Goal: Task Accomplishment & Management: Manage account settings

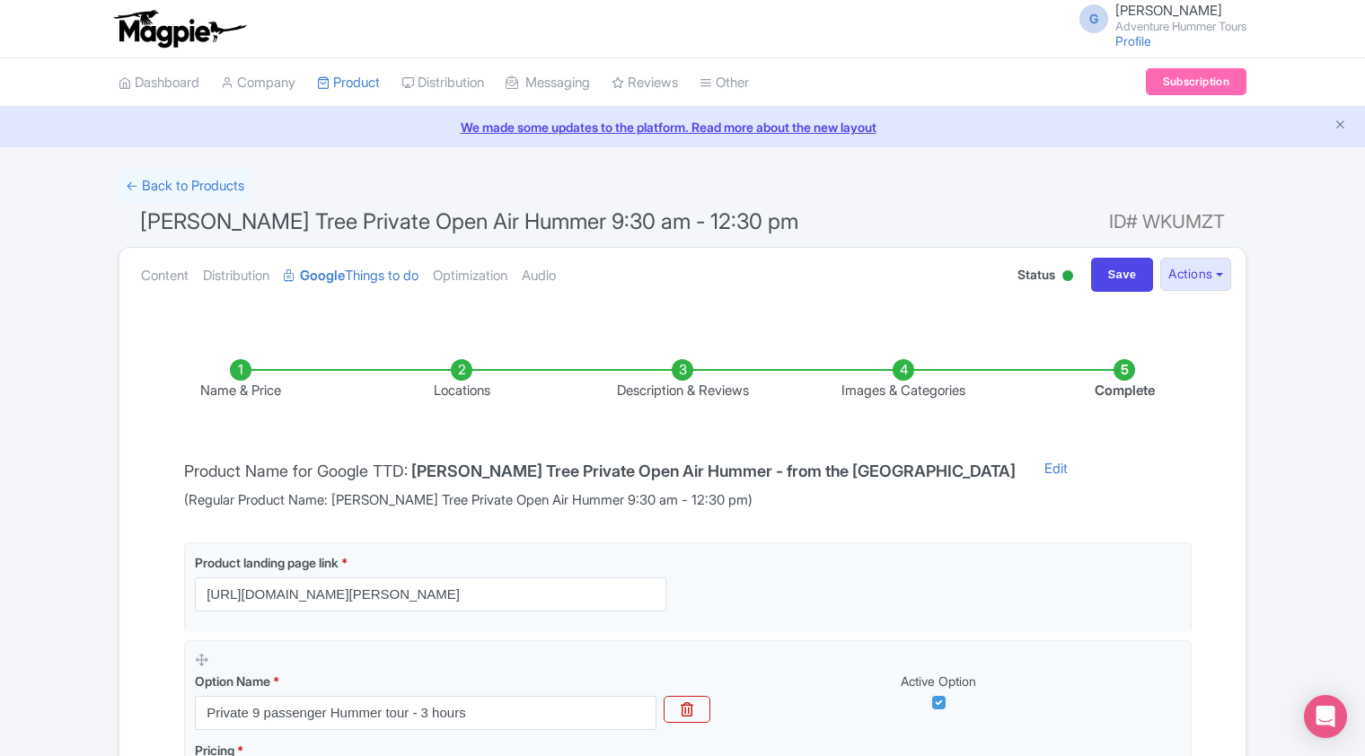
scroll to position [94, 0]
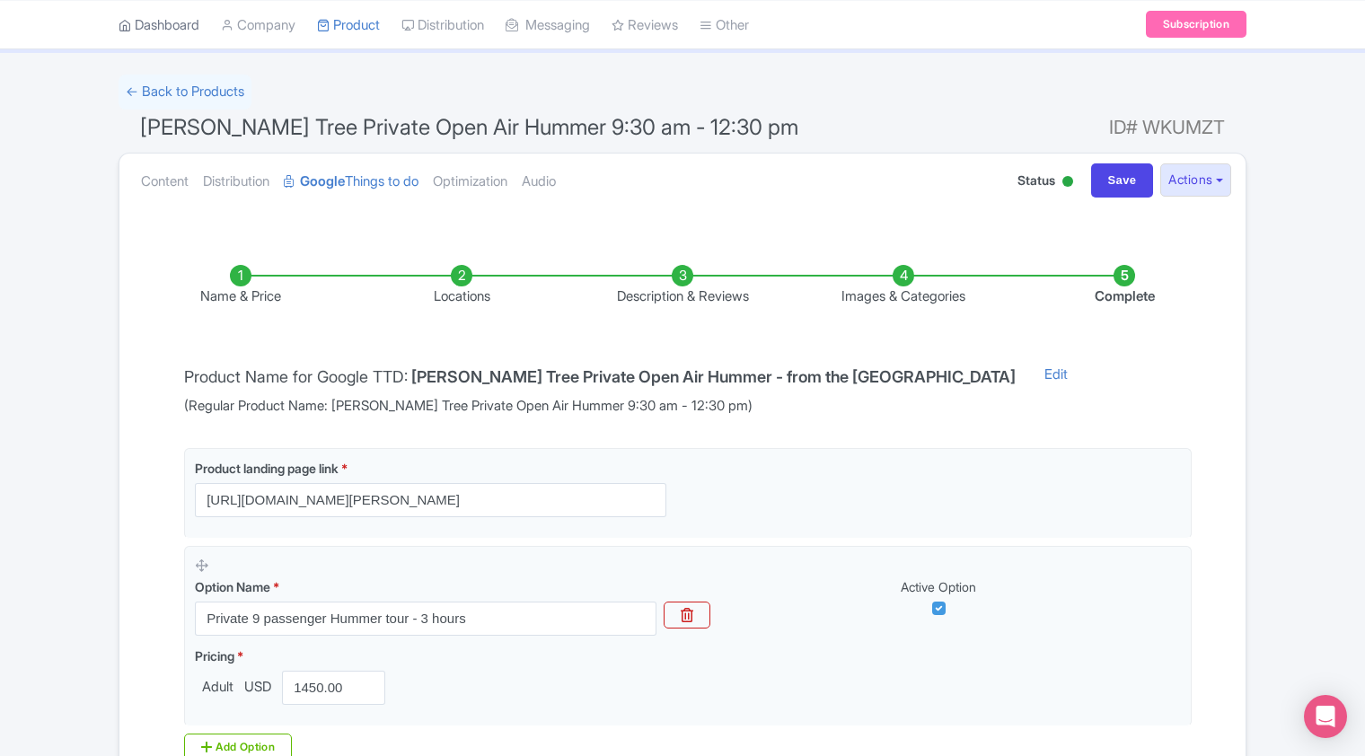
click at [158, 34] on link "Dashboard" at bounding box center [159, 24] width 81 height 49
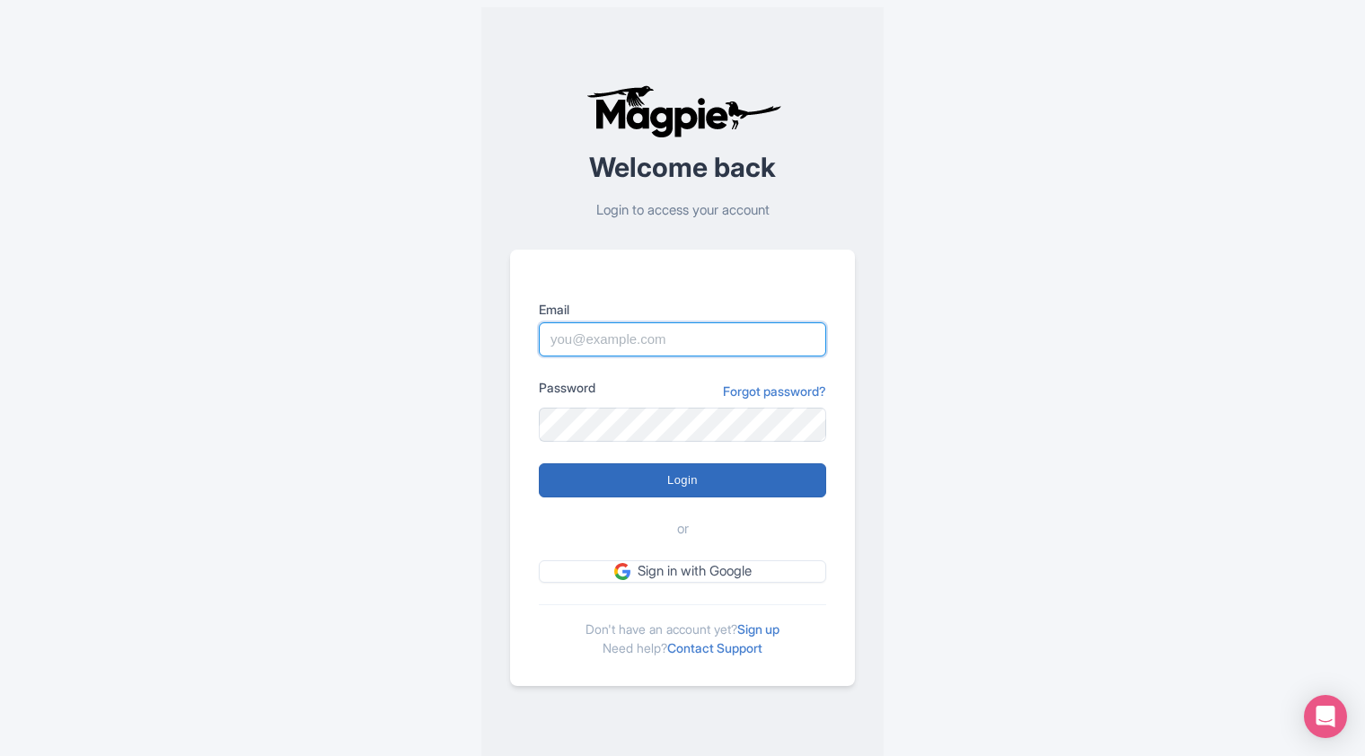
type input "outdooradventures@usa.com"
click at [678, 483] on input "Login" at bounding box center [682, 480] width 287 height 34
type input "Logging in..."
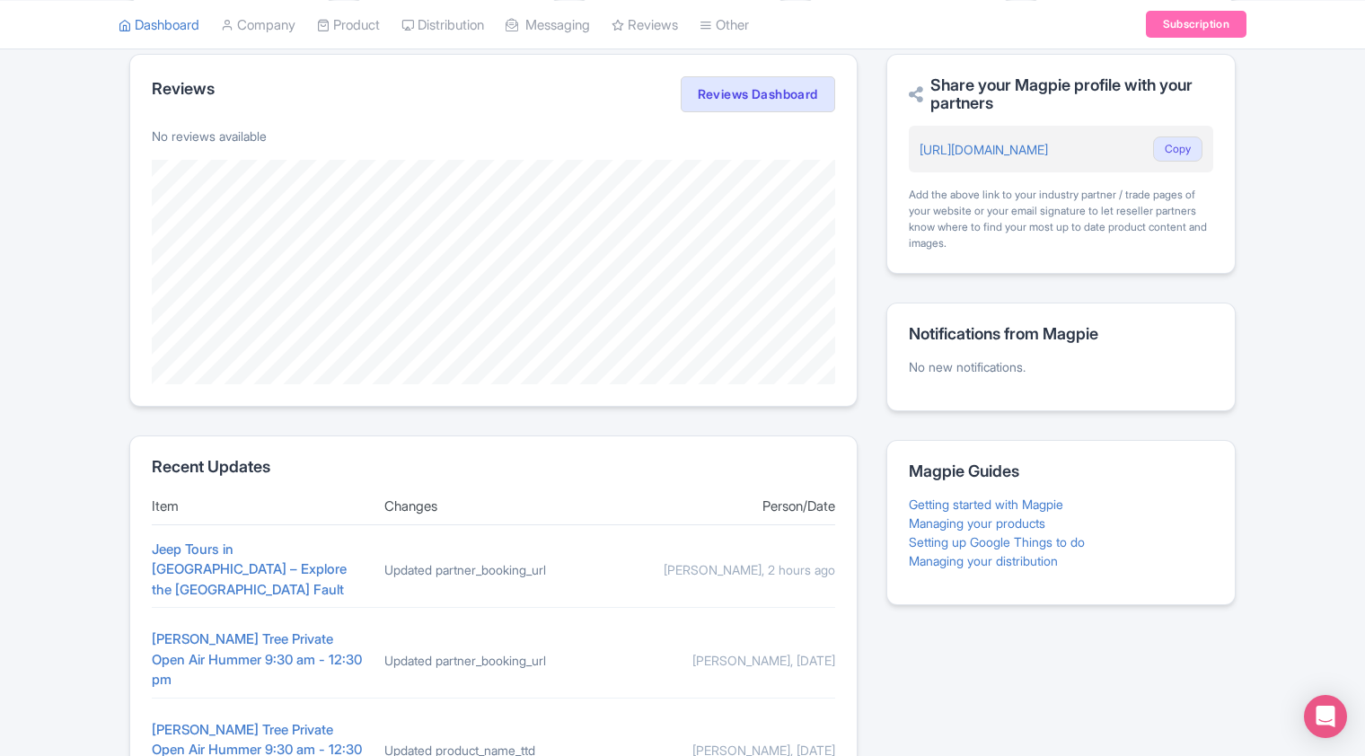
scroll to position [445, 0]
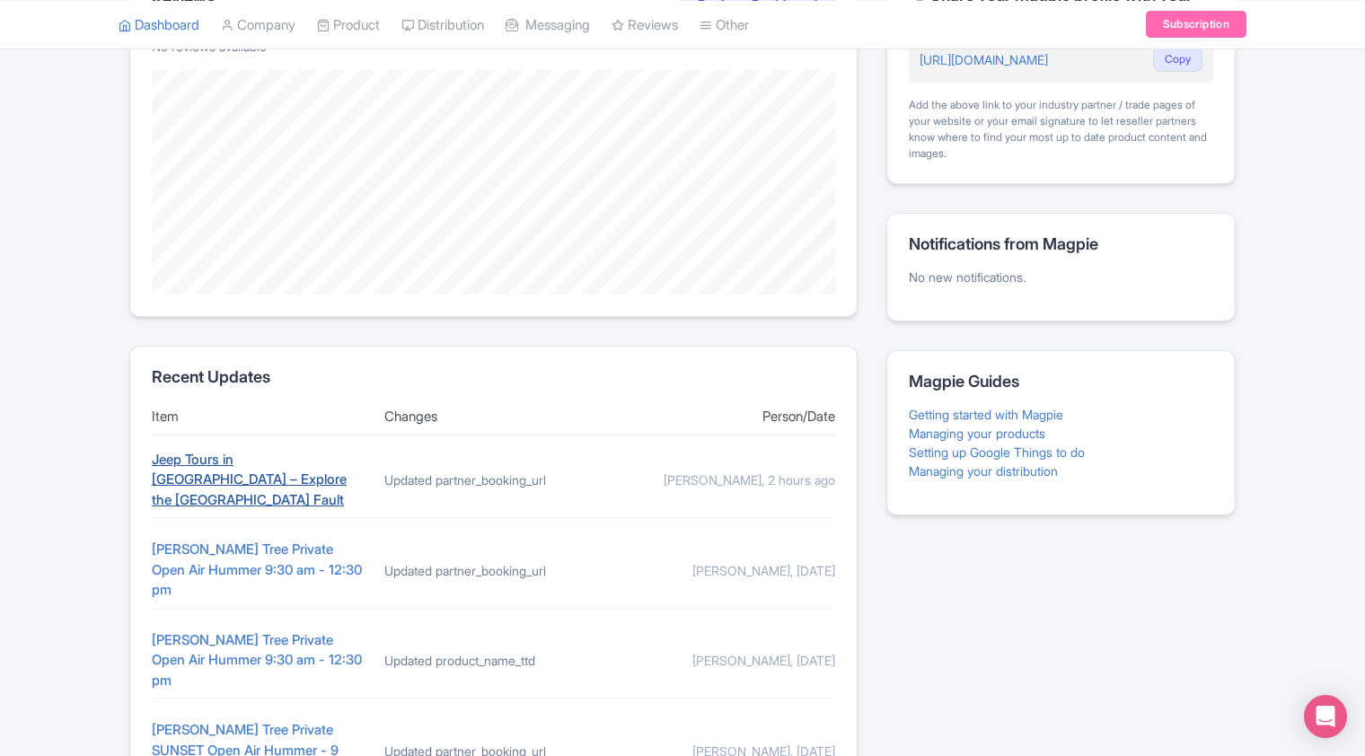
click at [209, 463] on link "Jeep Tours in [GEOGRAPHIC_DATA] – Explore the [GEOGRAPHIC_DATA] Fault" at bounding box center [249, 479] width 195 height 57
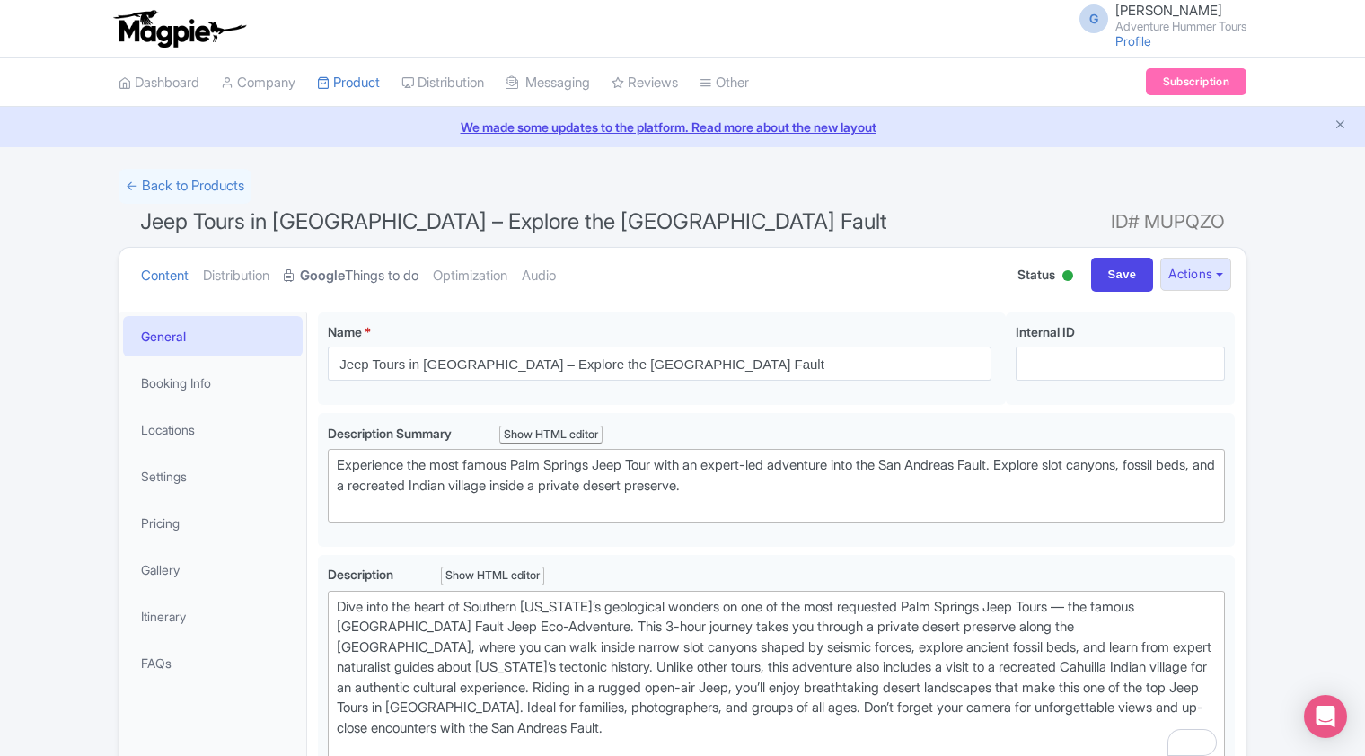
click at [345, 275] on strong "Google" at bounding box center [322, 276] width 45 height 21
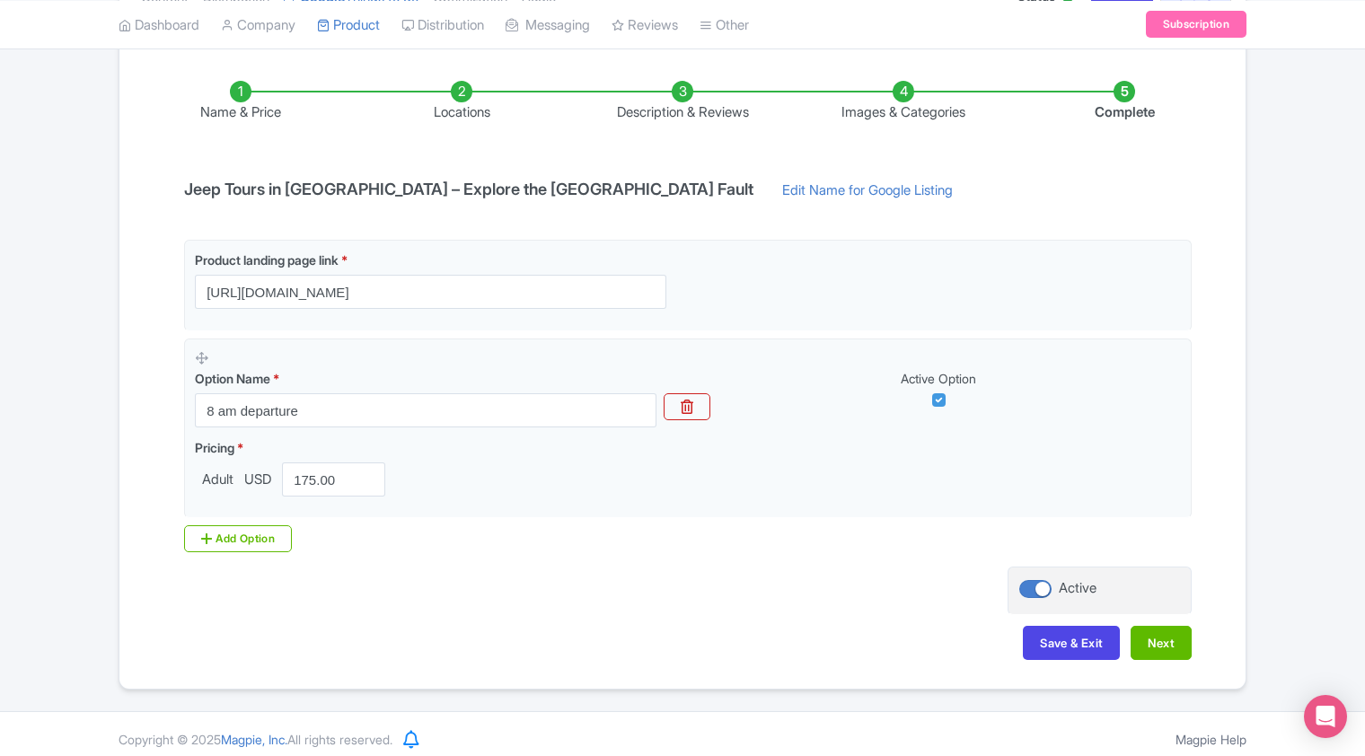
scroll to position [287, 0]
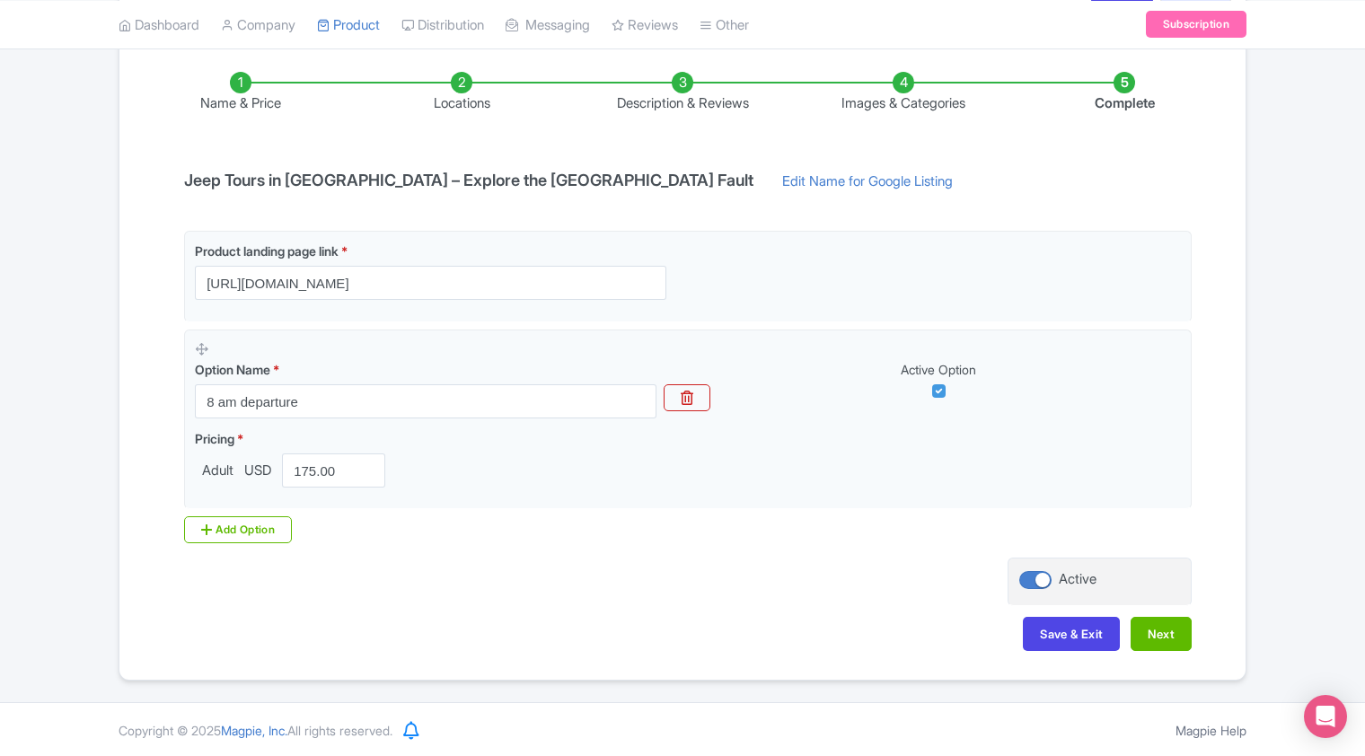
click at [904, 92] on li "Images & Categories" at bounding box center [903, 93] width 221 height 42
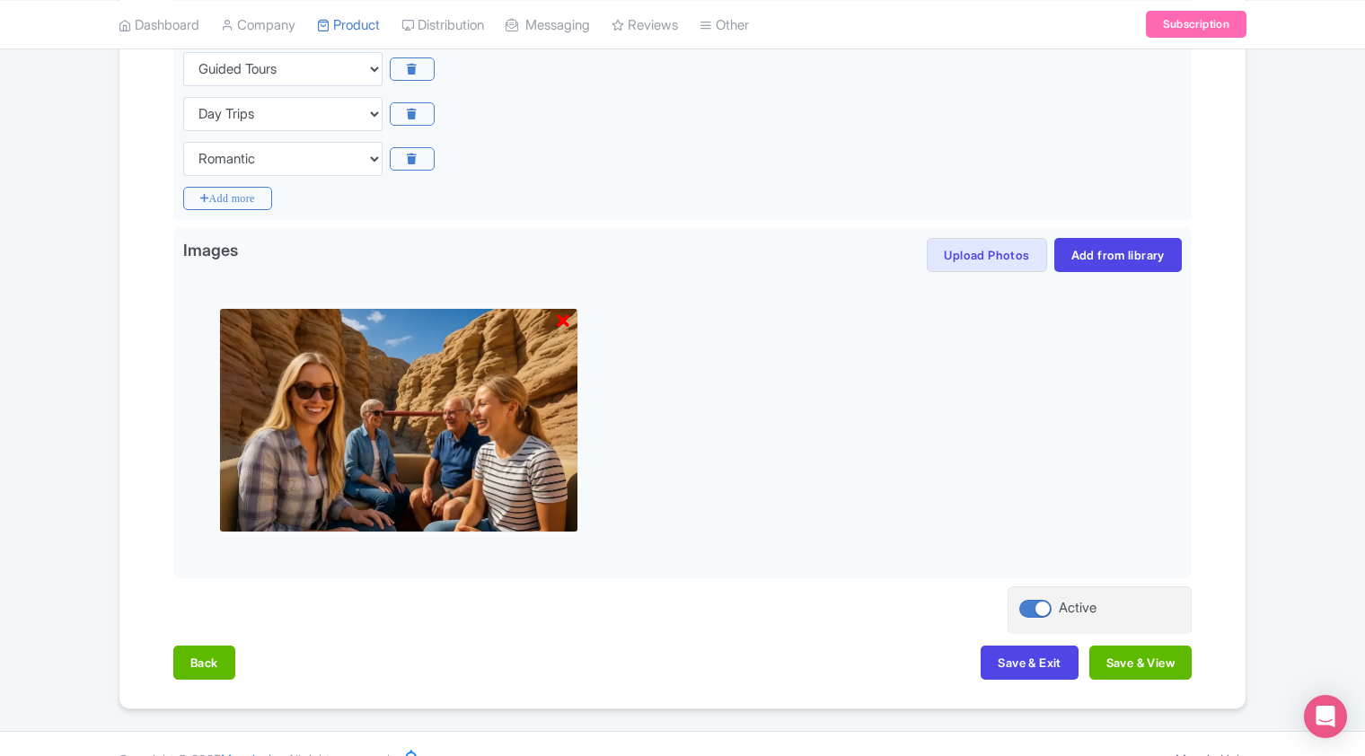
scroll to position [691, 0]
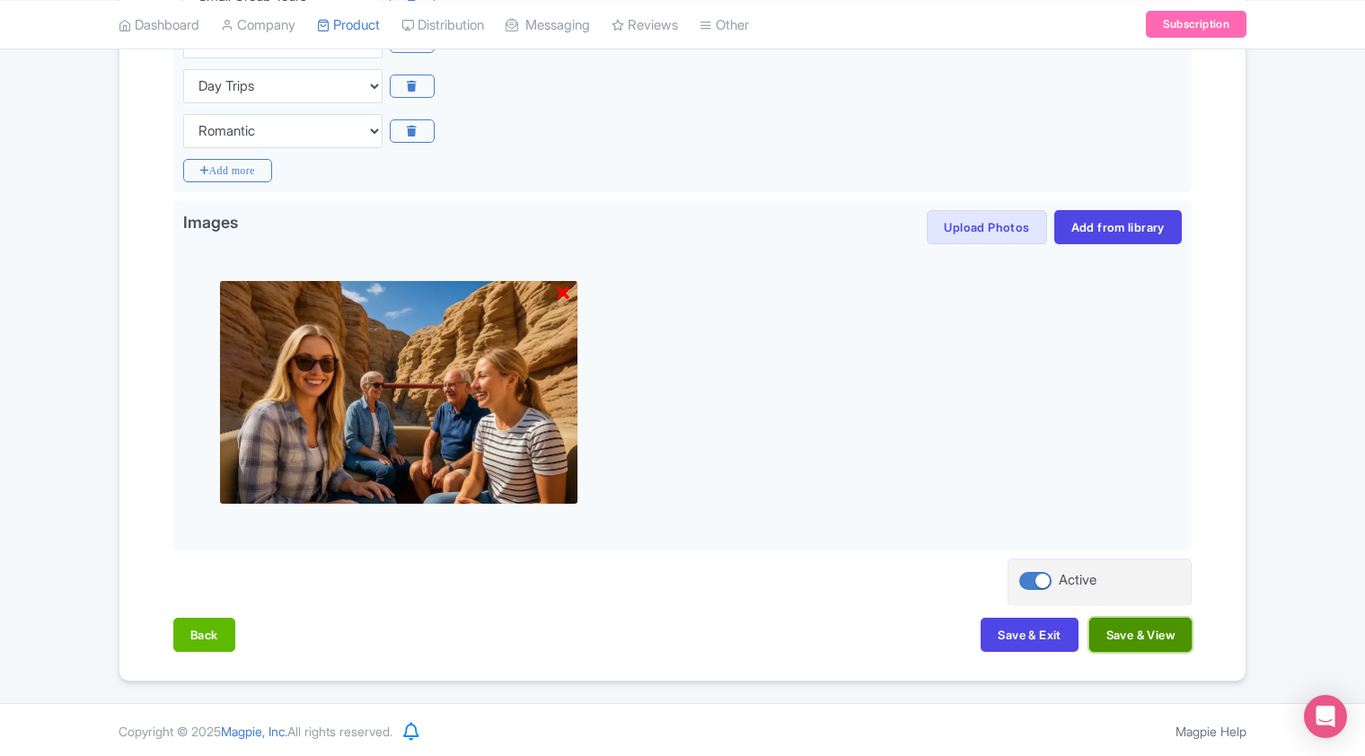
click at [1129, 640] on button "Save & View" at bounding box center [1140, 635] width 102 height 34
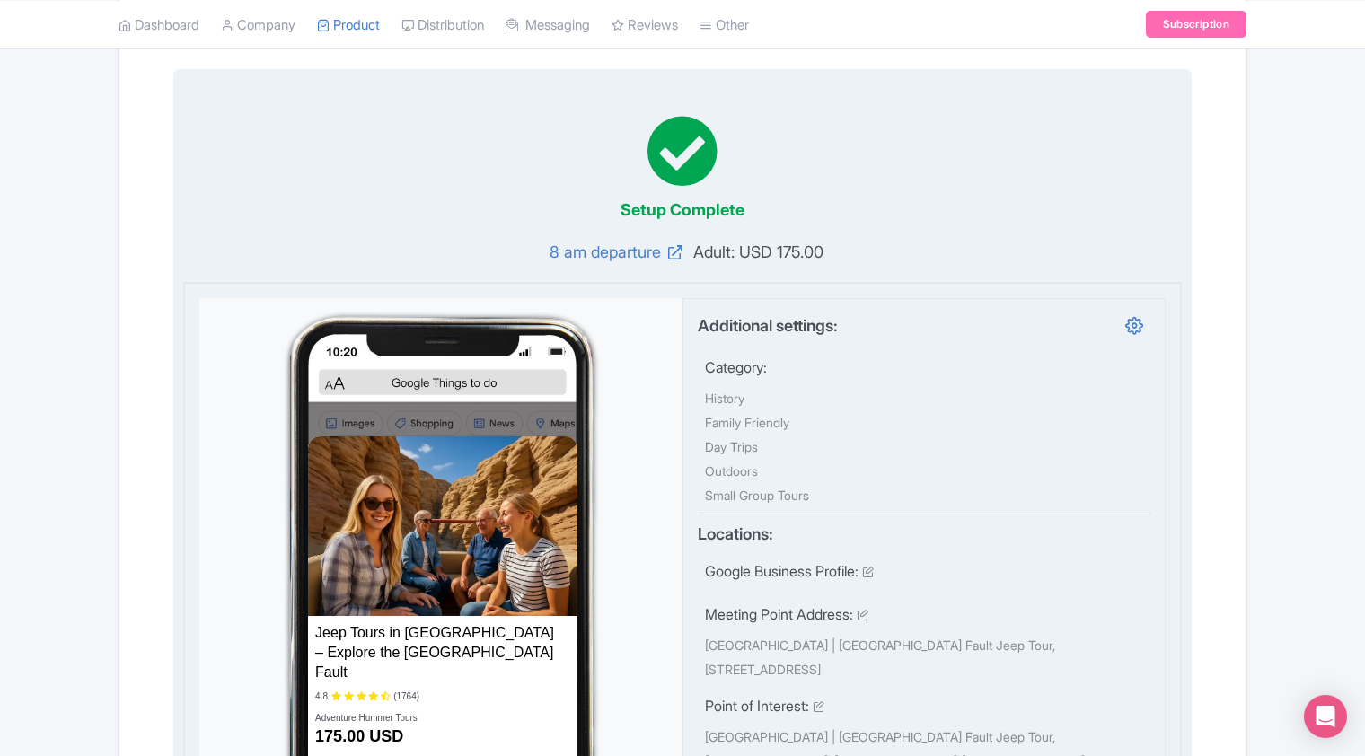
scroll to position [0, 0]
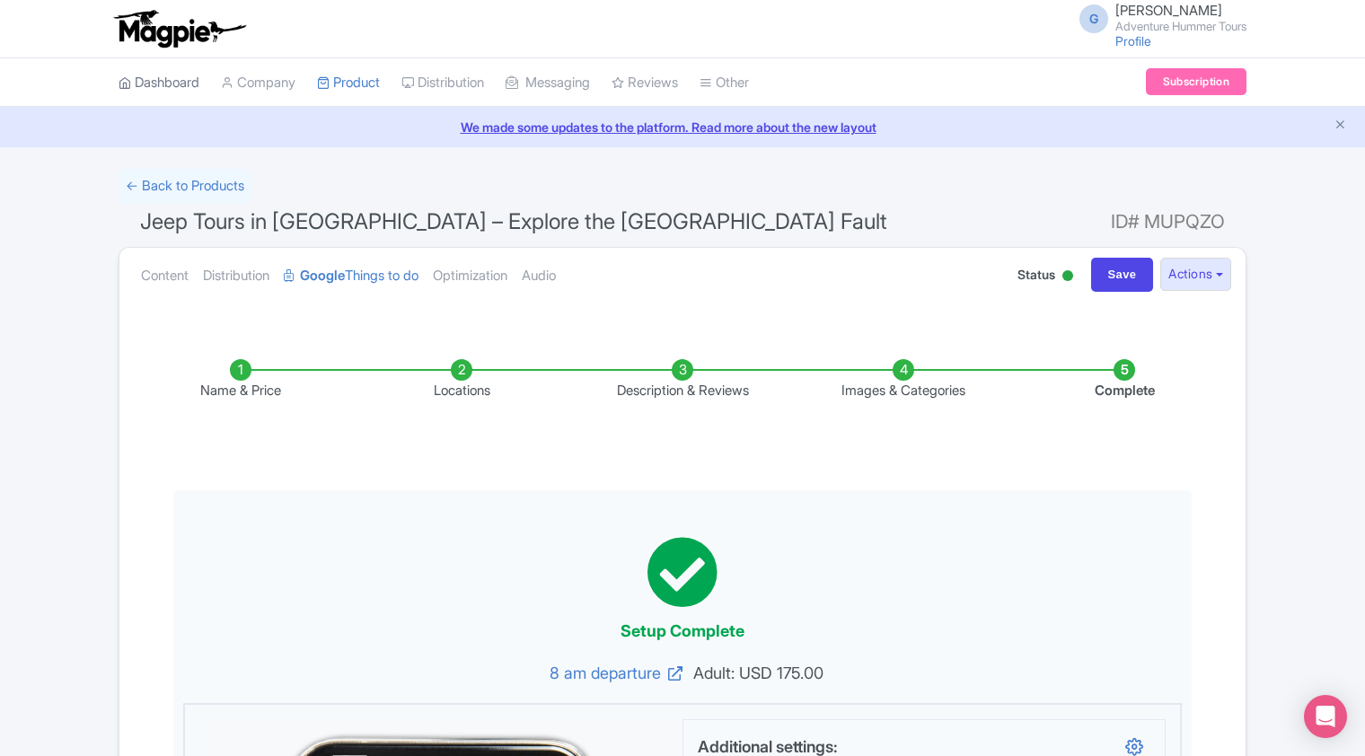
click at [184, 84] on link "Dashboard" at bounding box center [159, 82] width 81 height 49
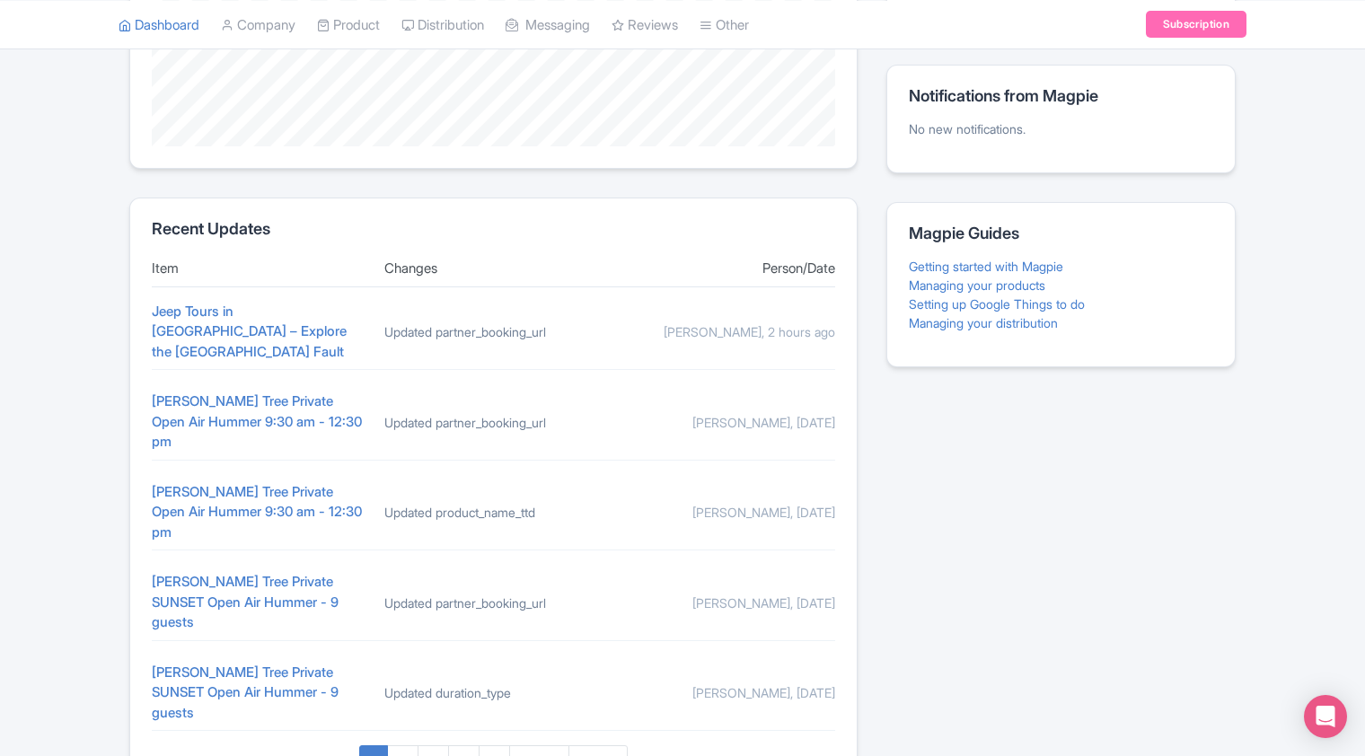
scroll to position [625, 0]
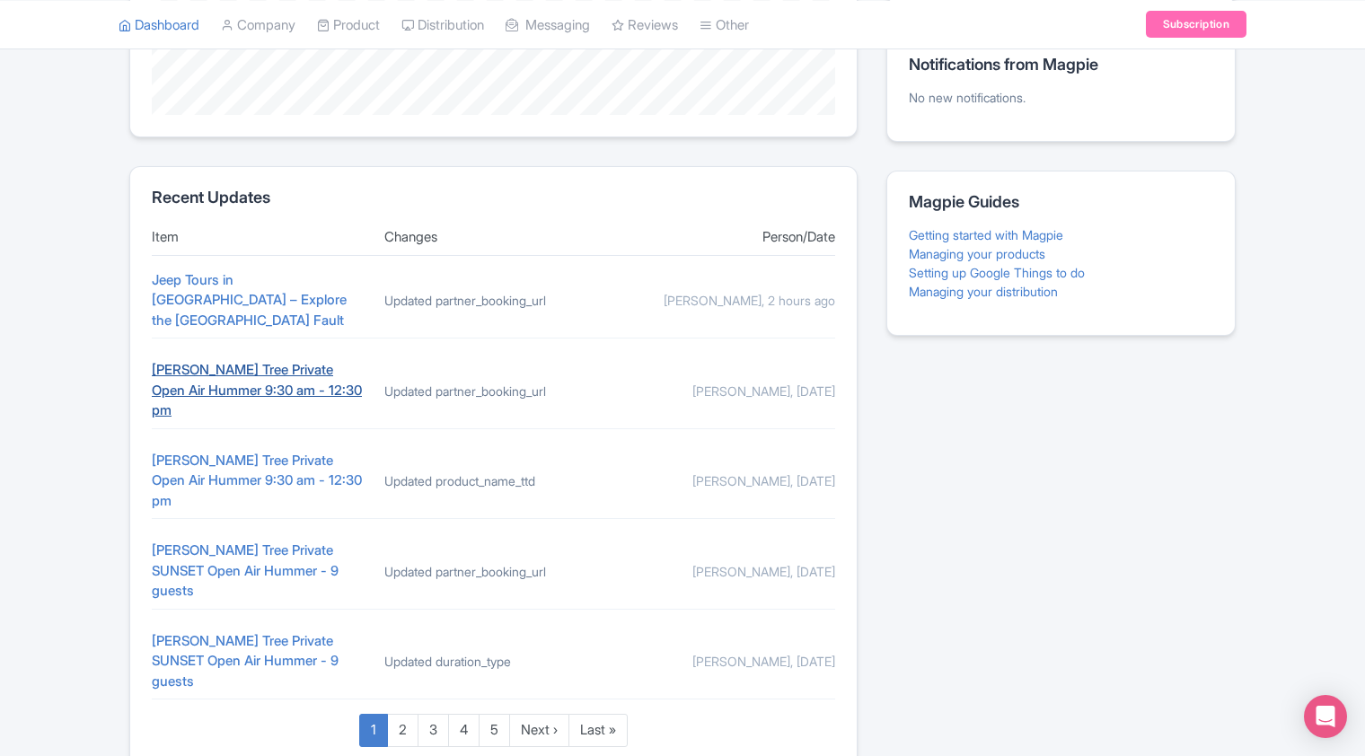
click at [267, 361] on link "[PERSON_NAME] Tree Private Open Air Hummer 9:30 am - 12:30 pm" at bounding box center [257, 389] width 210 height 57
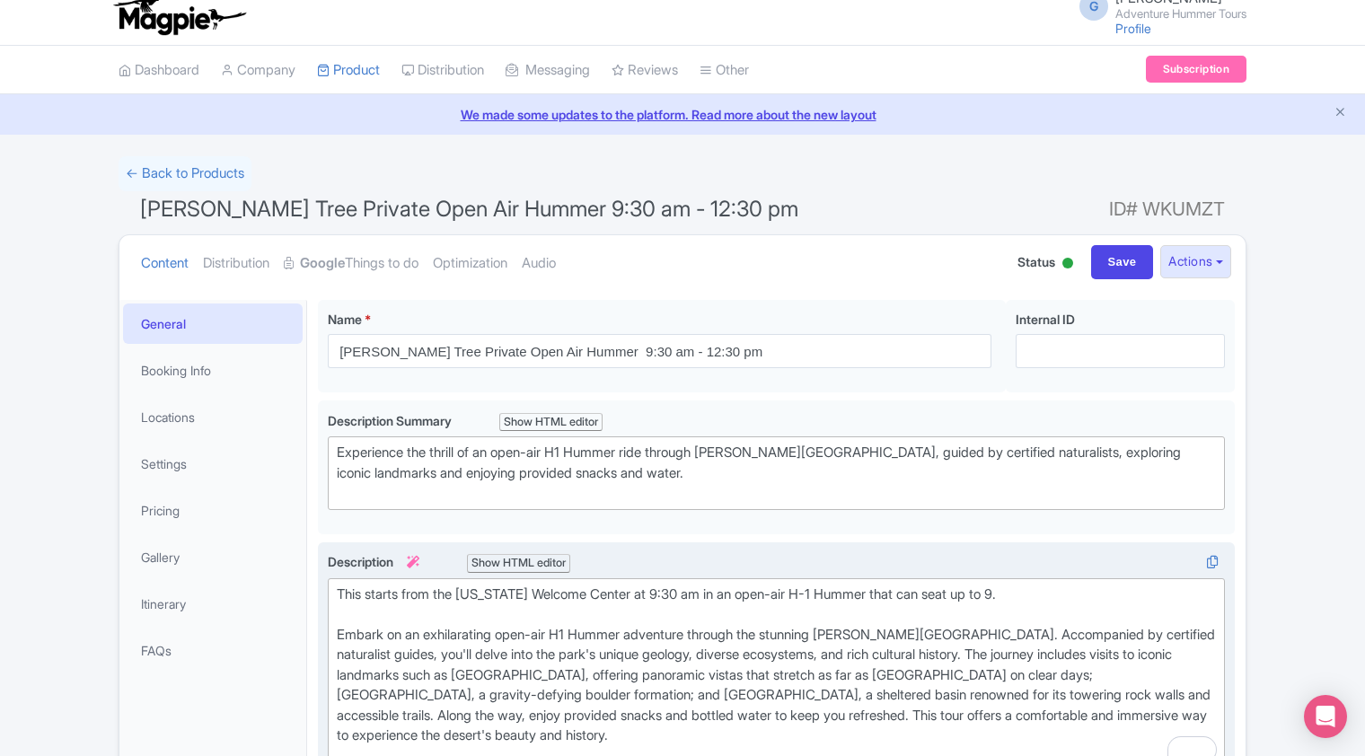
scroll to position [10, 0]
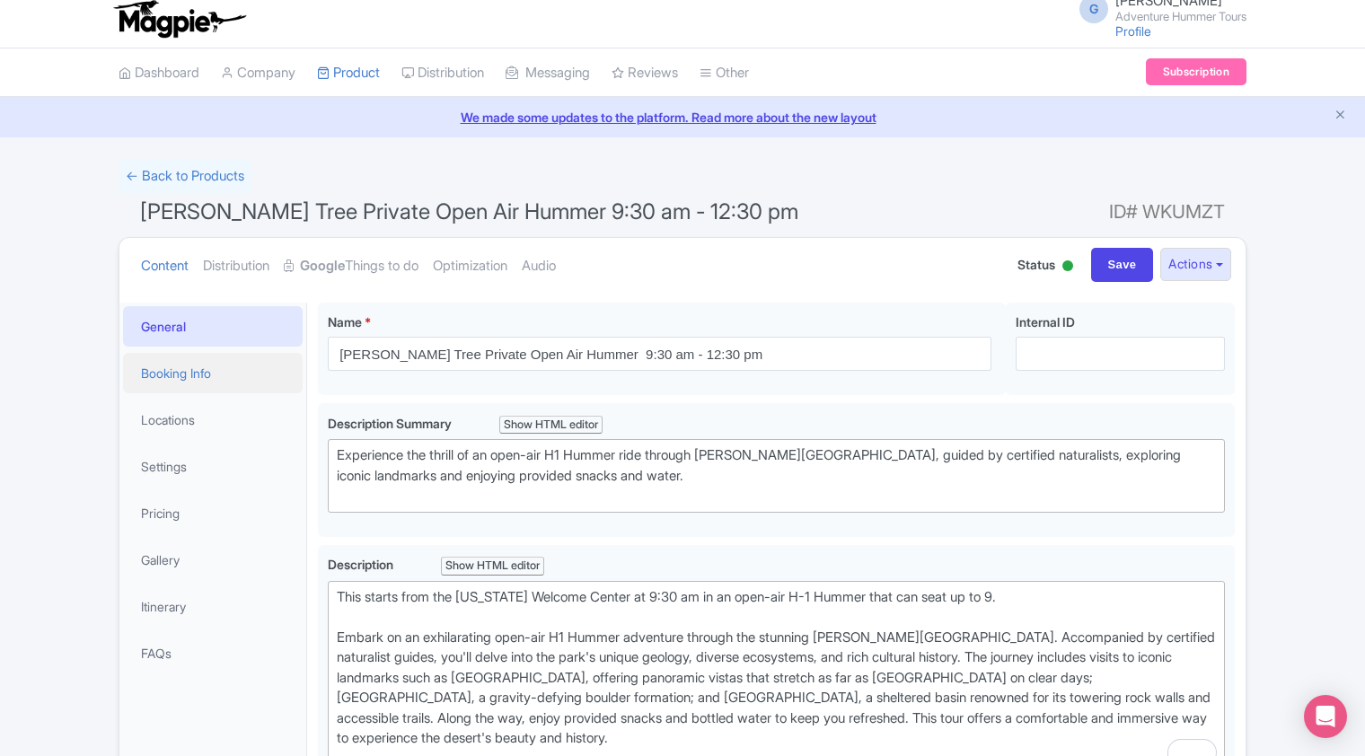
click at [166, 383] on link "Booking Info" at bounding box center [213, 373] width 180 height 40
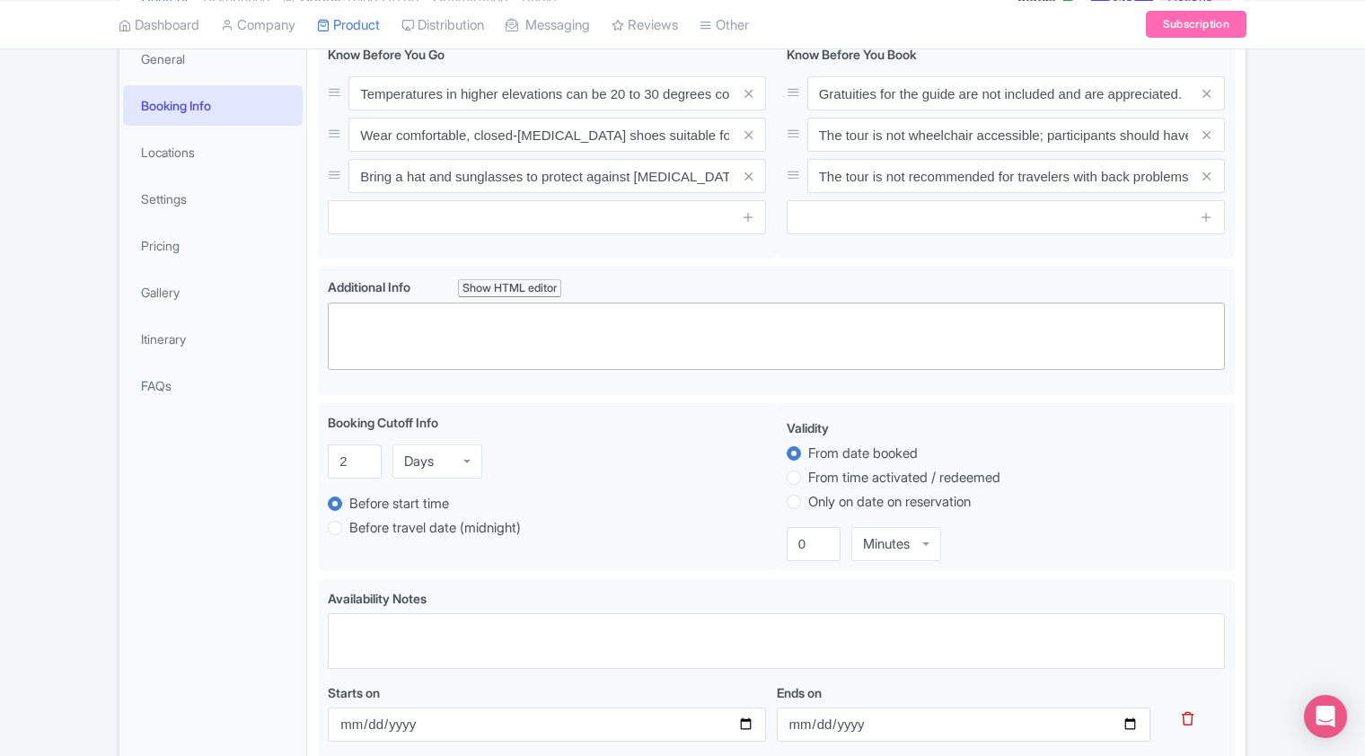
scroll to position [0, 0]
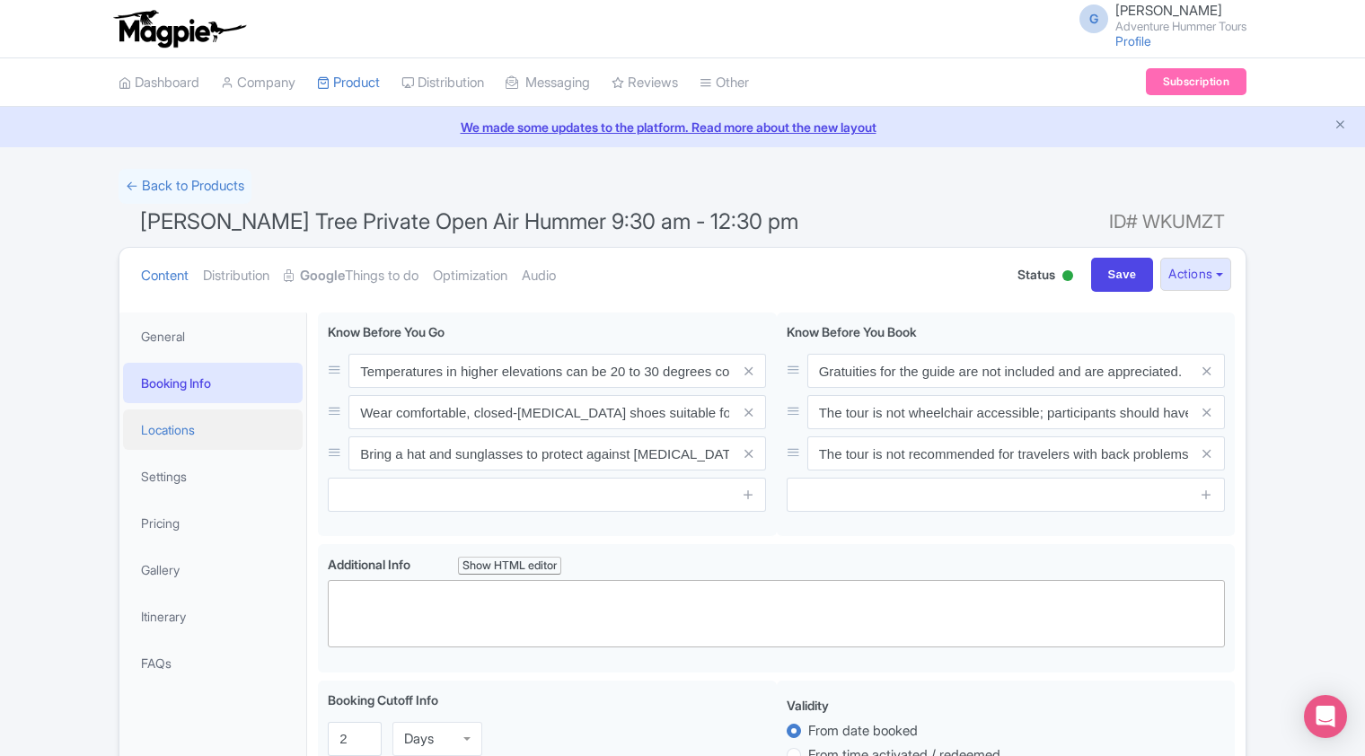
click at [167, 436] on link "Locations" at bounding box center [213, 430] width 180 height 40
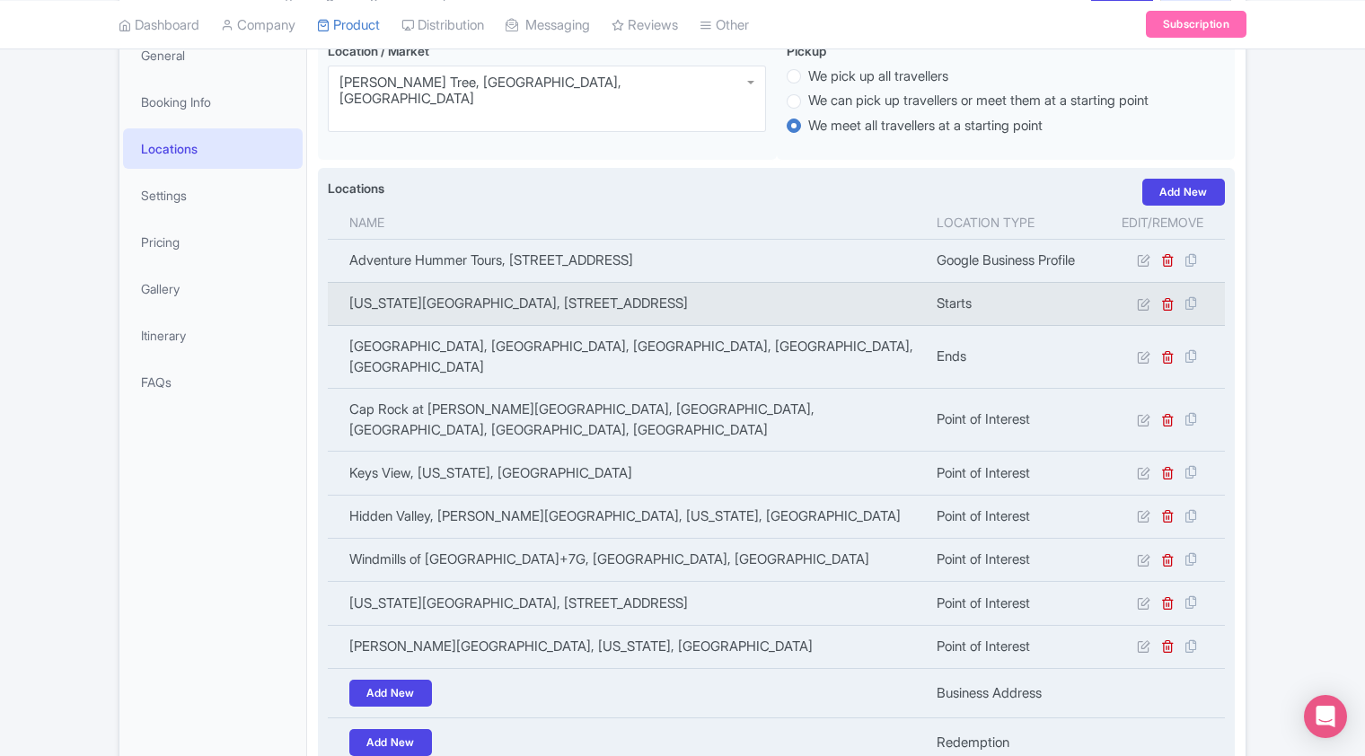
scroll to position [269, 0]
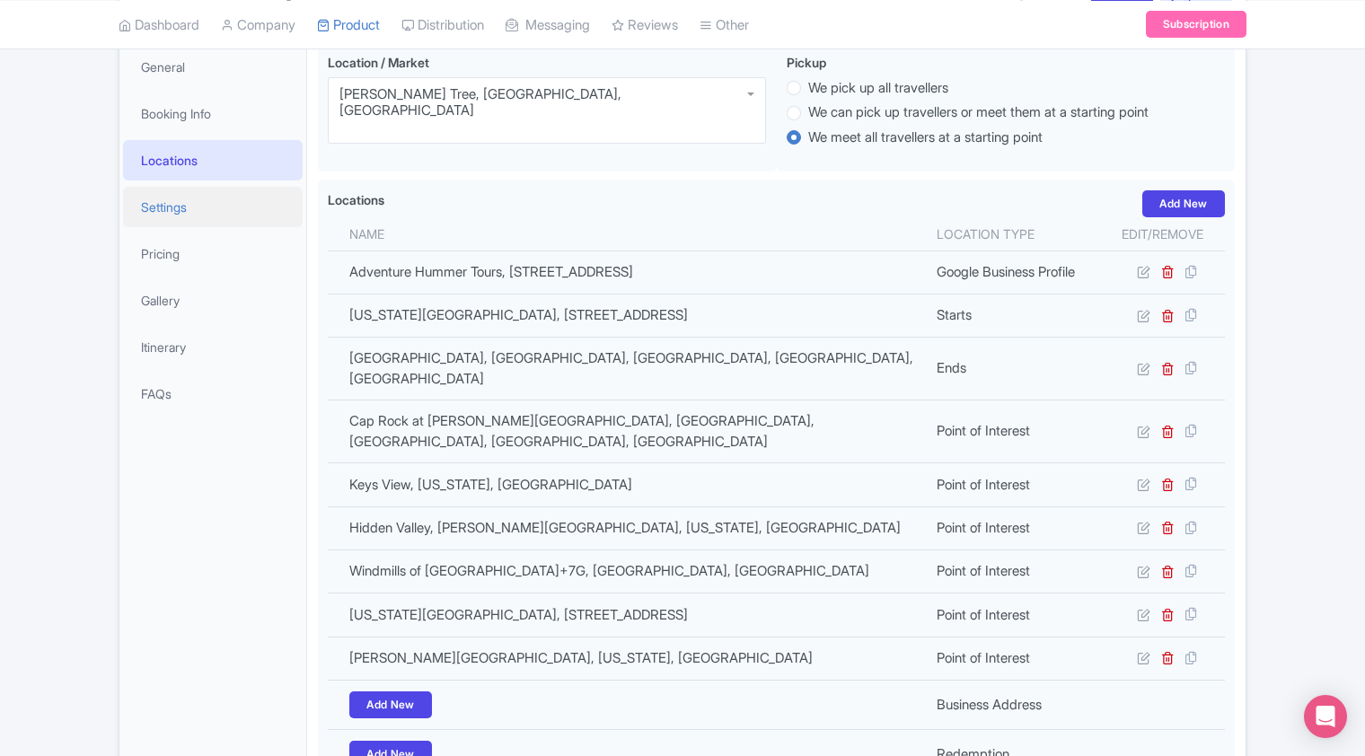
click at [176, 207] on link "Settings" at bounding box center [213, 207] width 180 height 40
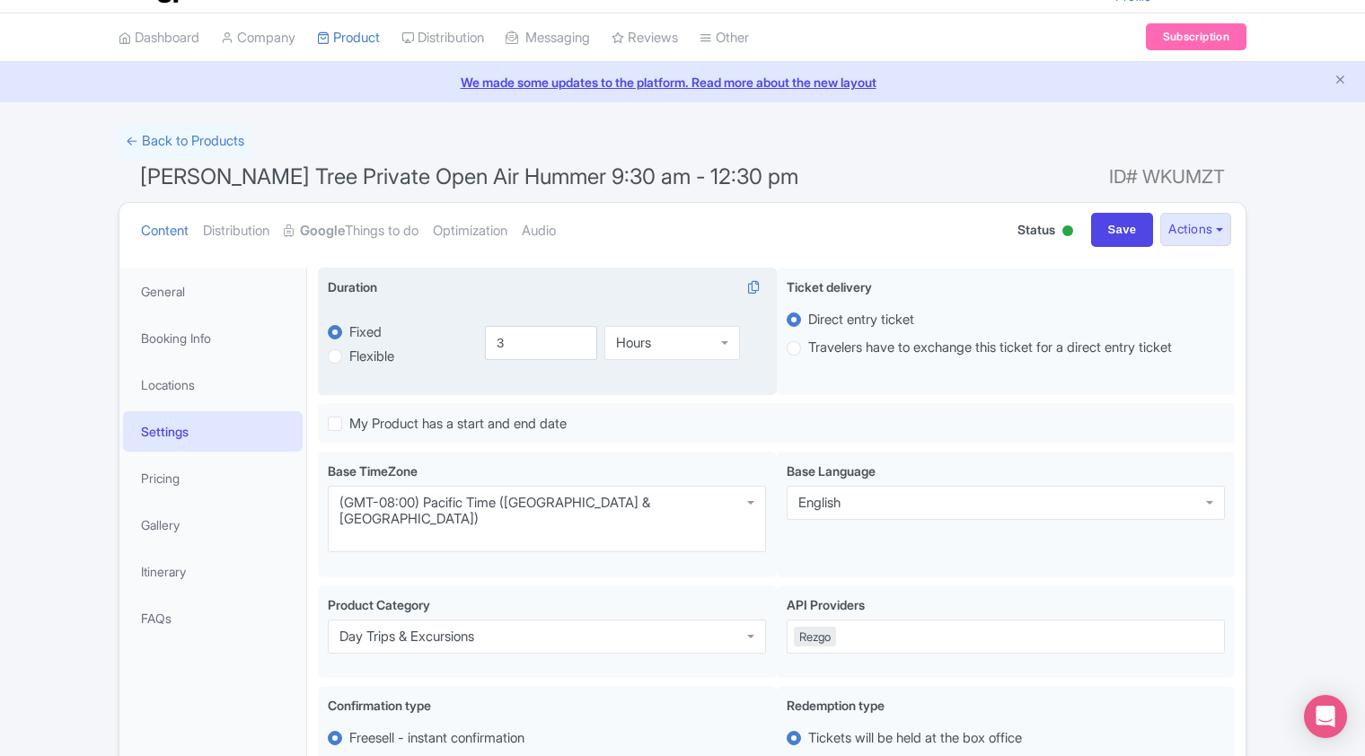
scroll to position [0, 0]
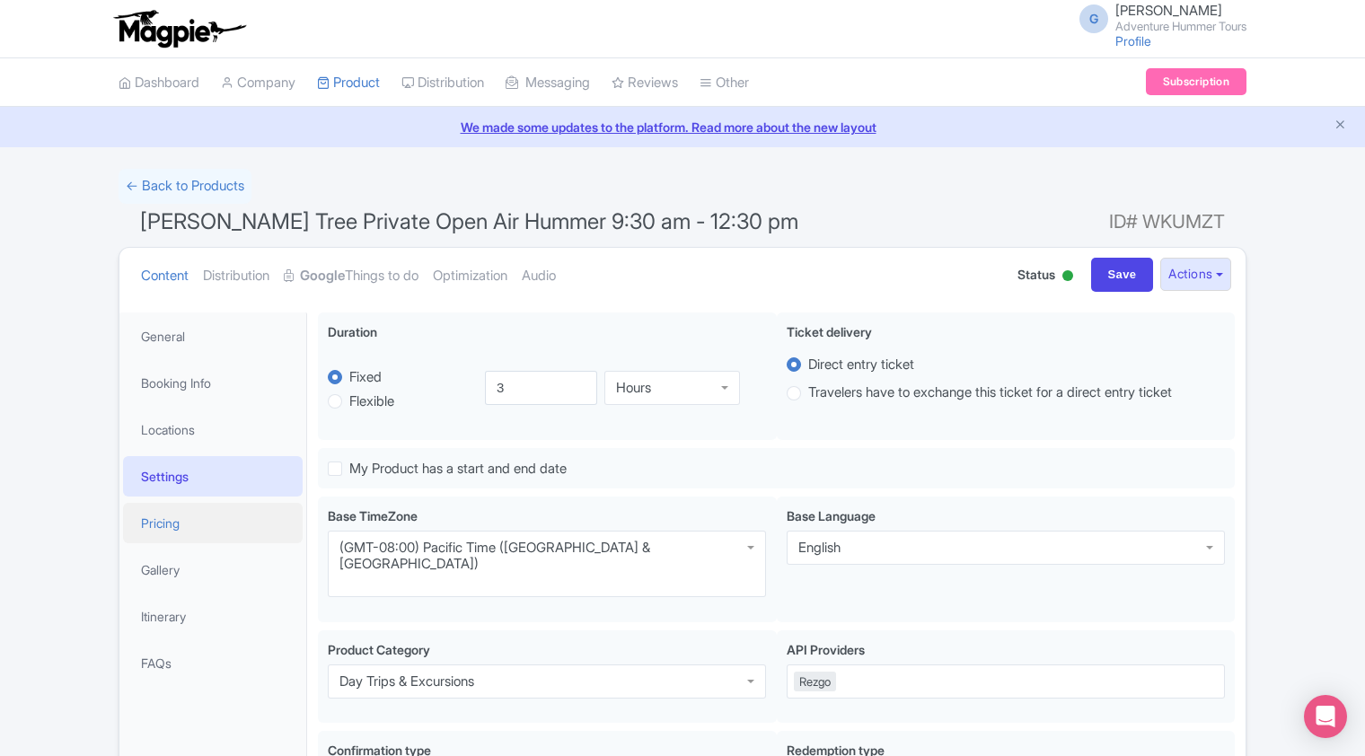
click at [166, 528] on link "Pricing" at bounding box center [213, 523] width 180 height 40
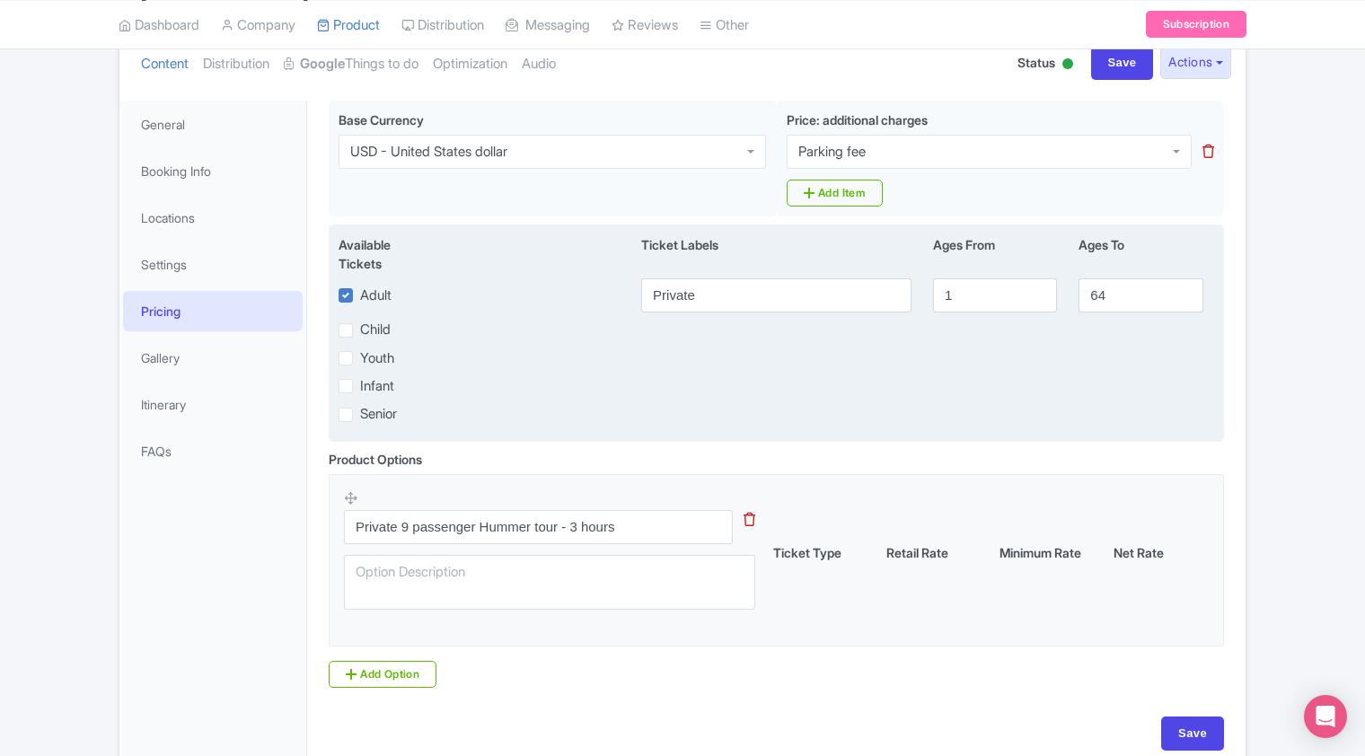
scroll to position [302, 0]
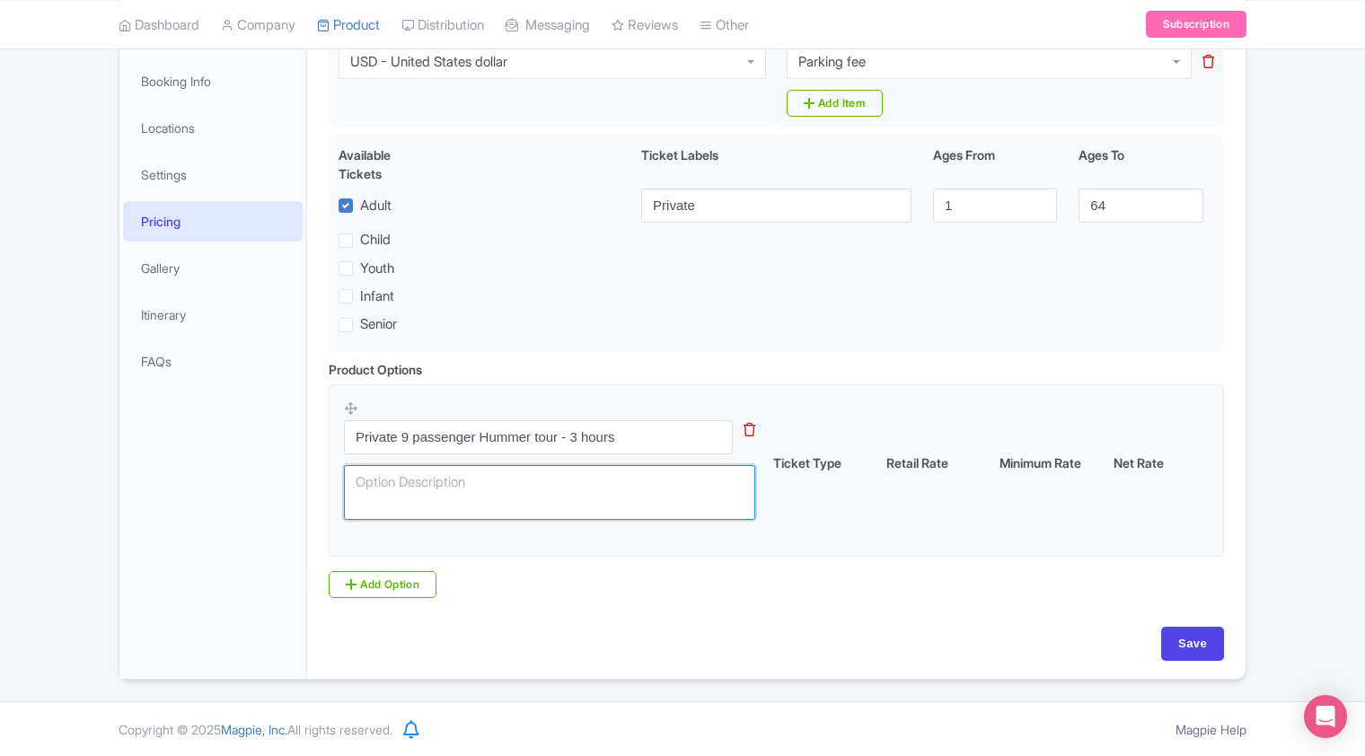
click at [644, 498] on textarea at bounding box center [549, 493] width 411 height 56
click at [589, 492] on textarea "To enrich screen reader interactions, please activate Accessibility in Grammarl…" at bounding box center [549, 493] width 411 height 56
type textarea "A private open air Hummer tour leaving from the Welcome Center at 9:30 am"
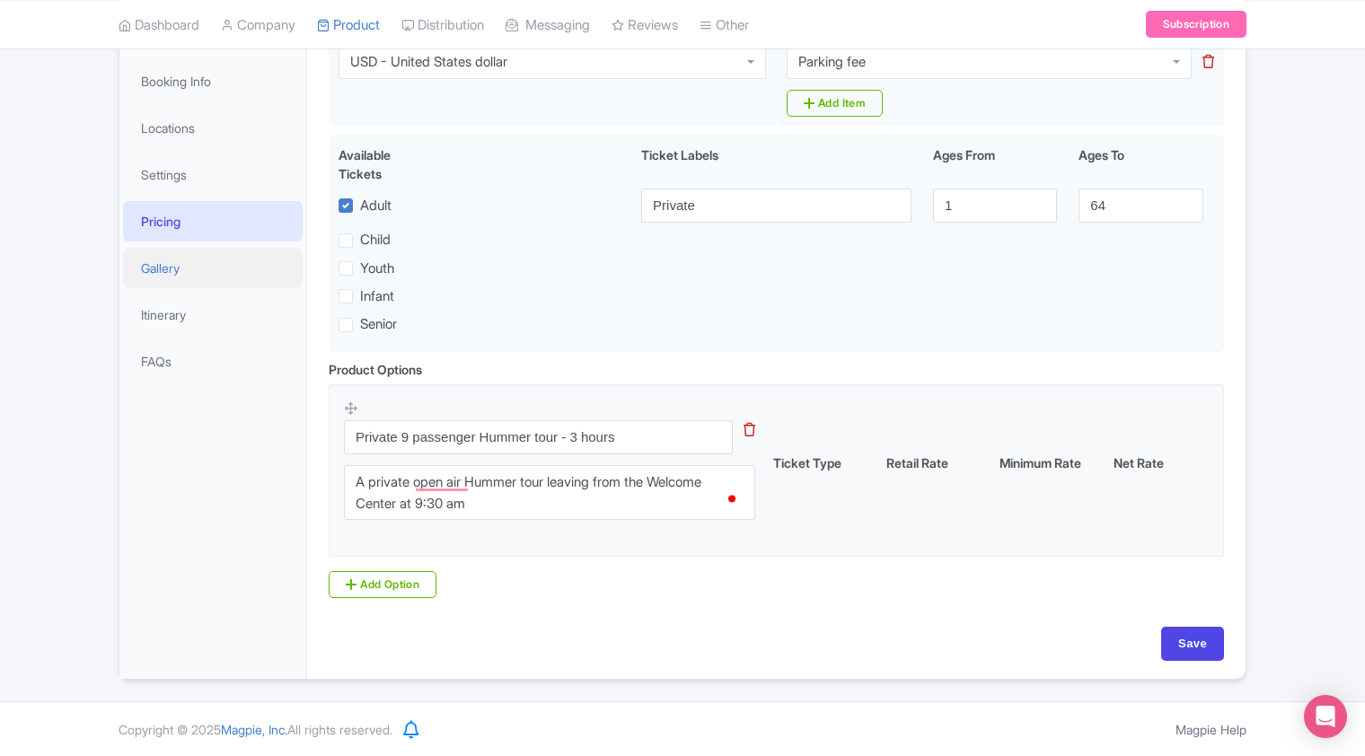
click at [179, 275] on link "Gallery" at bounding box center [213, 268] width 180 height 40
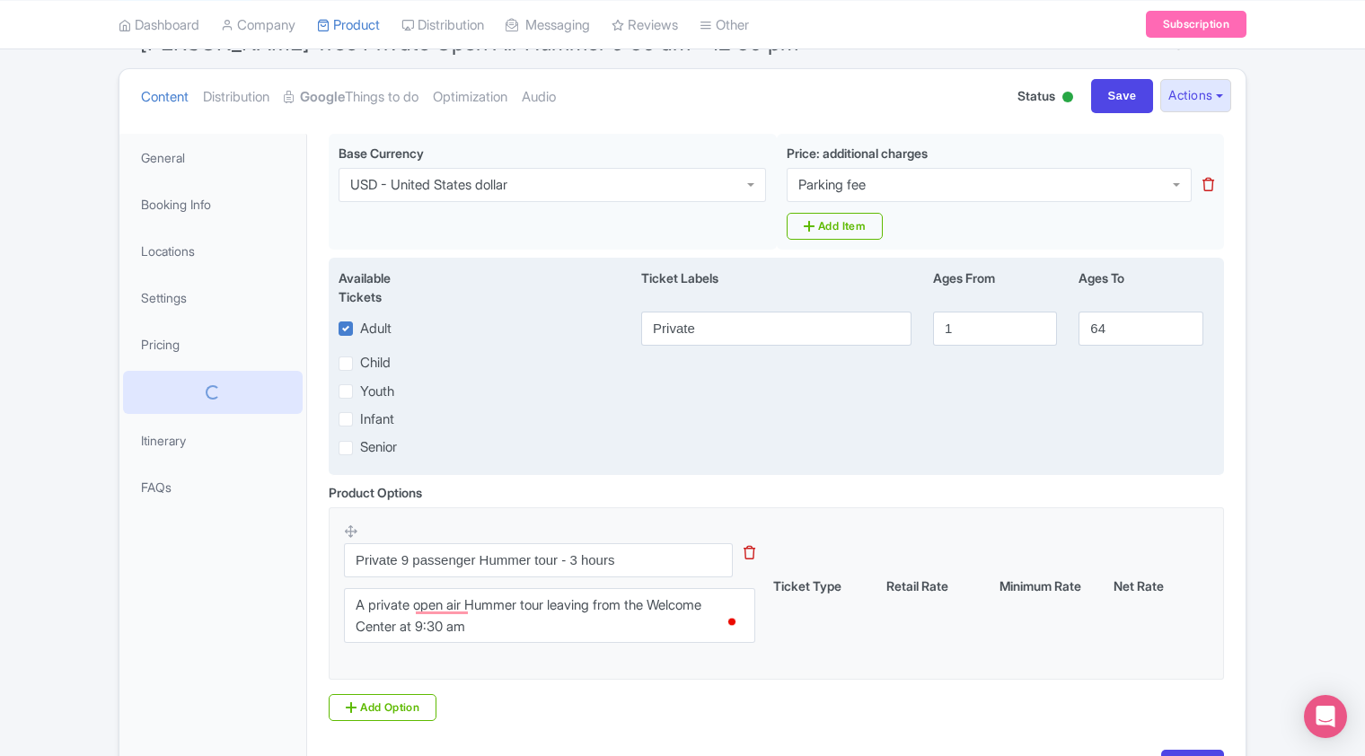
scroll to position [32, 0]
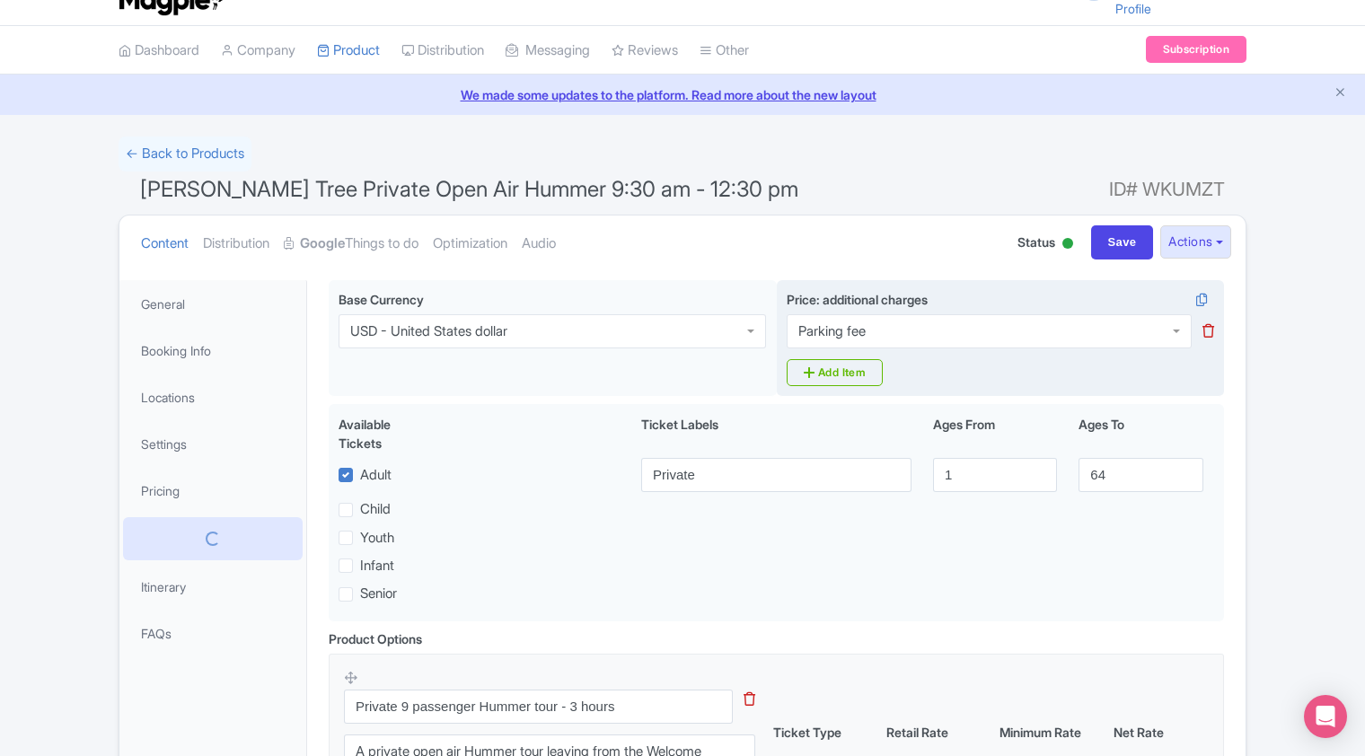
click at [1207, 334] on icon at bounding box center [1209, 330] width 12 height 13
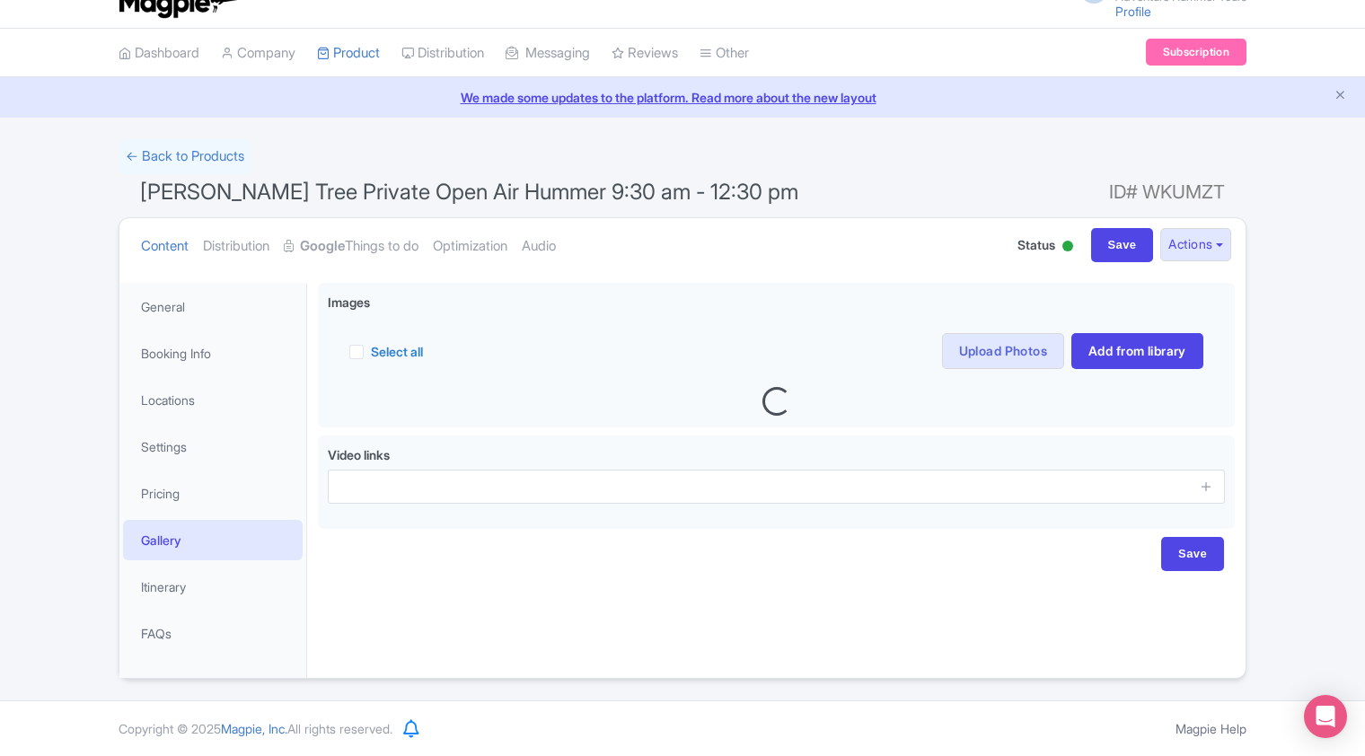
scroll to position [29, 0]
click at [357, 251] on link "Google Things to do" at bounding box center [351, 247] width 135 height 57
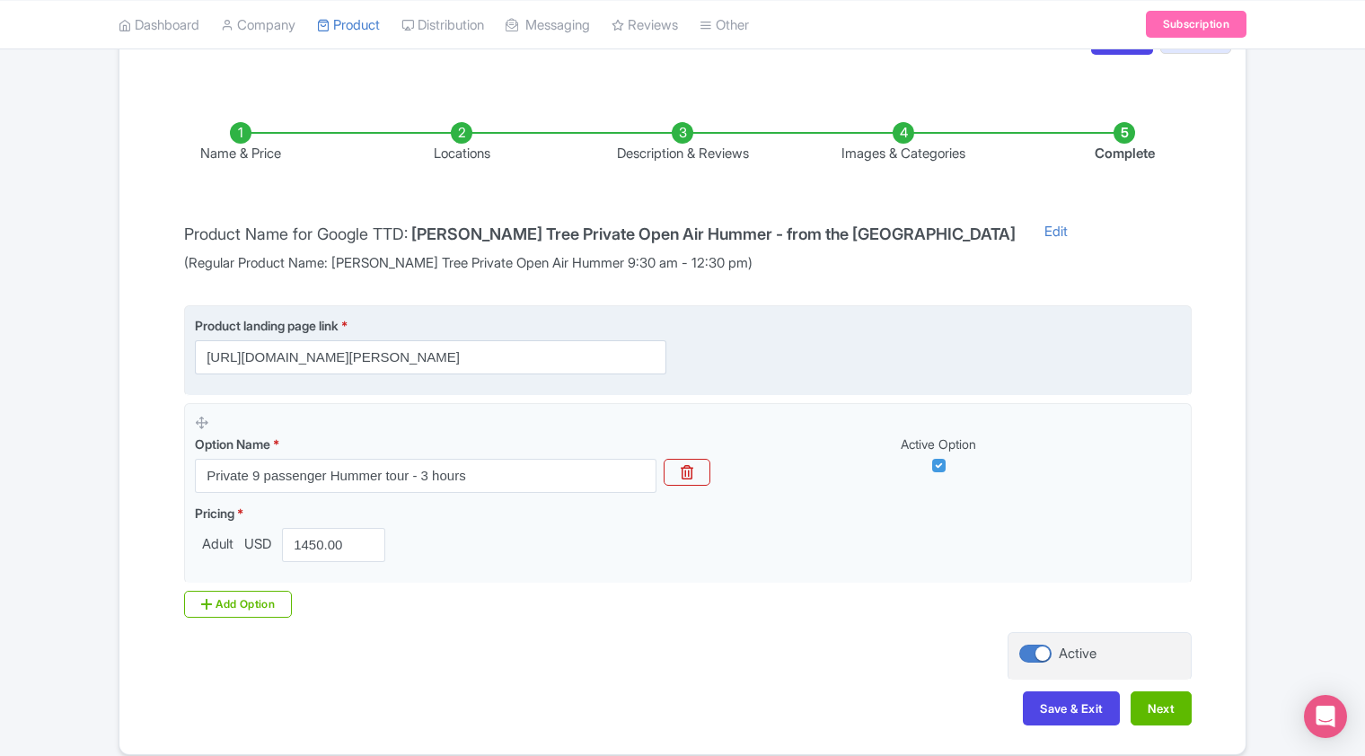
scroll to position [298, 0]
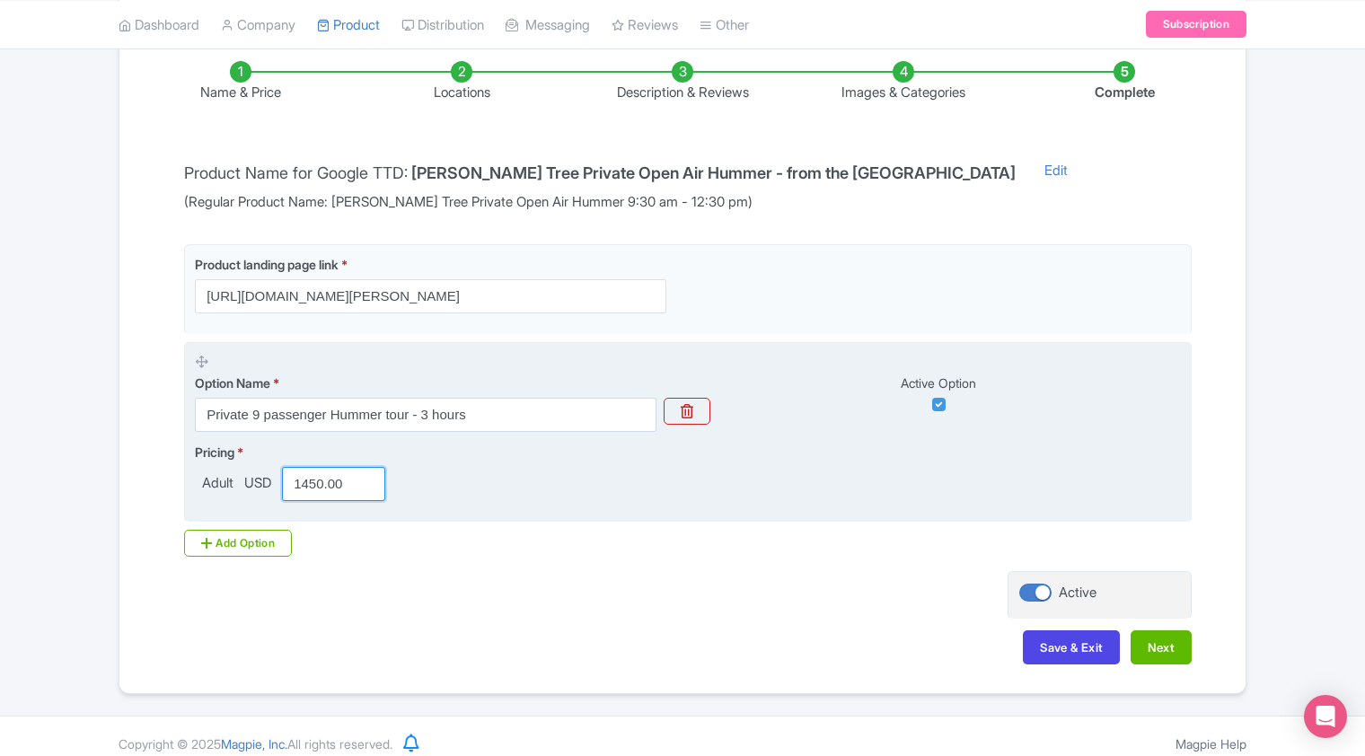
click at [348, 482] on input "1450.00" at bounding box center [333, 484] width 103 height 34
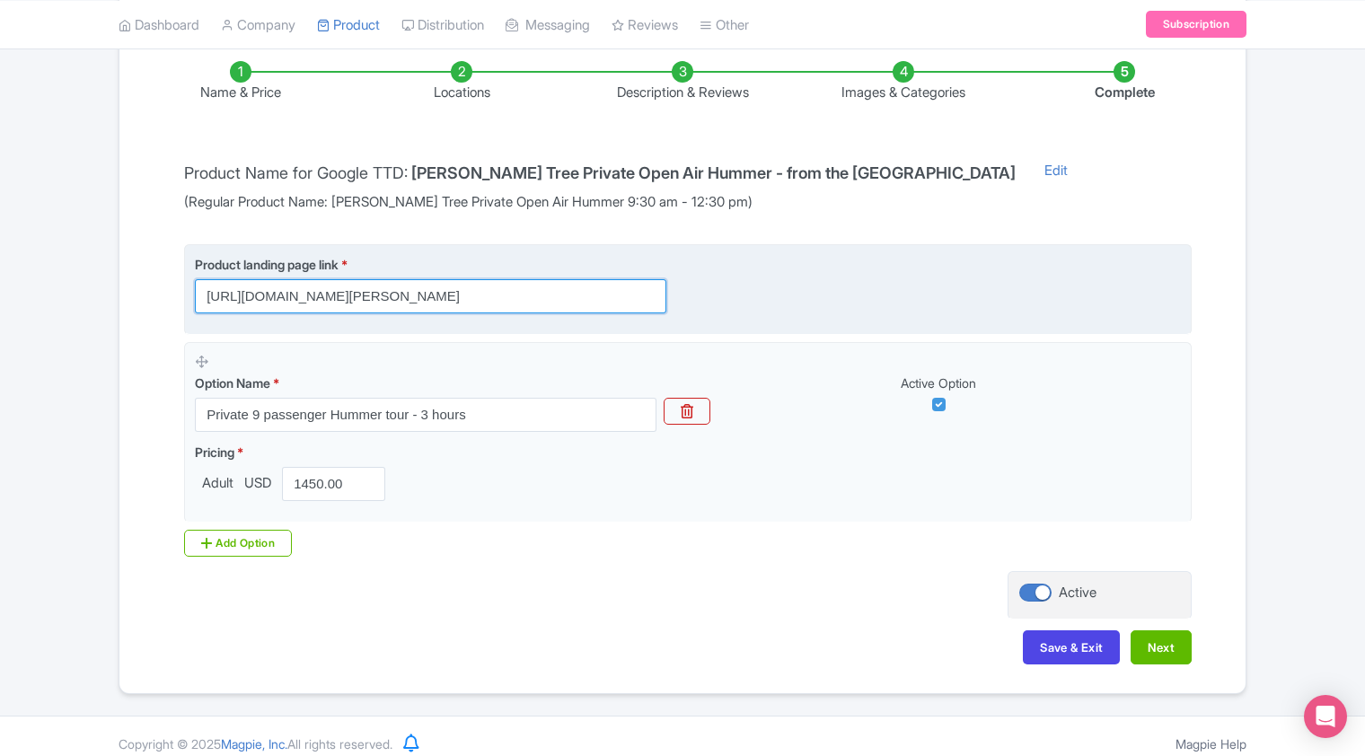
click at [564, 295] on input "https://adventurehummer.rezgo.com/details/402468/private-joshua-tree-open-air-h…" at bounding box center [431, 296] width 472 height 34
drag, startPoint x: 589, startPoint y: 288, endPoint x: 848, endPoint y: 297, distance: 258.8
click at [848, 297] on div "Product landing page link * https://adventurehummer.rezgo.com/details/402468/pr…" at bounding box center [688, 284] width 986 height 58
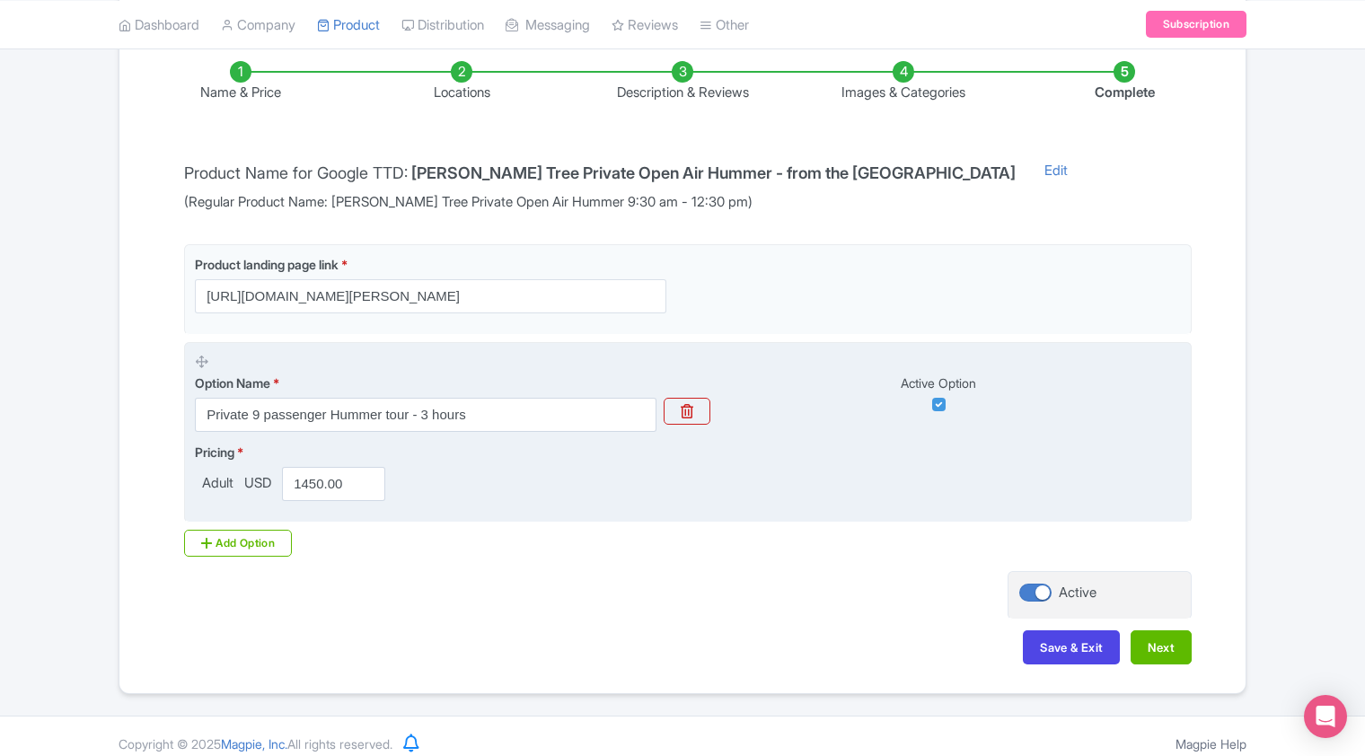
click at [473, 353] on div "Option Name * Private 9 passenger Hummer tour - 3 hours" at bounding box center [426, 392] width 462 height 79
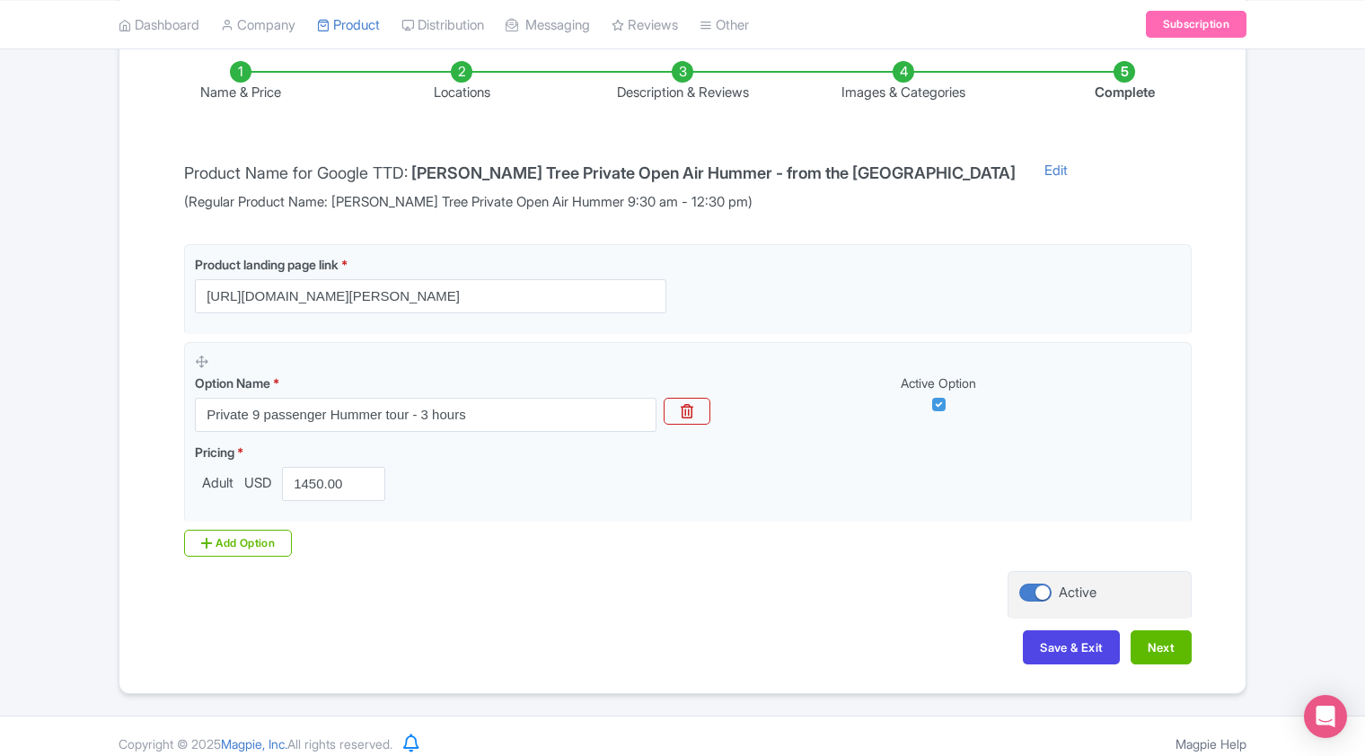
drag, startPoint x: 473, startPoint y: 351, endPoint x: 435, endPoint y: 526, distance: 179.3
click at [435, 526] on div "Product landing page link * https://adventurehummer.rezgo.com/details/402468/pr…" at bounding box center [682, 400] width 1018 height 313
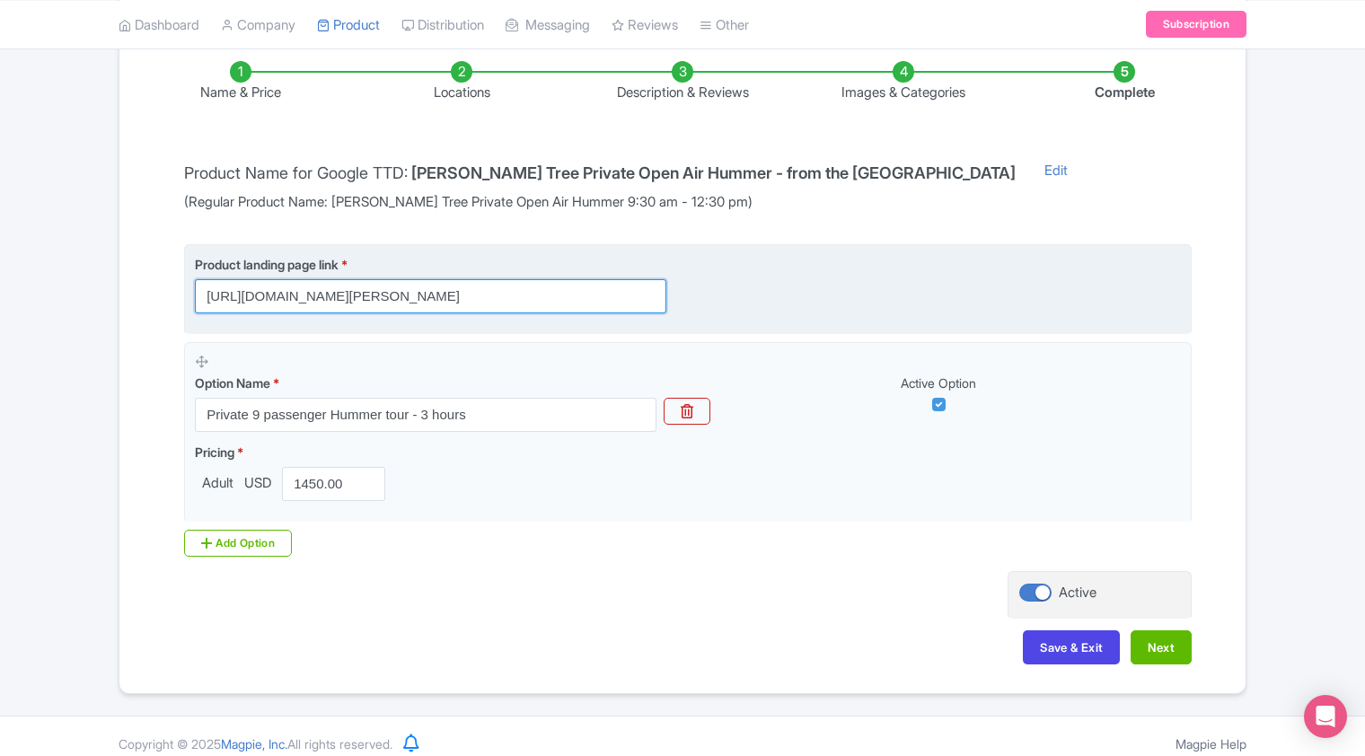
click at [424, 291] on input "https://adventurehummer.rezgo.com/details/402468/private-joshua-tree-open-air-h…" at bounding box center [431, 296] width 472 height 34
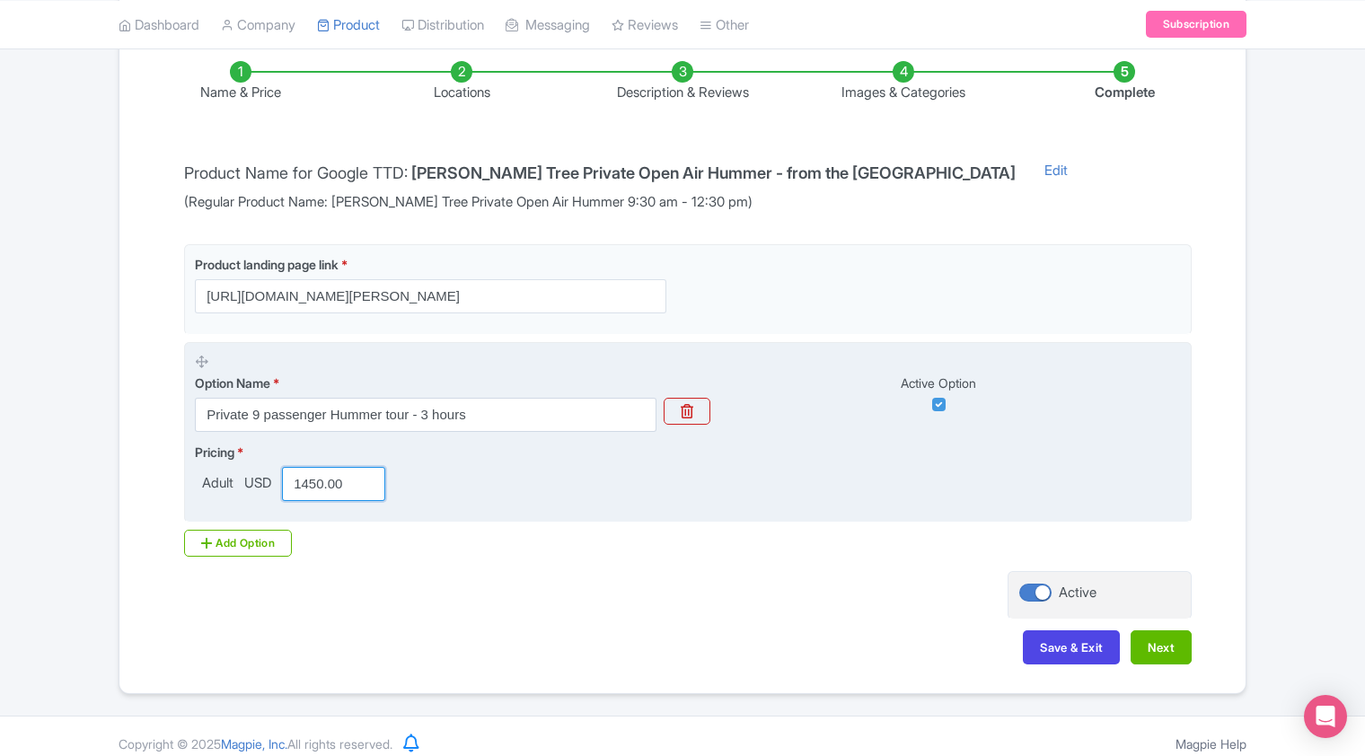
drag, startPoint x: 351, startPoint y: 480, endPoint x: 298, endPoint y: 488, distance: 53.6
click at [298, 488] on input "1450.00" at bounding box center [333, 484] width 103 height 34
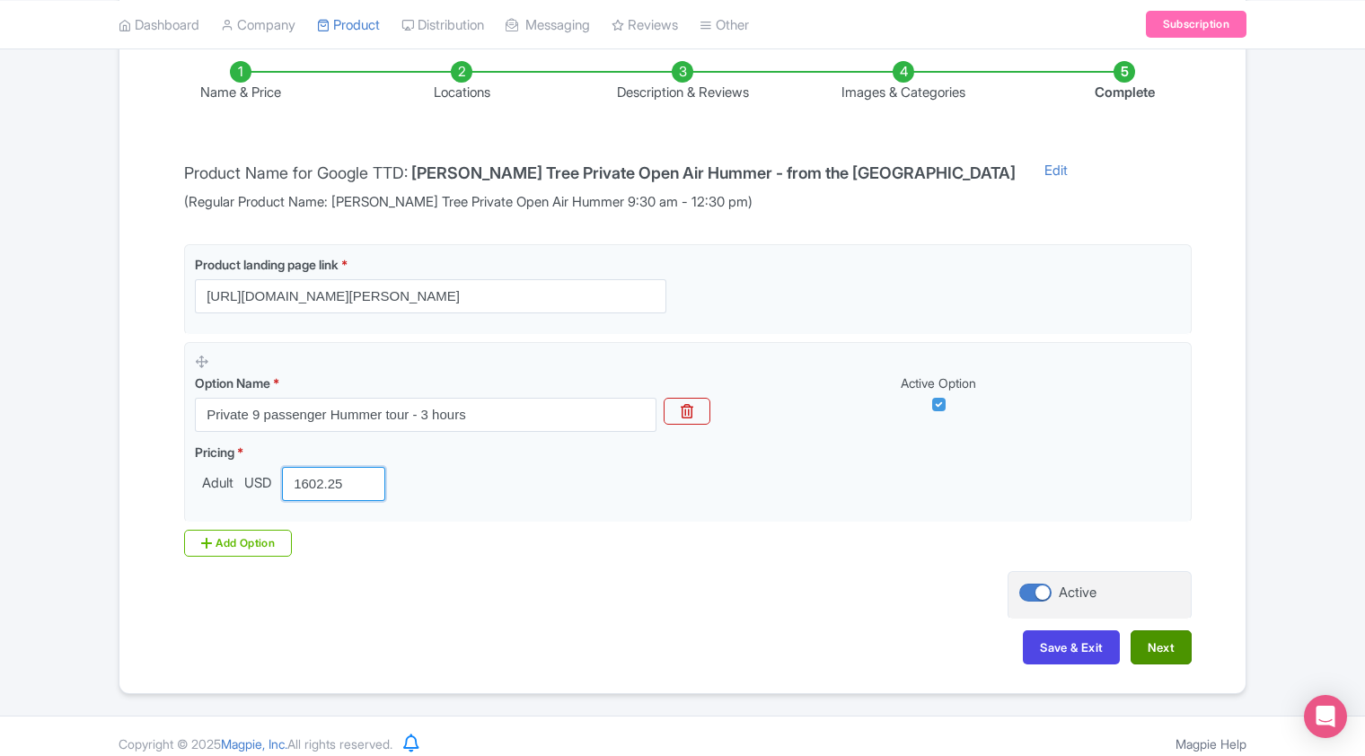
type input "1602.25"
click at [1167, 650] on button "Next" at bounding box center [1161, 647] width 61 height 34
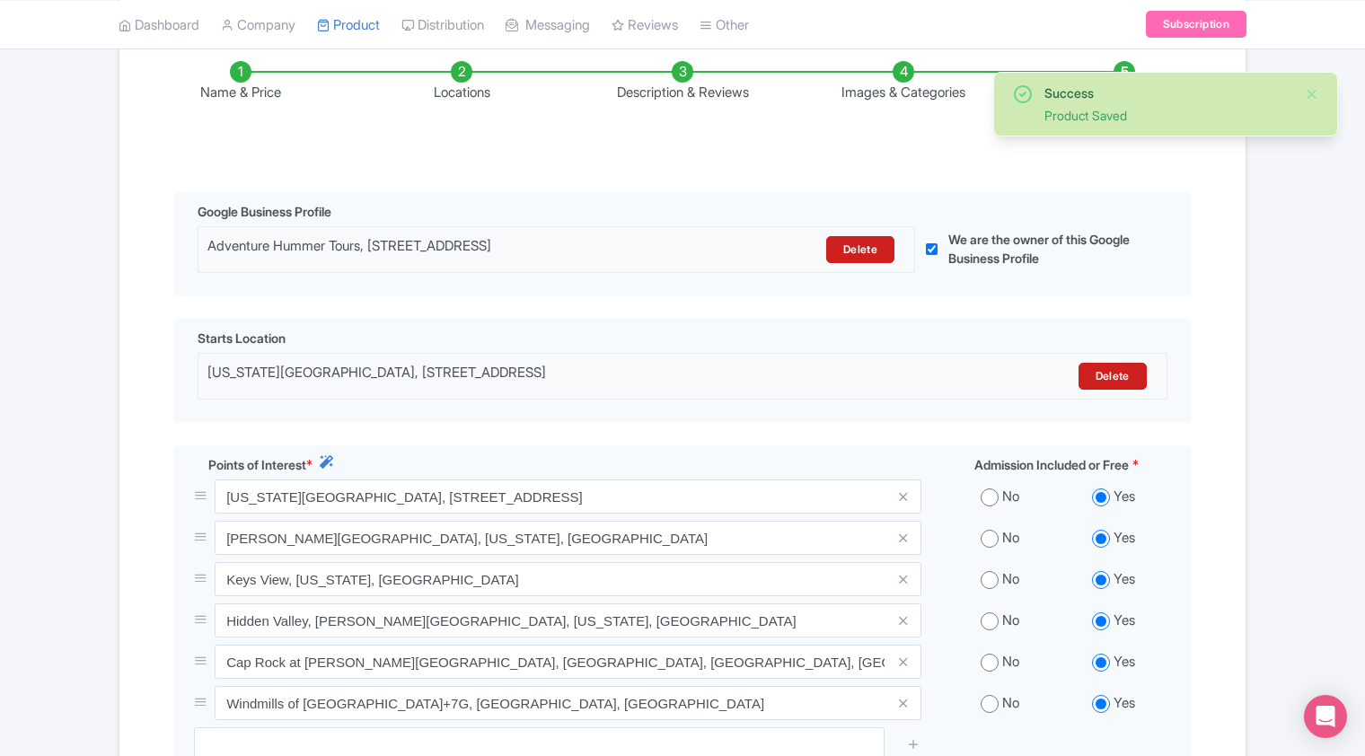
click at [234, 81] on li "Name & Price" at bounding box center [240, 82] width 221 height 42
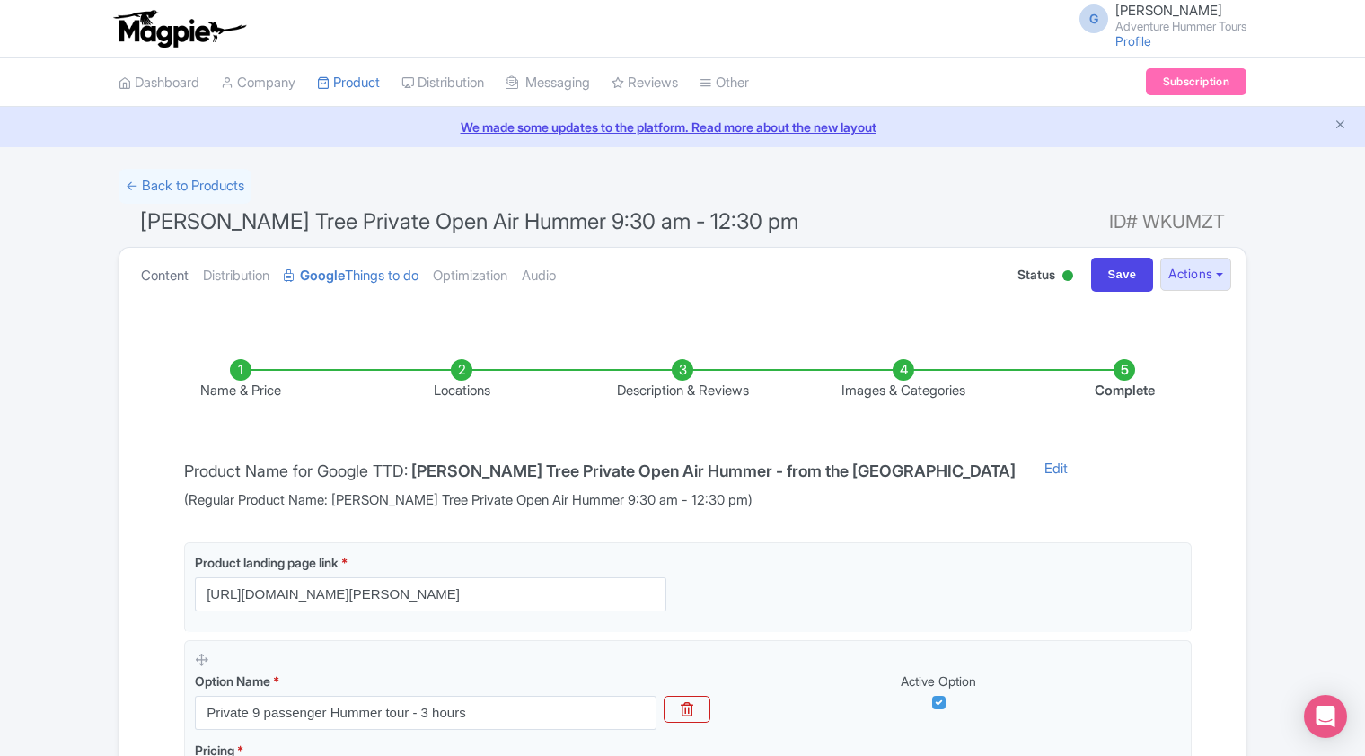
click at [162, 278] on link "Content" at bounding box center [165, 276] width 48 height 57
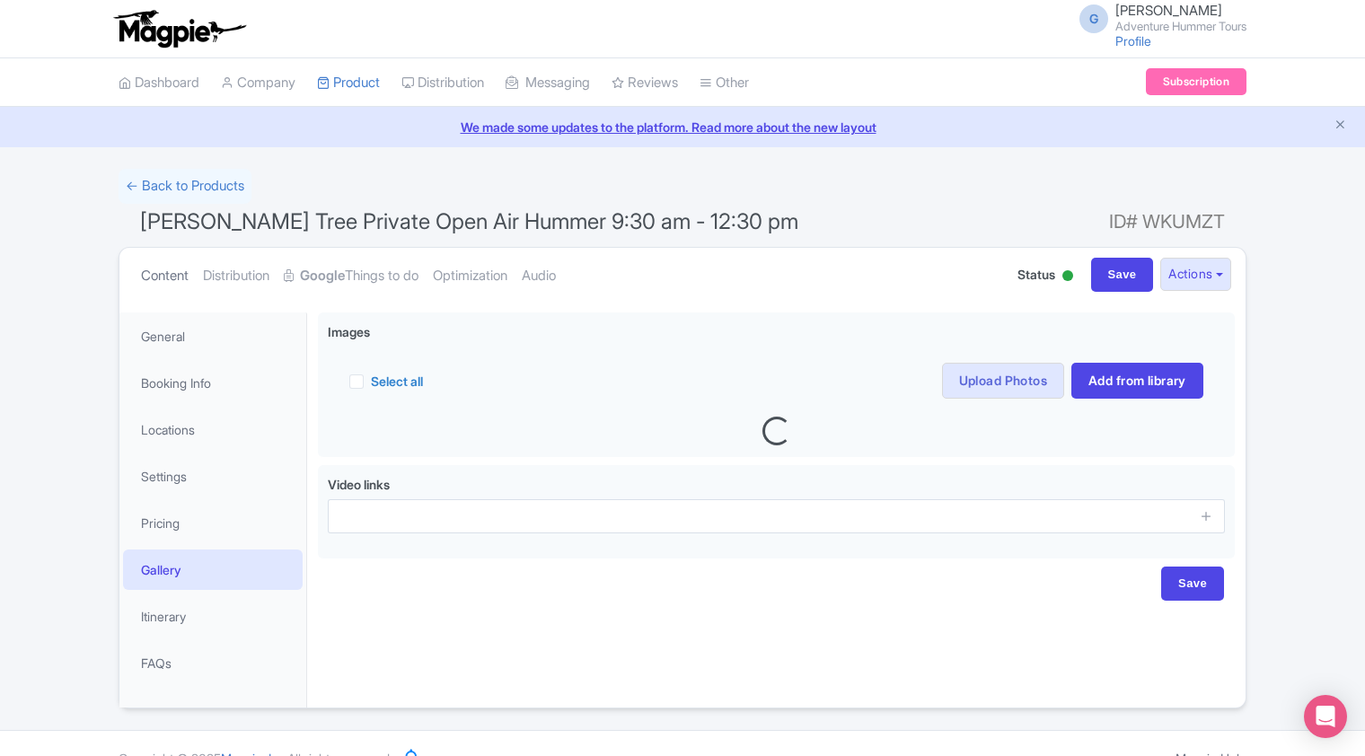
click at [162, 278] on link "Content" at bounding box center [165, 276] width 48 height 57
click at [165, 340] on link "General" at bounding box center [213, 336] width 180 height 40
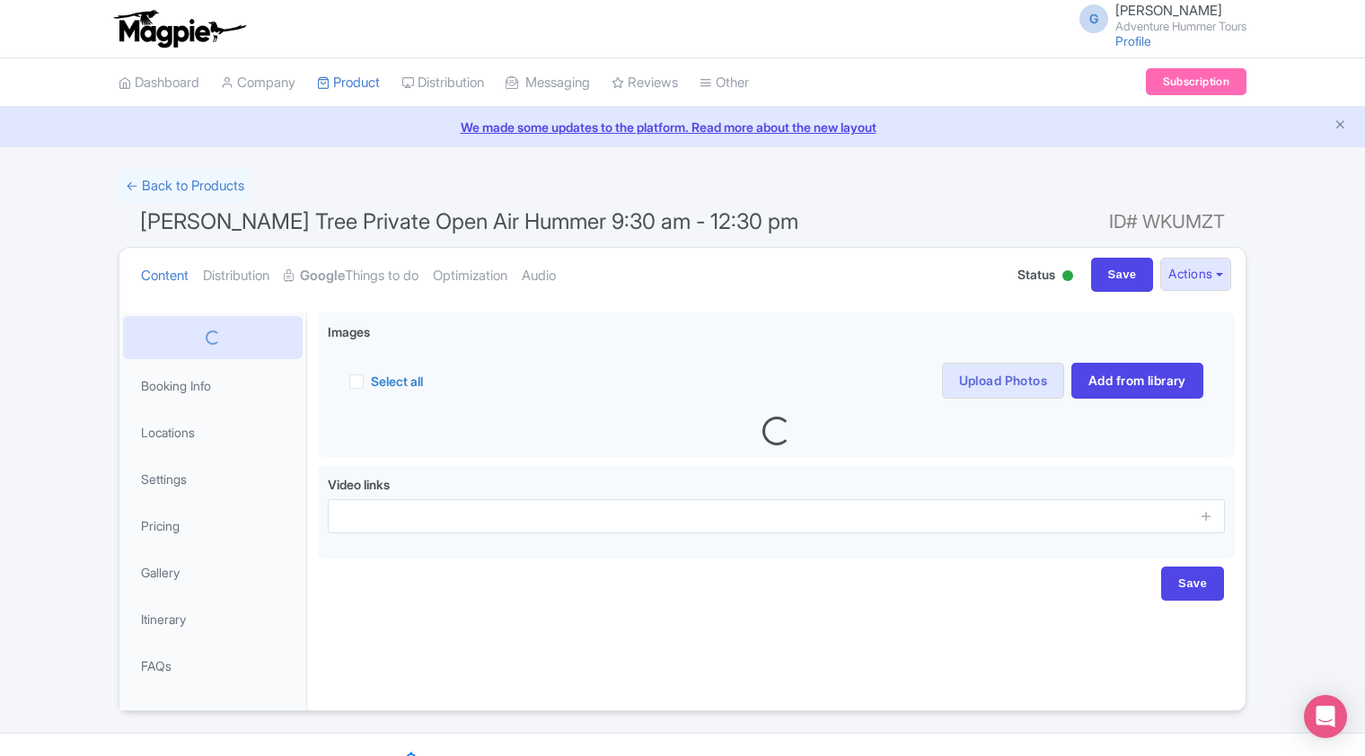
click at [165, 340] on div at bounding box center [213, 338] width 144 height 22
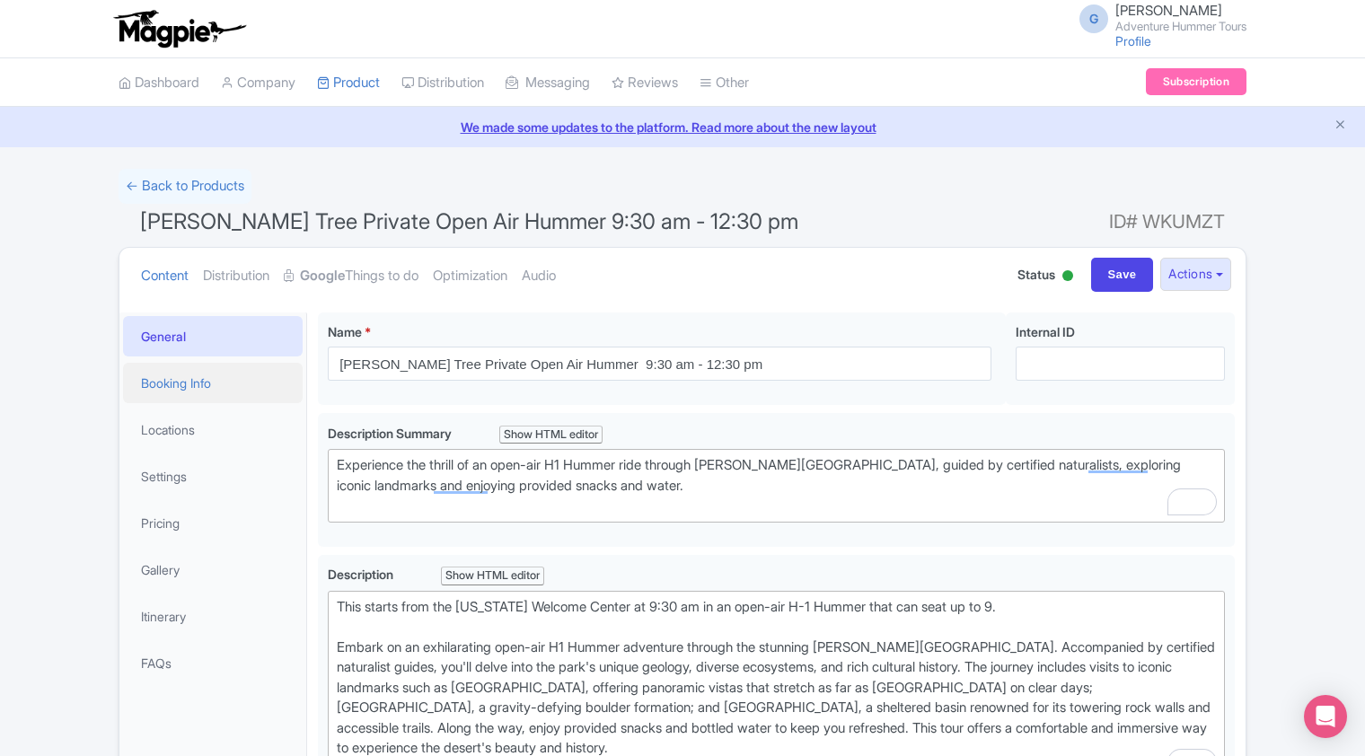
click at [178, 383] on link "Booking Info" at bounding box center [213, 383] width 180 height 40
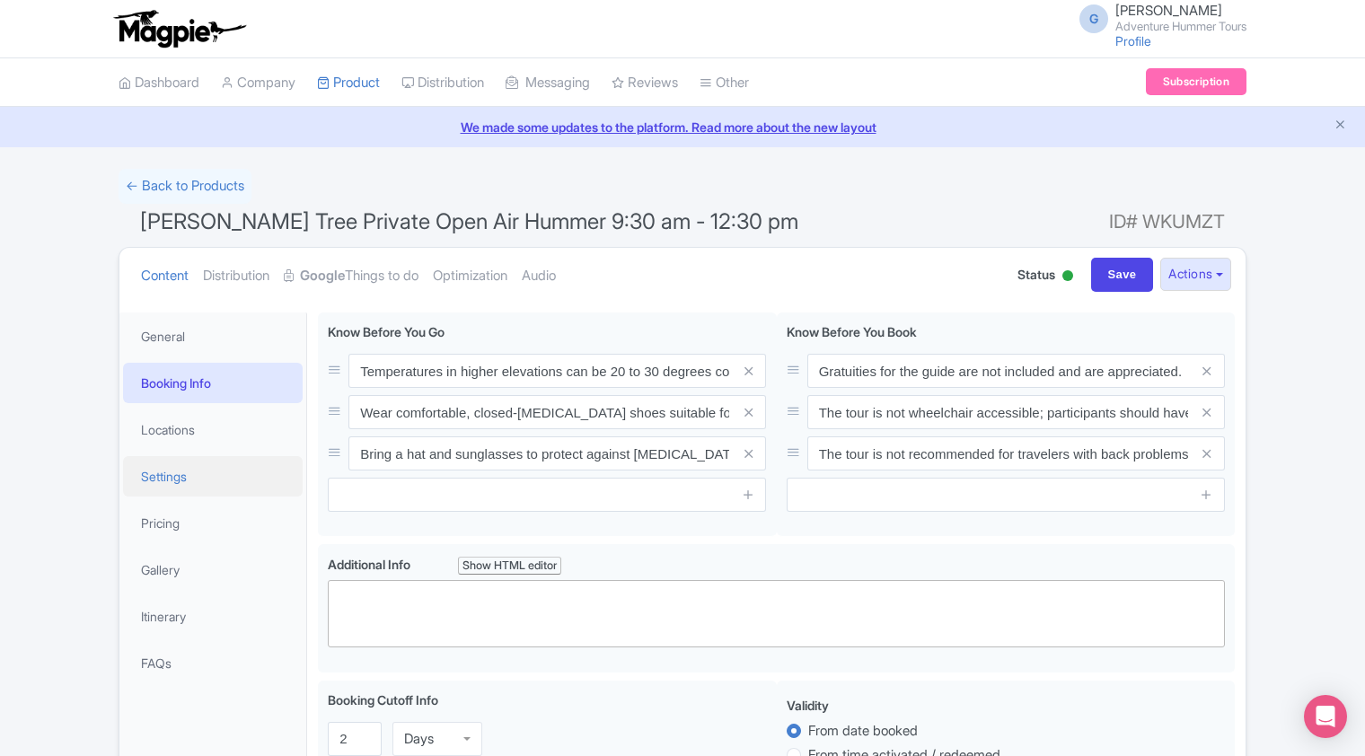
click at [163, 476] on link "Settings" at bounding box center [213, 476] width 180 height 40
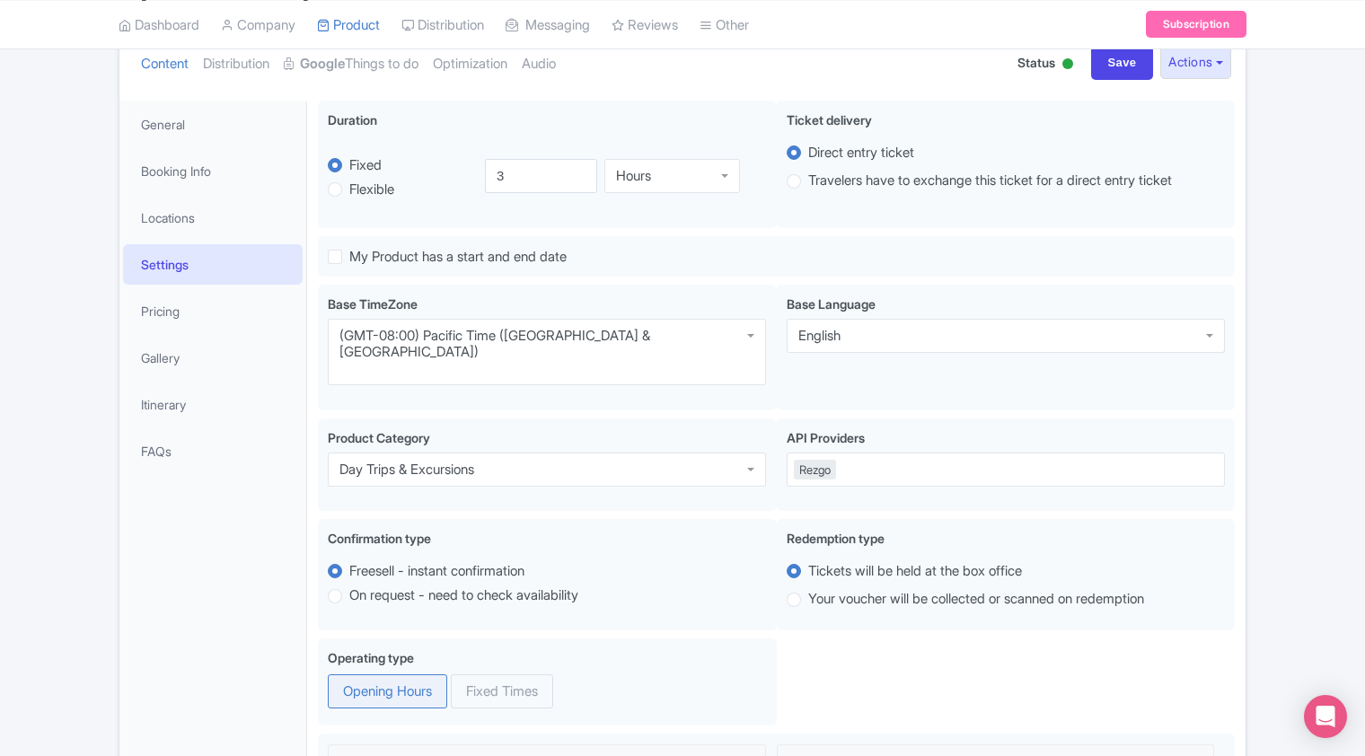
scroll to position [172, 0]
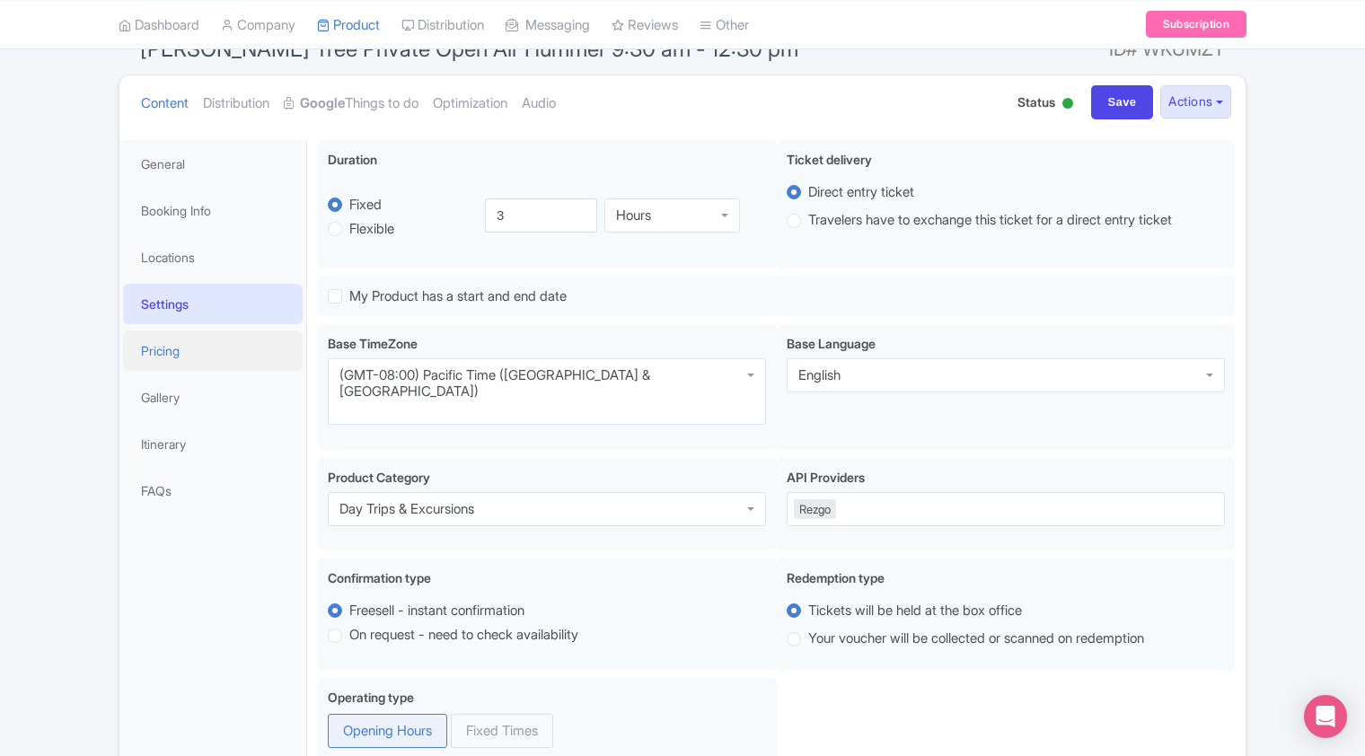
click at [168, 361] on link "Pricing" at bounding box center [213, 351] width 180 height 40
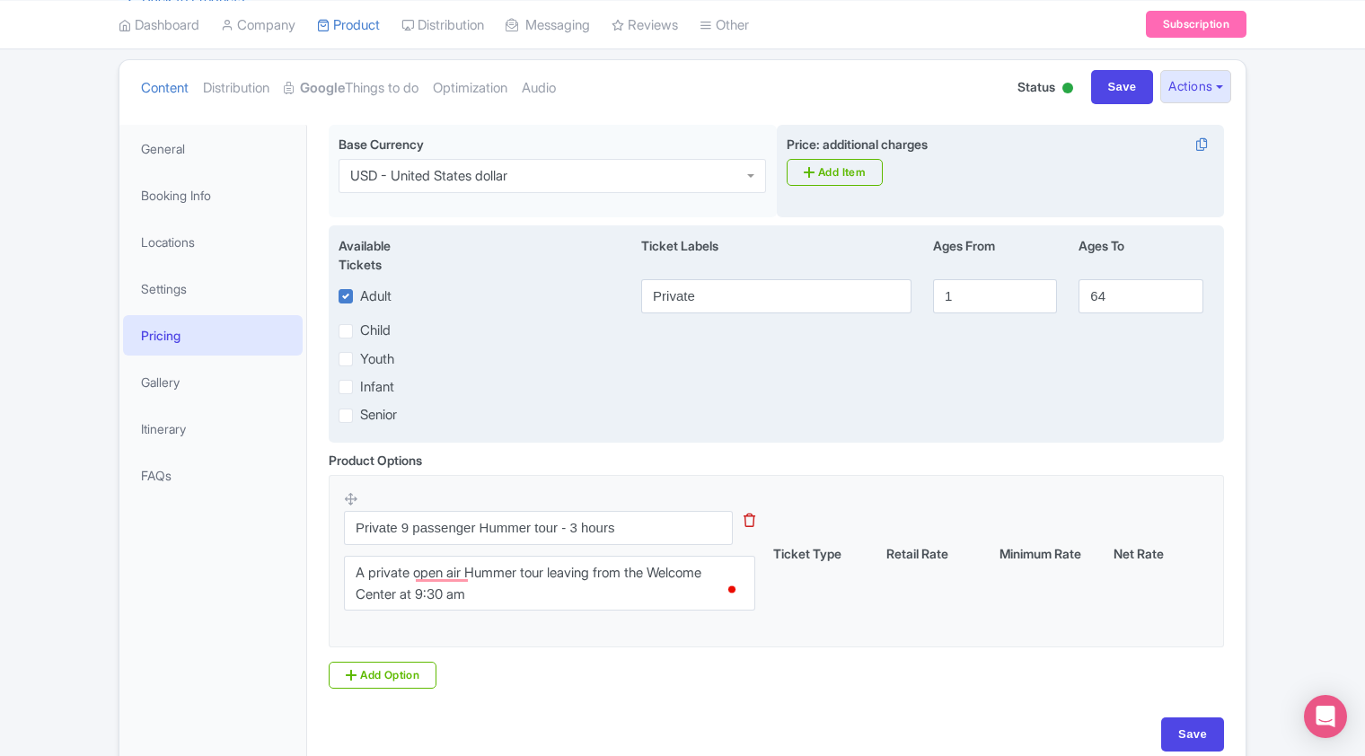
scroll to position [98, 0]
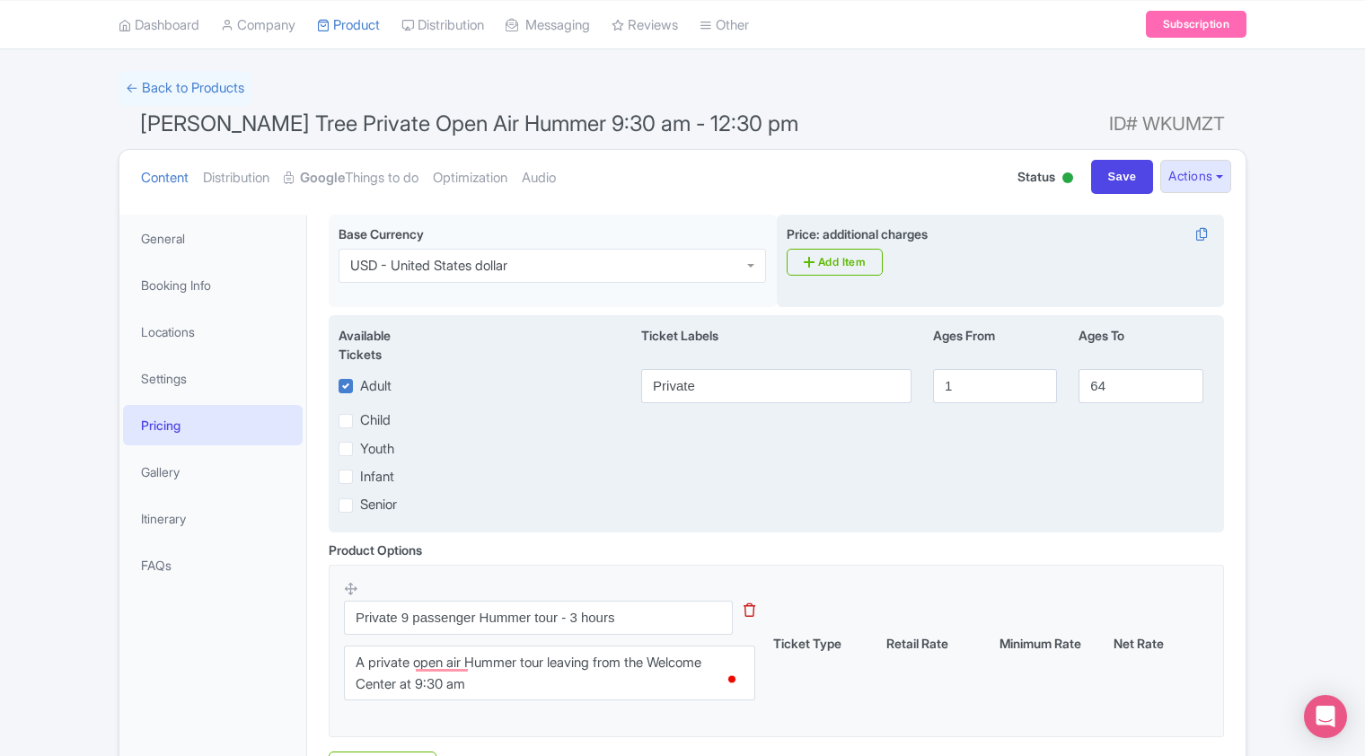
click at [491, 369] on div "Adult" at bounding box center [485, 386] width 292 height 34
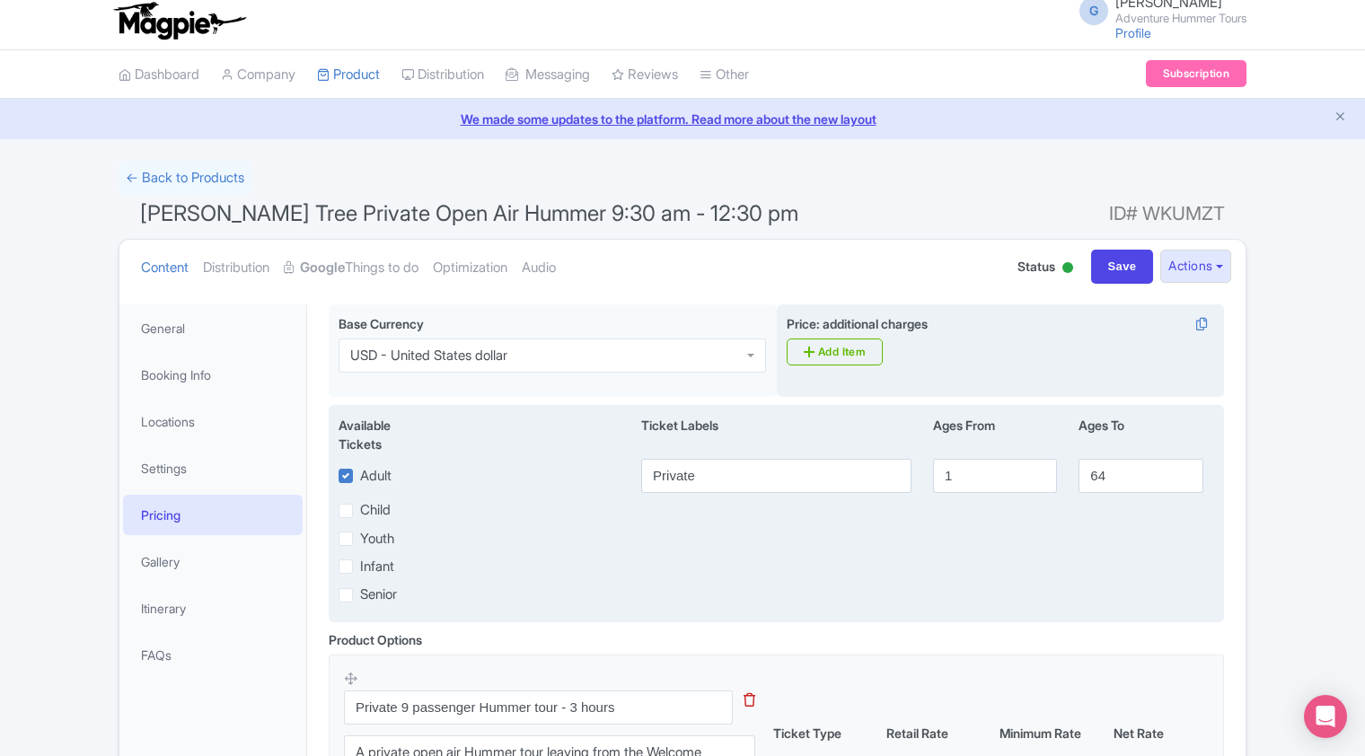
scroll to position [278, 0]
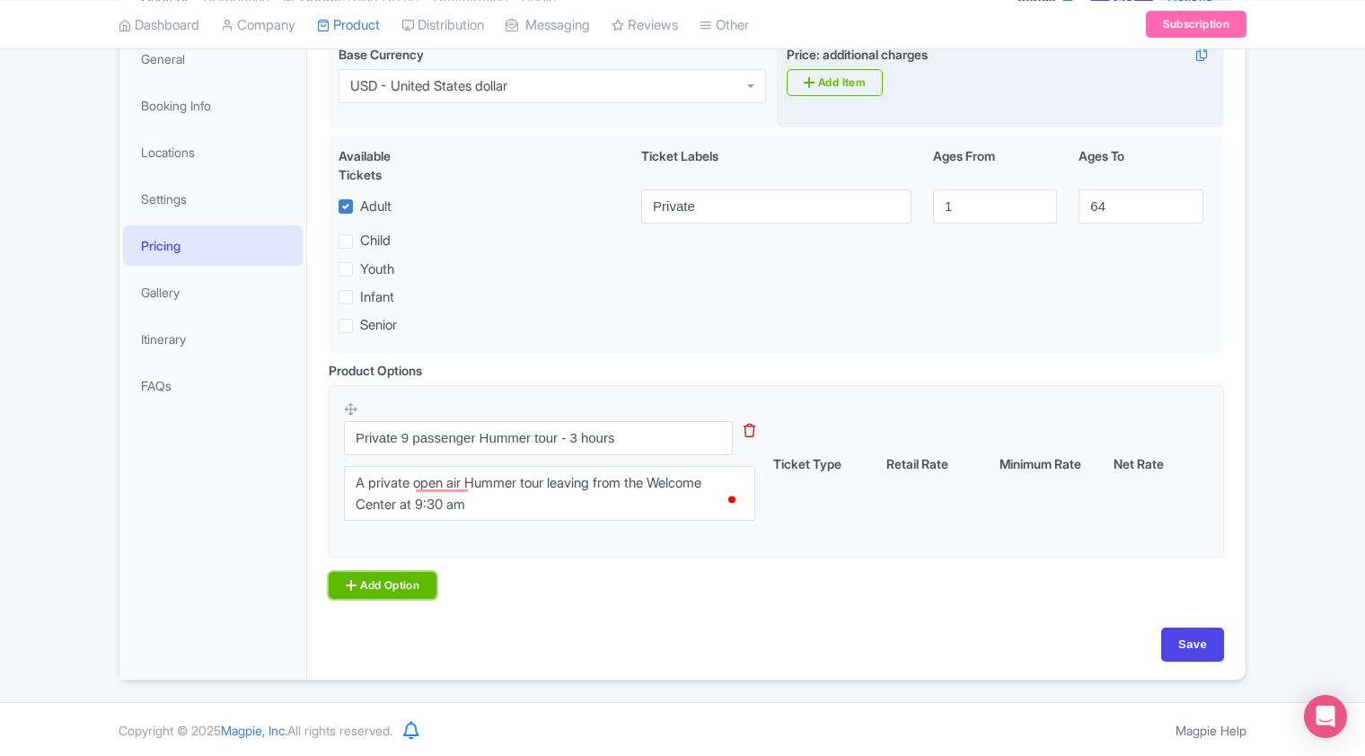
click at [358, 584] on link "Add Option" at bounding box center [383, 585] width 108 height 27
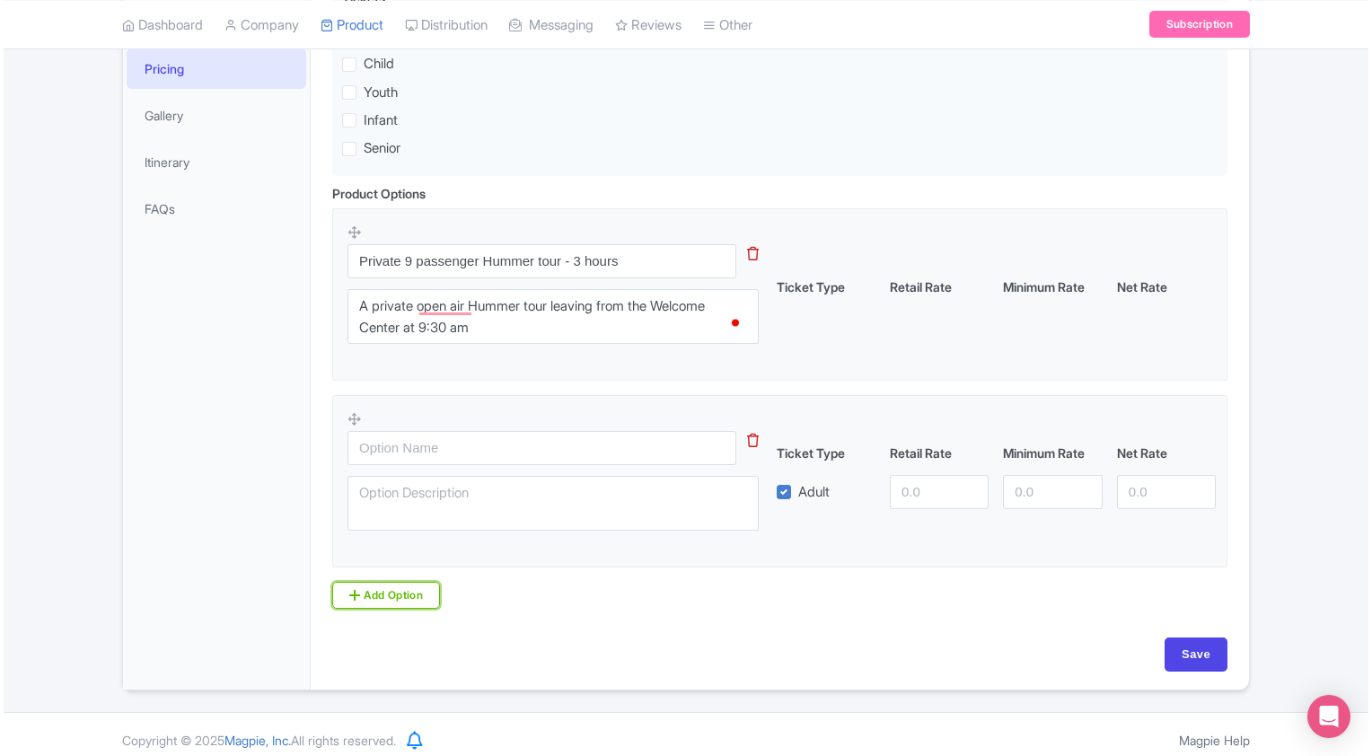
scroll to position [457, 0]
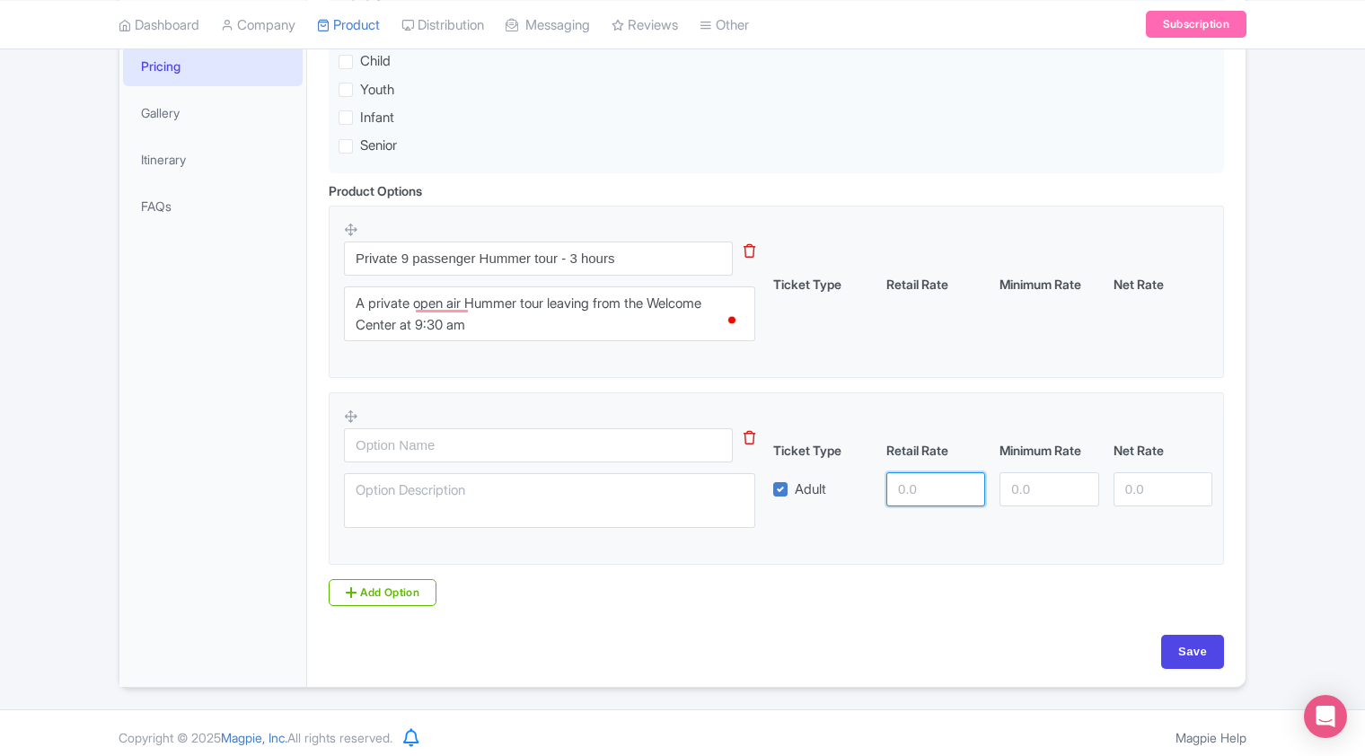
click at [918, 483] on input "number" at bounding box center [935, 489] width 99 height 34
type input "1602.25"
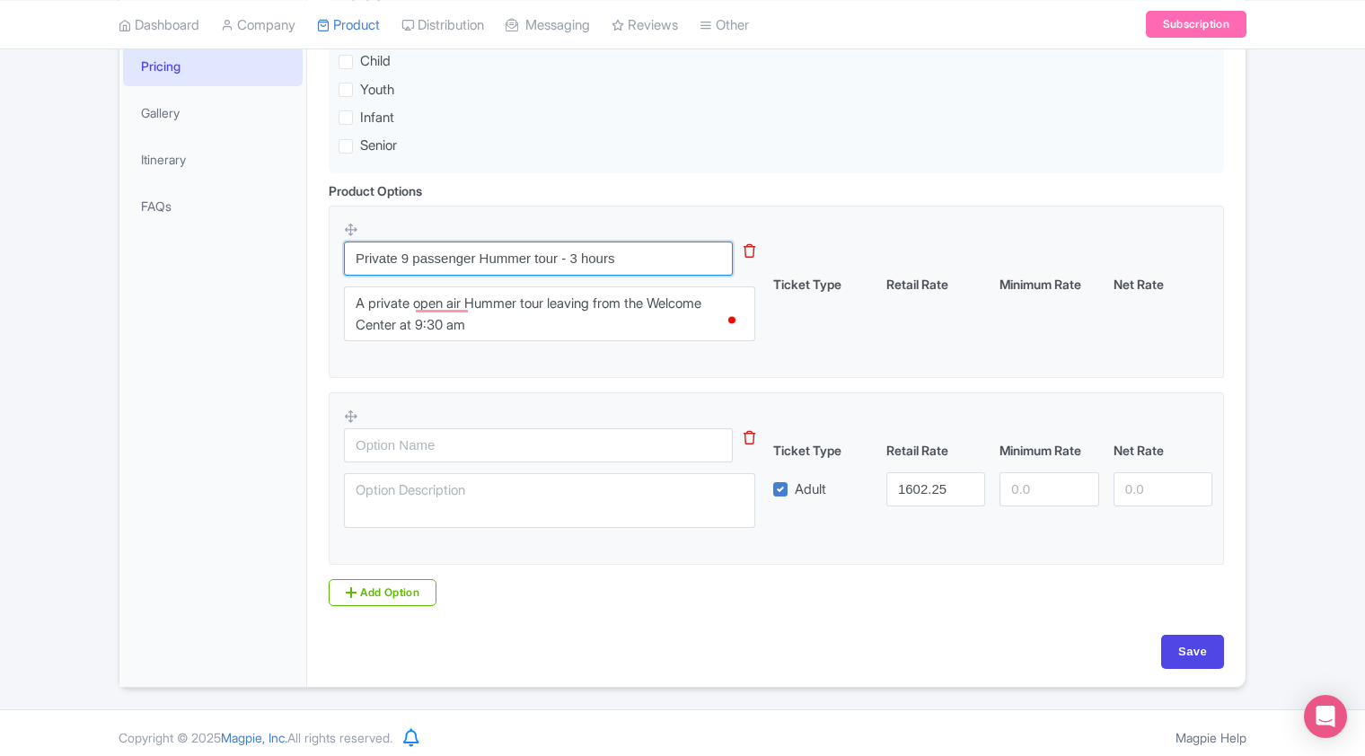
drag, startPoint x: 632, startPoint y: 254, endPoint x: 340, endPoint y: 248, distance: 292.0
click at [340, 248] on fieldset "Private 9 passenger Hummer tour - 3 hours This tip has not data. Code: tip_opti…" at bounding box center [776, 292] width 895 height 172
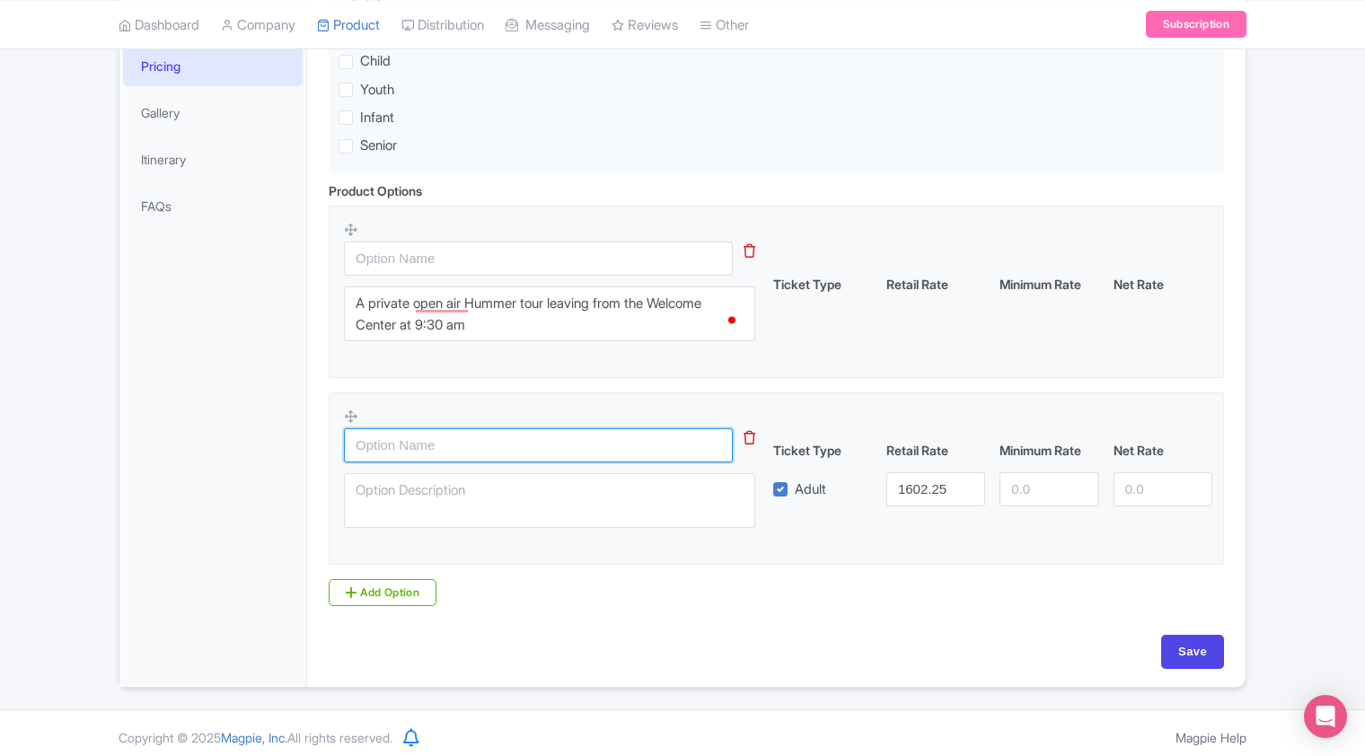
click at [383, 448] on input "text" at bounding box center [538, 445] width 389 height 34
paste input "Private 9 passenger Hummer tour - 3 hours"
type input "Private 9 passenger Hummer tour - 3 hours"
click at [751, 250] on icon at bounding box center [750, 250] width 12 height 13
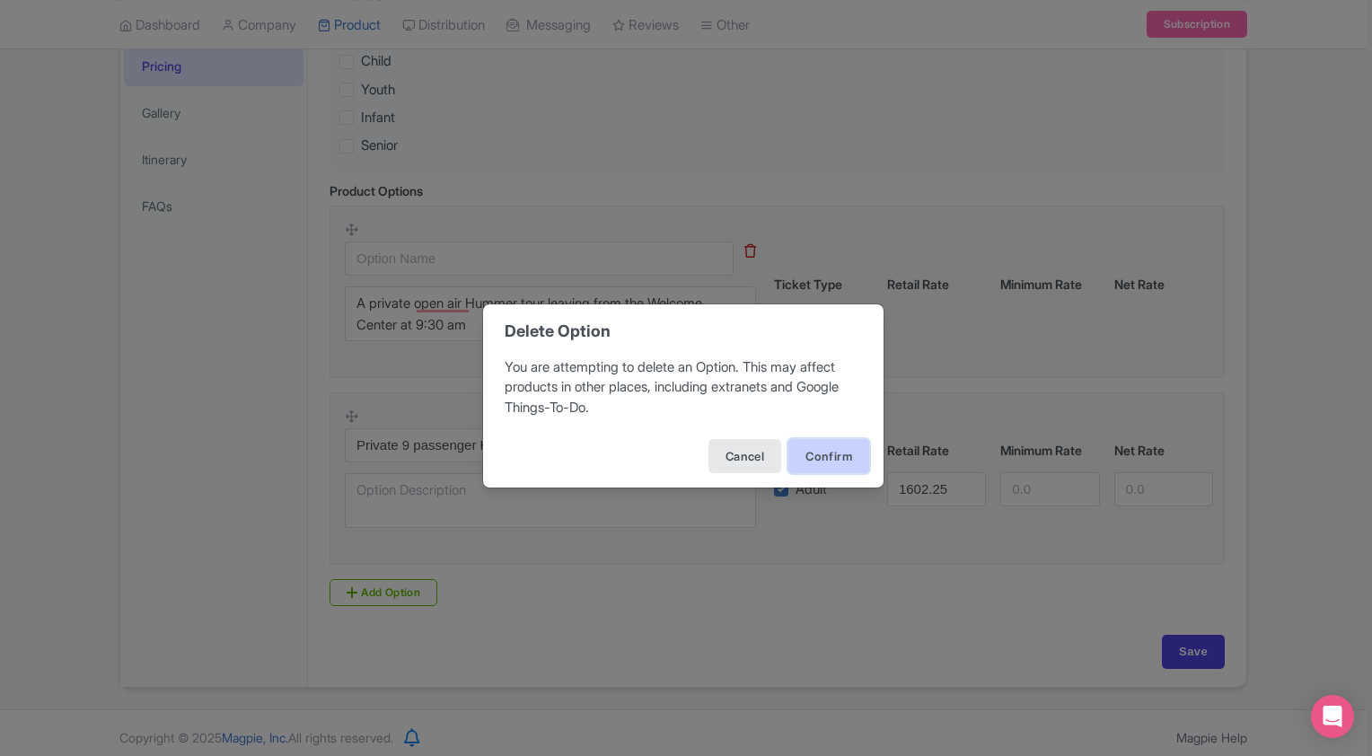
click at [818, 459] on button "Confirm" at bounding box center [829, 456] width 81 height 34
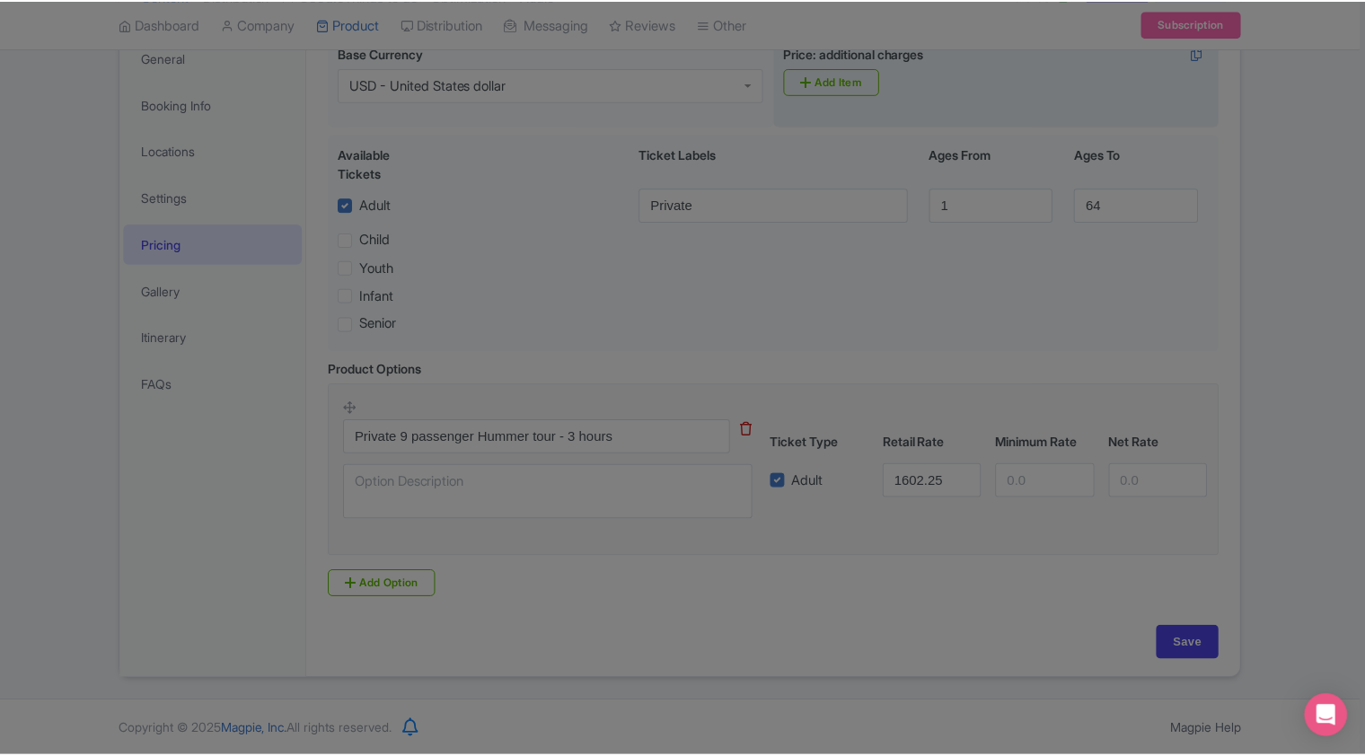
scroll to position [278, 0]
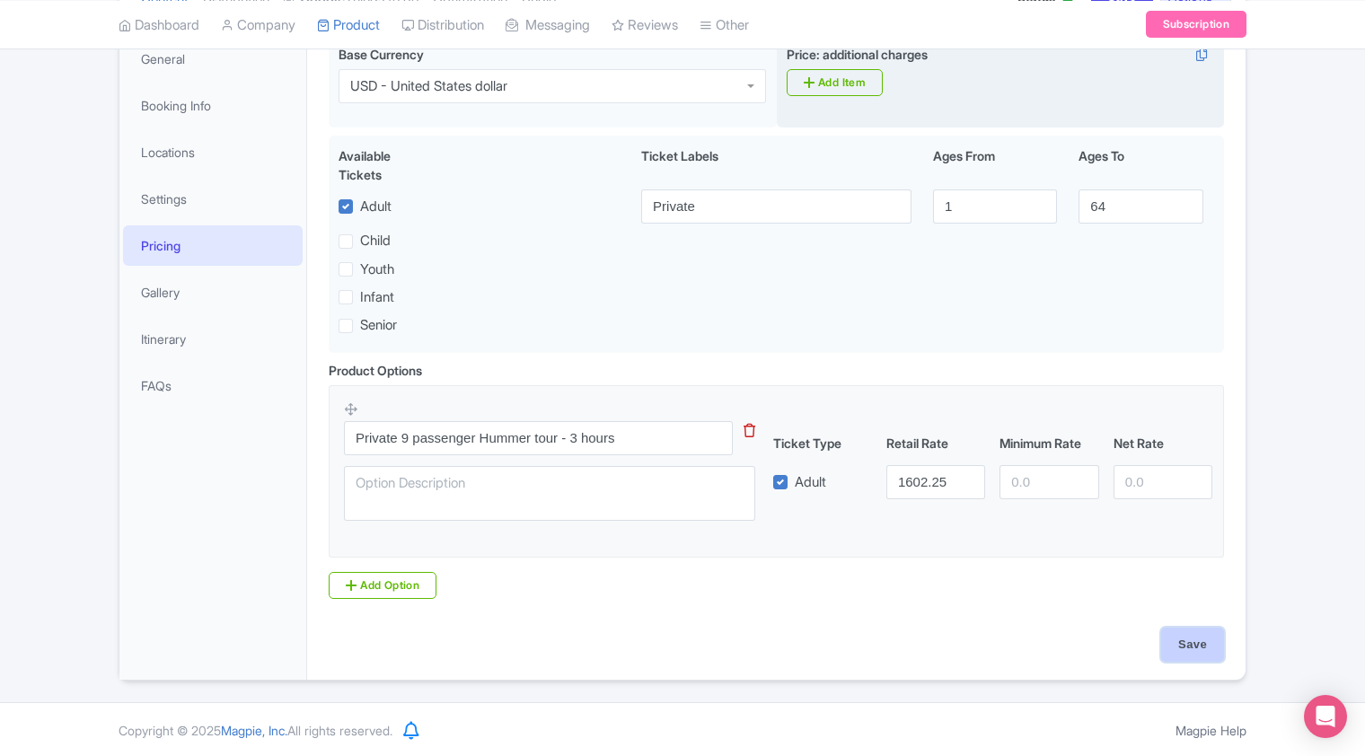
click at [1193, 647] on input "Save" at bounding box center [1192, 645] width 63 height 34
type input "Saving..."
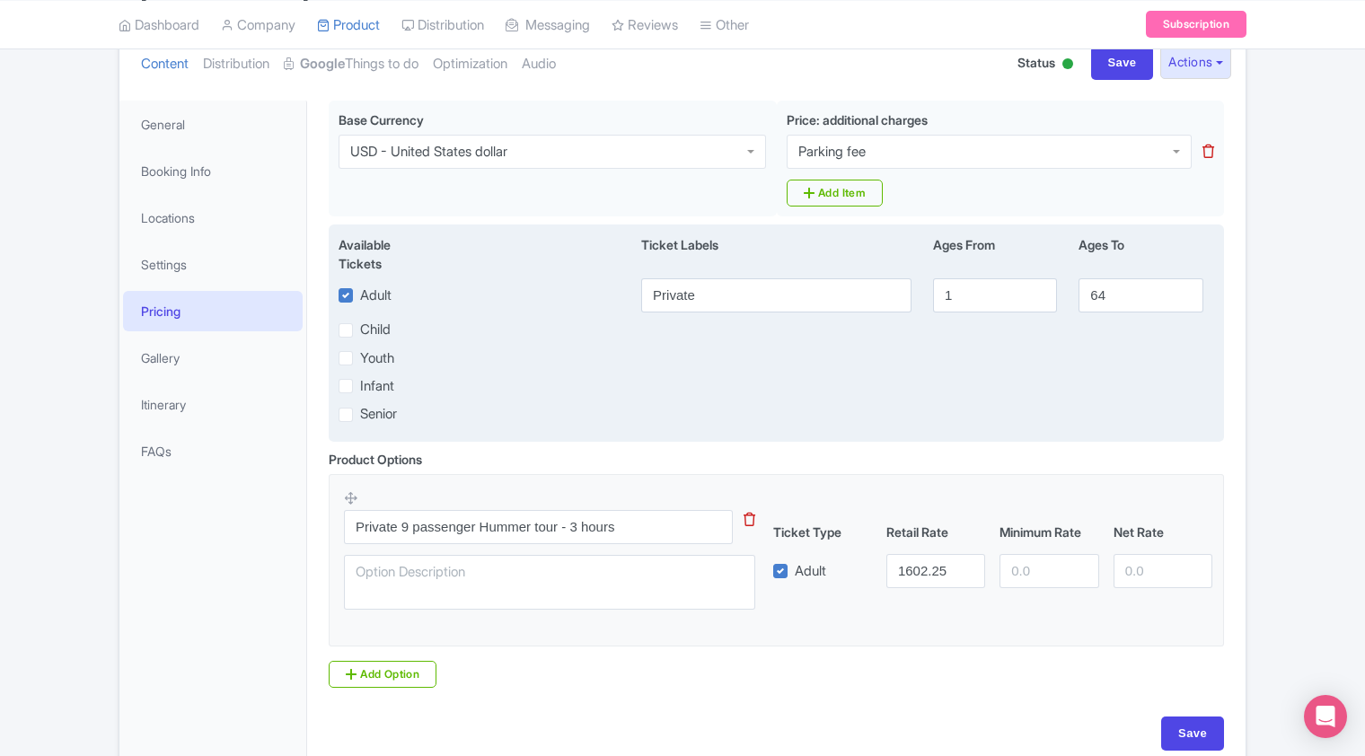
scroll to position [32, 0]
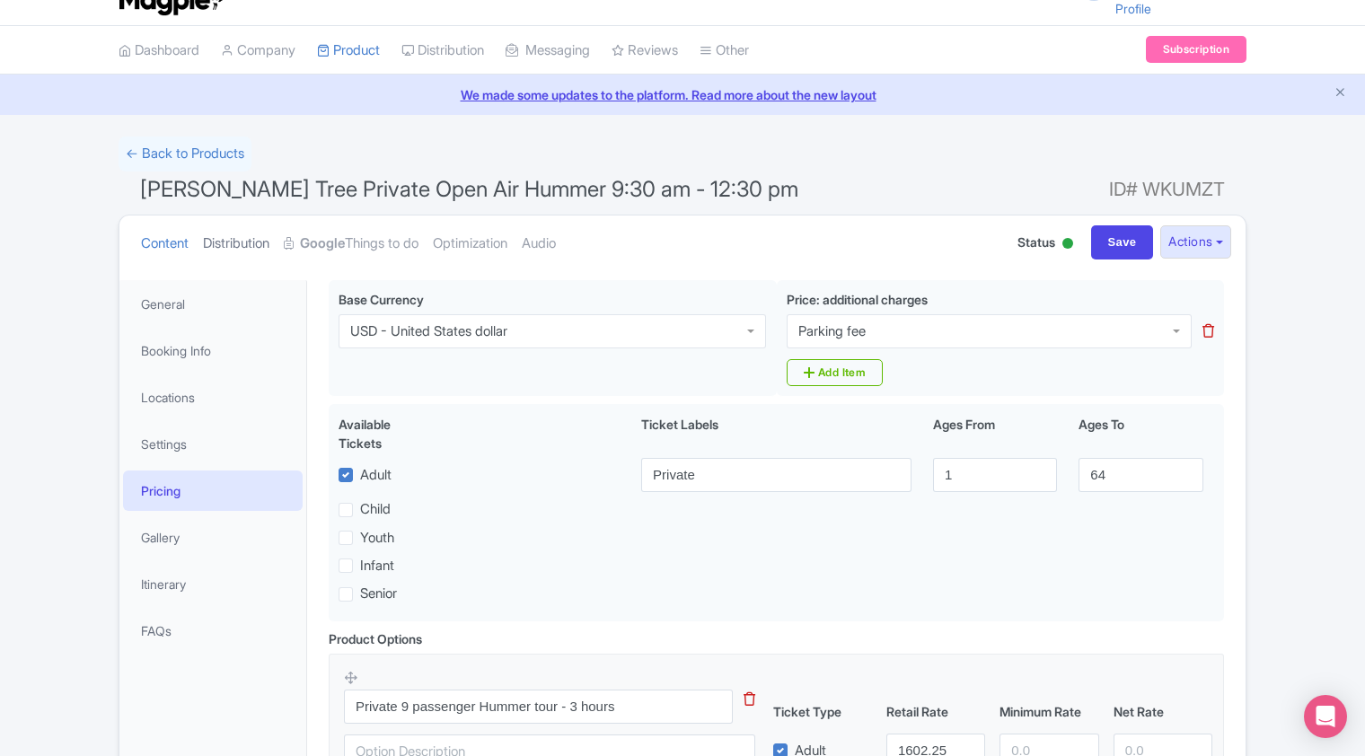
click at [232, 241] on link "Distribution" at bounding box center [236, 244] width 66 height 57
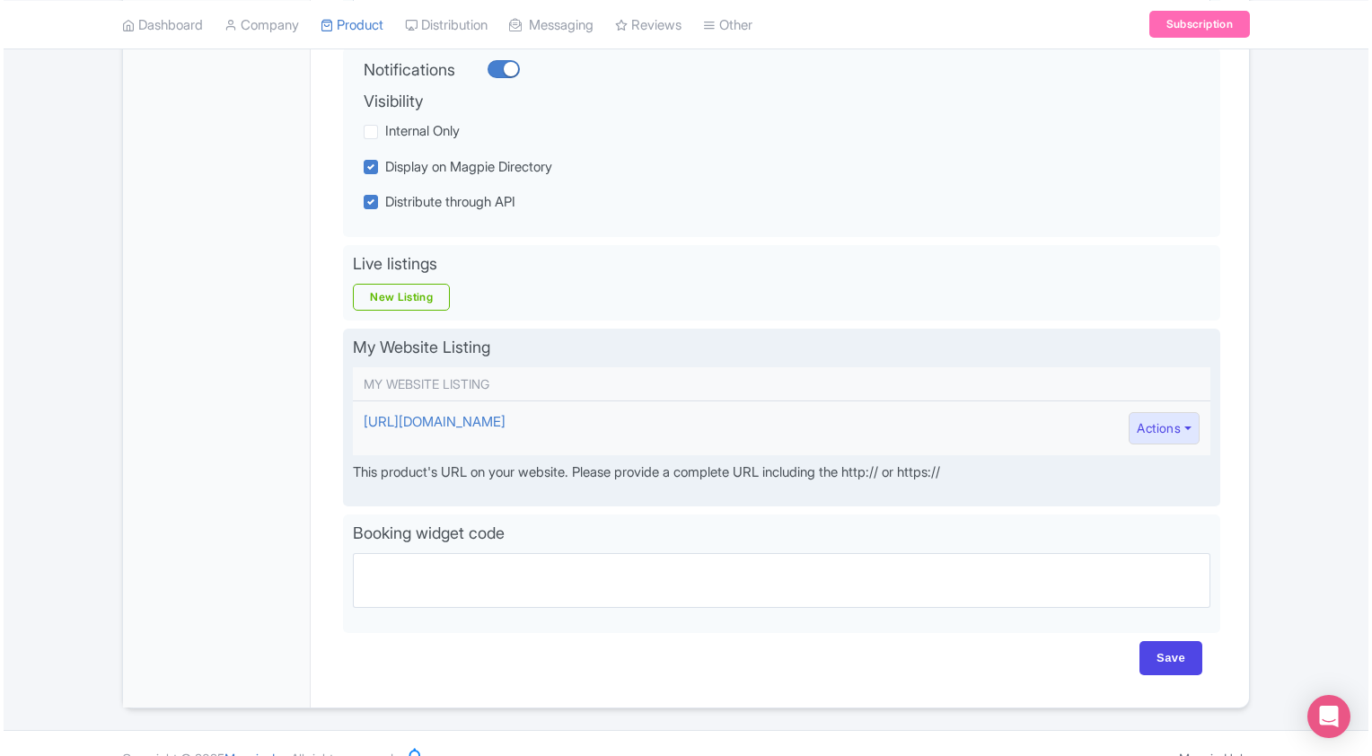
scroll to position [439, 0]
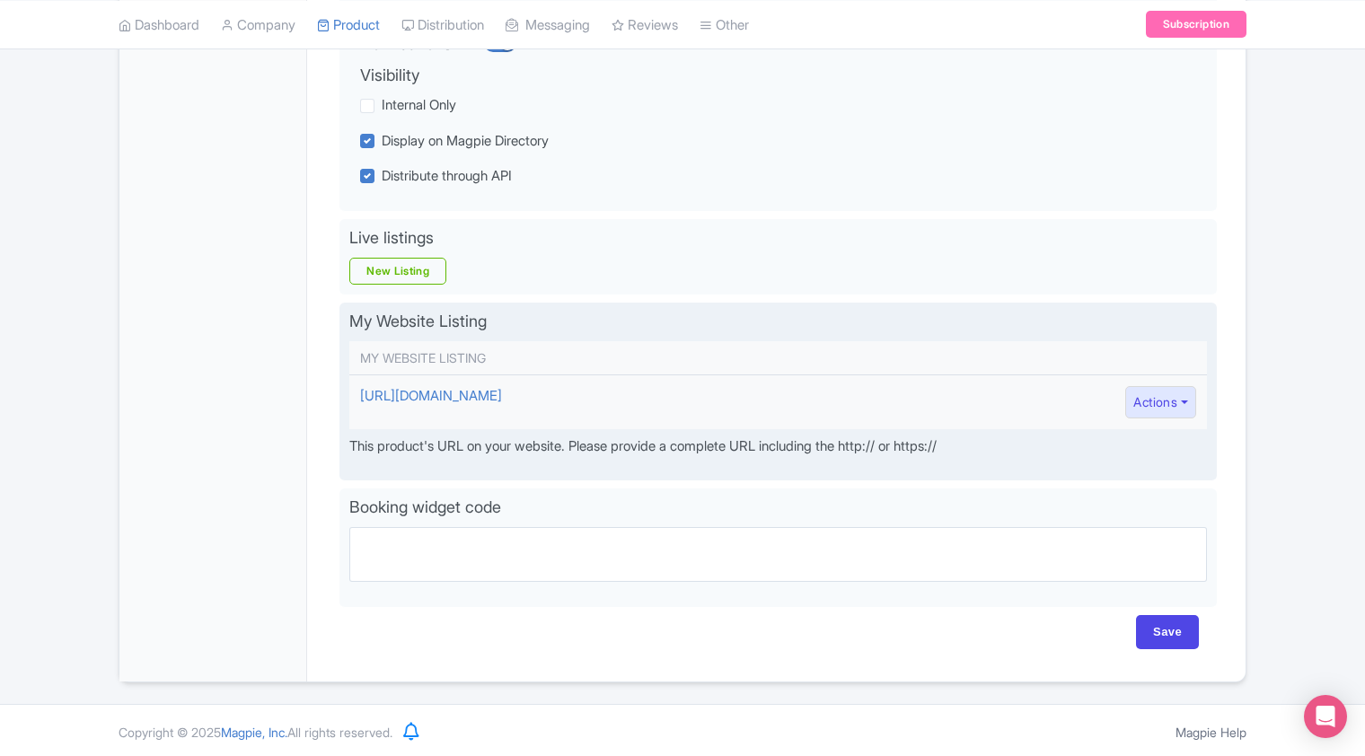
click at [887, 400] on td "https://adventurehummer.com/corporate-and-private-events/" at bounding box center [692, 402] width 686 height 55
click at [1188, 407] on button "Actions" at bounding box center [1160, 402] width 71 height 33
click at [1164, 440] on link "Edit" at bounding box center [1211, 443] width 171 height 28
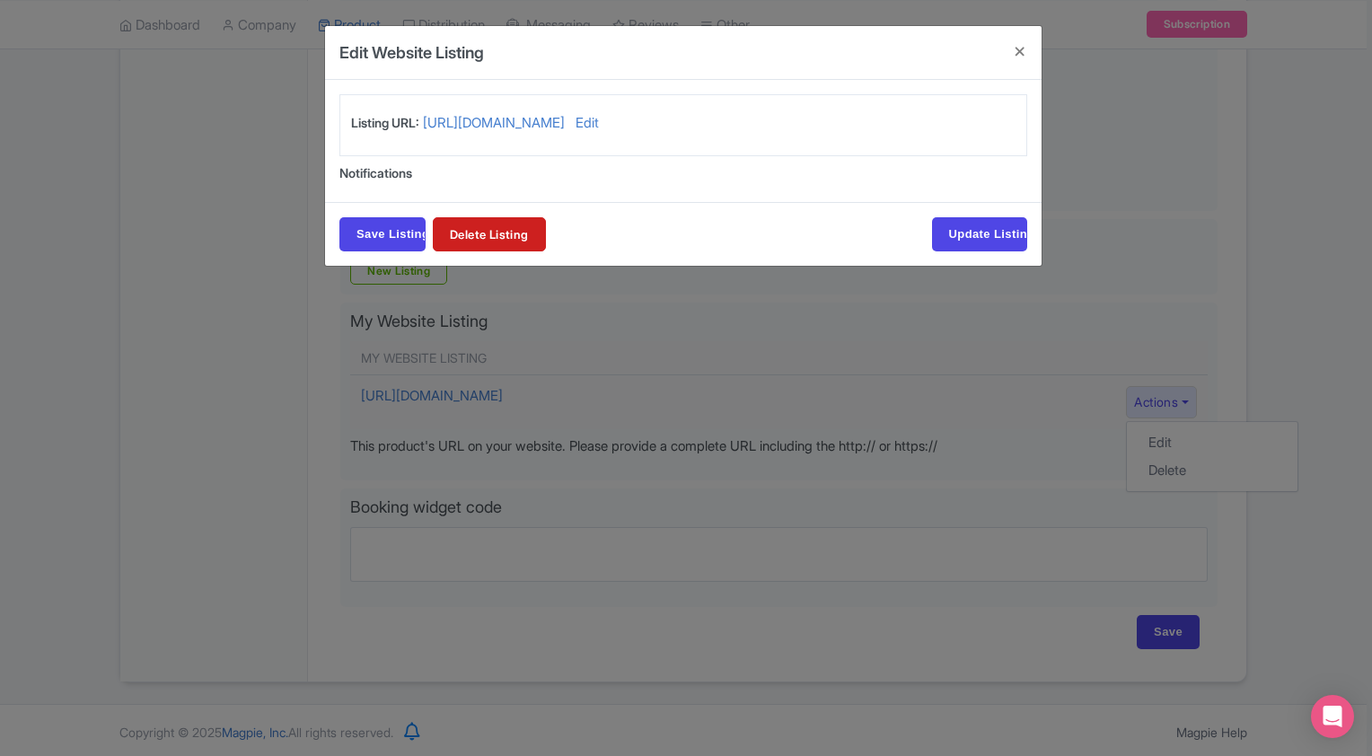
click at [911, 124] on div "Listing URL: https://adventurehummer.com/corporate-and-private-events/ Edit" at bounding box center [683, 125] width 665 height 24
click at [599, 127] on link "Edit" at bounding box center [587, 125] width 23 height 24
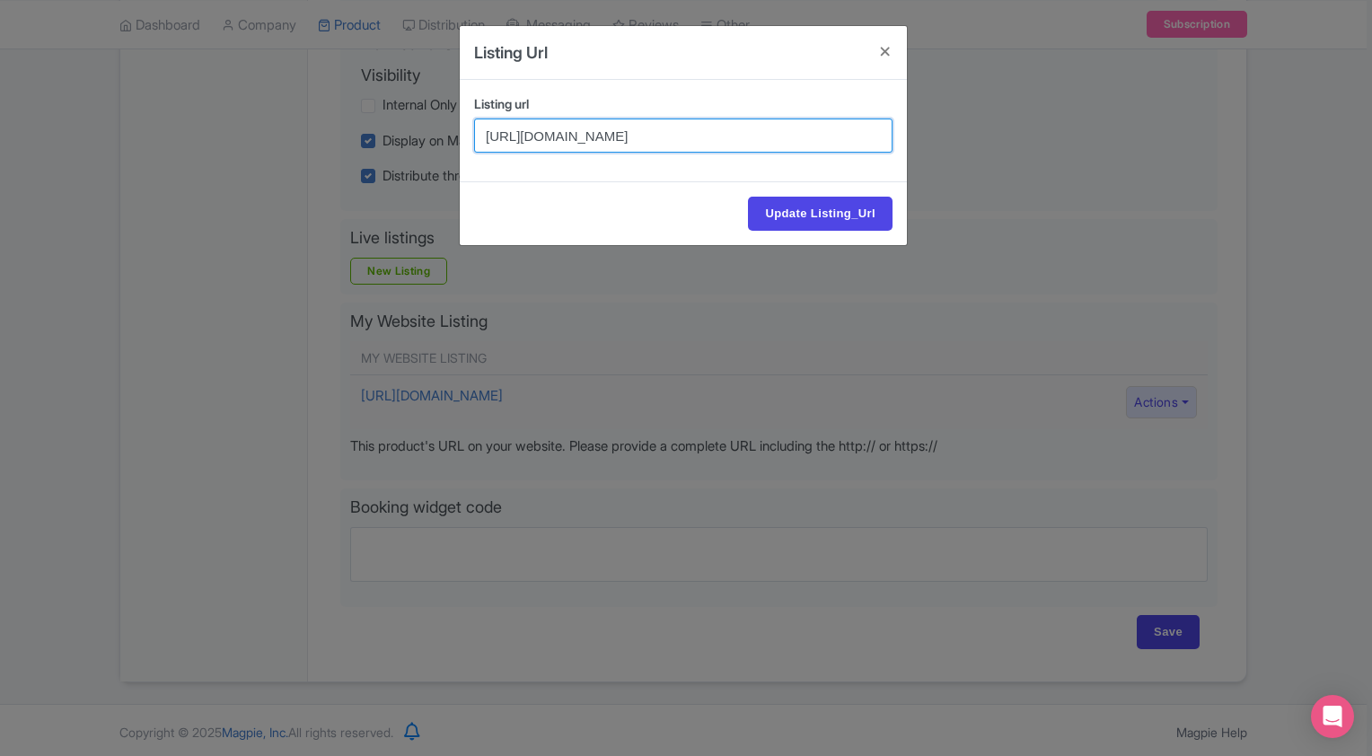
drag, startPoint x: 851, startPoint y: 134, endPoint x: 463, endPoint y: 130, distance: 388.0
click at [463, 130] on div "Listing url https://adventurehummer.com/corporate-and-private-events/" at bounding box center [683, 130] width 440 height 73
click at [857, 138] on input "https://adventurehummer.com/corporate-and-private-events/" at bounding box center [683, 136] width 419 height 34
click at [839, 128] on input "https://adventurehummer.com/corporate-and-private-events/" at bounding box center [683, 136] width 419 height 34
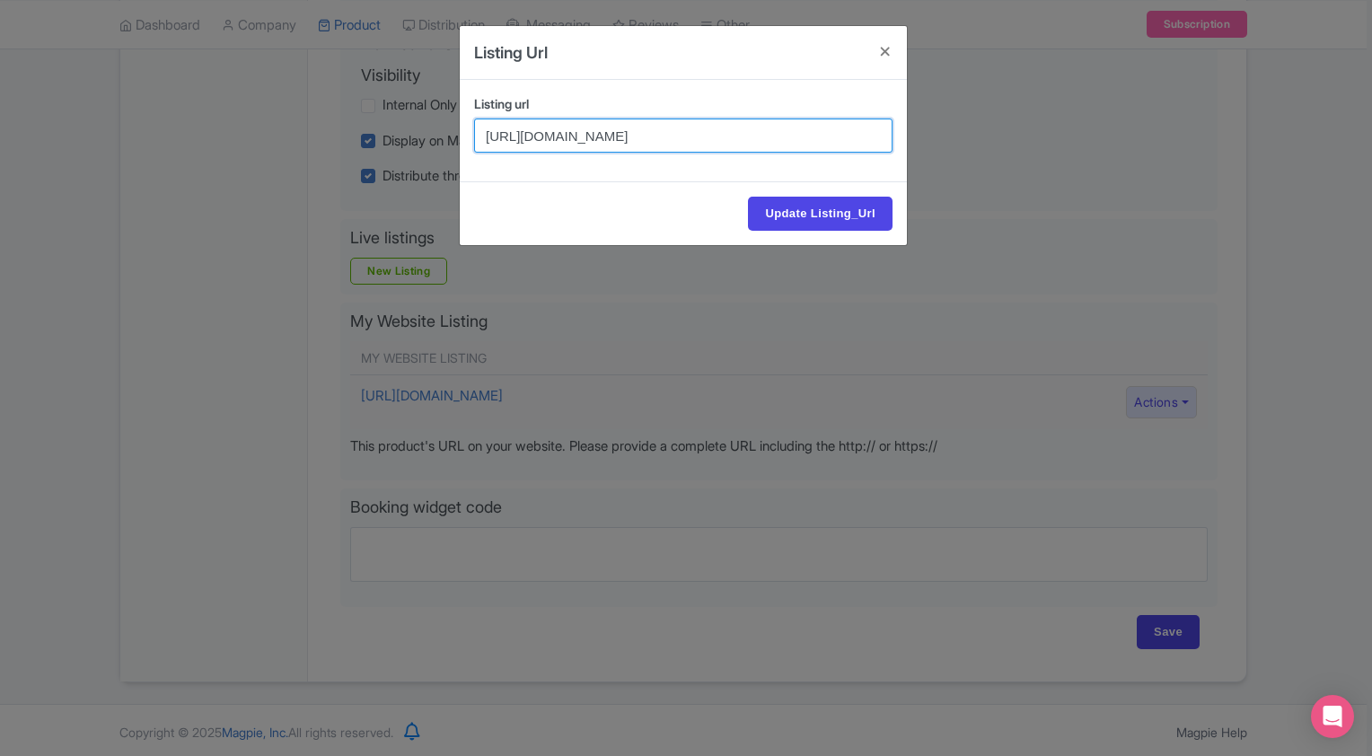
drag, startPoint x: 857, startPoint y: 133, endPoint x: 485, endPoint y: 138, distance: 371.9
click at [485, 138] on input "https://adventurehummer.com/corporate-and-private-events/" at bounding box center [683, 136] width 419 height 34
paste input "Private 9 passenger Hummer tour - 3 hours"
drag, startPoint x: 741, startPoint y: 135, endPoint x: 436, endPoint y: 134, distance: 304.5
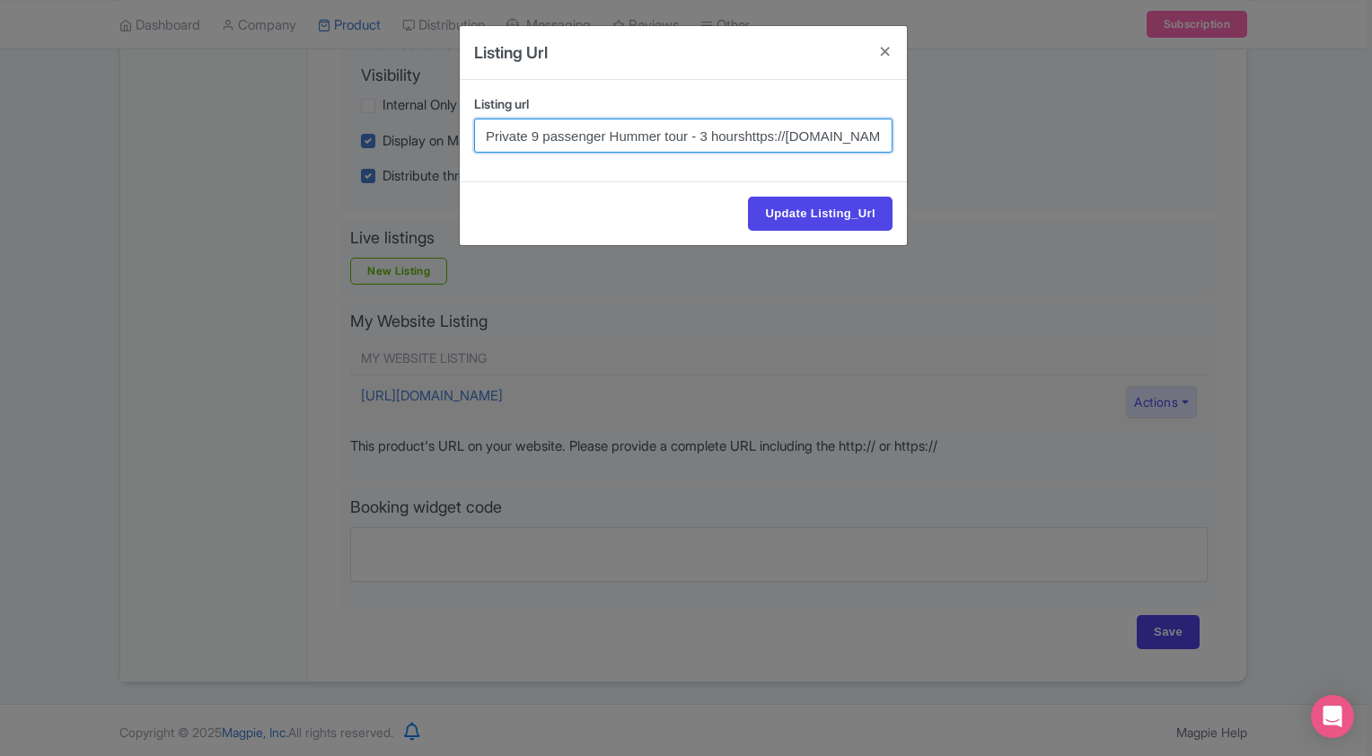
click at [436, 134] on div "Listing Url Listing url Private 9 passenger Hummer tour - 3 hourshttps://advent…" at bounding box center [686, 378] width 1372 height 756
click at [794, 138] on input "https://adventurehummer.com/corporate-and-private-events/" at bounding box center [683, 136] width 419 height 34
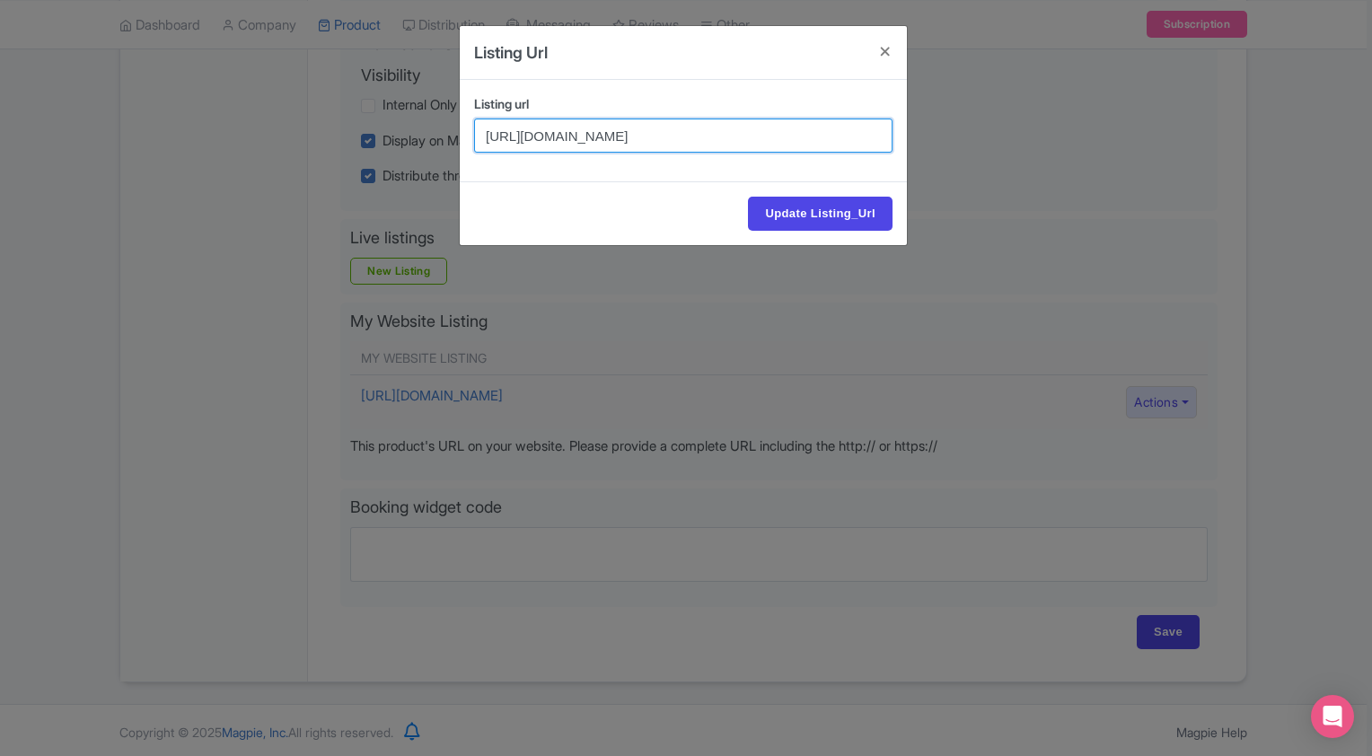
paste input "rezgo.com/details/402468/private-joshua-tree-open-air-hummer-up-to-9-from-yucca…"
type input "https://adventurehummer.rezgo.com/details/402468/private-joshua-tree-open-air-h…"
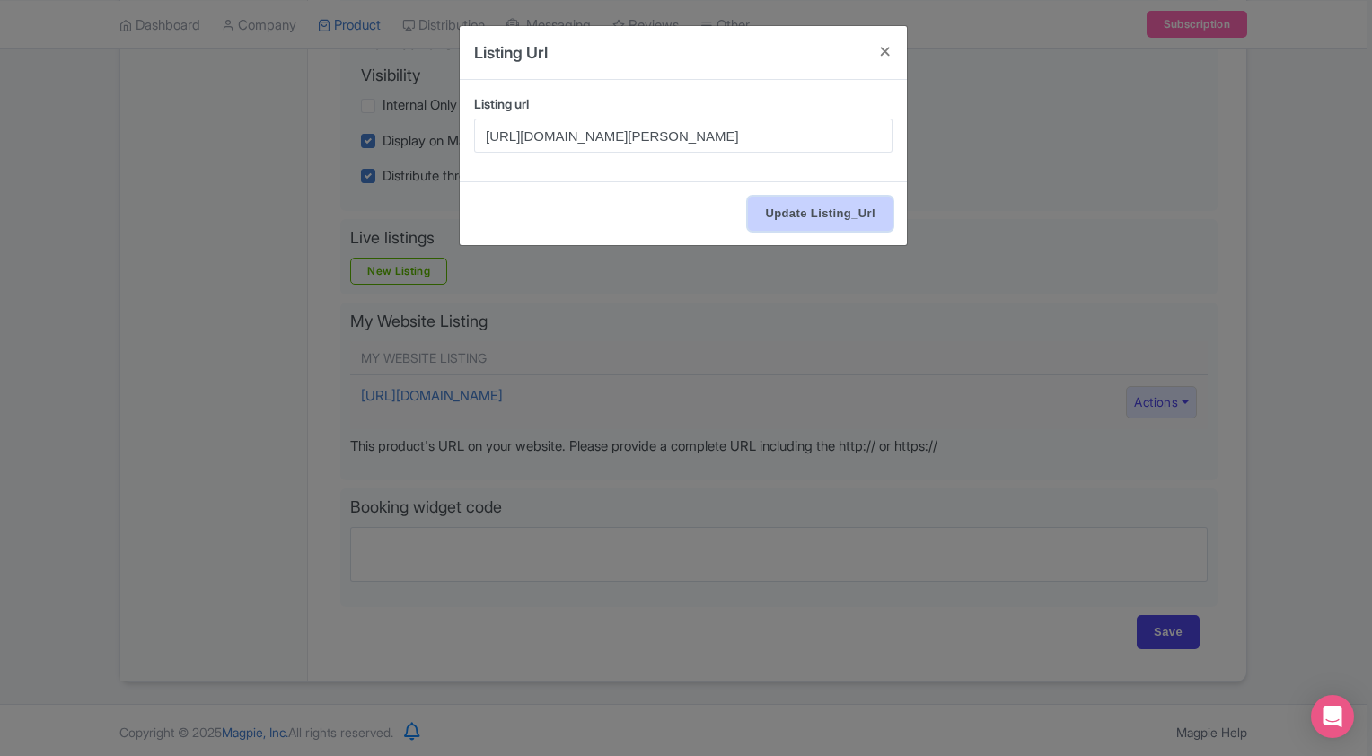
scroll to position [0, 0]
click at [804, 222] on input "Update Listing_Url" at bounding box center [820, 214] width 145 height 34
type input "Updating..."
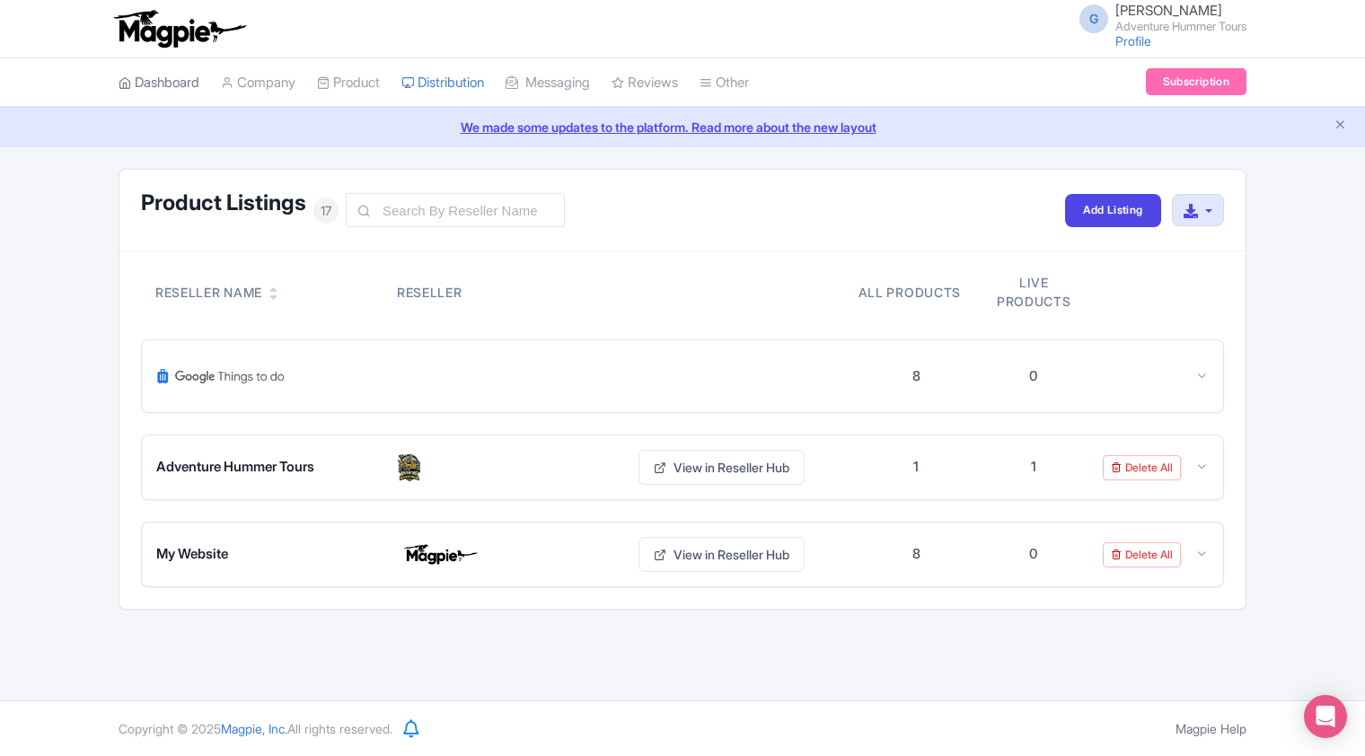
click at [163, 88] on link "Dashboard" at bounding box center [159, 82] width 81 height 49
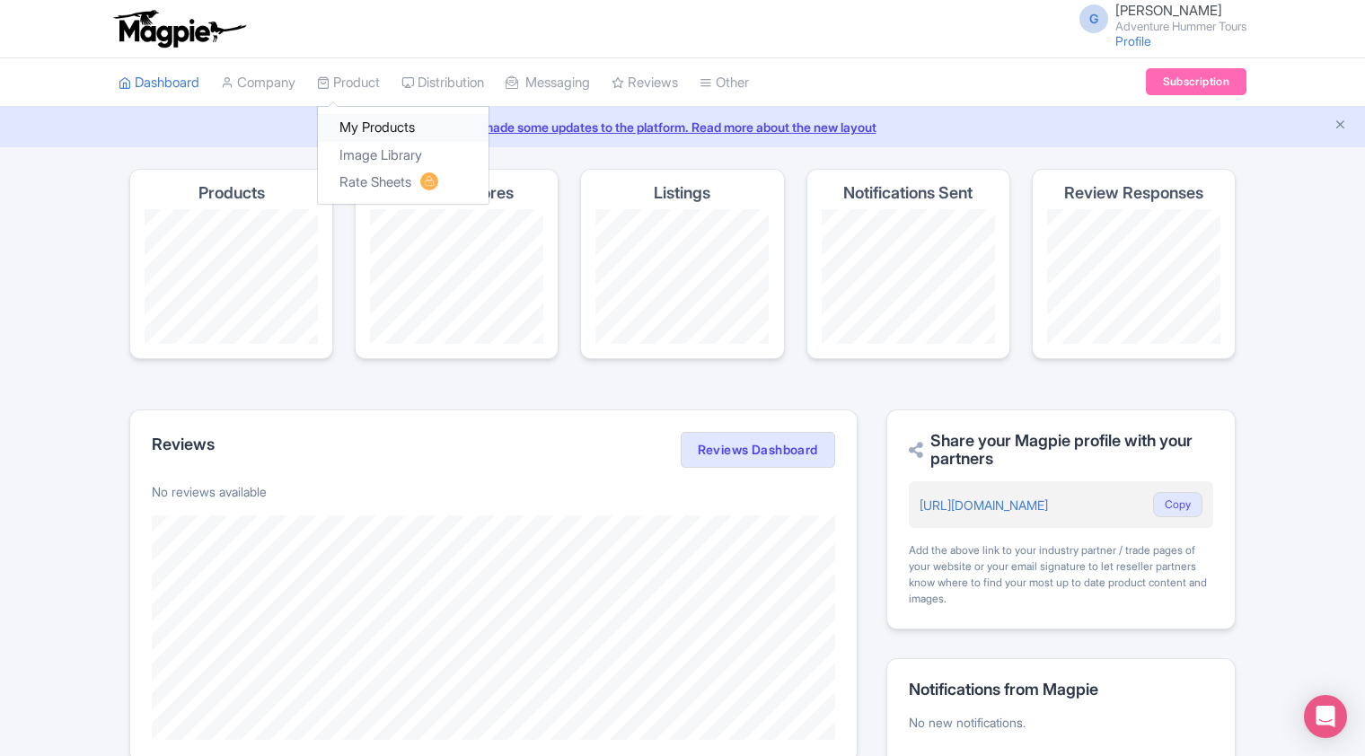
click at [374, 125] on link "My Products" at bounding box center [403, 128] width 171 height 28
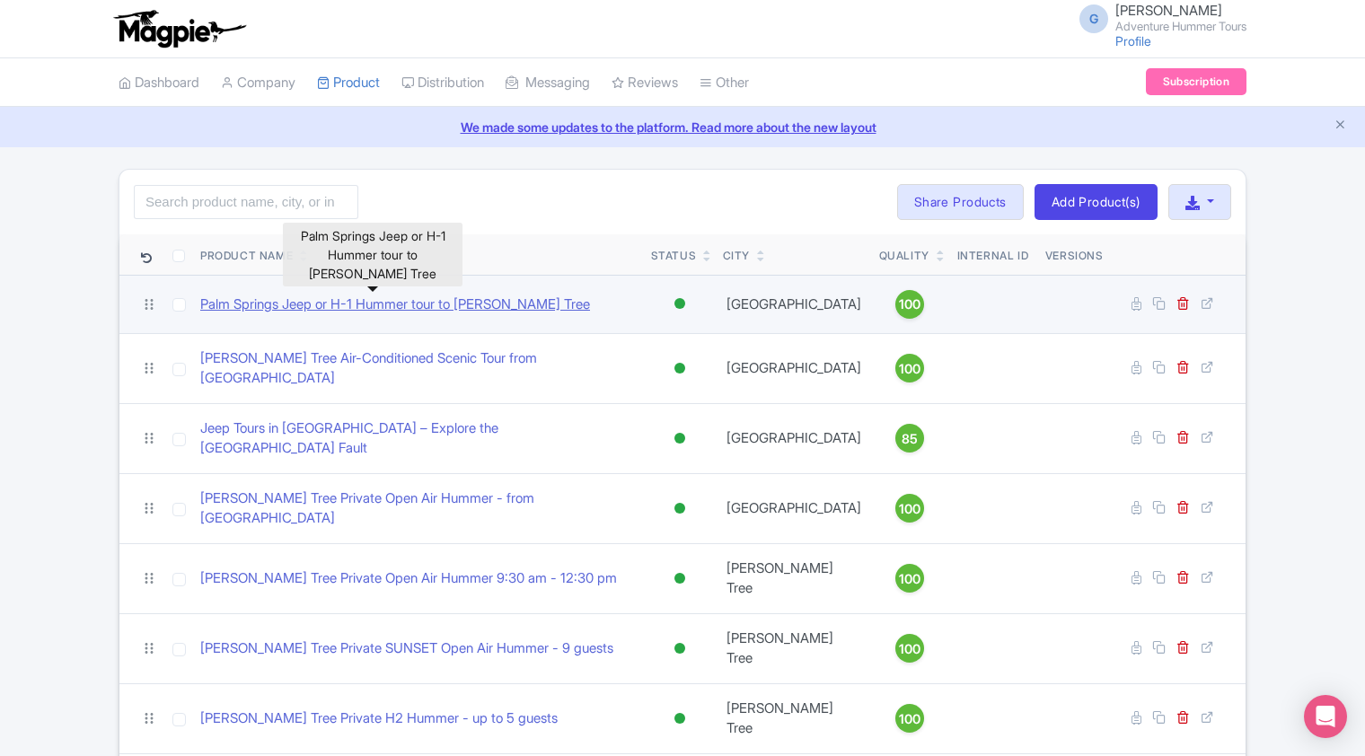
click at [429, 305] on link "Palm Springs Jeep or H-1 Hummer tour to [PERSON_NAME] Tree" at bounding box center [395, 305] width 390 height 21
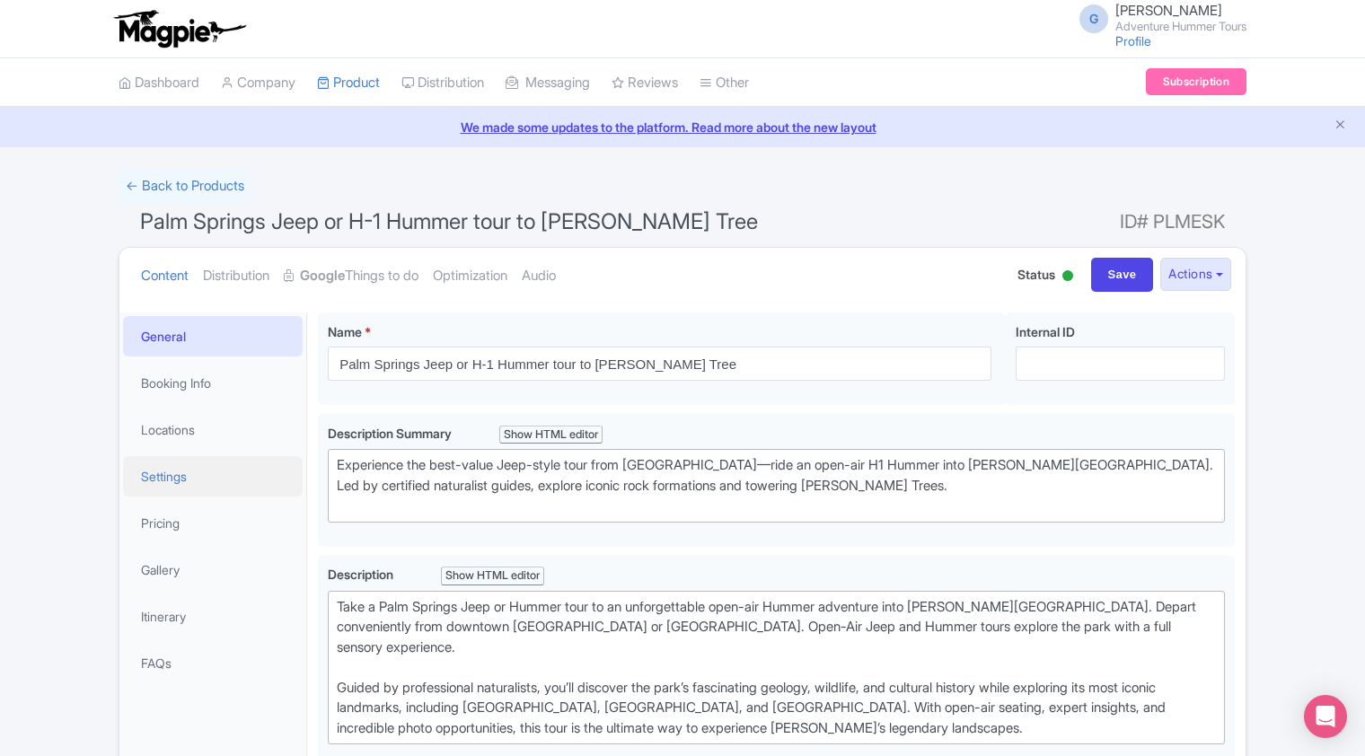
click at [157, 480] on link "Settings" at bounding box center [213, 476] width 180 height 40
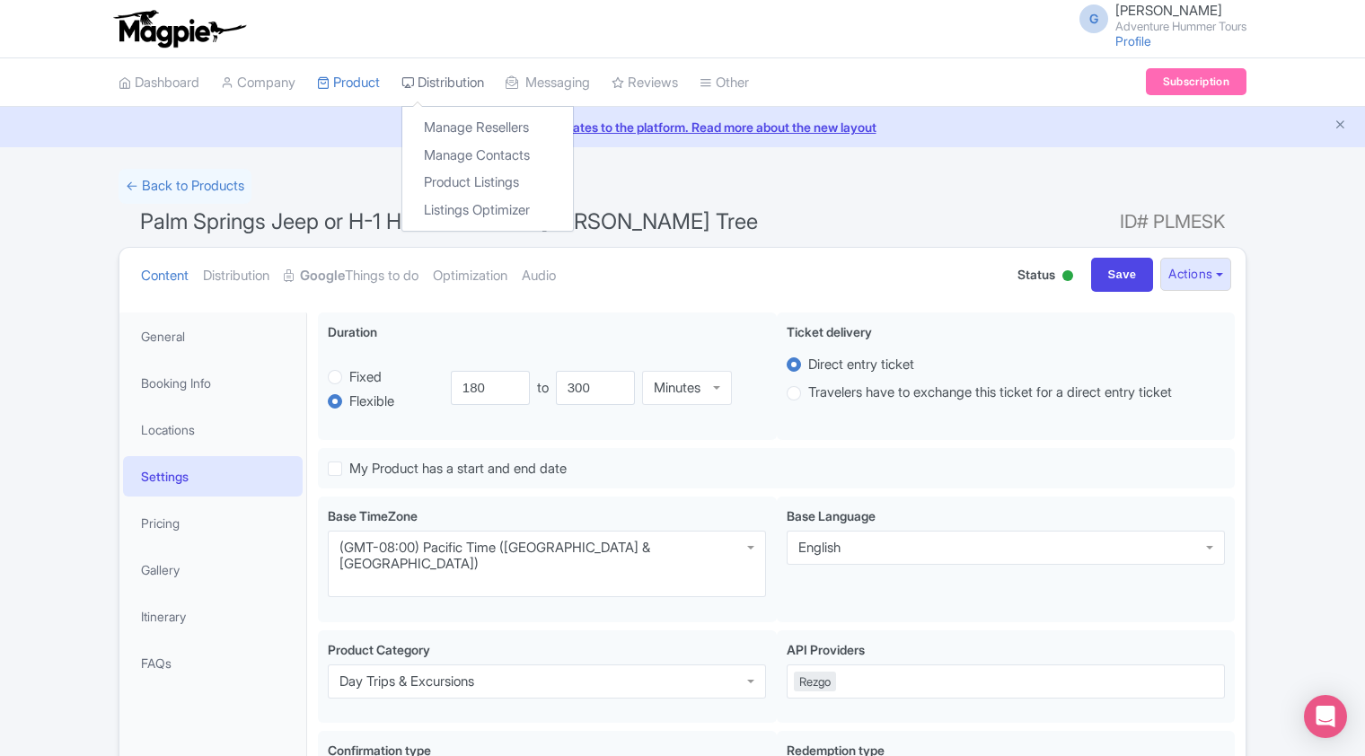
click at [454, 84] on link "Distribution" at bounding box center [442, 82] width 83 height 49
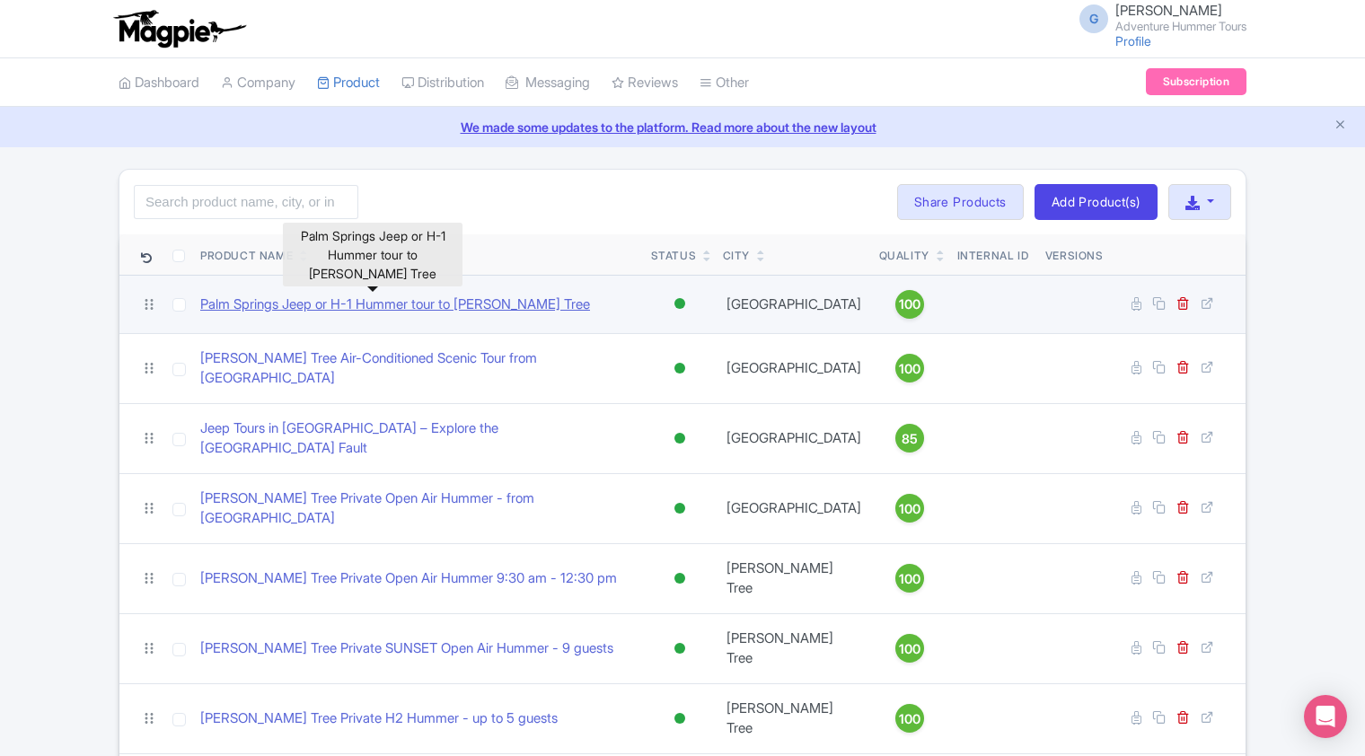
click at [342, 302] on link "Palm Springs Jeep or H-1 Hummer tour to [PERSON_NAME] Tree" at bounding box center [395, 305] width 390 height 21
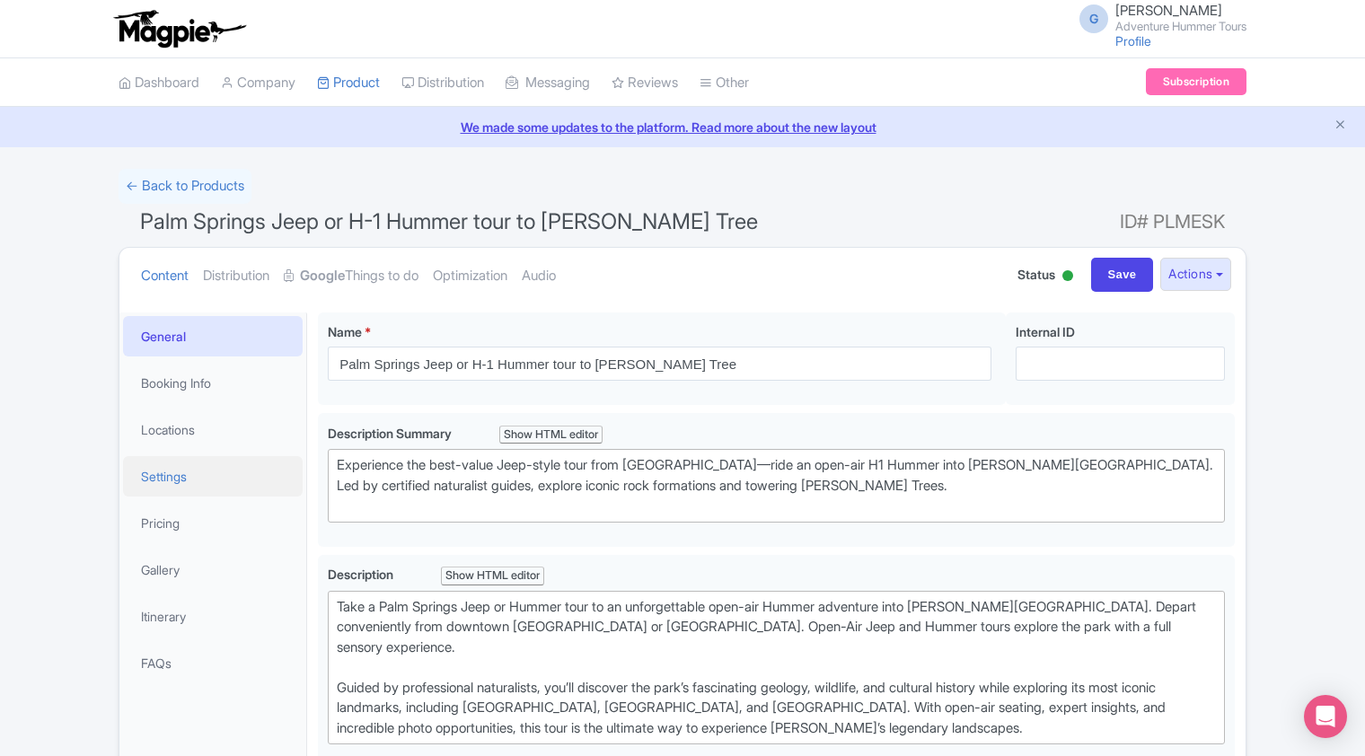
click at [175, 476] on link "Settings" at bounding box center [213, 476] width 180 height 40
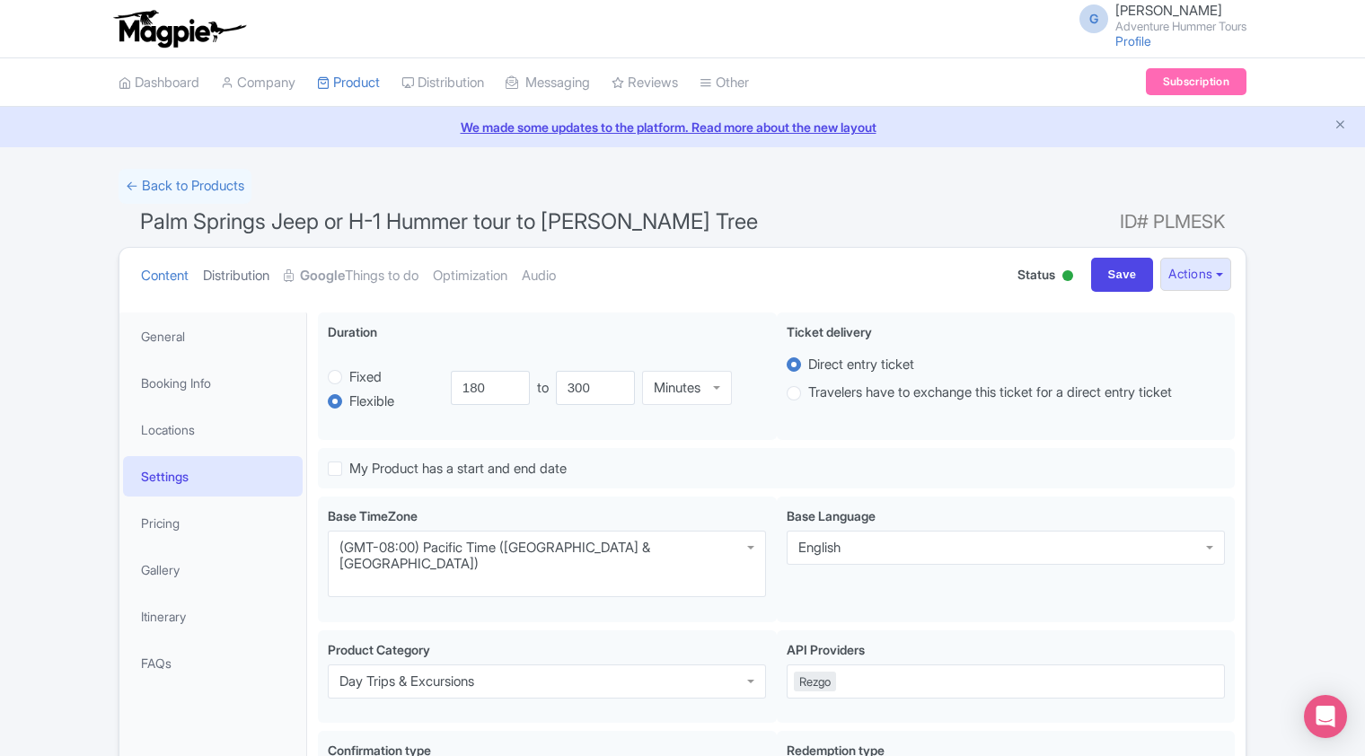
click at [234, 280] on link "Distribution" at bounding box center [236, 276] width 66 height 57
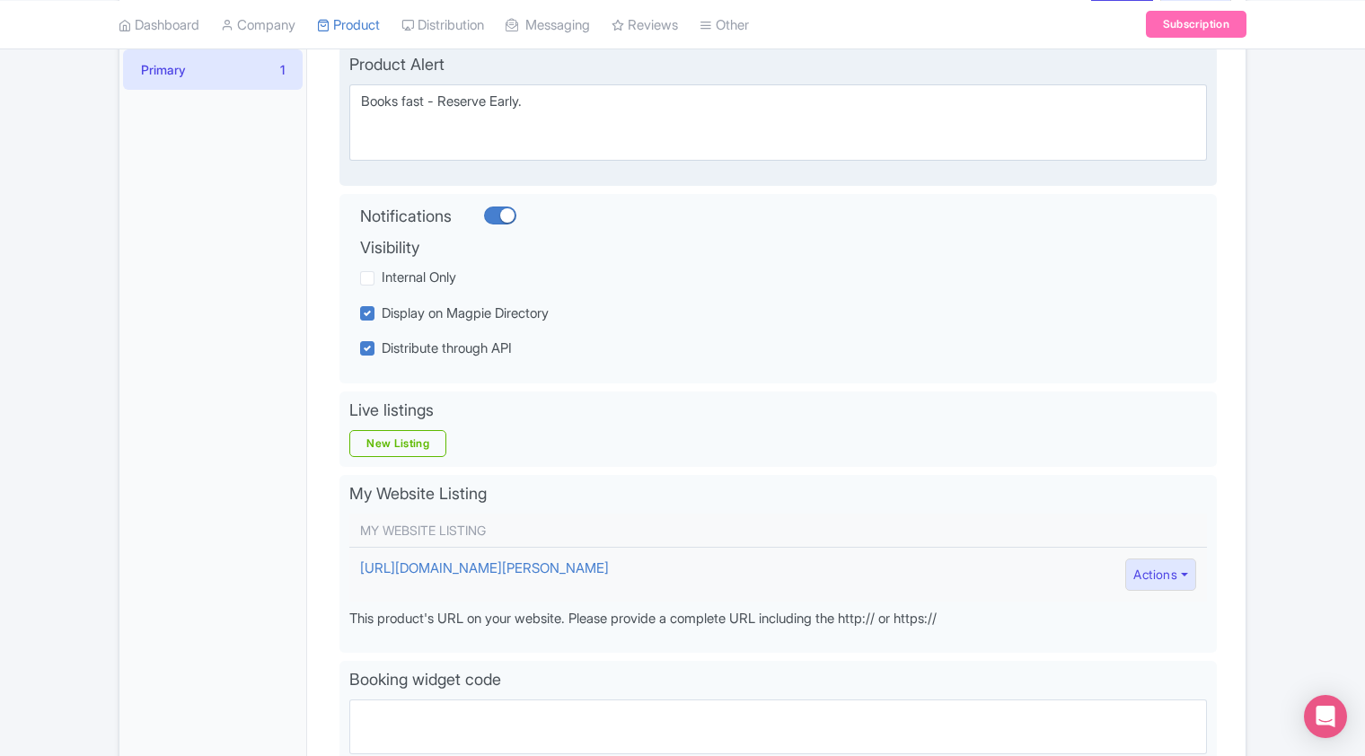
scroll to position [269, 0]
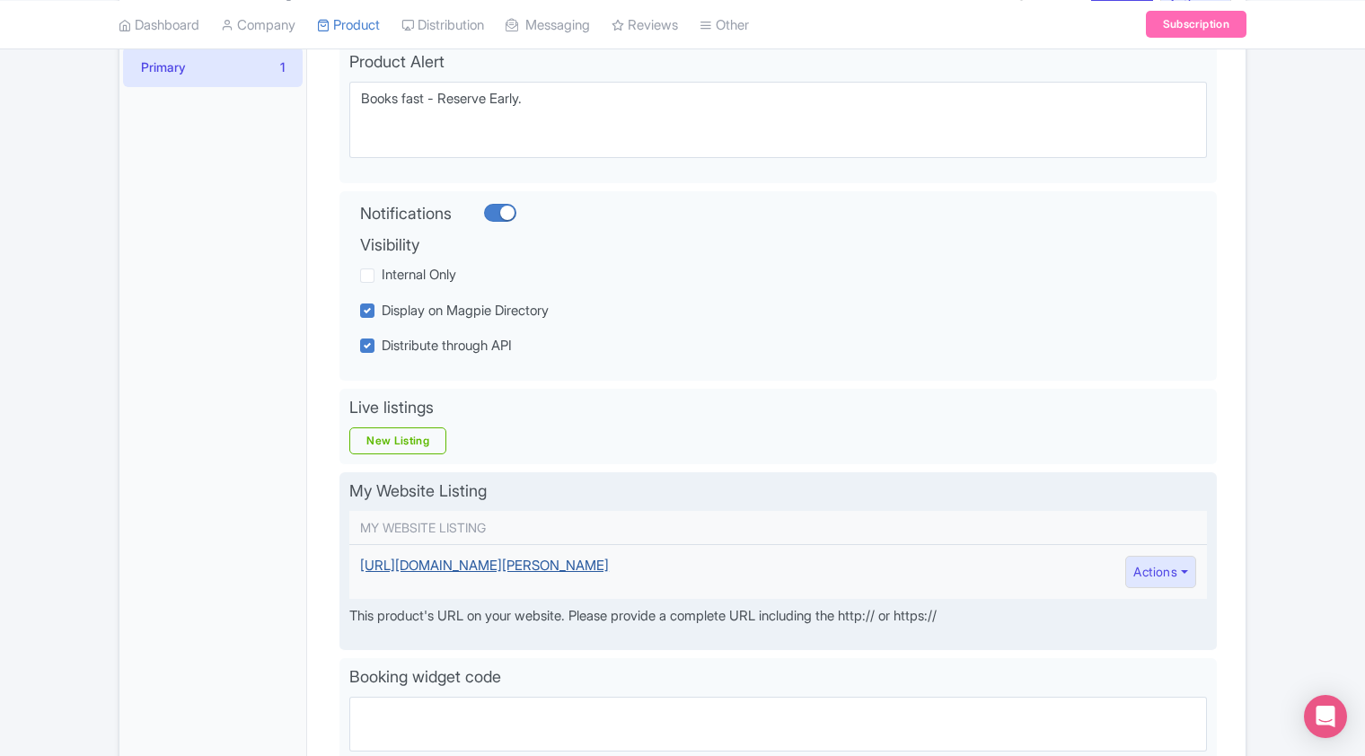
click at [609, 566] on link "[URL][DOMAIN_NAME][PERSON_NAME]" at bounding box center [484, 565] width 249 height 17
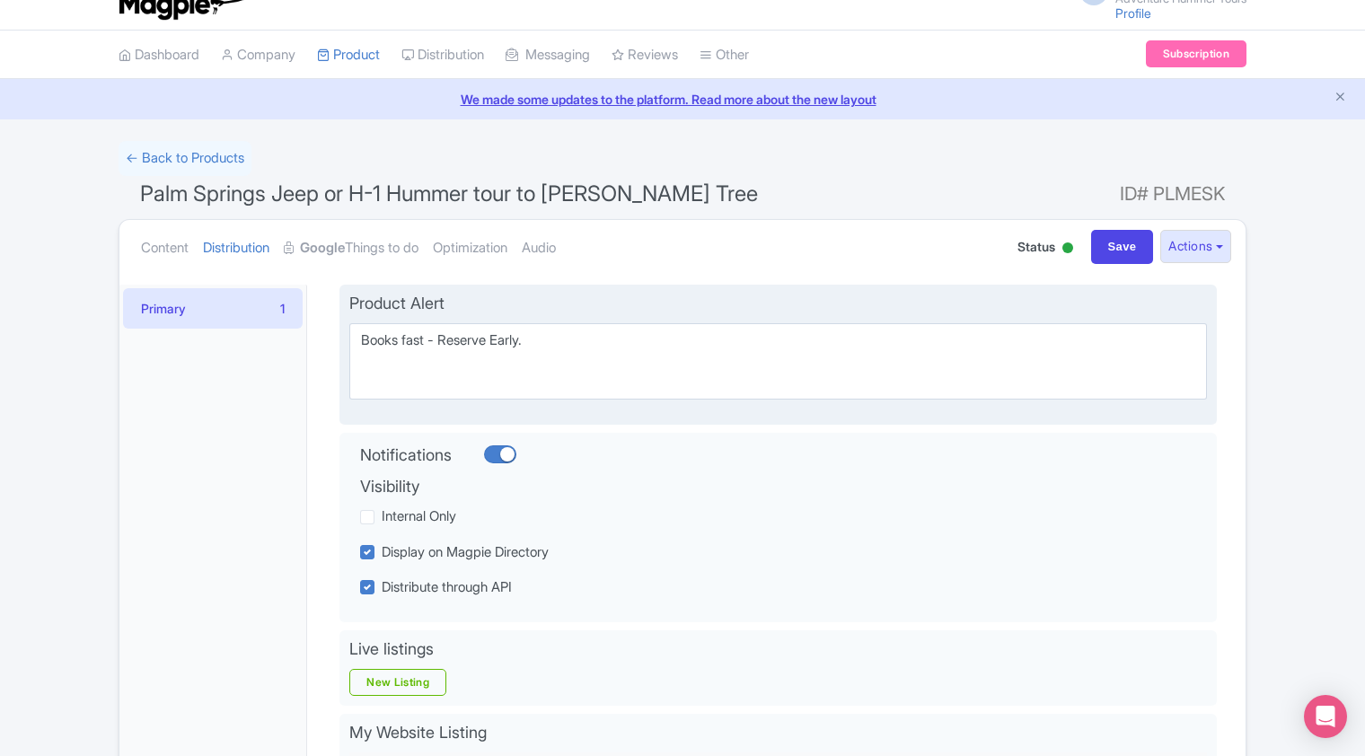
scroll to position [0, 0]
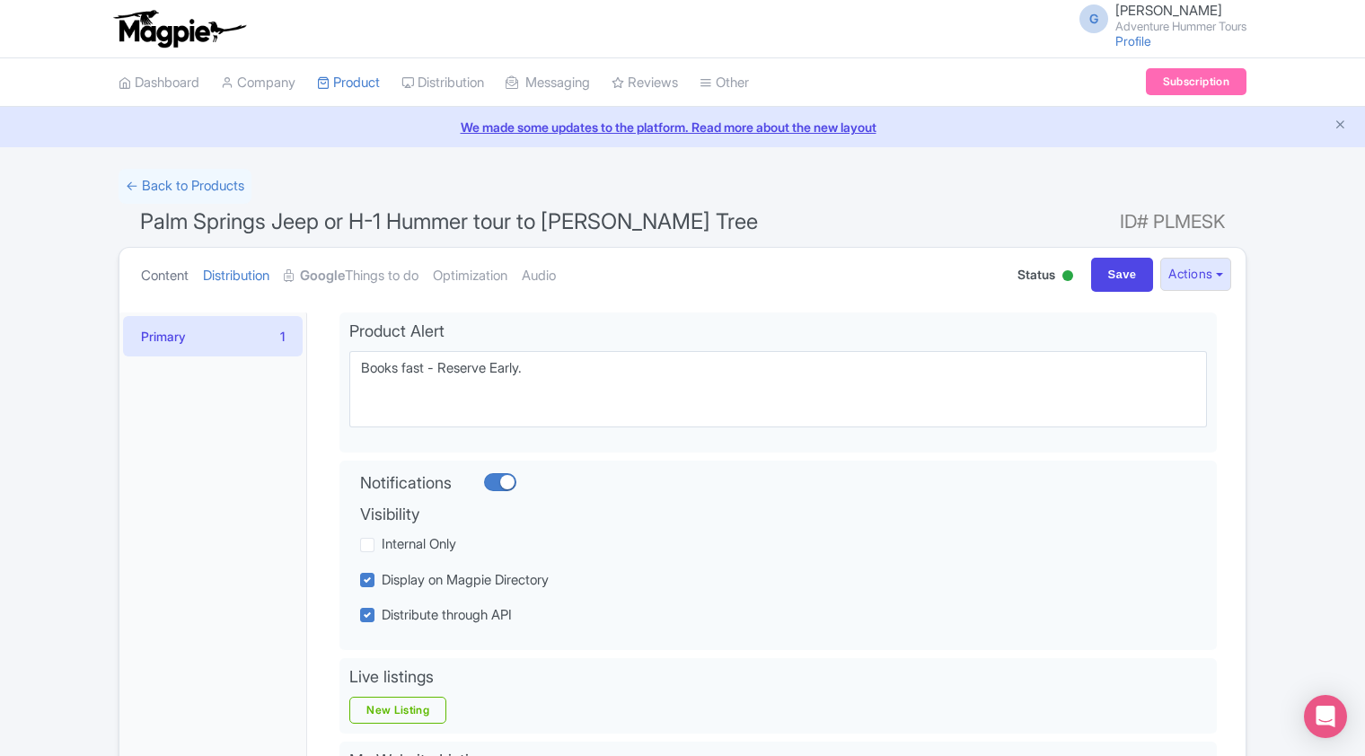
click at [161, 282] on link "Content" at bounding box center [165, 276] width 48 height 57
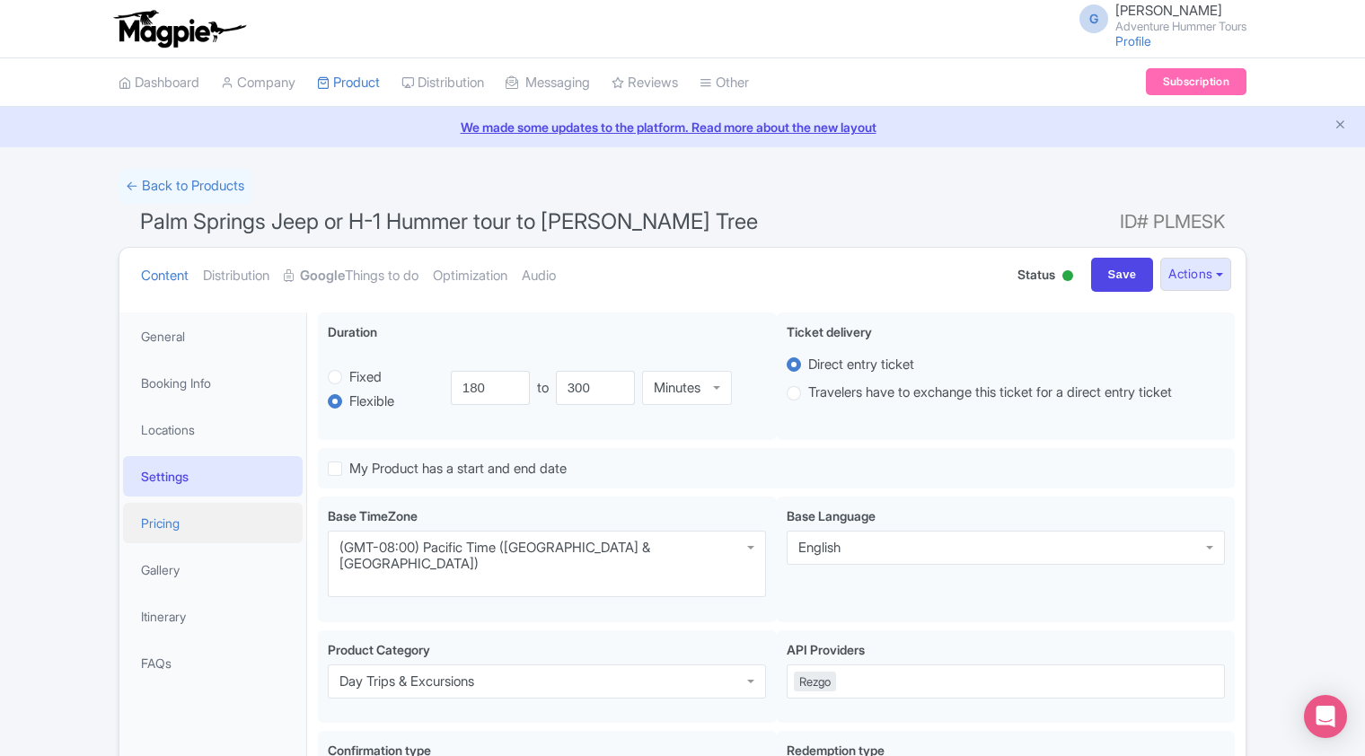
click at [172, 522] on link "Pricing" at bounding box center [213, 523] width 180 height 40
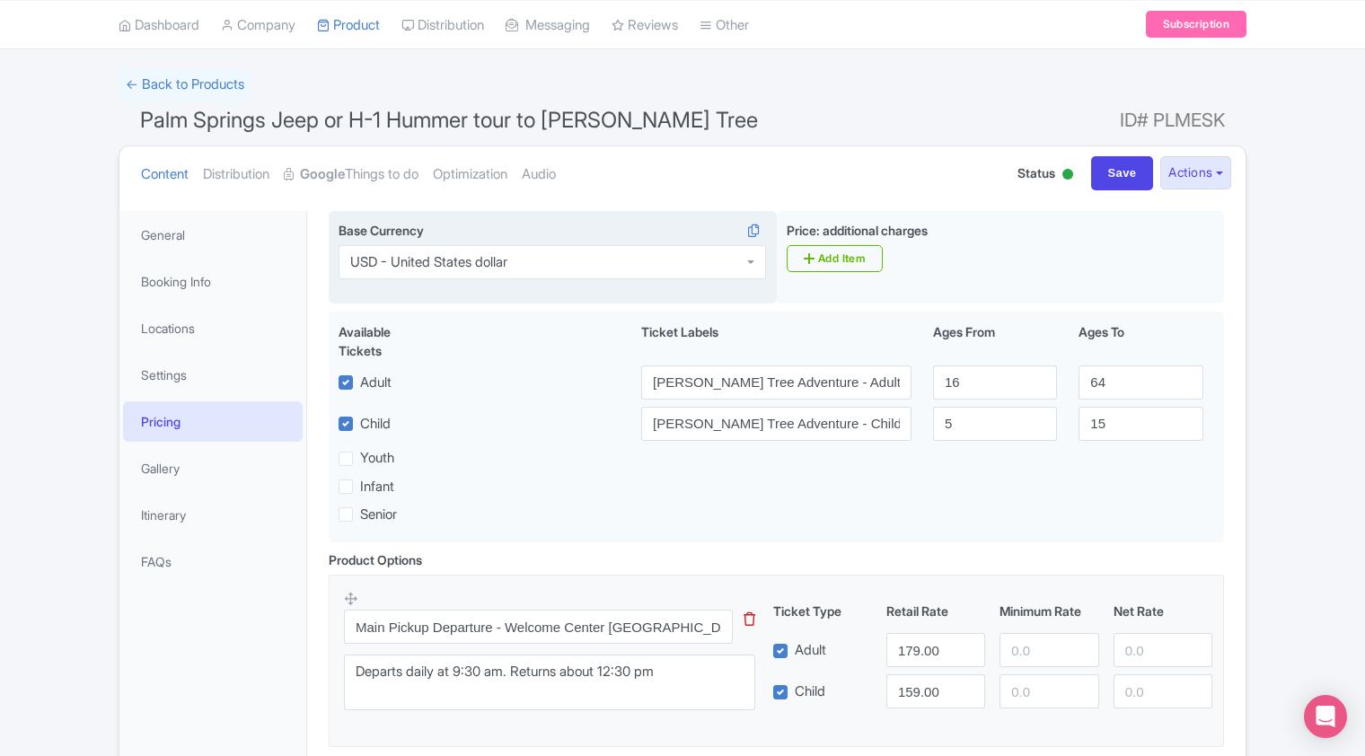
scroll to position [269, 0]
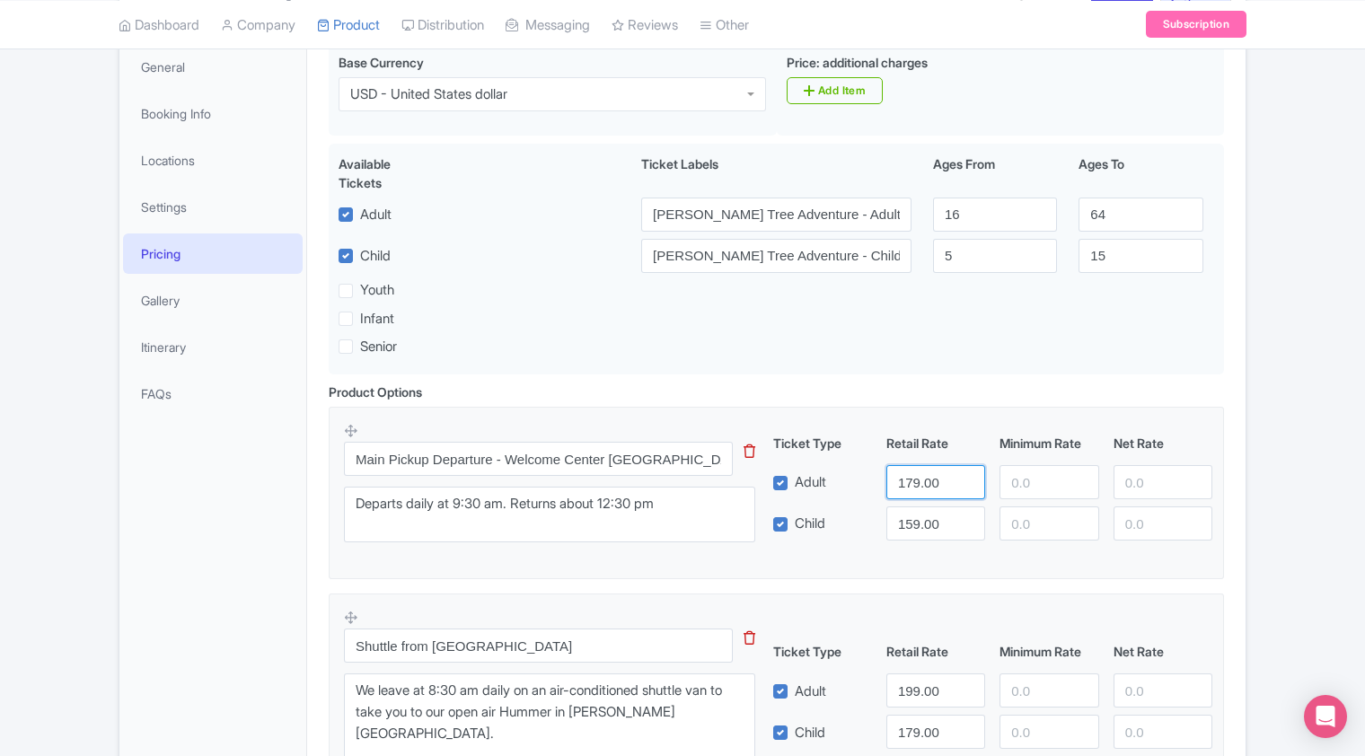
drag, startPoint x: 941, startPoint y: 485, endPoint x: 899, endPoint y: 480, distance: 42.6
click at [899, 480] on input "179.00" at bounding box center [935, 482] width 99 height 34
type input "197.80"
drag, startPoint x: 941, startPoint y: 526, endPoint x: 896, endPoint y: 525, distance: 44.9
click at [896, 525] on input "159.00" at bounding box center [935, 524] width 99 height 34
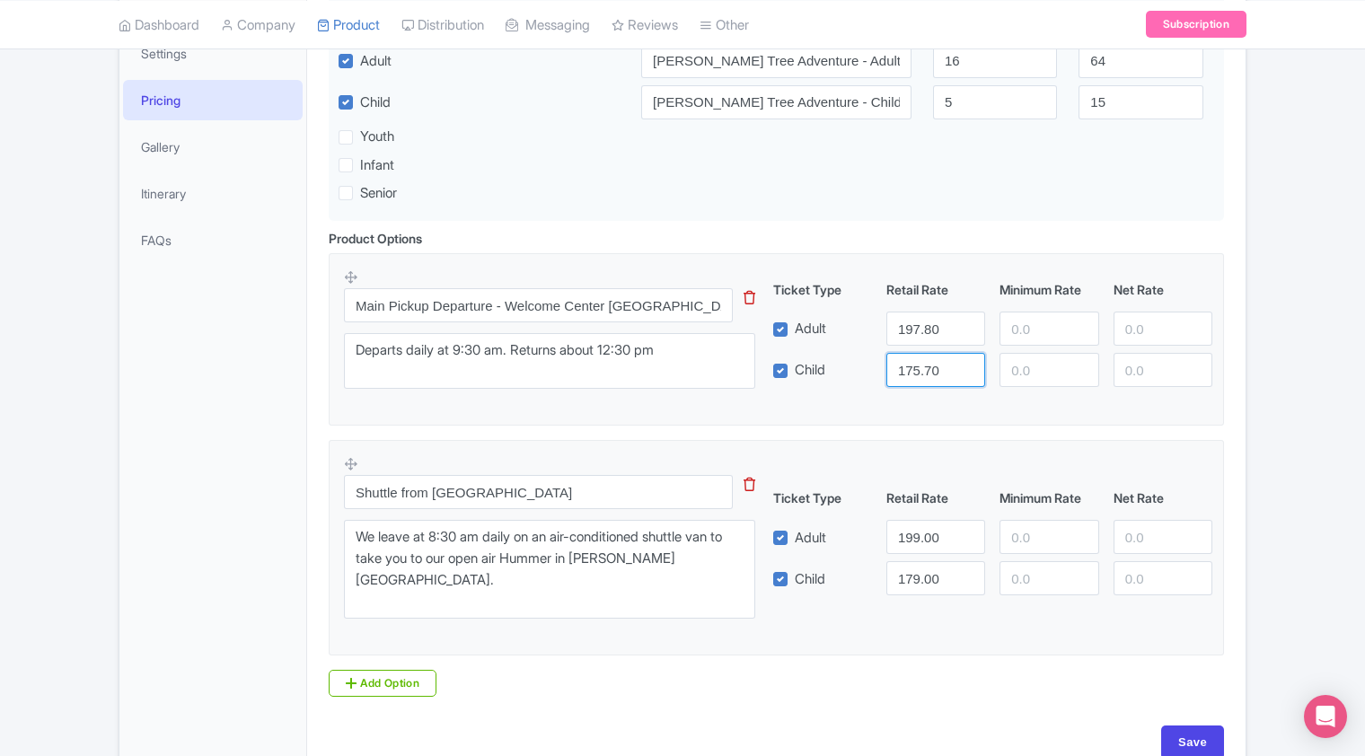
scroll to position [449, 0]
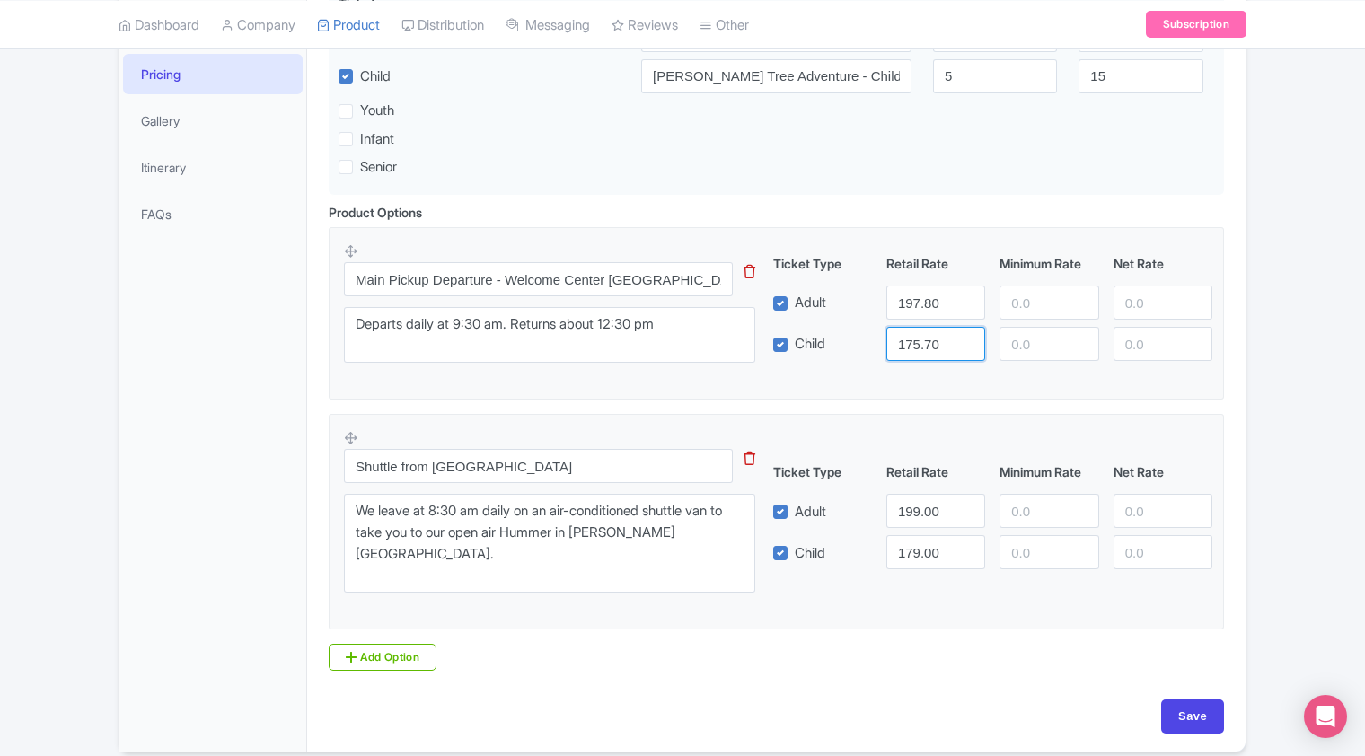
type input "175.70"
drag, startPoint x: 945, startPoint y: 507, endPoint x: 888, endPoint y: 519, distance: 58.0
click at [888, 519] on input "199.00" at bounding box center [935, 511] width 99 height 34
type input "219.90"
drag, startPoint x: 938, startPoint y: 555, endPoint x: 896, endPoint y: 561, distance: 41.8
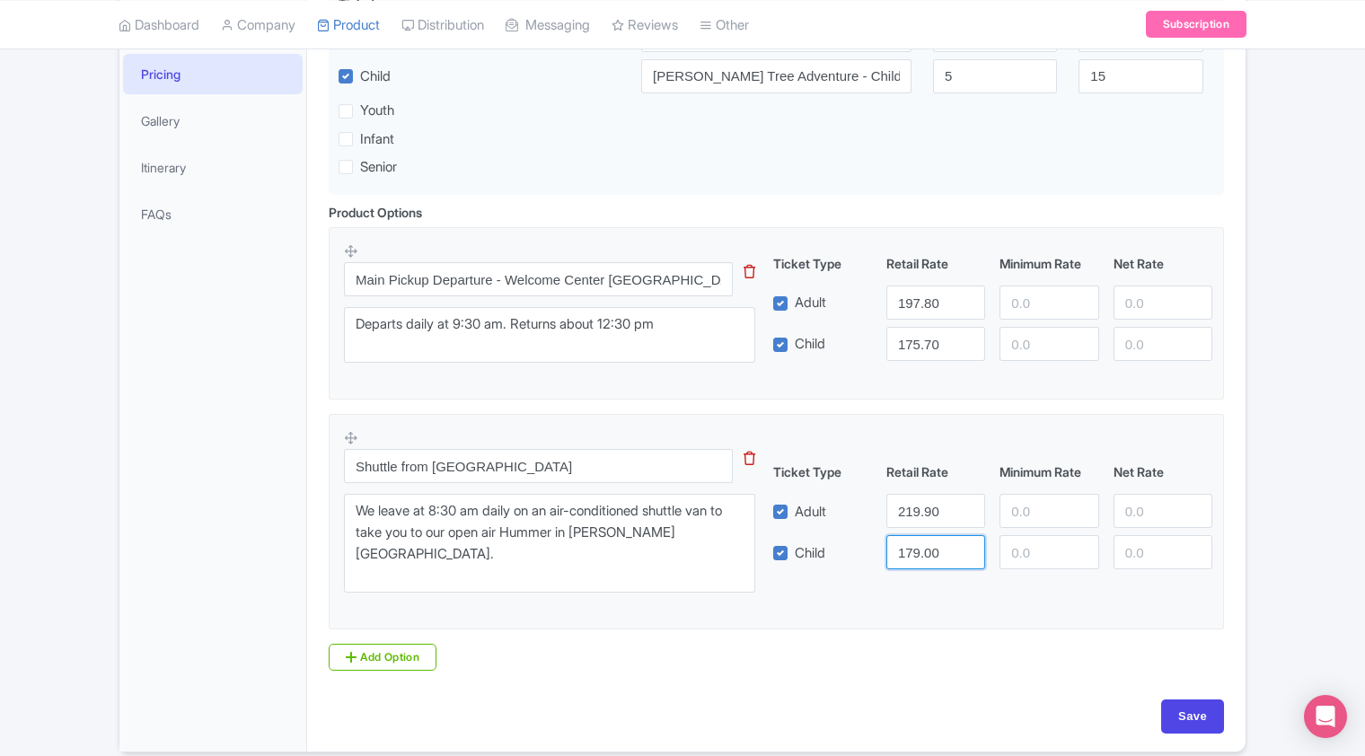
click at [896, 561] on input "179.00" at bounding box center [935, 552] width 99 height 34
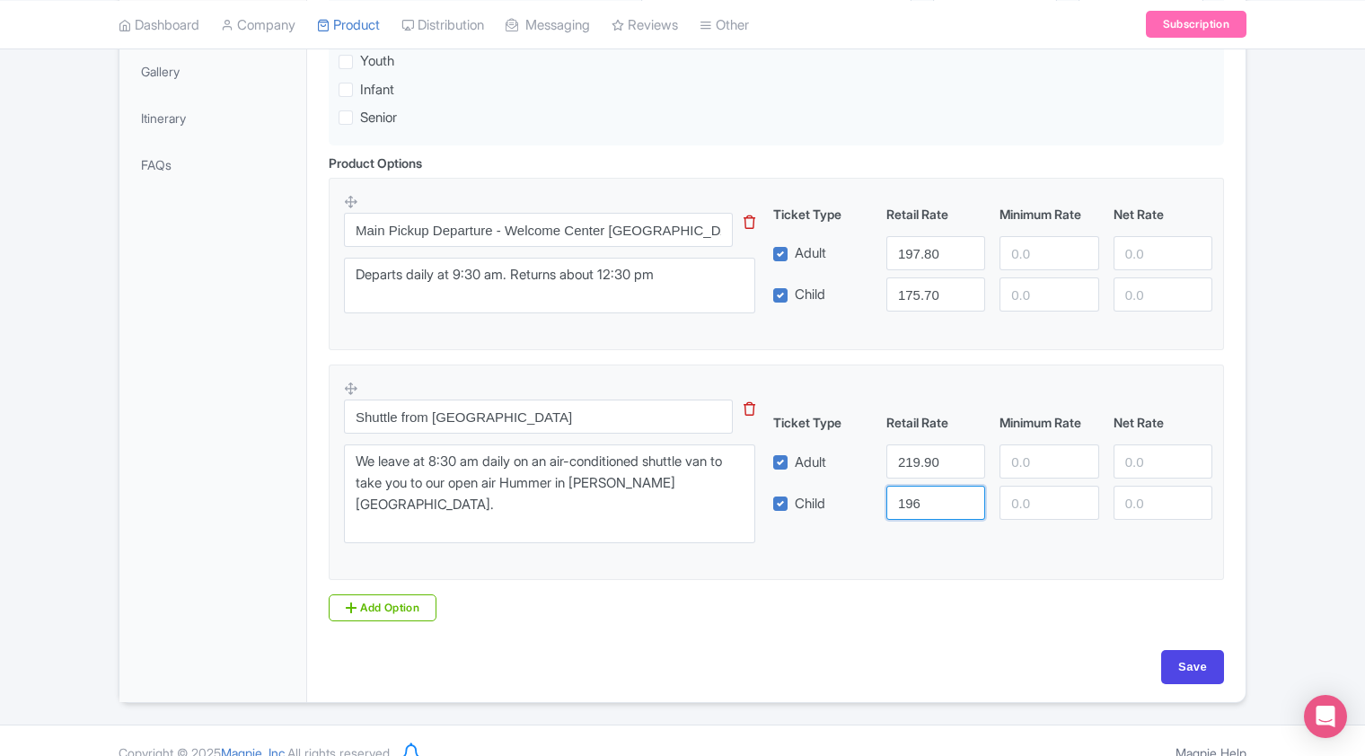
scroll to position [521, 0]
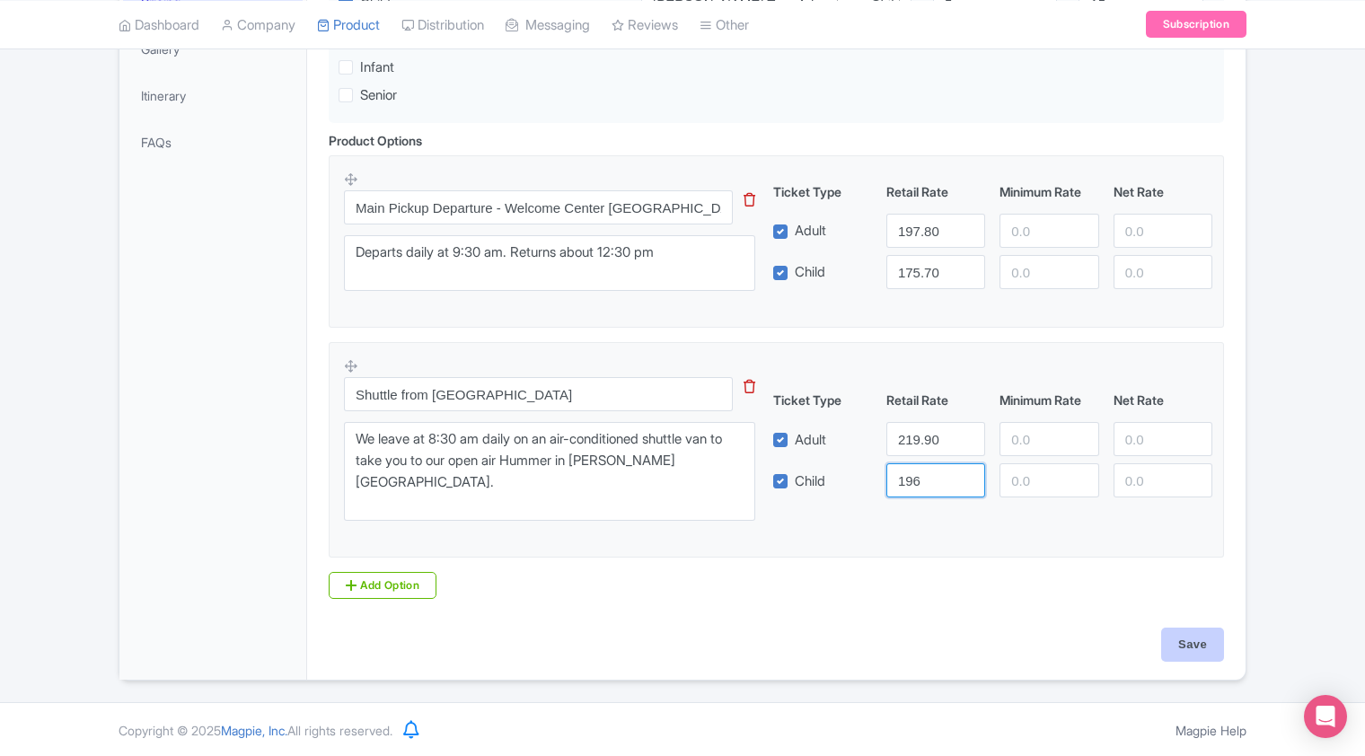
type input "196"
click at [1190, 647] on input "Save" at bounding box center [1192, 645] width 63 height 34
type input "Saving..."
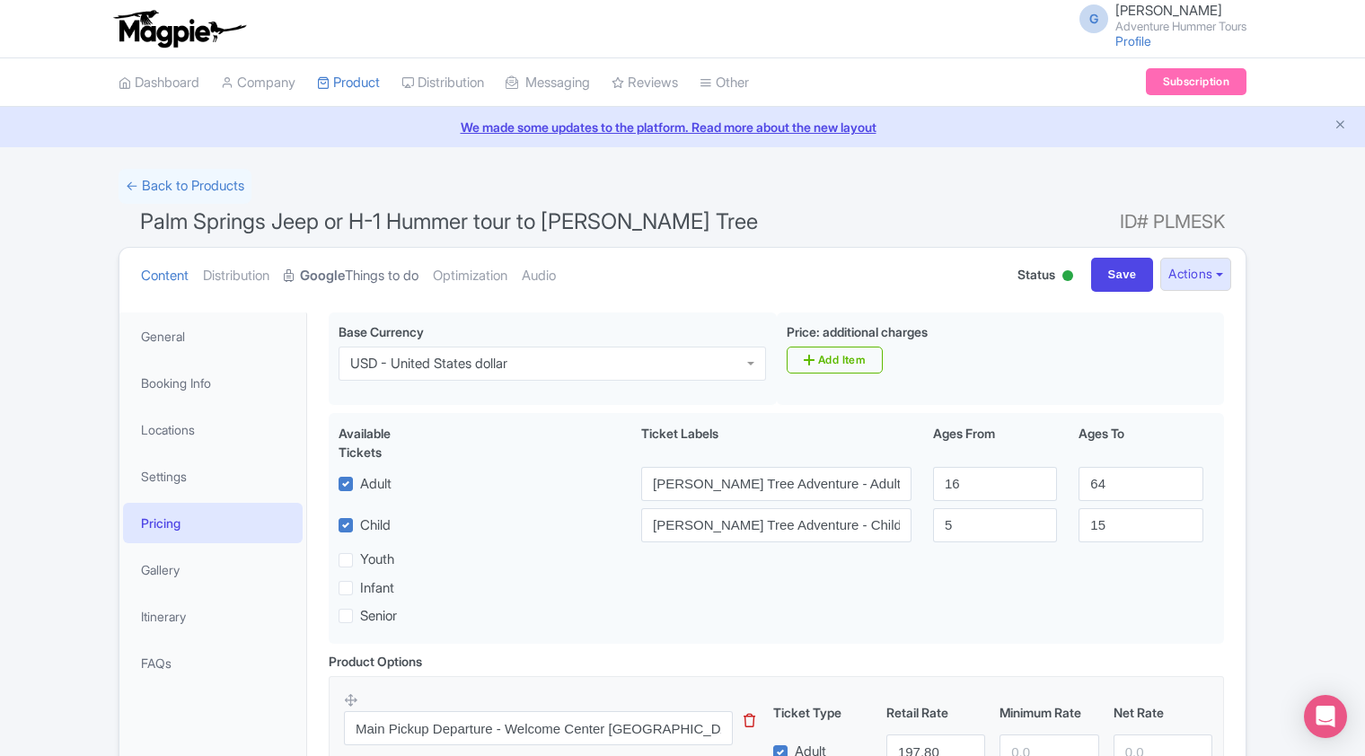
click at [363, 276] on link "Google Things to do" at bounding box center [351, 276] width 135 height 57
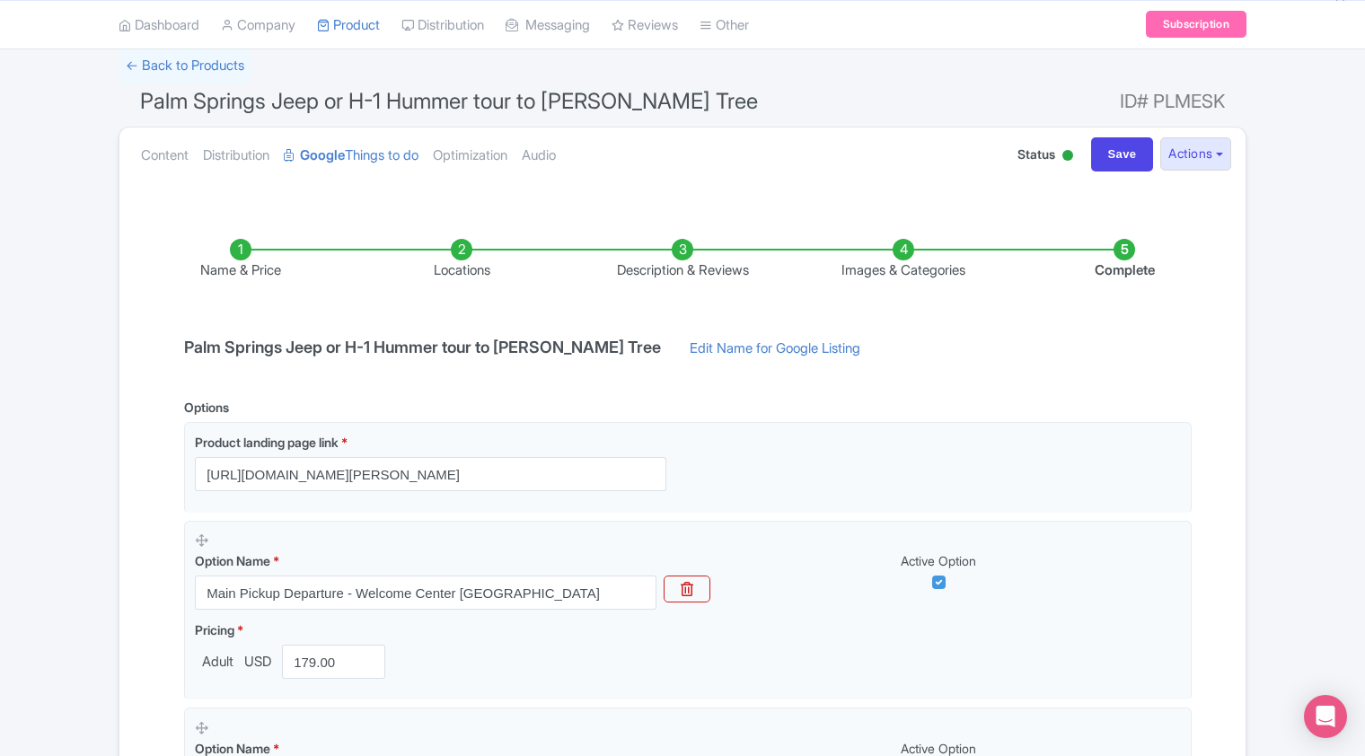
scroll to position [269, 0]
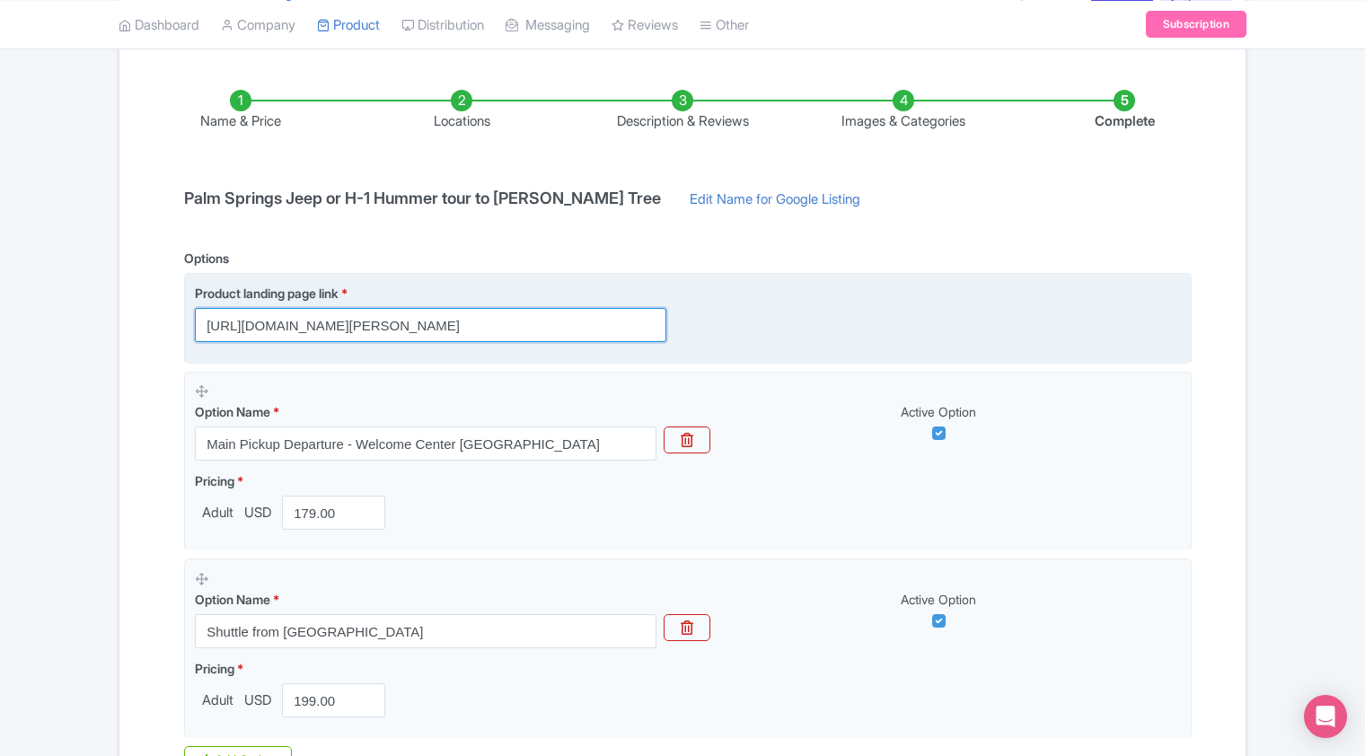
click at [376, 326] on input "[URL][DOMAIN_NAME][PERSON_NAME]" at bounding box center [431, 325] width 472 height 34
click at [376, 326] on input "https://adventurehummer.rezgo.com/details/402468/private-joshua-tree-open-air-h…" at bounding box center [431, 325] width 472 height 34
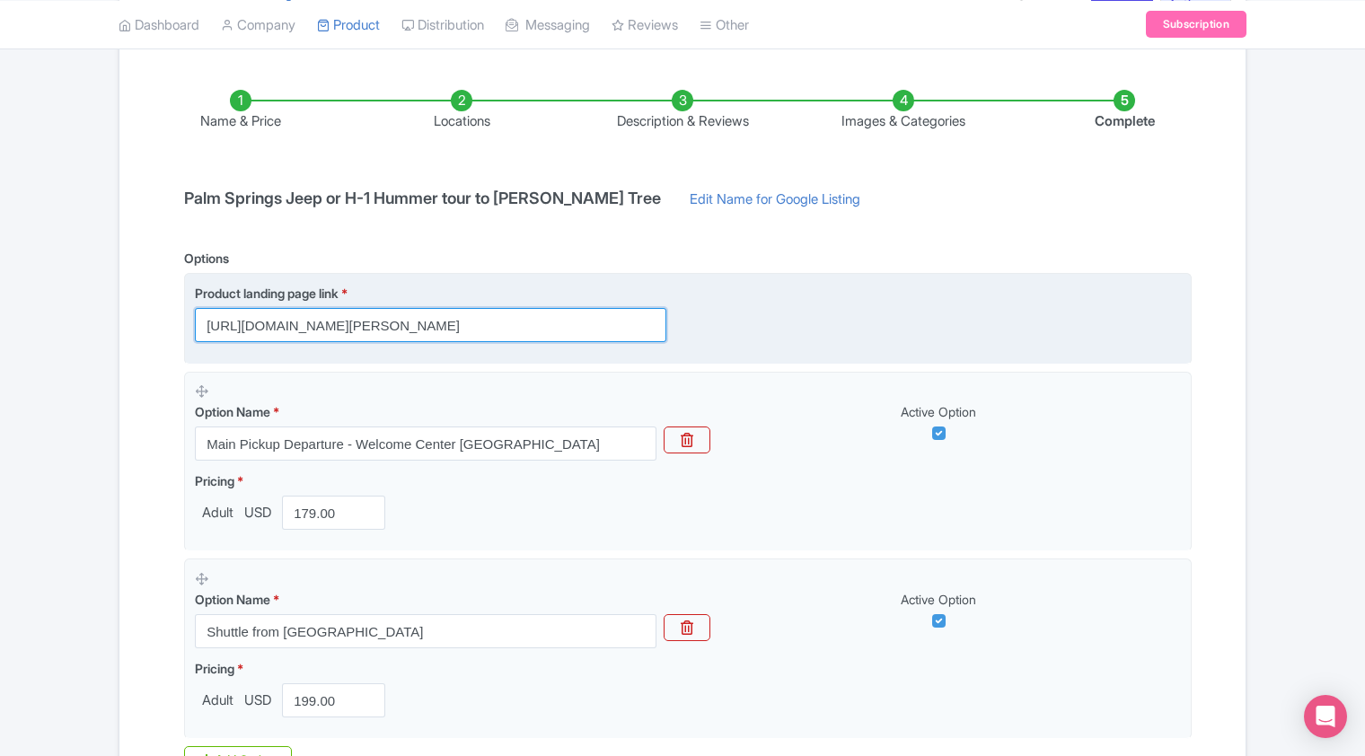
paste input "com/joshua-tree-national-park-tours-with-open-air-hummers/"
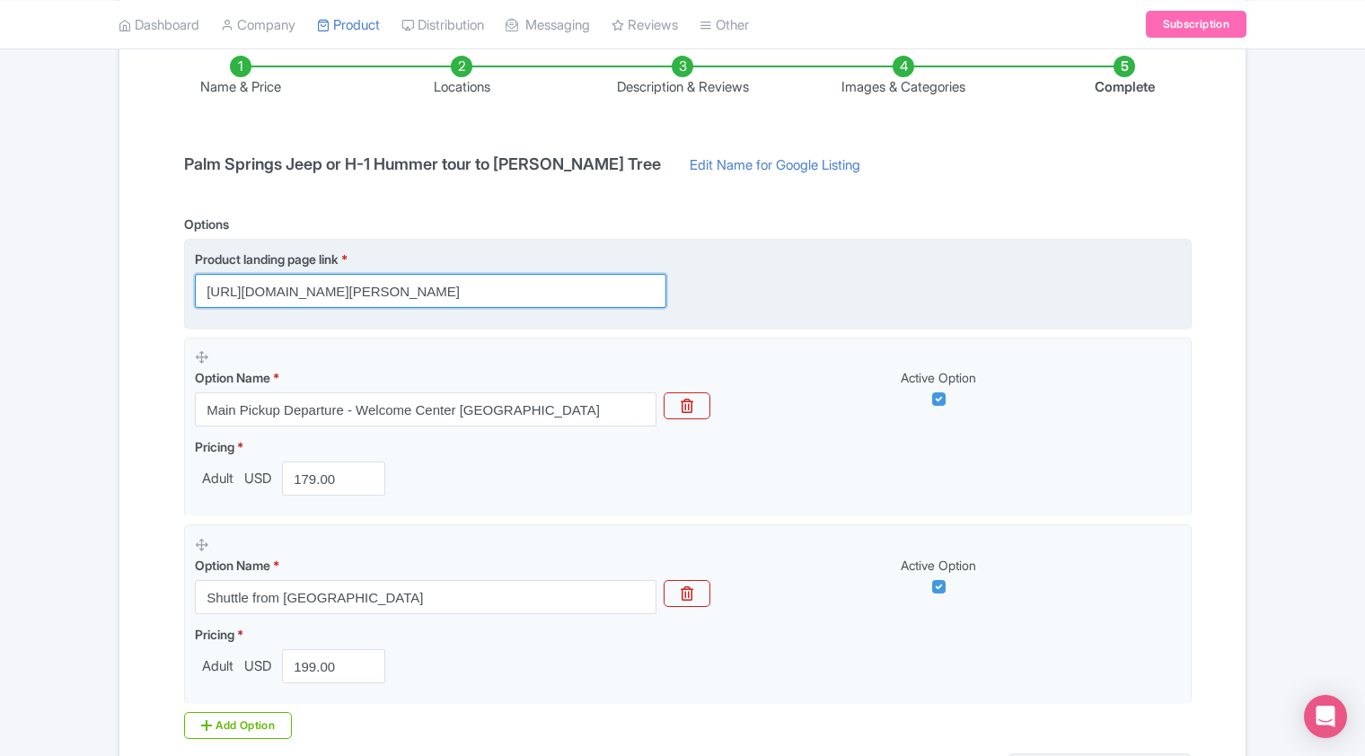
scroll to position [320, 0]
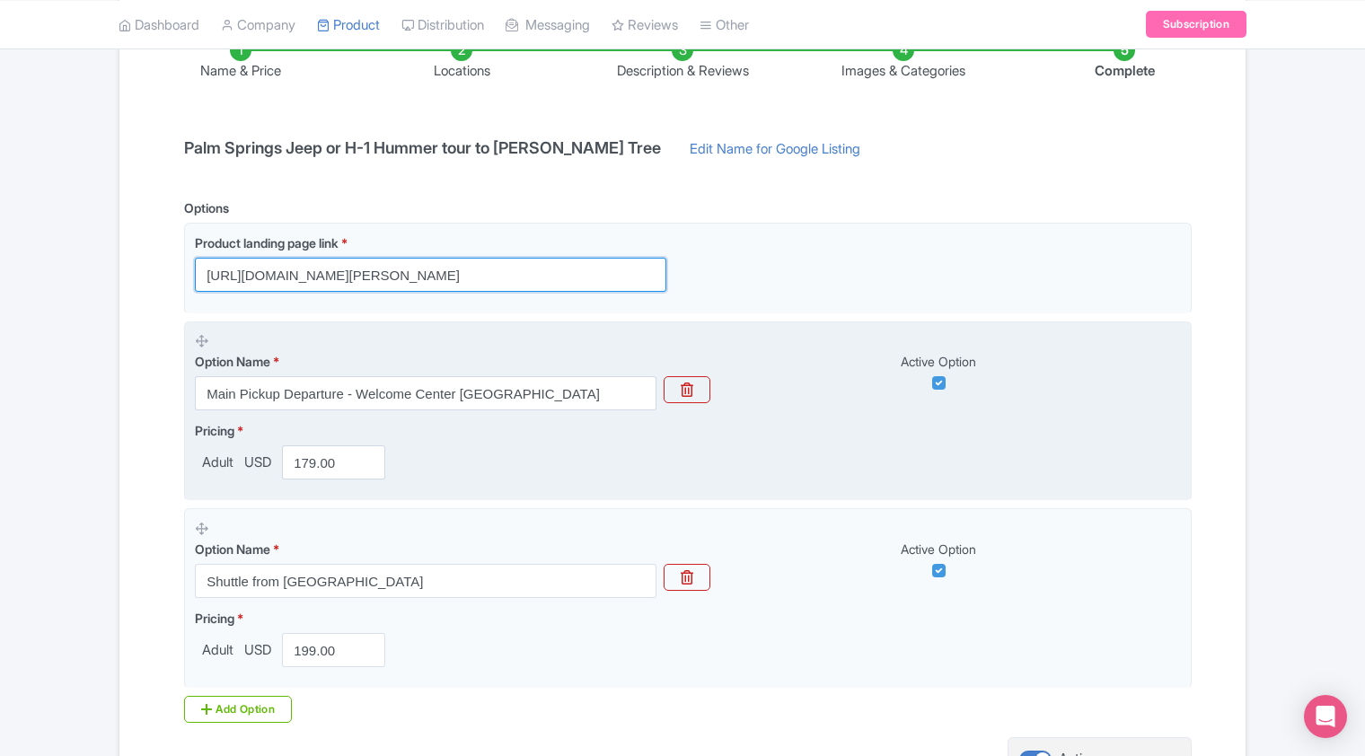
type input "https://adventurehummer.com/joshua-tree-national-park-tours-with-open-air-humme…"
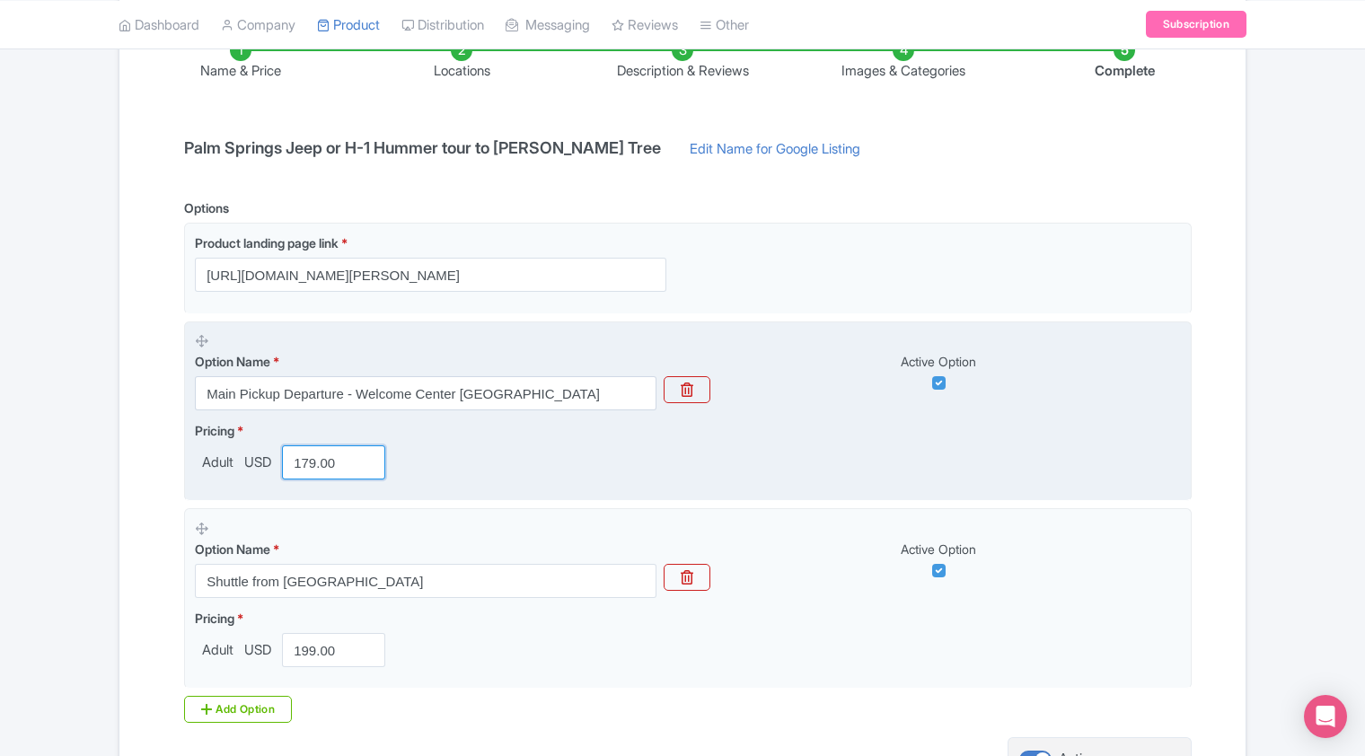
scroll to position [0, 0]
drag, startPoint x: 350, startPoint y: 469, endPoint x: 296, endPoint y: 474, distance: 54.2
click at [296, 474] on input "179.00" at bounding box center [333, 462] width 103 height 34
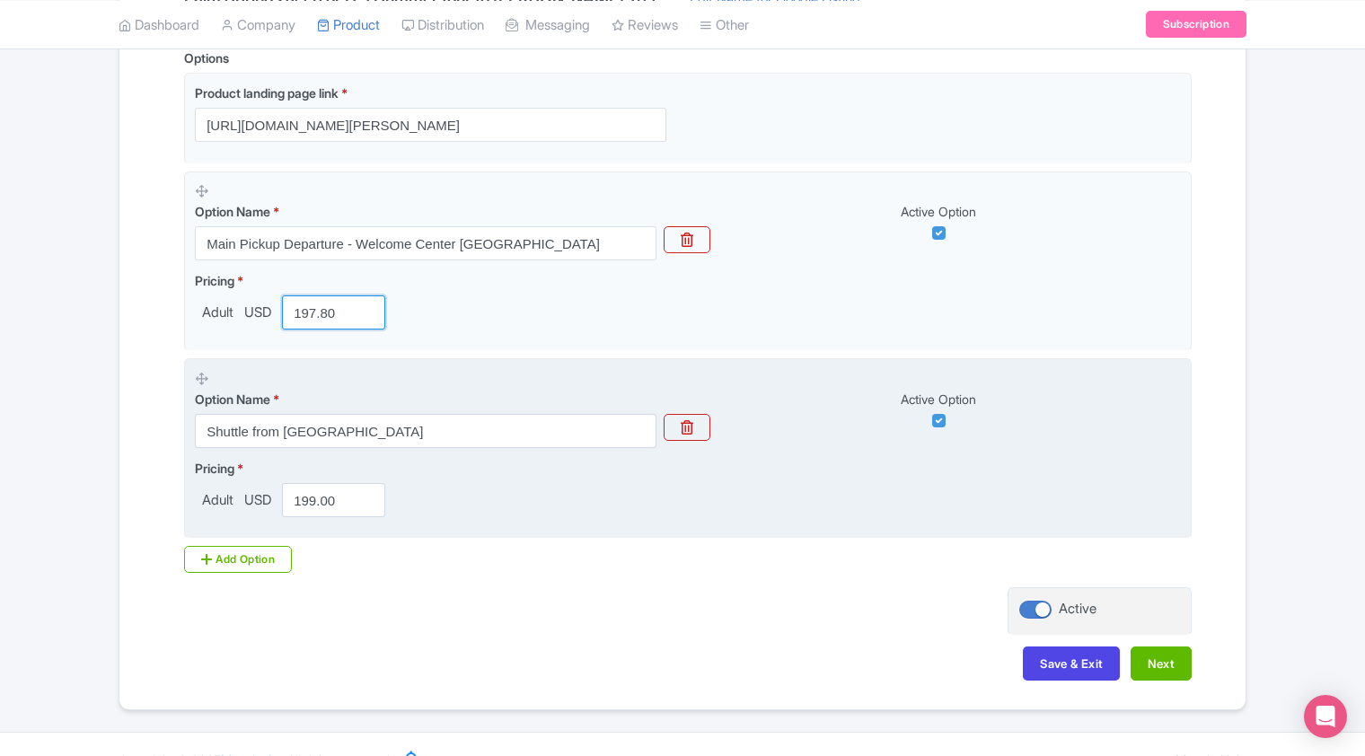
scroll to position [499, 0]
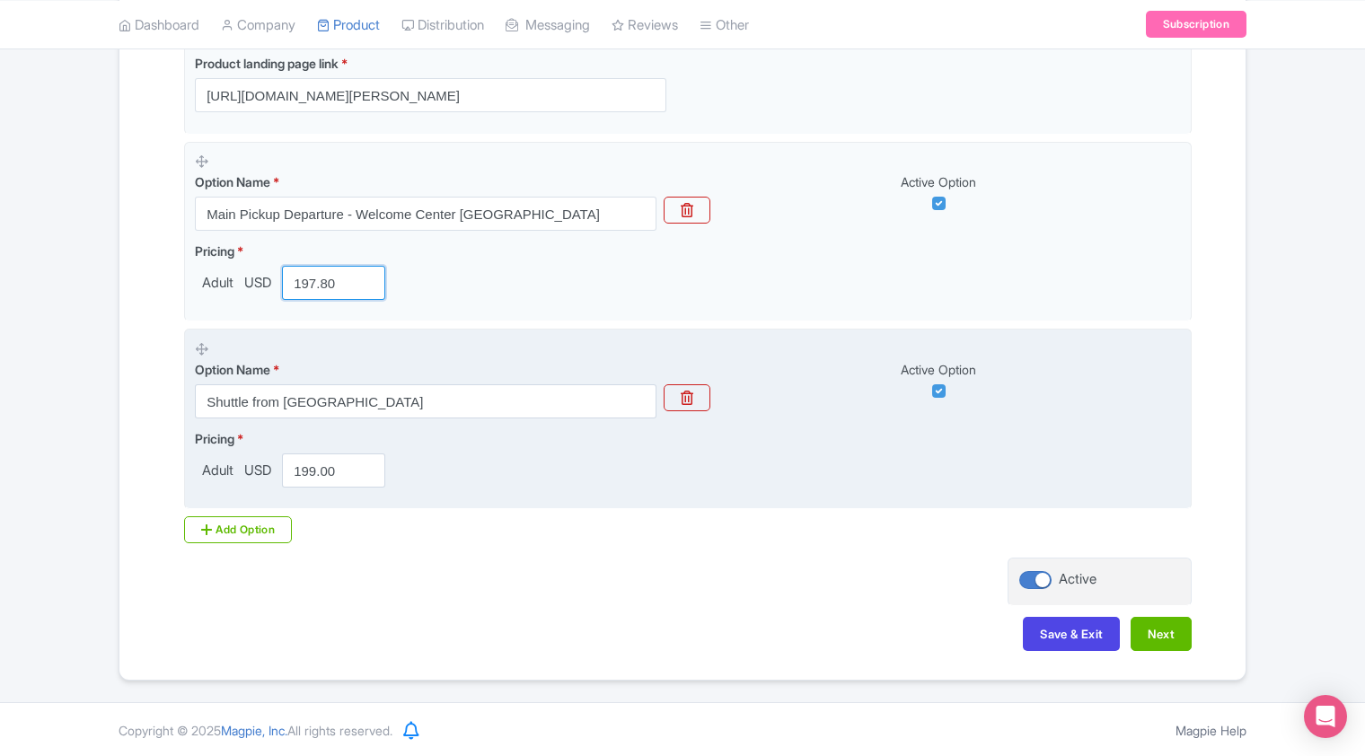
type input "197.80"
click at [342, 474] on input "199.00" at bounding box center [333, 471] width 103 height 34
drag, startPoint x: 338, startPoint y: 474, endPoint x: 291, endPoint y: 478, distance: 46.8
click at [291, 478] on input "199.00" at bounding box center [333, 471] width 103 height 34
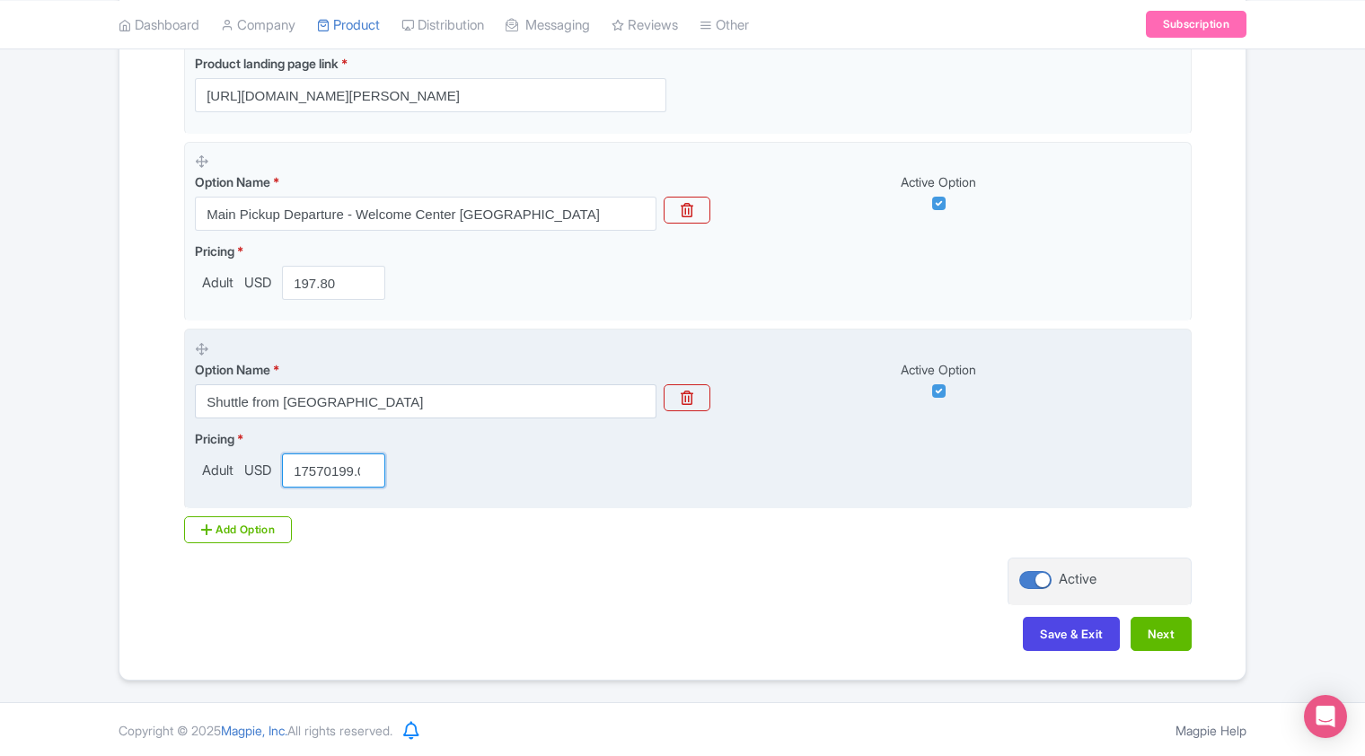
scroll to position [0, 15]
drag, startPoint x: 291, startPoint y: 472, endPoint x: 468, endPoint y: 486, distance: 177.5
click at [468, 486] on div "Pricing * Adult USD 17570199.00" at bounding box center [688, 458] width 986 height 58
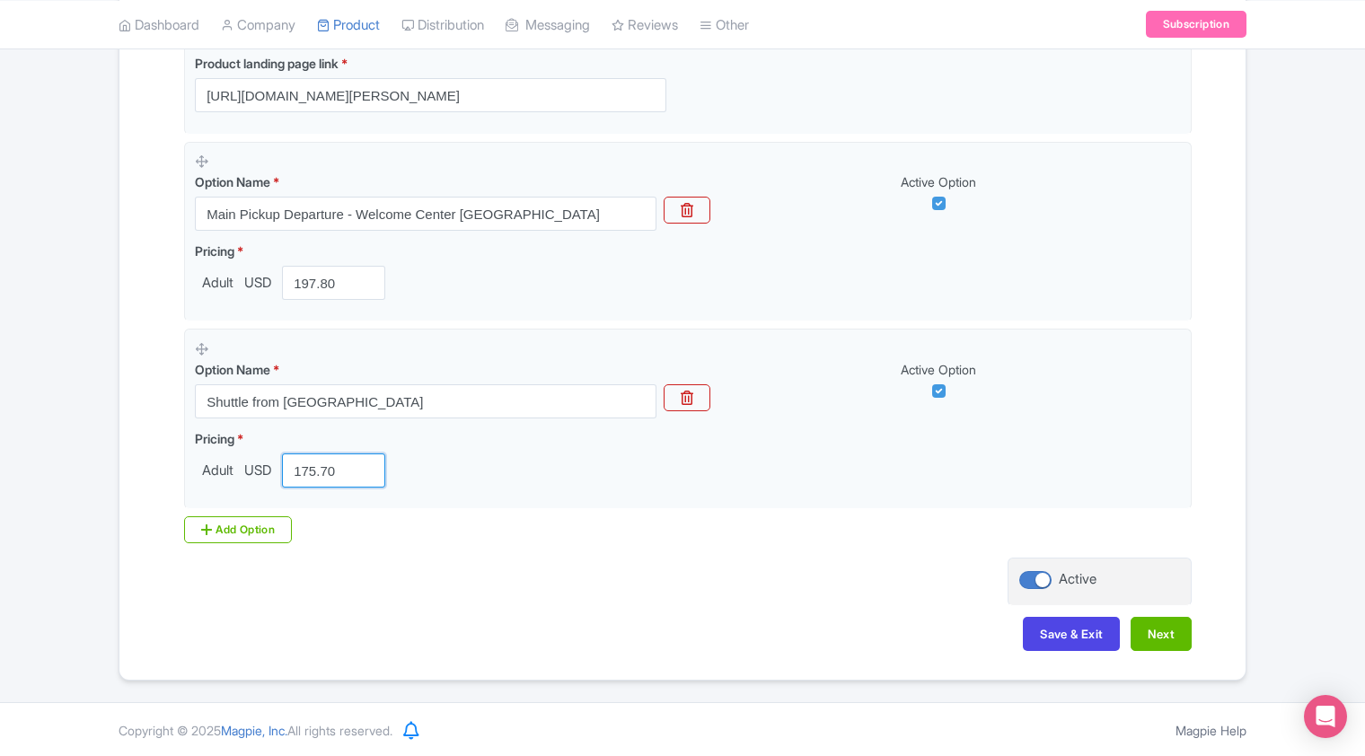
type input "175.70"
click at [514, 584] on div "Name & Price Locations Description & Reviews Images & Categories Complete Palm …" at bounding box center [682, 246] width 1105 height 845
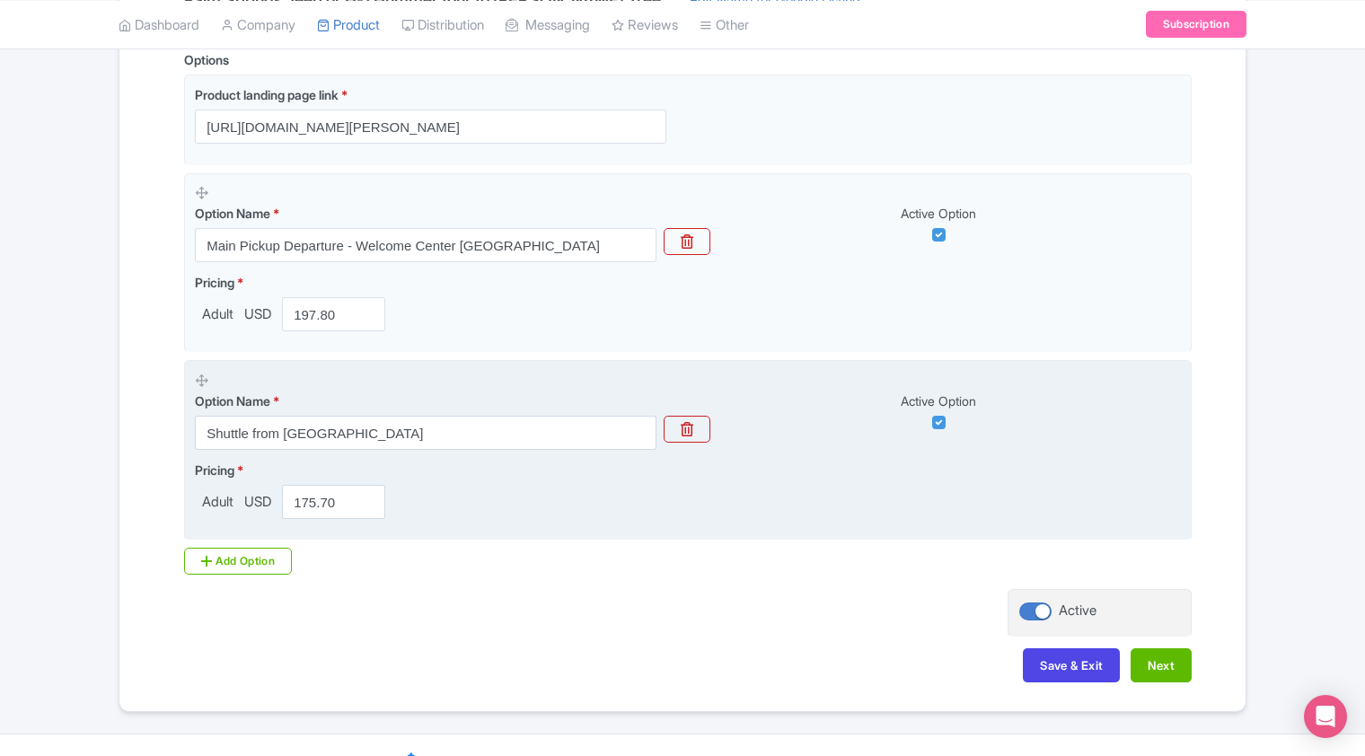
scroll to position [499, 0]
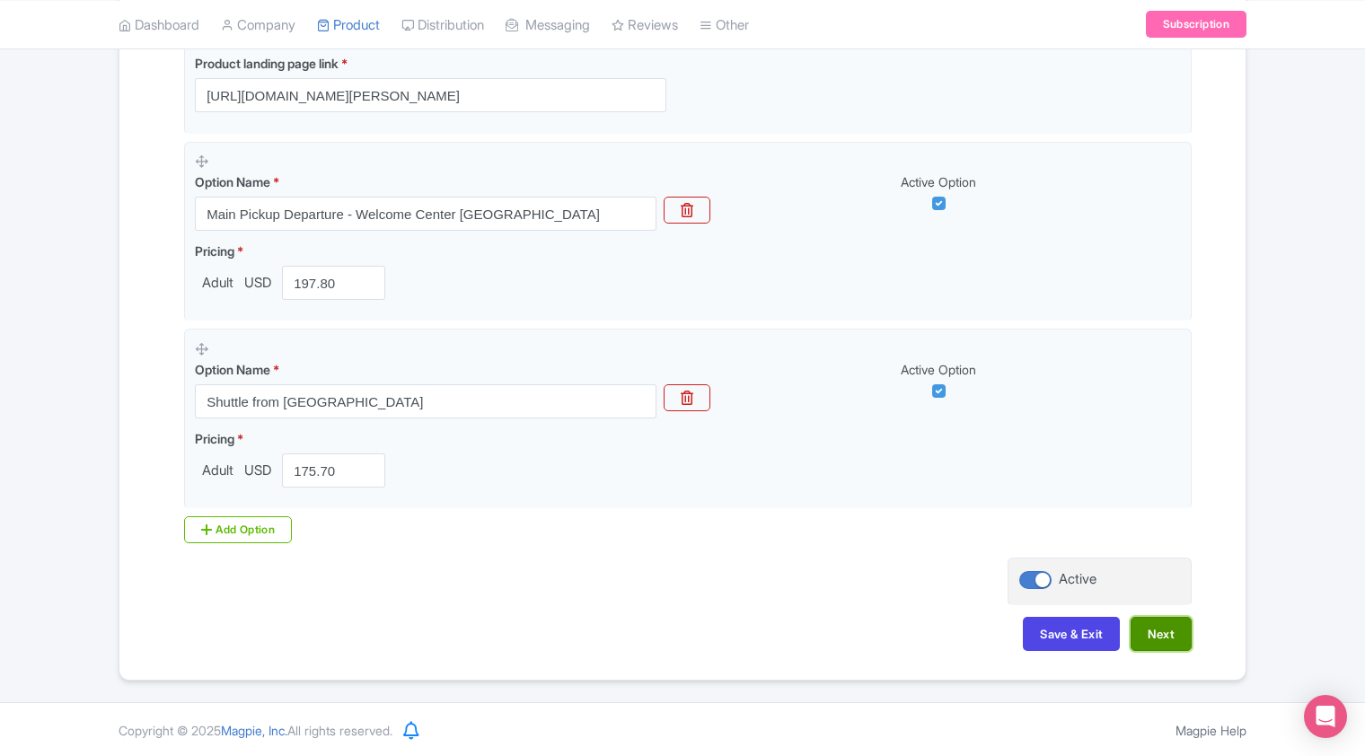
click at [1162, 638] on button "Next" at bounding box center [1161, 634] width 61 height 34
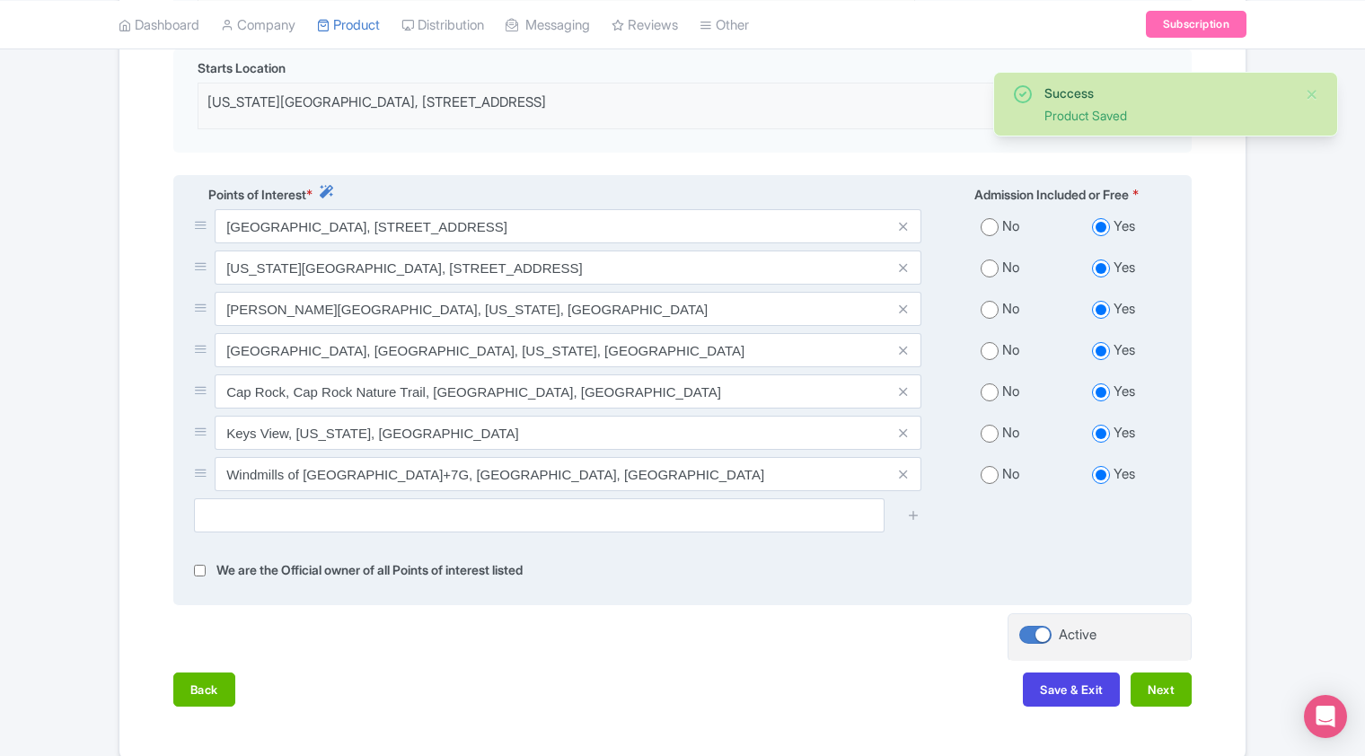
scroll to position [650, 0]
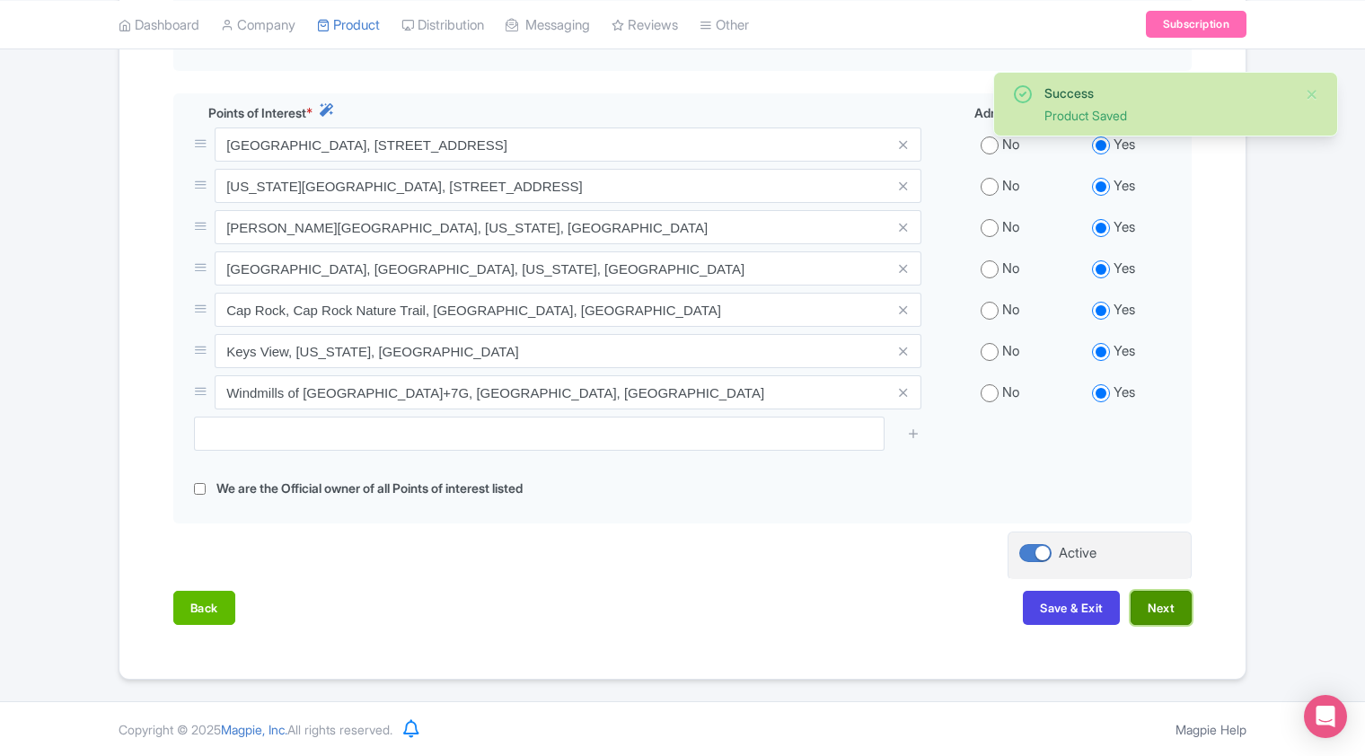
click at [1167, 611] on button "Next" at bounding box center [1161, 608] width 61 height 34
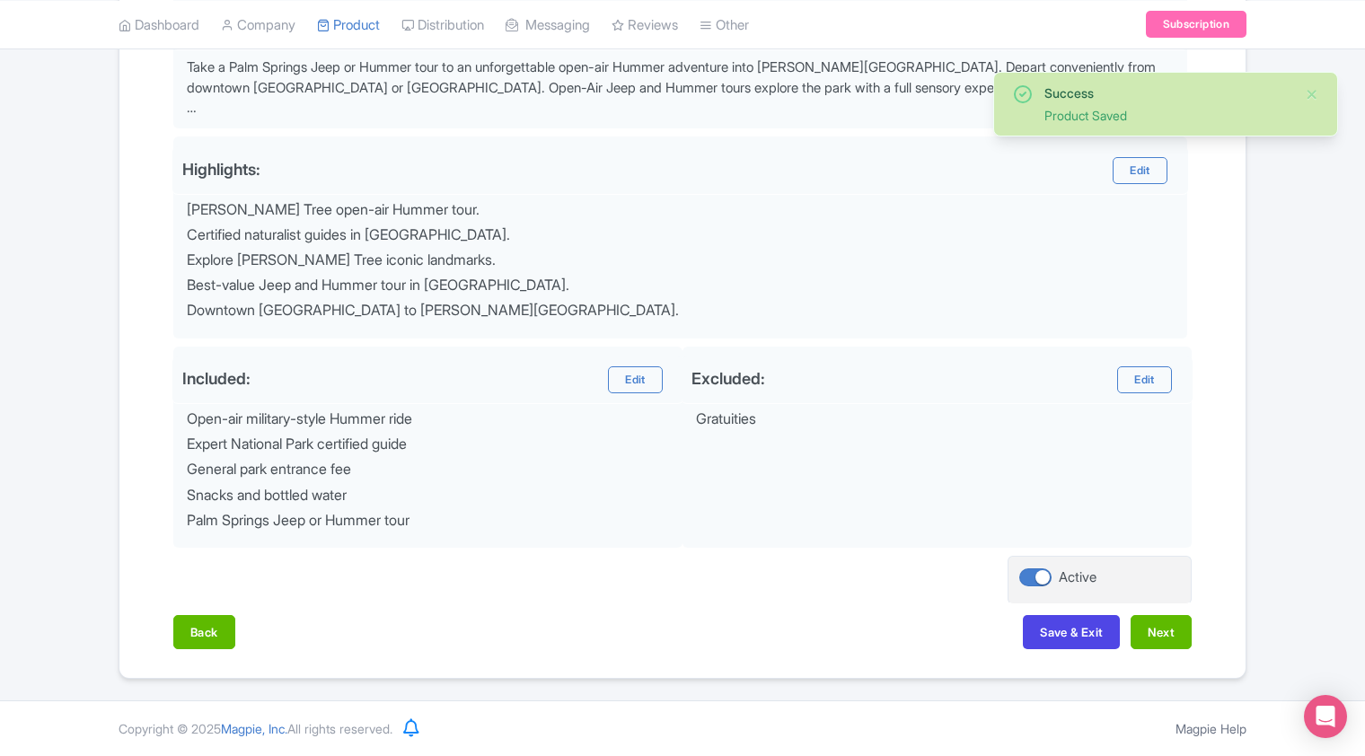
scroll to position [642, 0]
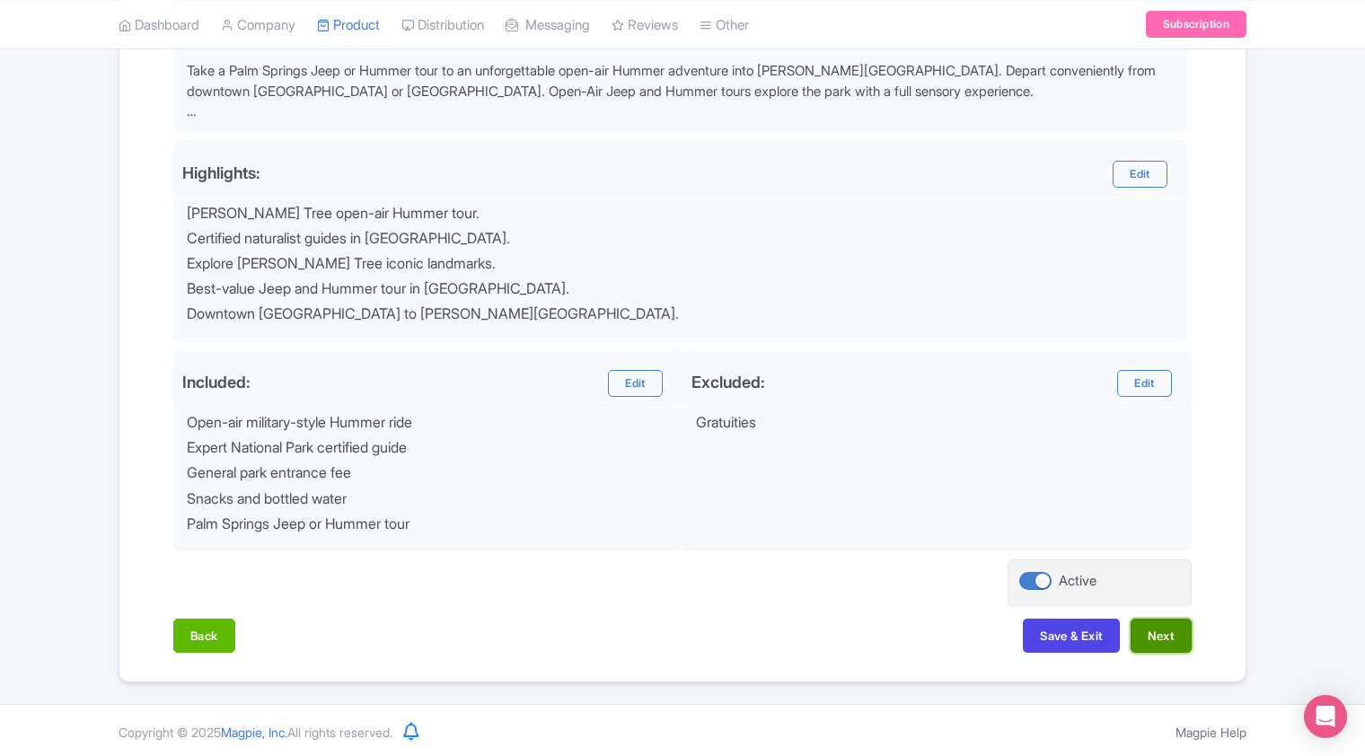
click at [1175, 630] on button "Next" at bounding box center [1161, 636] width 61 height 34
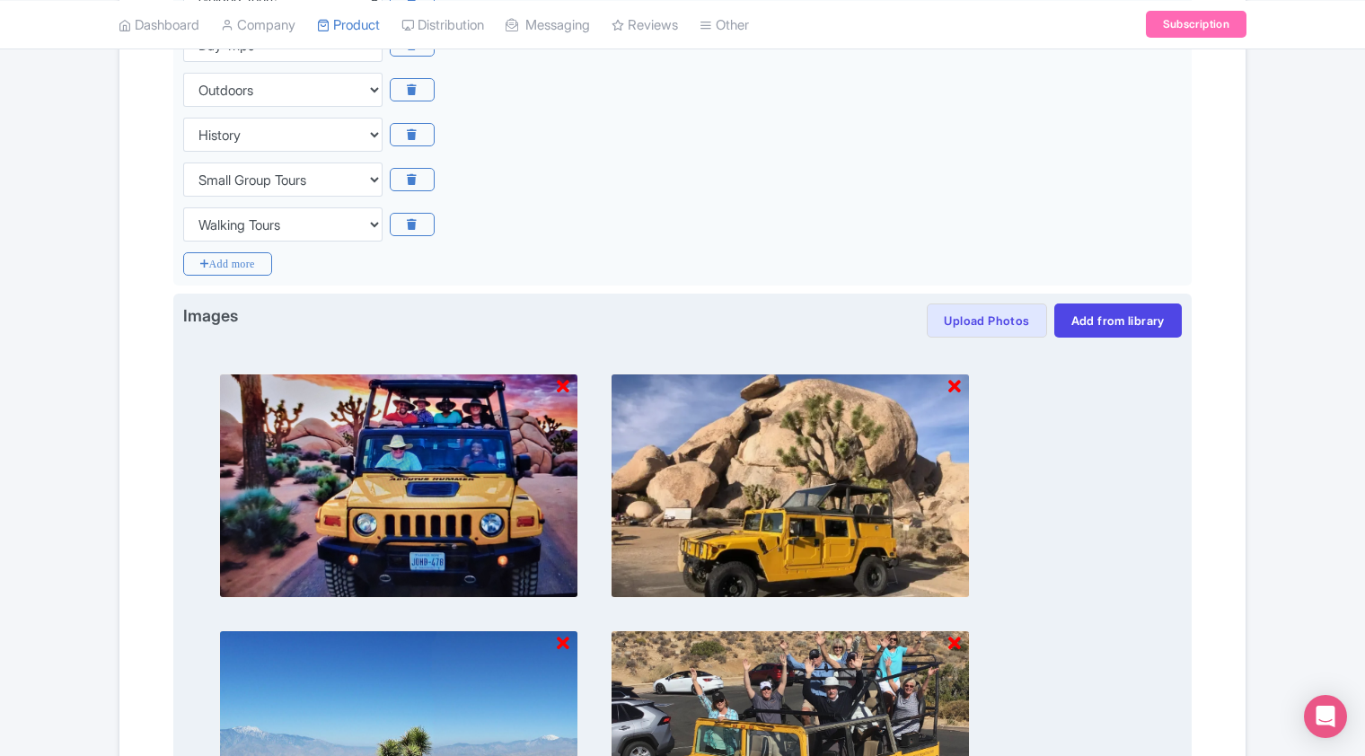
scroll to position [1262, 0]
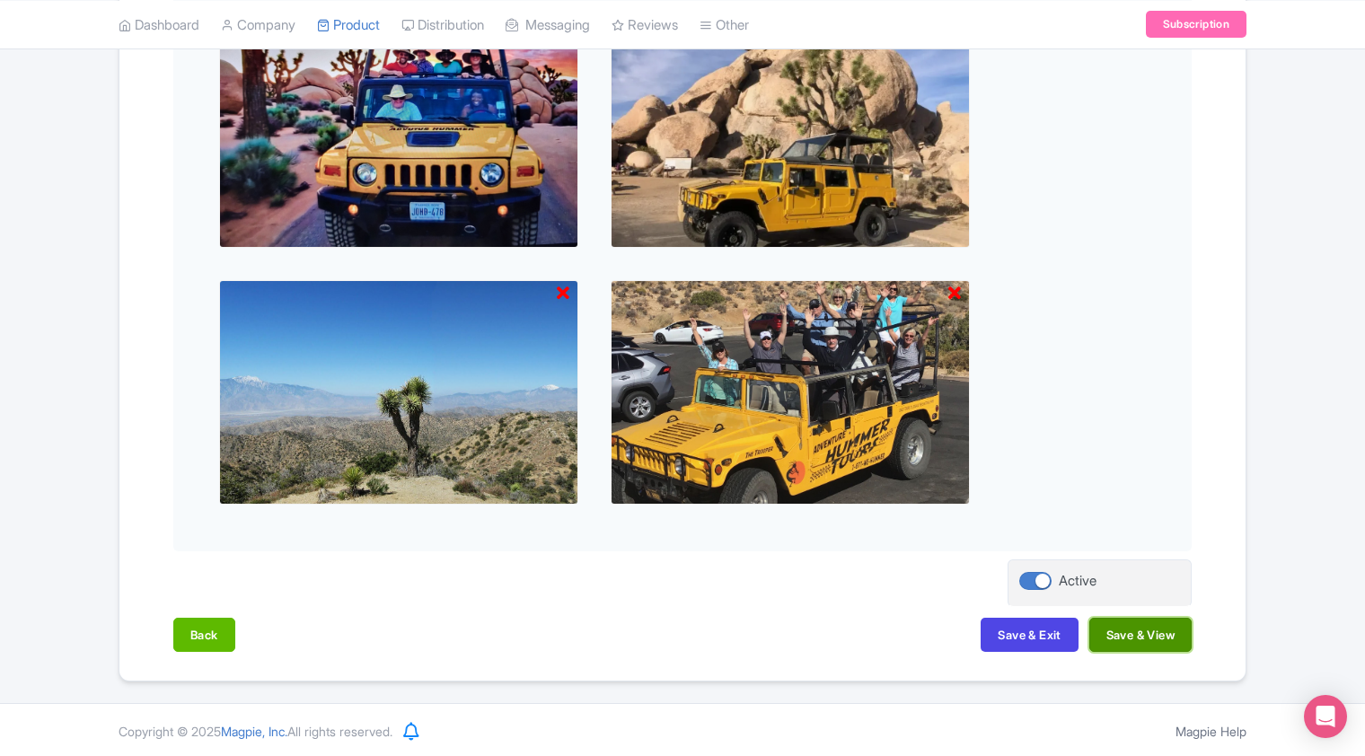
click at [1133, 637] on button "Save & View" at bounding box center [1140, 635] width 102 height 34
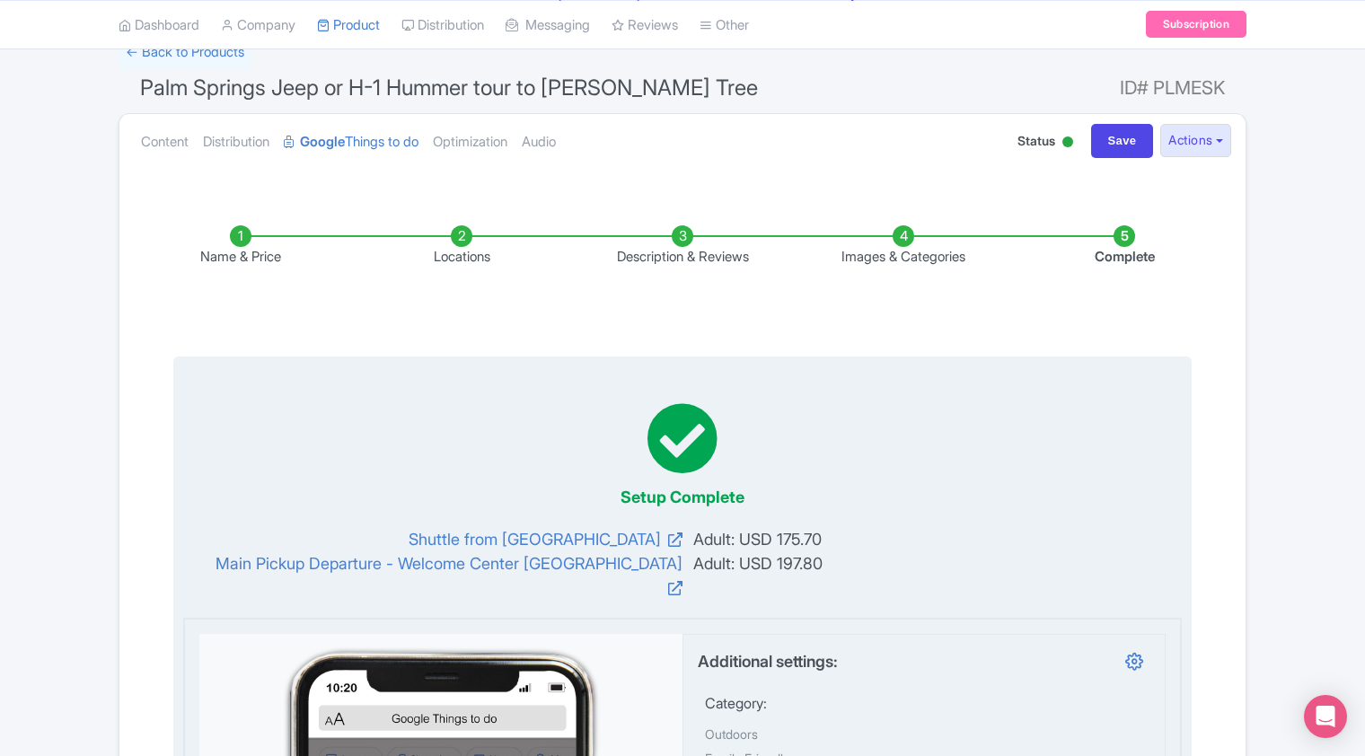
scroll to position [0, 0]
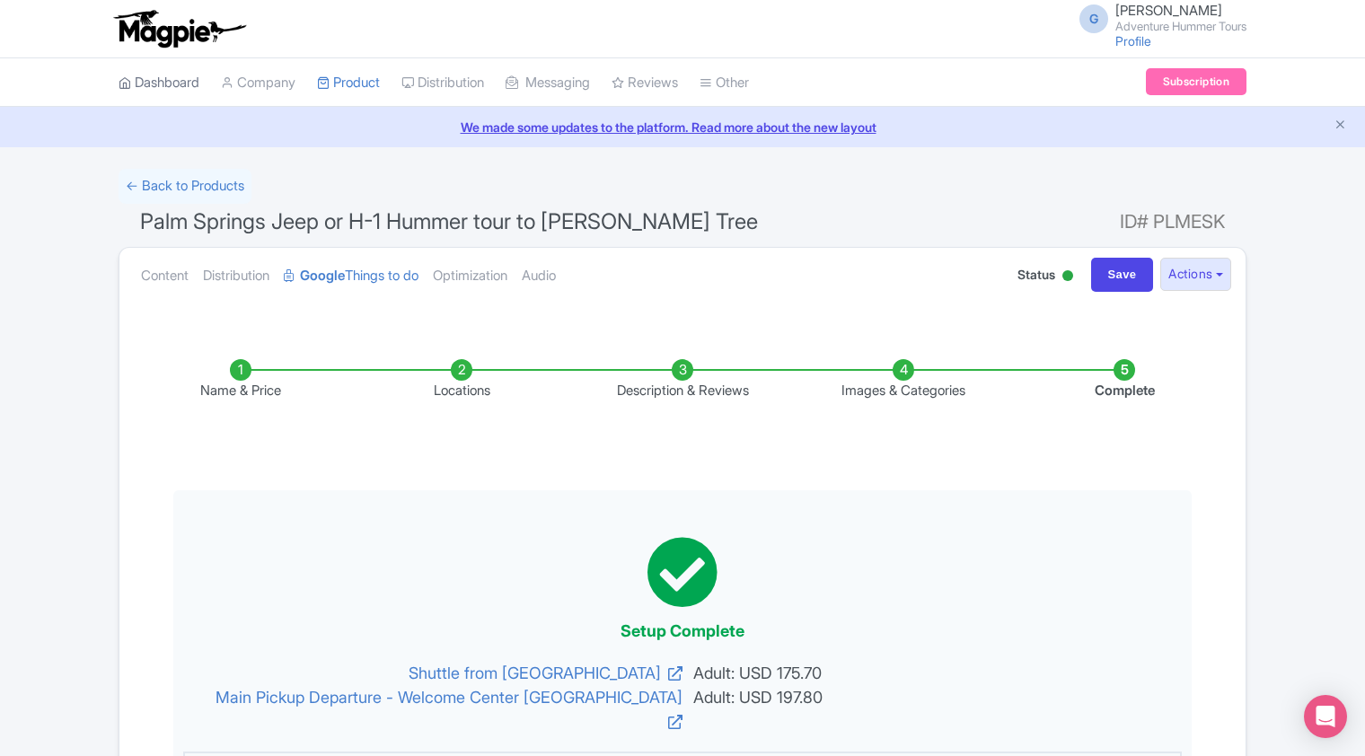
click at [185, 84] on link "Dashboard" at bounding box center [159, 82] width 81 height 49
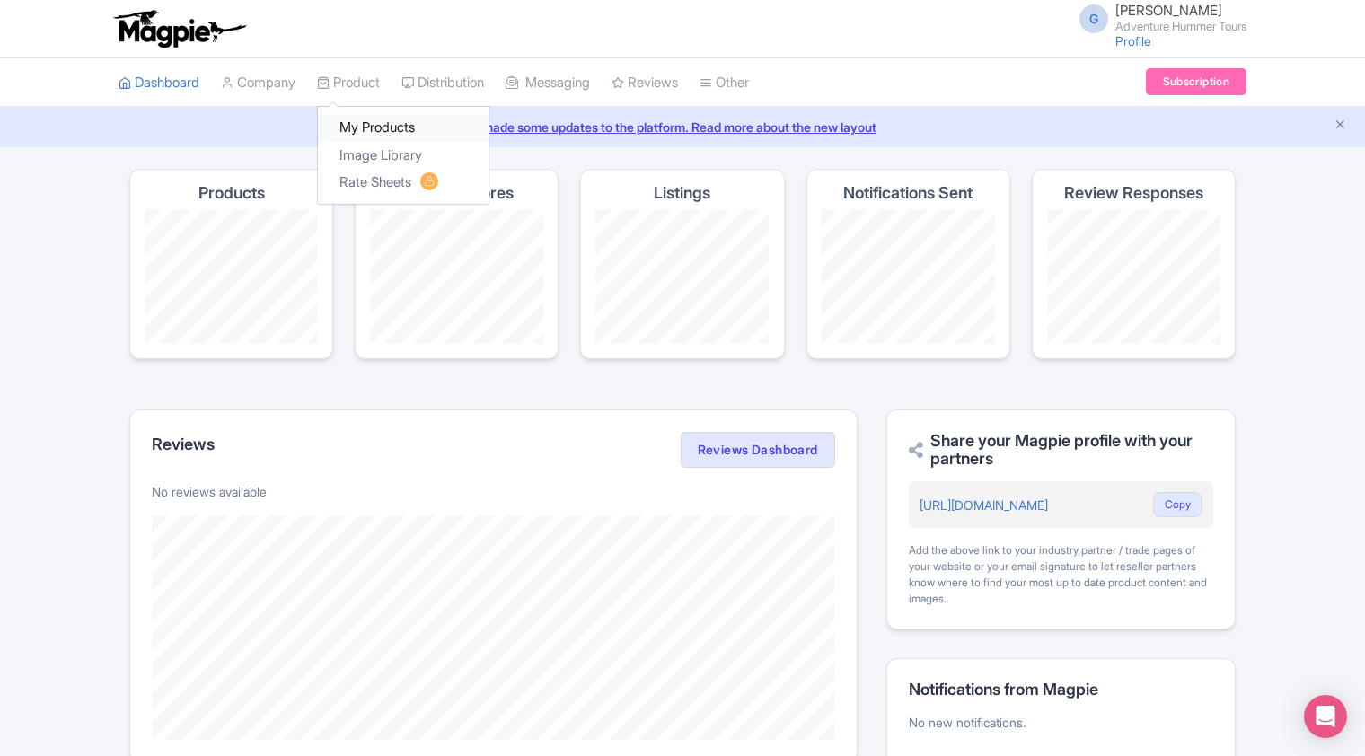
click at [365, 132] on link "My Products" at bounding box center [403, 128] width 171 height 28
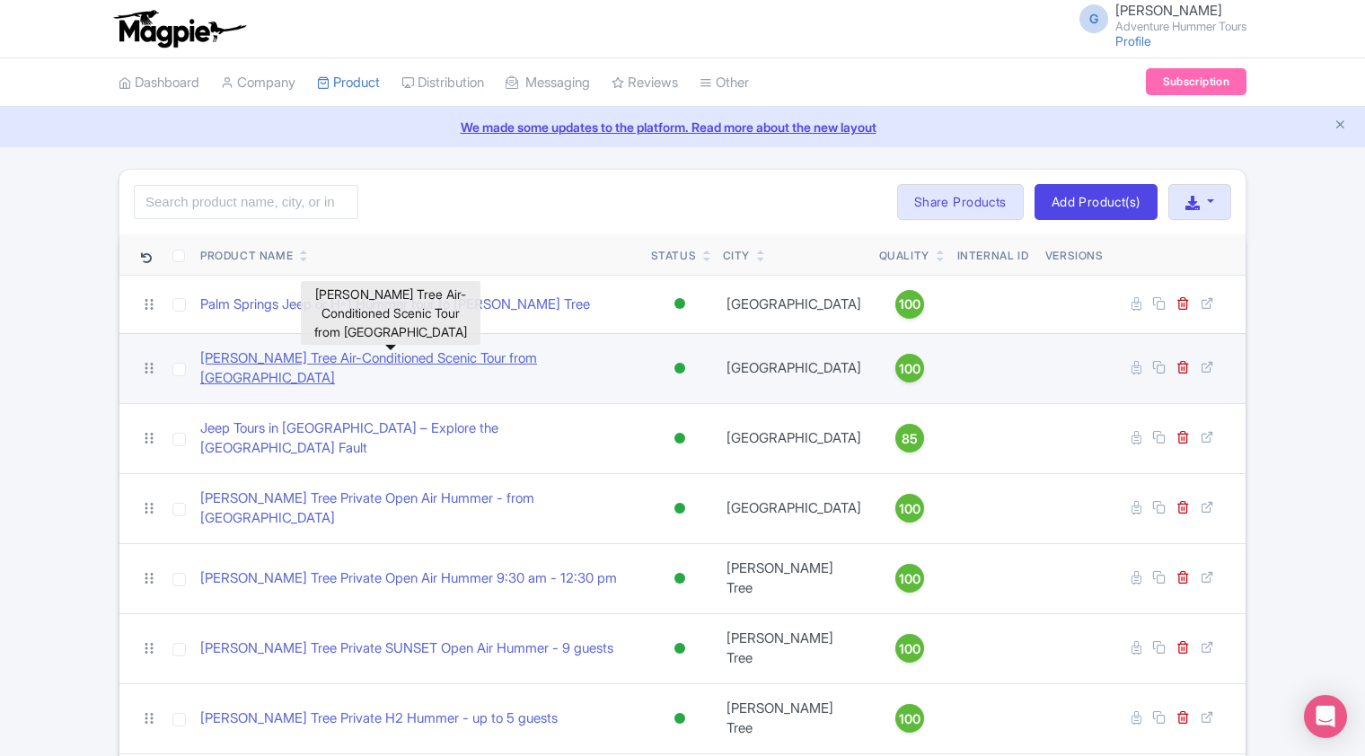
click at [321, 362] on link "[PERSON_NAME] Tree Air-Conditioned Scenic Tour from [GEOGRAPHIC_DATA]" at bounding box center [418, 368] width 436 height 40
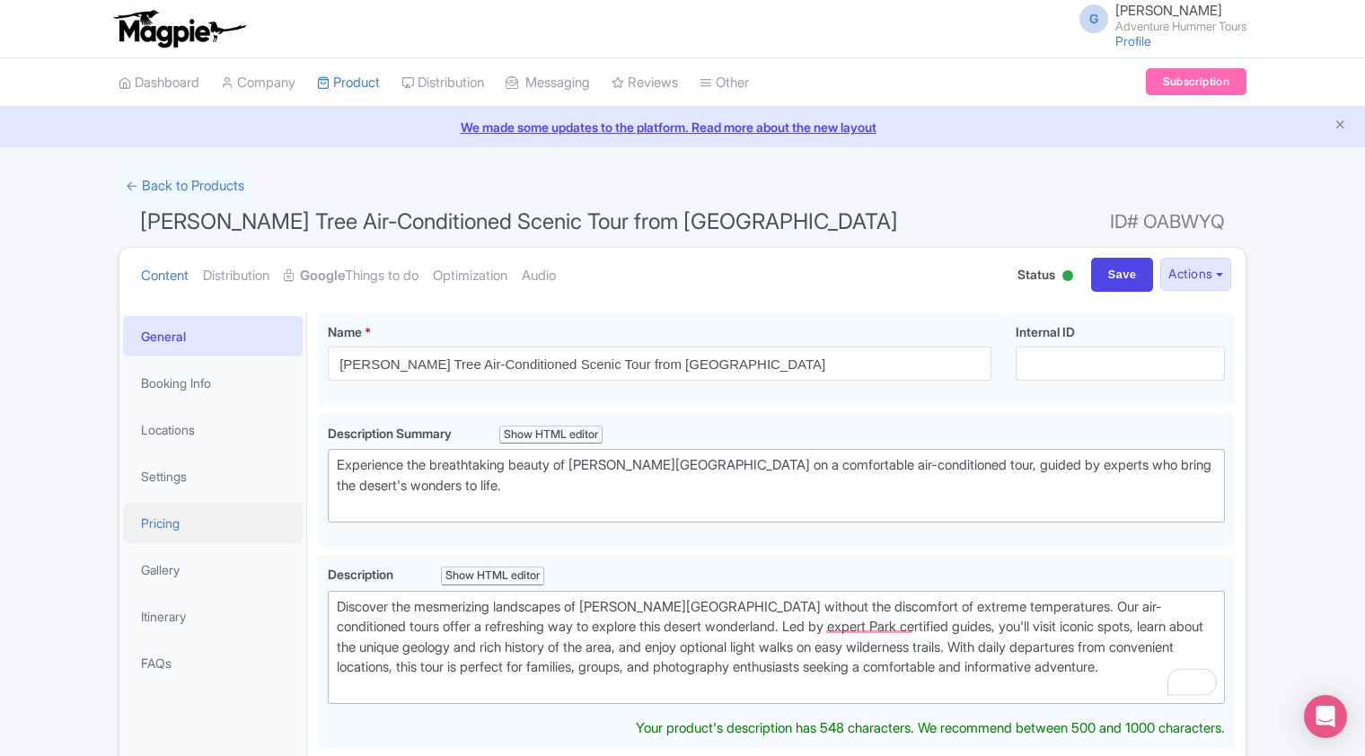
click at [159, 526] on link "Pricing" at bounding box center [213, 523] width 180 height 40
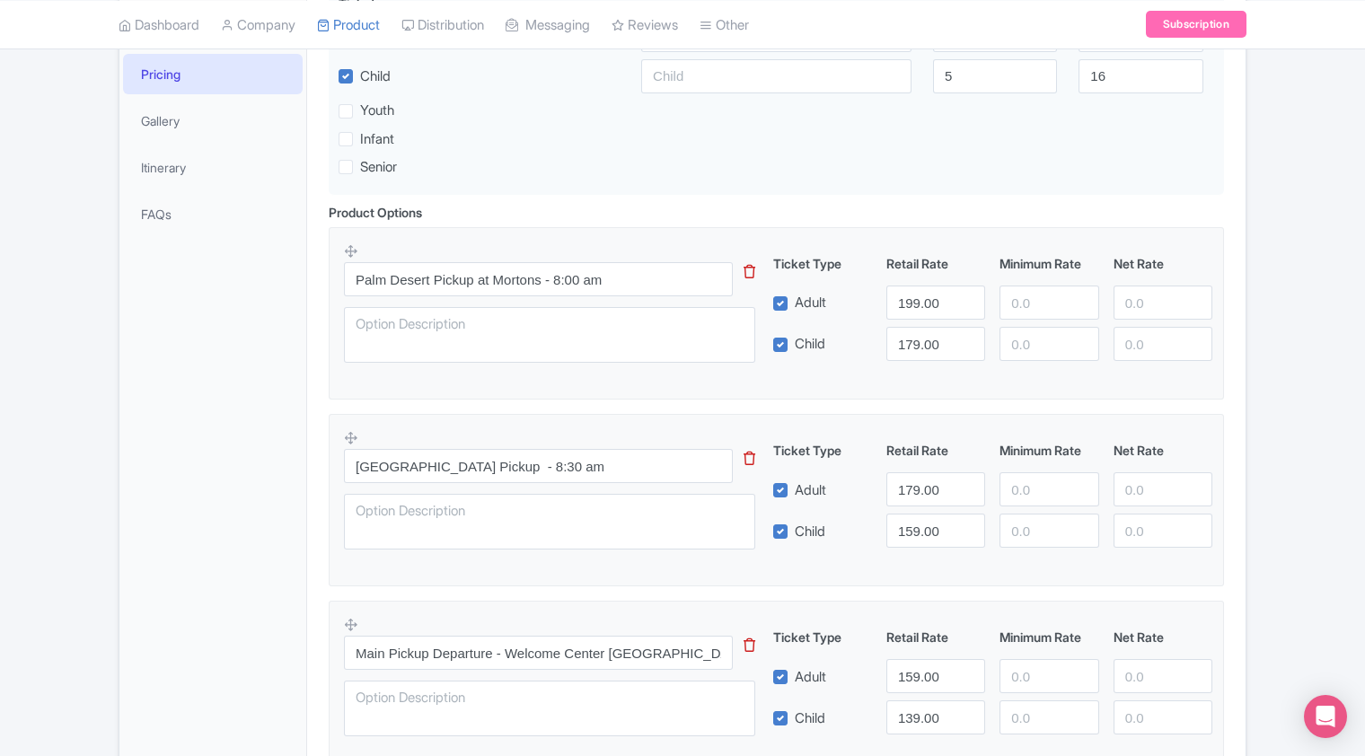
scroll to position [539, 0]
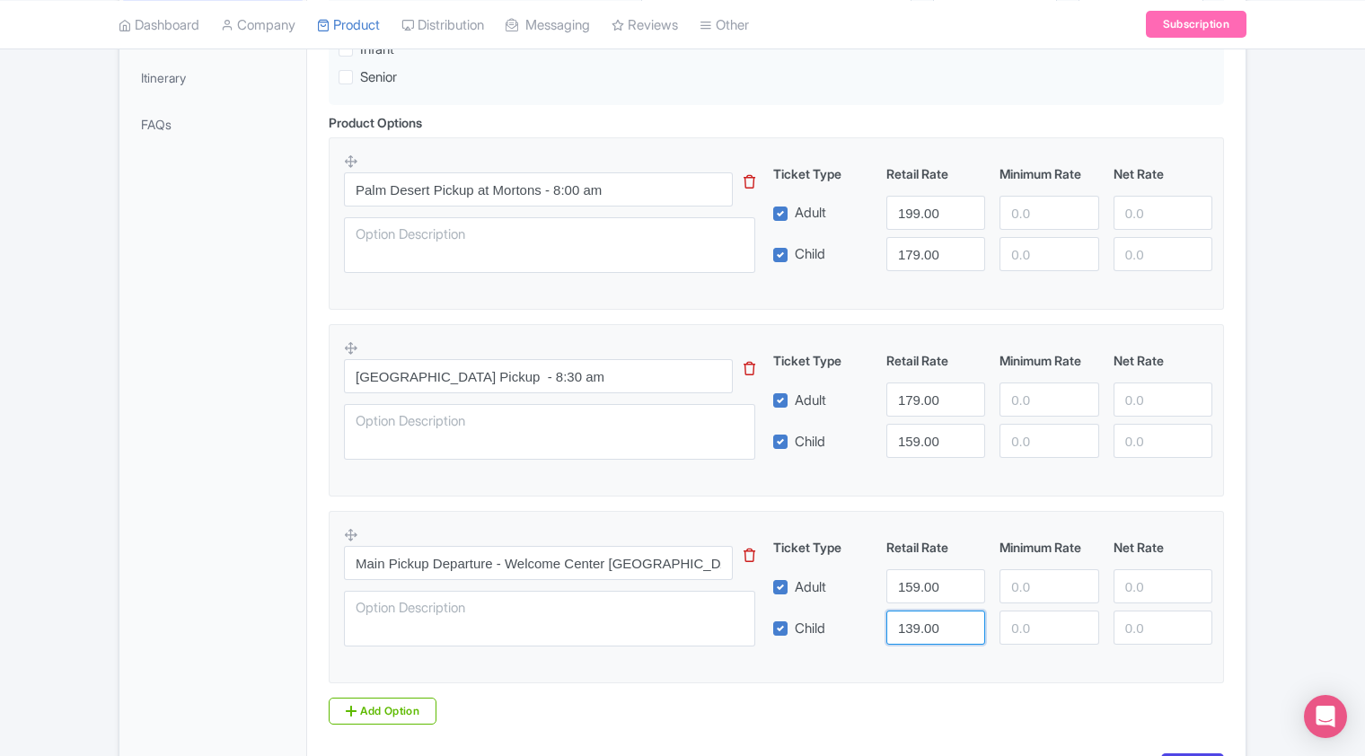
drag, startPoint x: 944, startPoint y: 625, endPoint x: 895, endPoint y: 630, distance: 48.8
click at [895, 630] on input "139.00" at bounding box center [935, 628] width 99 height 34
drag, startPoint x: 941, startPoint y: 214, endPoint x: 880, endPoint y: 223, distance: 61.7
click at [880, 223] on div "199.00" at bounding box center [935, 213] width 113 height 34
type input "219.90"
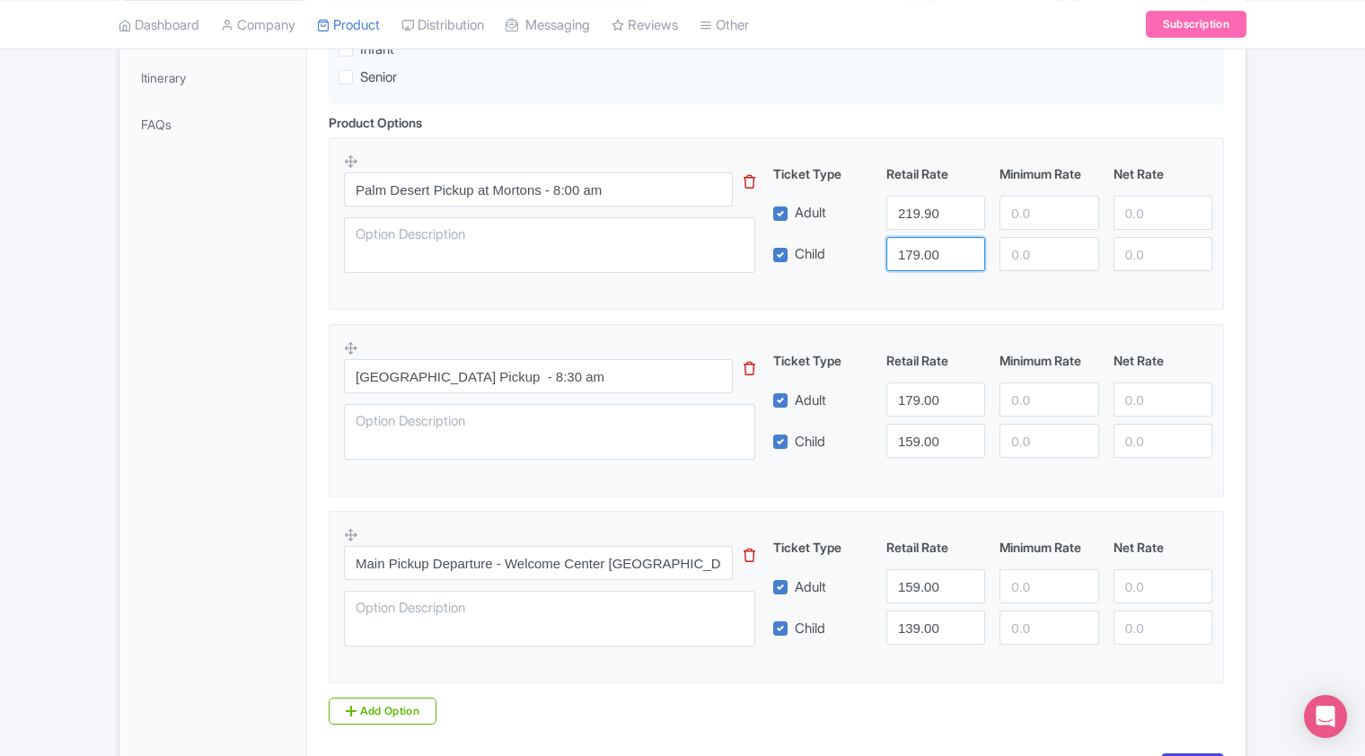
click at [930, 253] on input "179.00" at bounding box center [935, 254] width 99 height 34
drag, startPoint x: 942, startPoint y: 253, endPoint x: 899, endPoint y: 259, distance: 43.4
click at [899, 259] on input "179.00" at bounding box center [935, 254] width 99 height 34
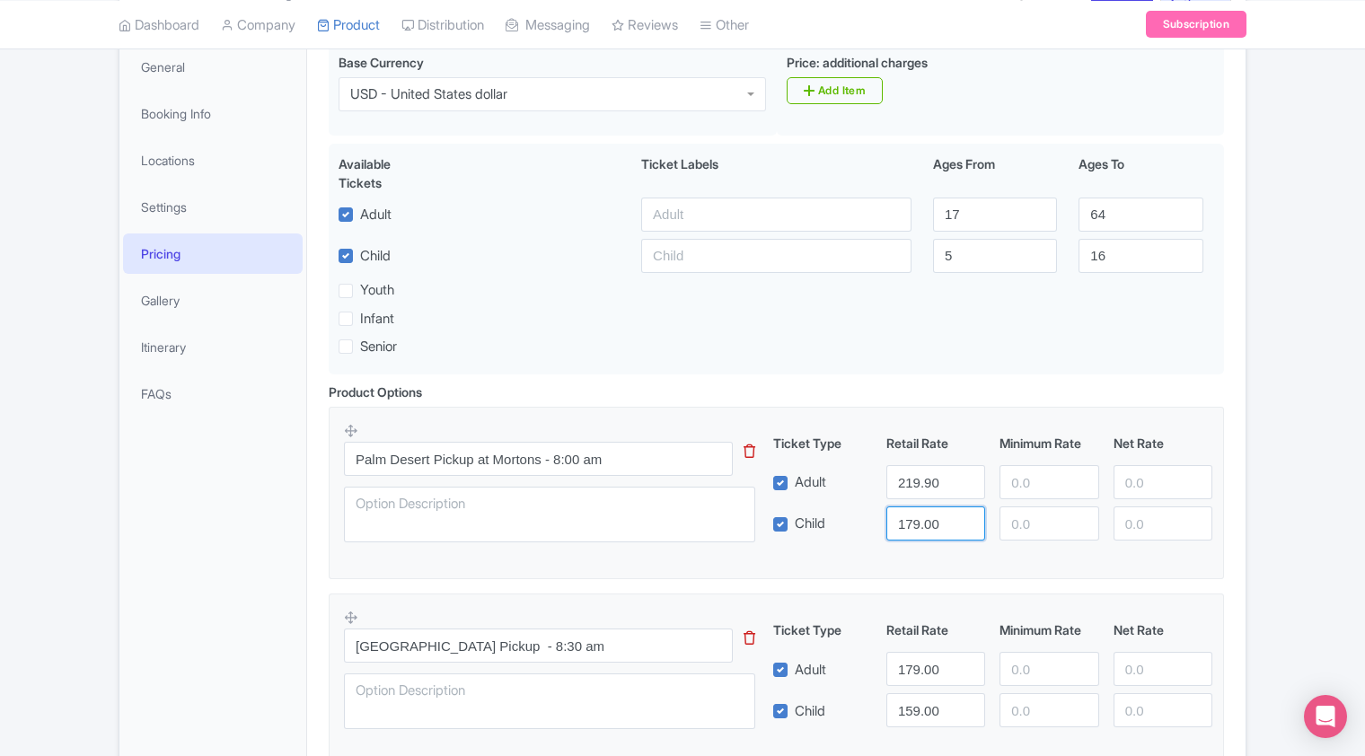
scroll to position [449, 0]
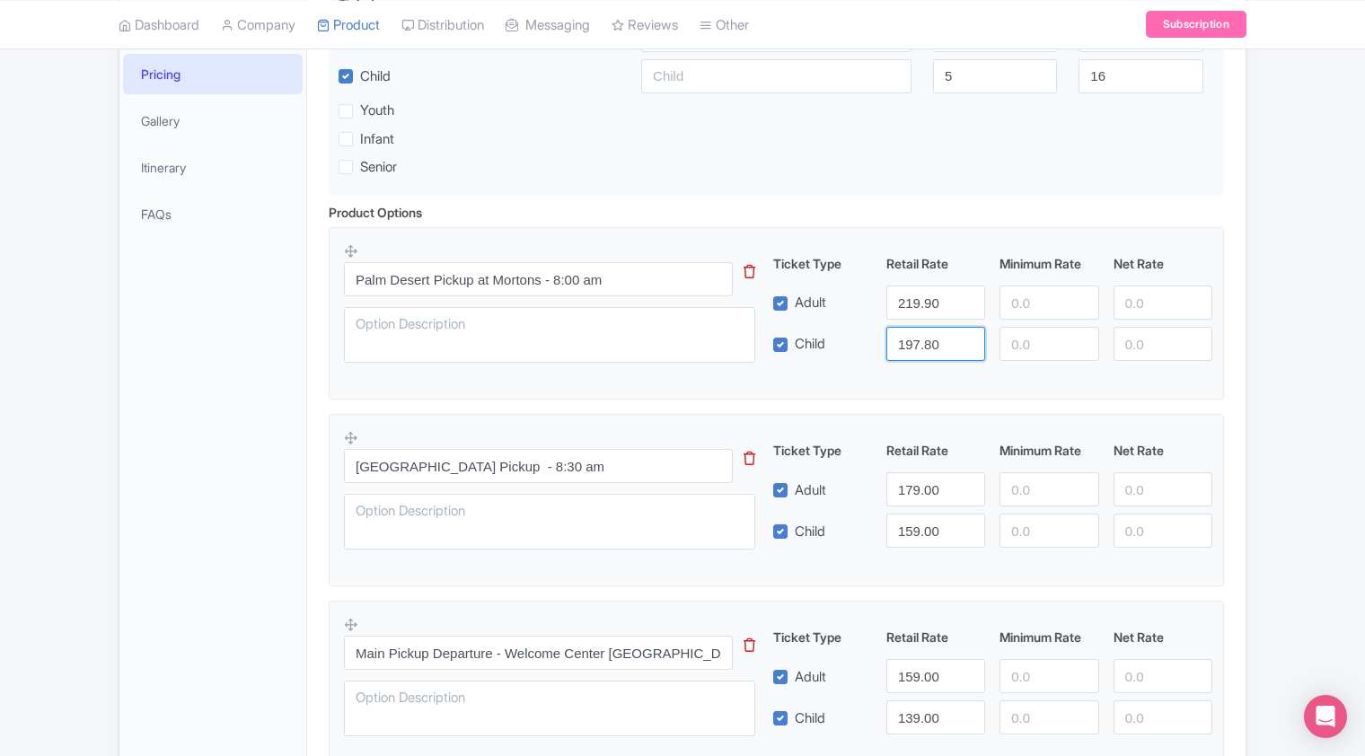
type input "197.80"
drag, startPoint x: 948, startPoint y: 489, endPoint x: 878, endPoint y: 491, distance: 70.1
click at [879, 491] on div "179.00" at bounding box center [935, 489] width 113 height 34
type input "197.80"
click at [939, 534] on input "159.00" at bounding box center [935, 531] width 99 height 34
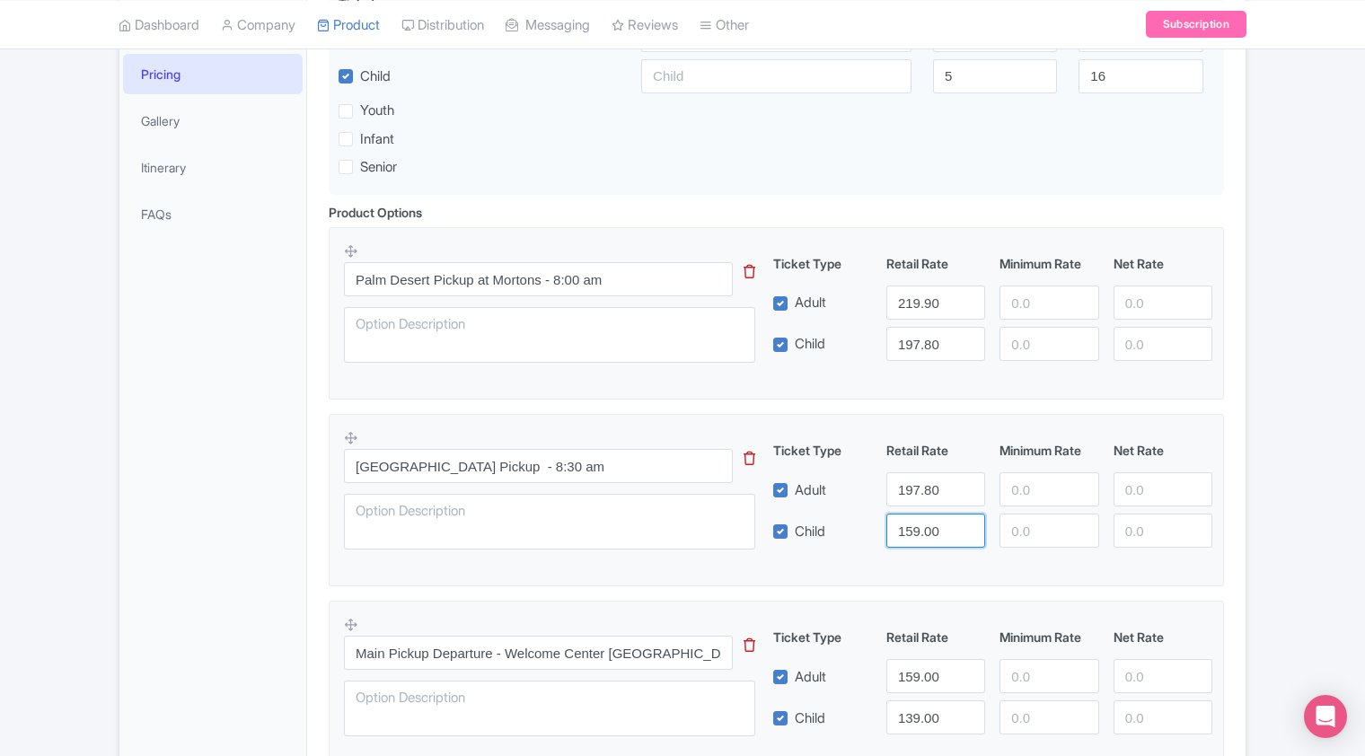
drag, startPoint x: 938, startPoint y: 530, endPoint x: 888, endPoint y: 530, distance: 49.4
click at [888, 530] on input "159.00" at bounding box center [935, 531] width 99 height 34
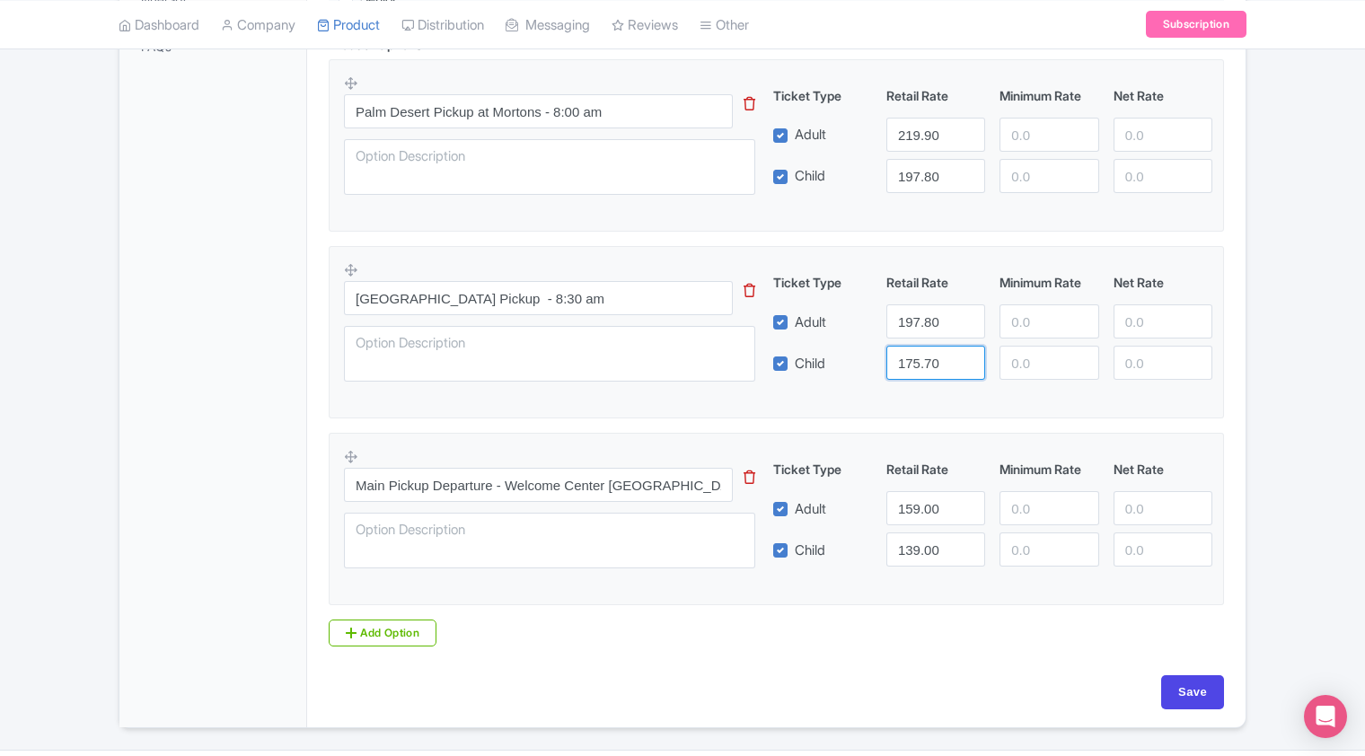
scroll to position [629, 0]
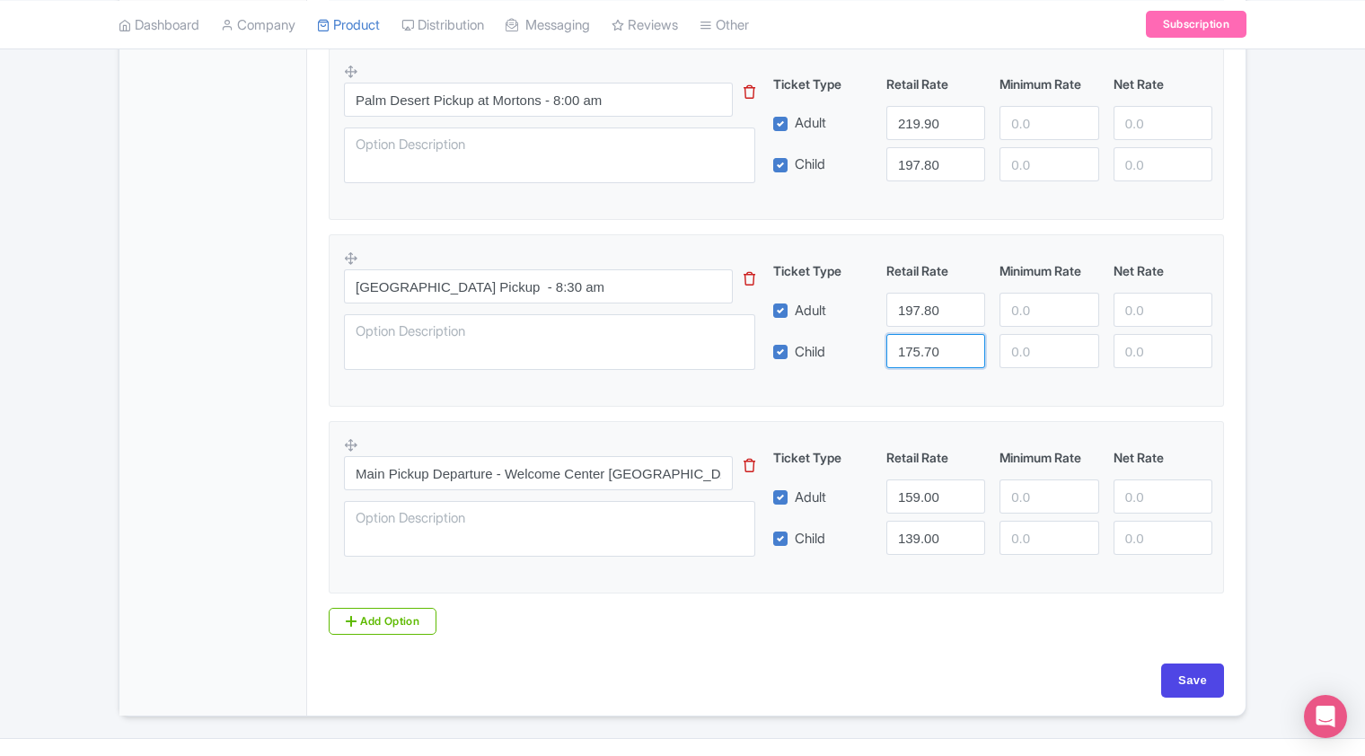
type input "175.70"
drag, startPoint x: 939, startPoint y: 498, endPoint x: 882, endPoint y: 507, distance: 57.3
click at [882, 507] on div "159.00" at bounding box center [935, 497] width 113 height 34
type input "175.70"
click at [941, 541] on input "139.00" at bounding box center [935, 538] width 99 height 34
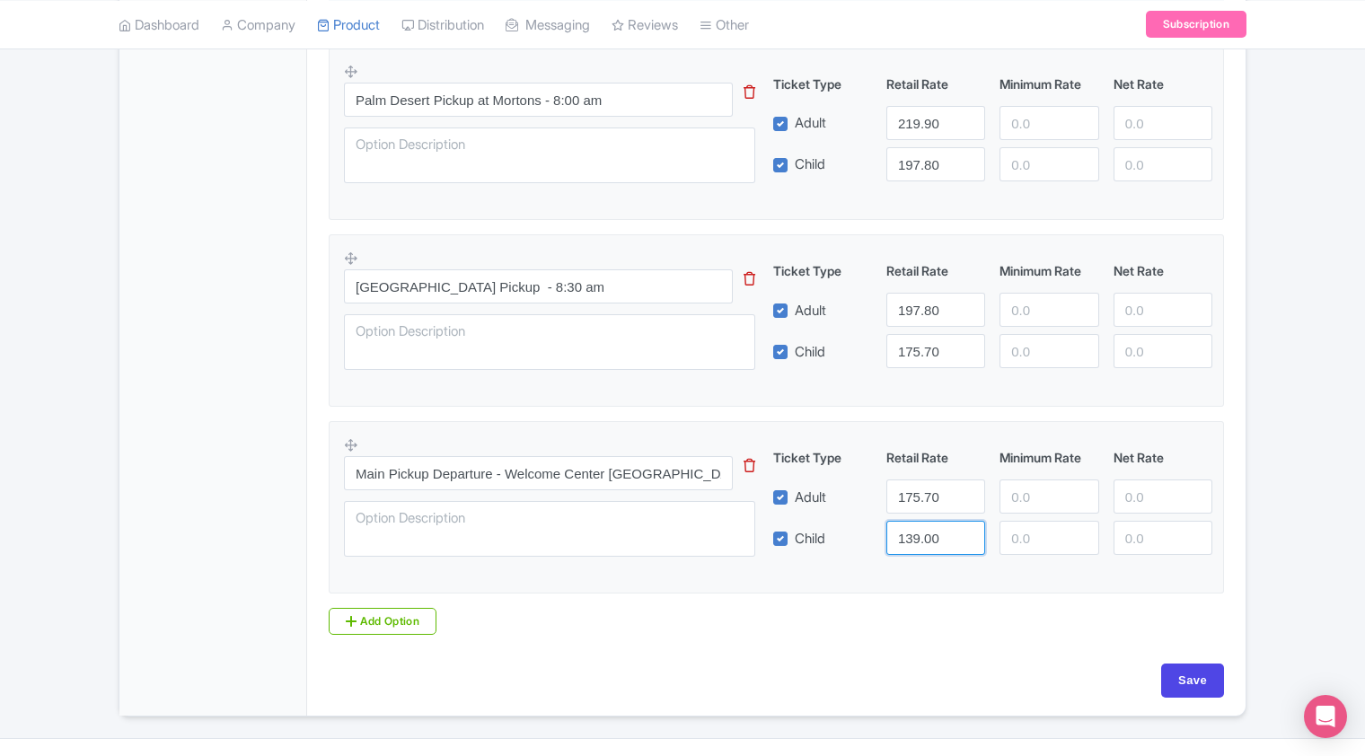
drag, startPoint x: 938, startPoint y: 541, endPoint x: 889, endPoint y: 541, distance: 48.5
click at [889, 541] on input "139.00" at bounding box center [935, 538] width 99 height 34
click at [941, 541] on input "139.00" at bounding box center [935, 538] width 99 height 34
drag, startPoint x: 941, startPoint y: 541, endPoint x: 877, endPoint y: 544, distance: 64.8
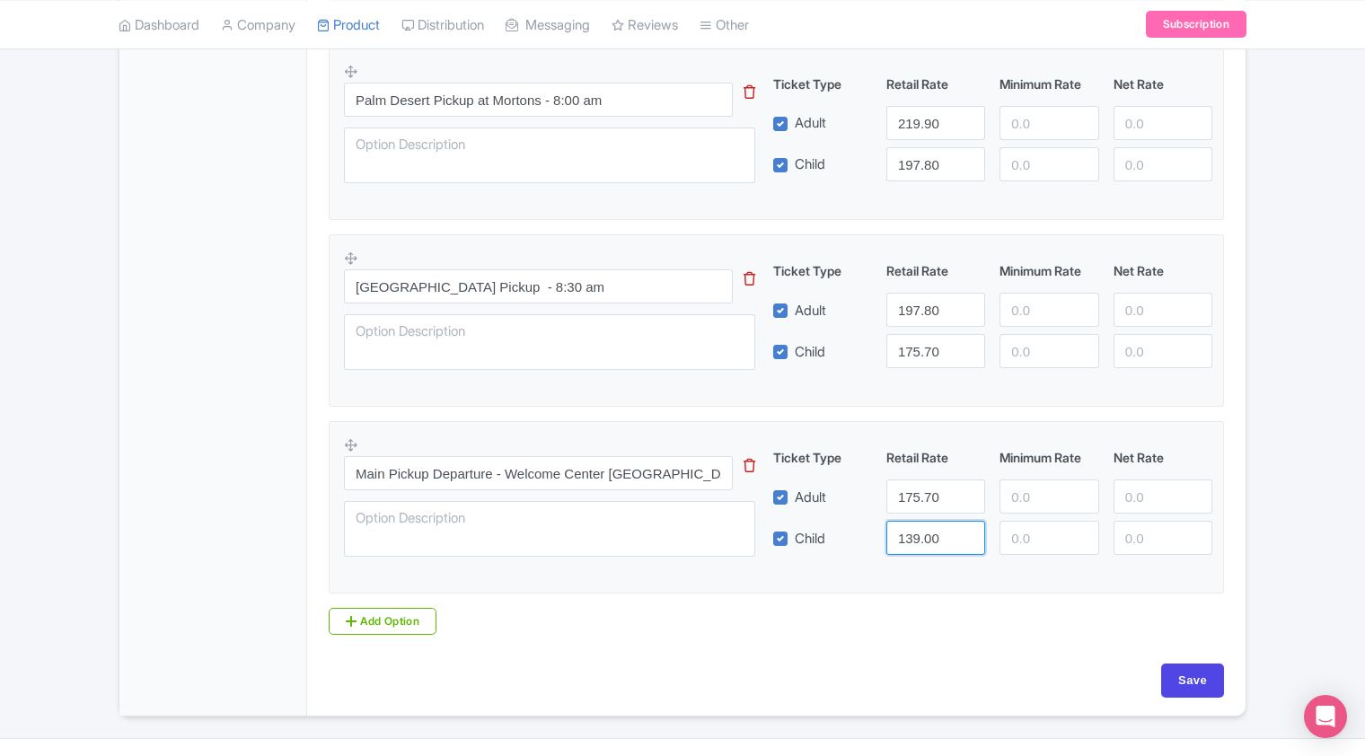
click at [877, 544] on div "Child 139.00" at bounding box center [993, 538] width 454 height 34
type input "153.60"
click at [918, 634] on div "Product Options i Palm Desert Pickup at Mortons - 8:00 am This tip has not data…" at bounding box center [776, 336] width 917 height 626
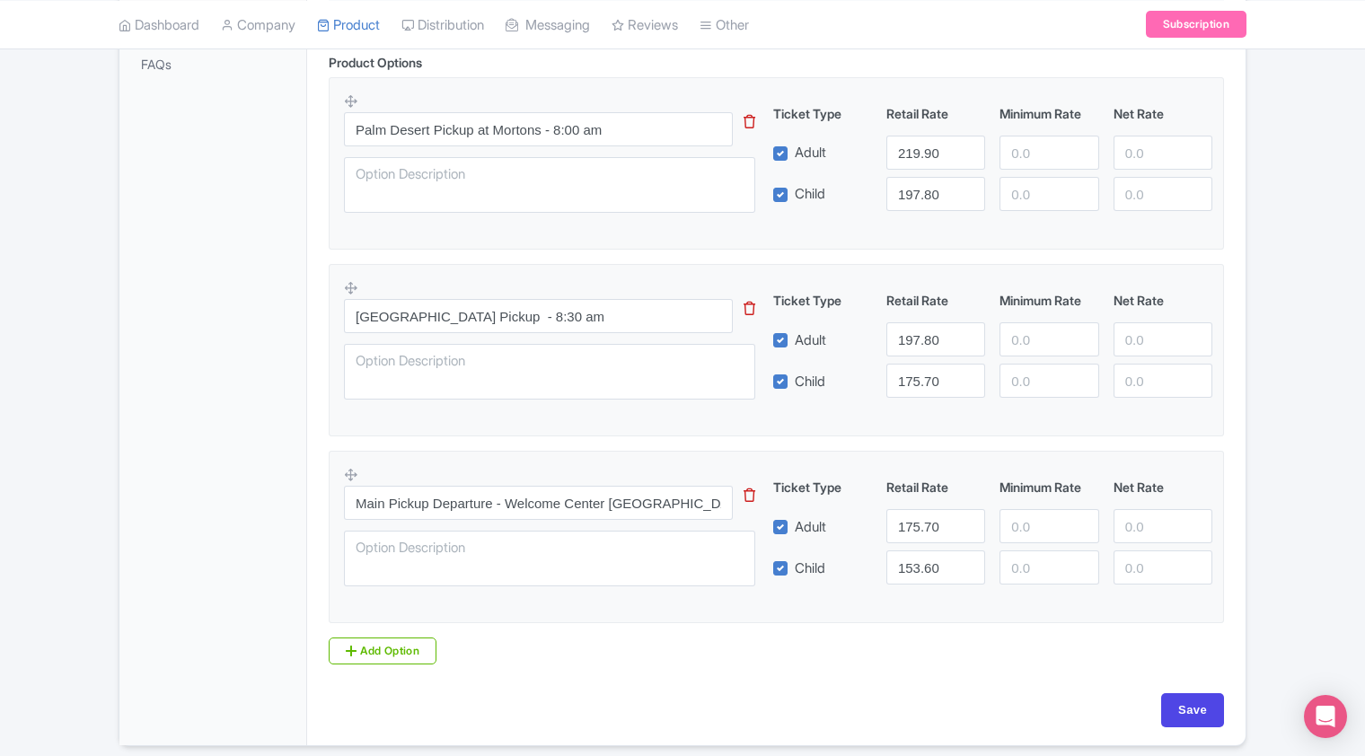
scroll to position [665, 0]
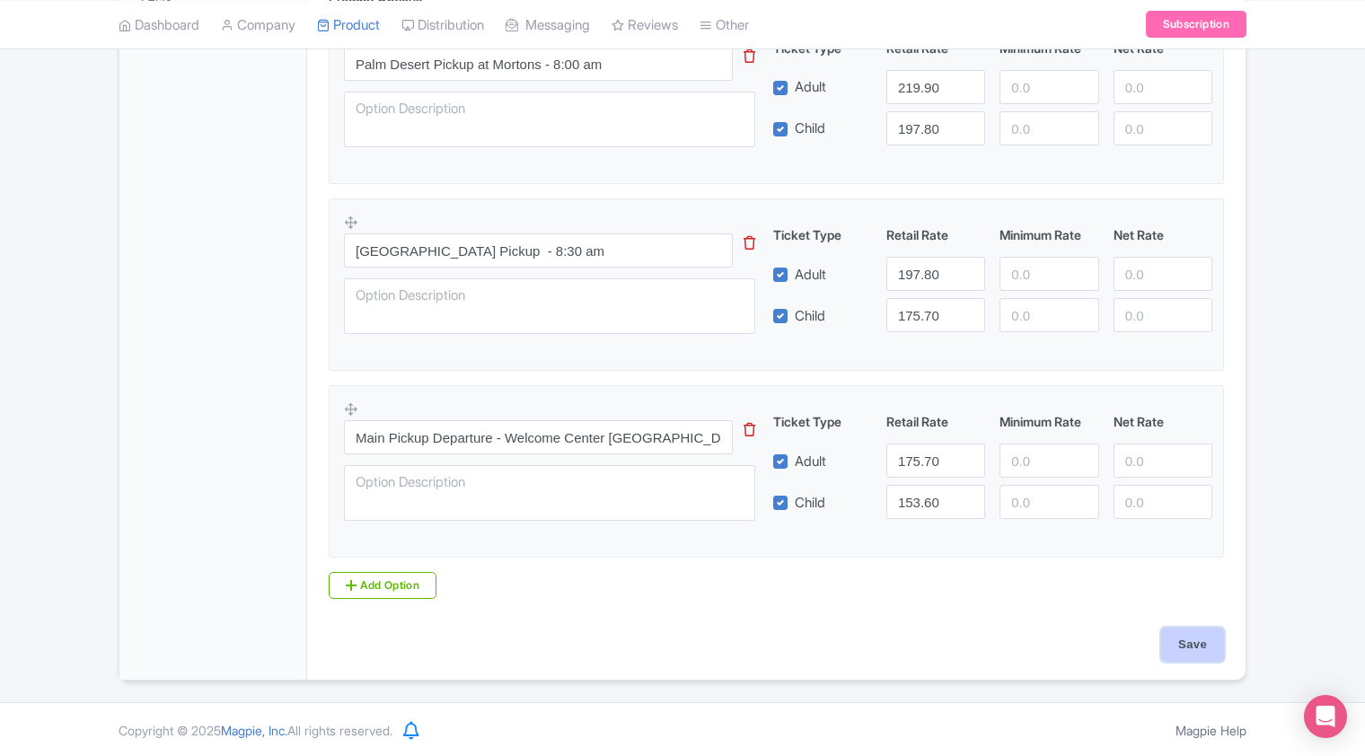
click at [1178, 650] on input "Save" at bounding box center [1192, 645] width 63 height 34
type input "Saving..."
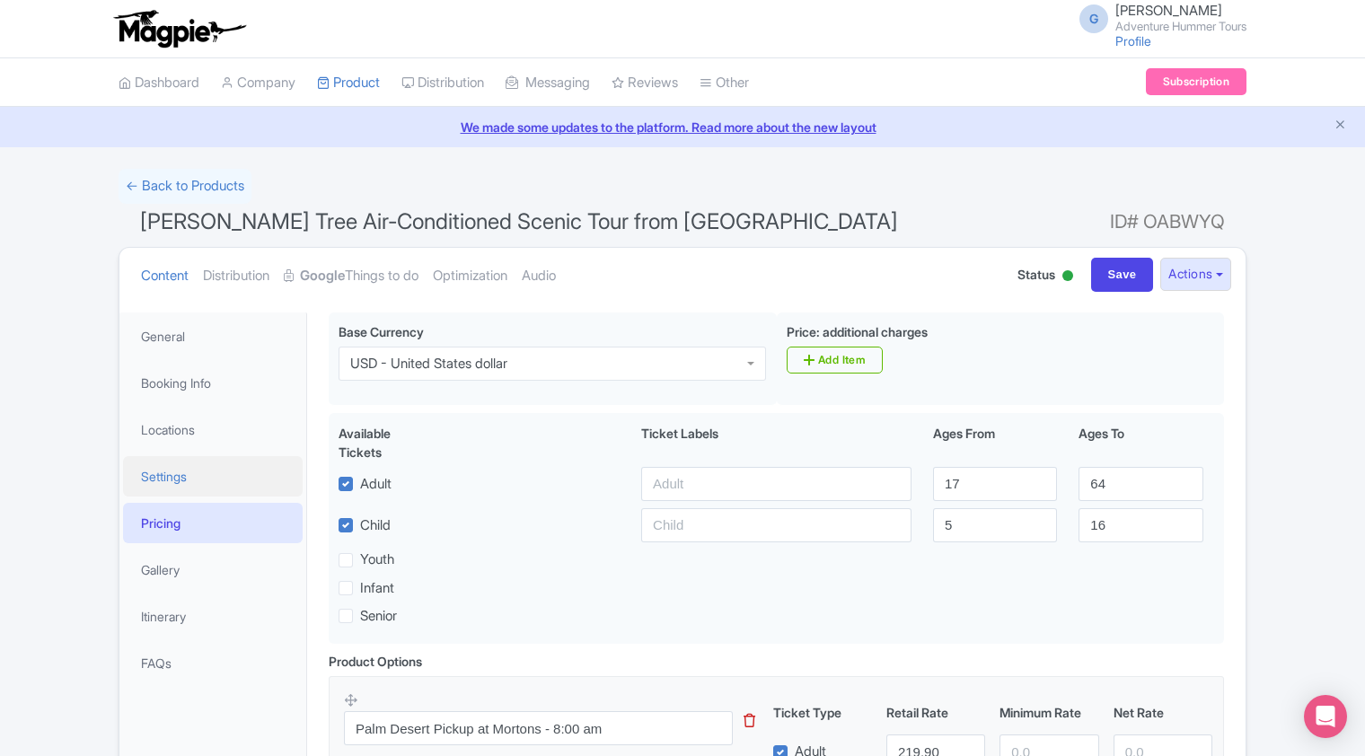
click at [171, 477] on link "Settings" at bounding box center [213, 476] width 180 height 40
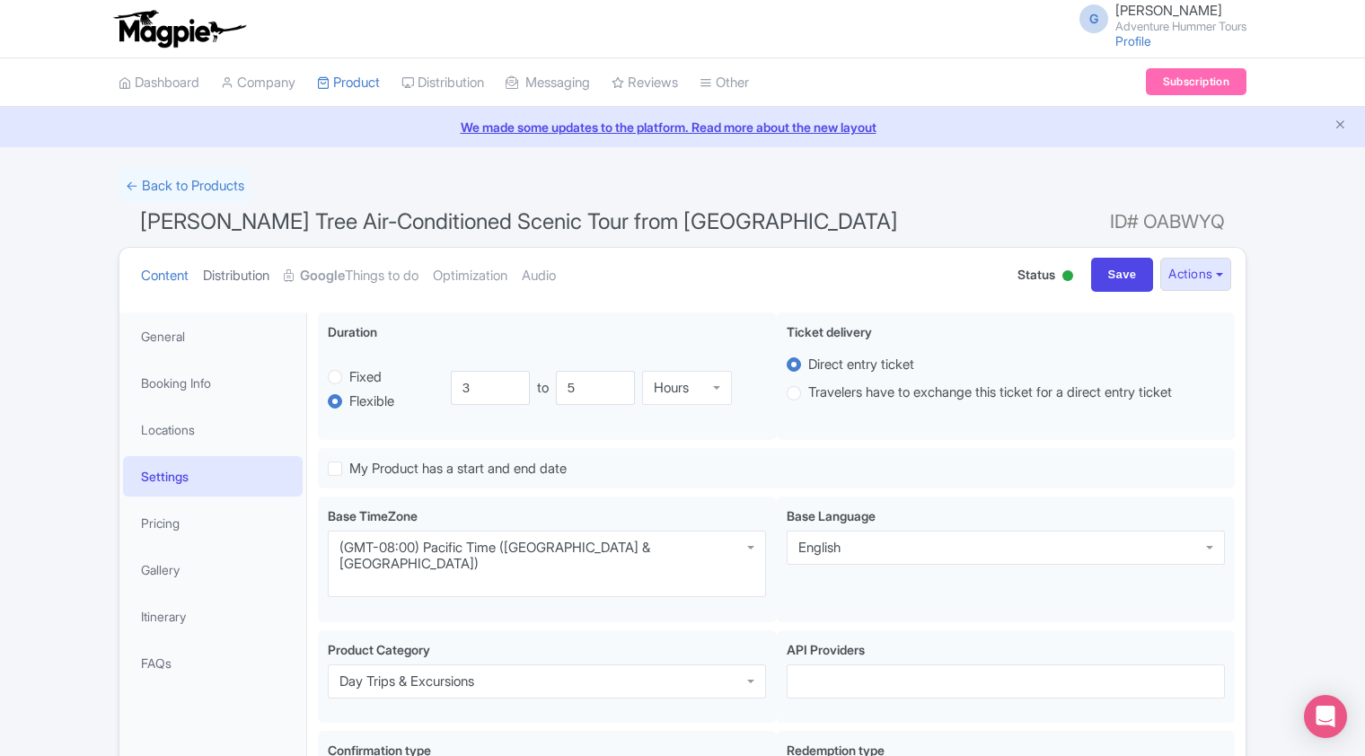
click at [234, 286] on link "Distribution" at bounding box center [236, 276] width 66 height 57
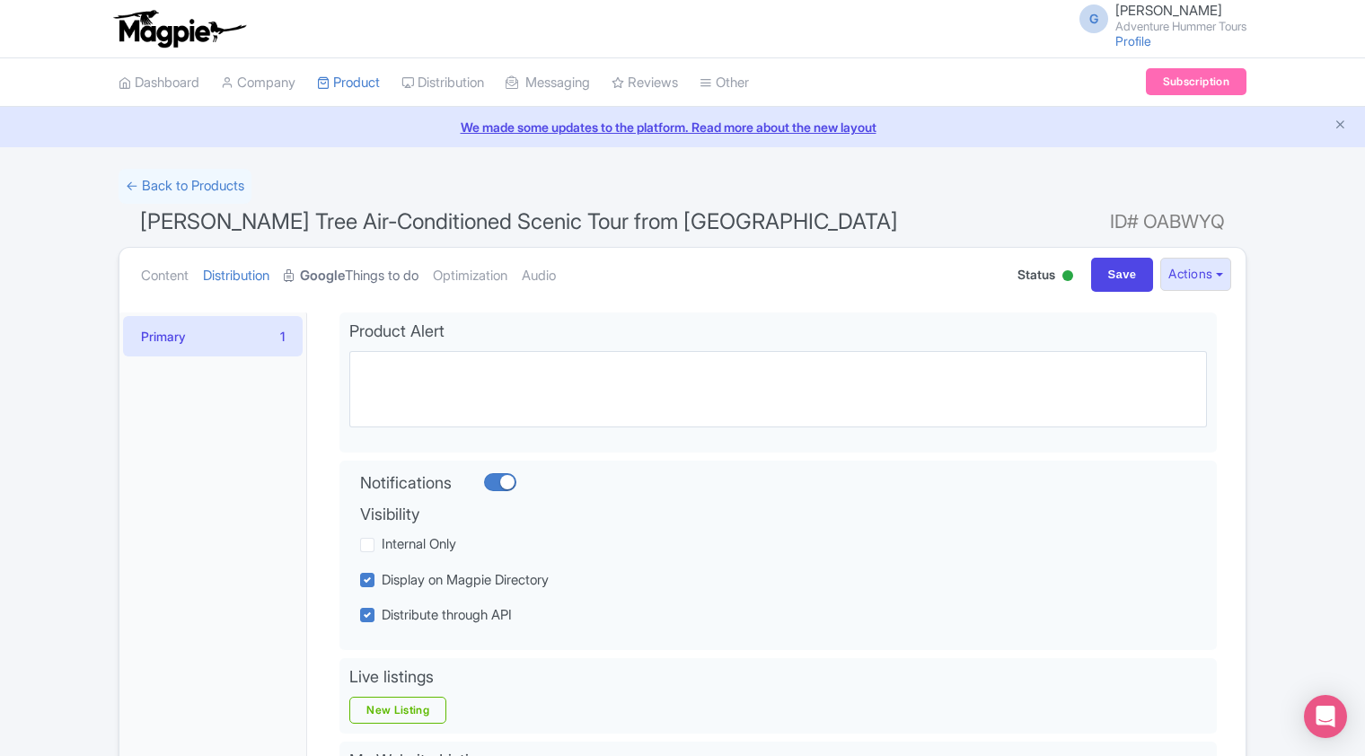
click at [371, 277] on link "Google Things to do" at bounding box center [351, 276] width 135 height 57
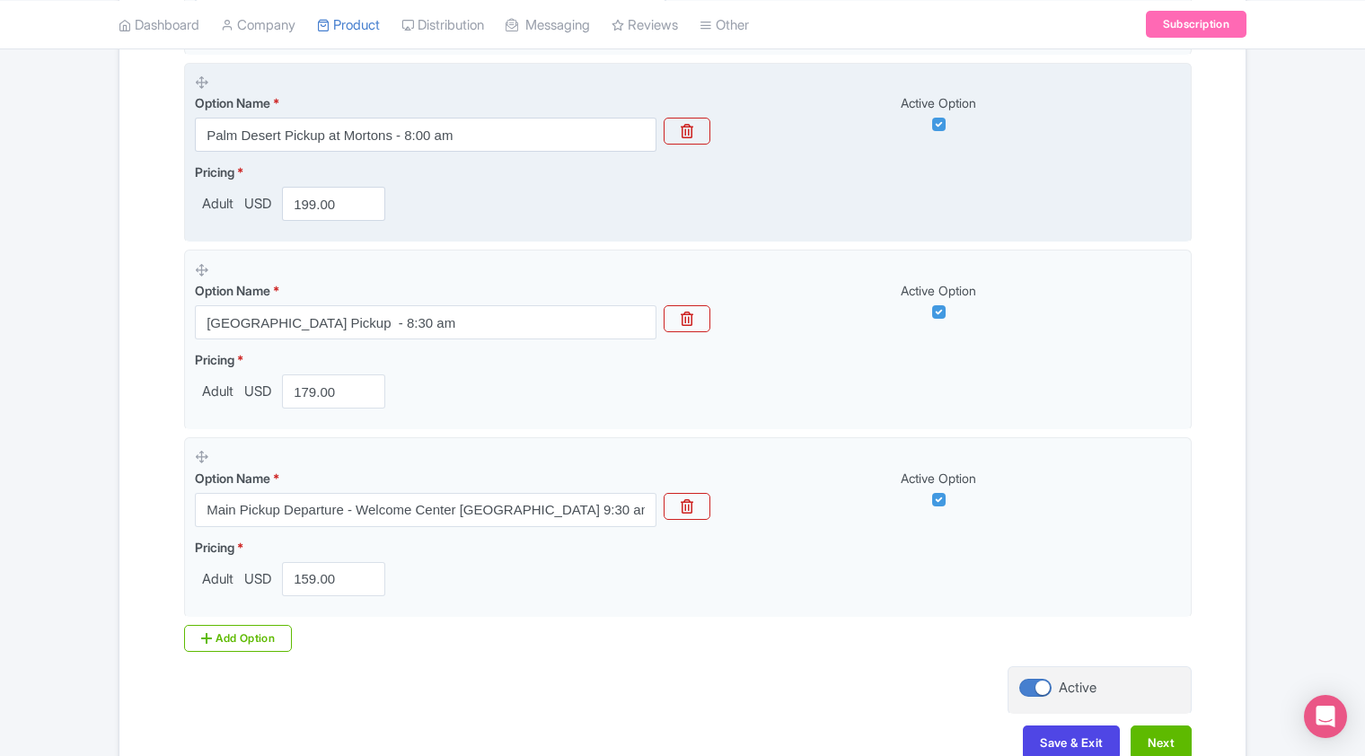
scroll to position [539, 0]
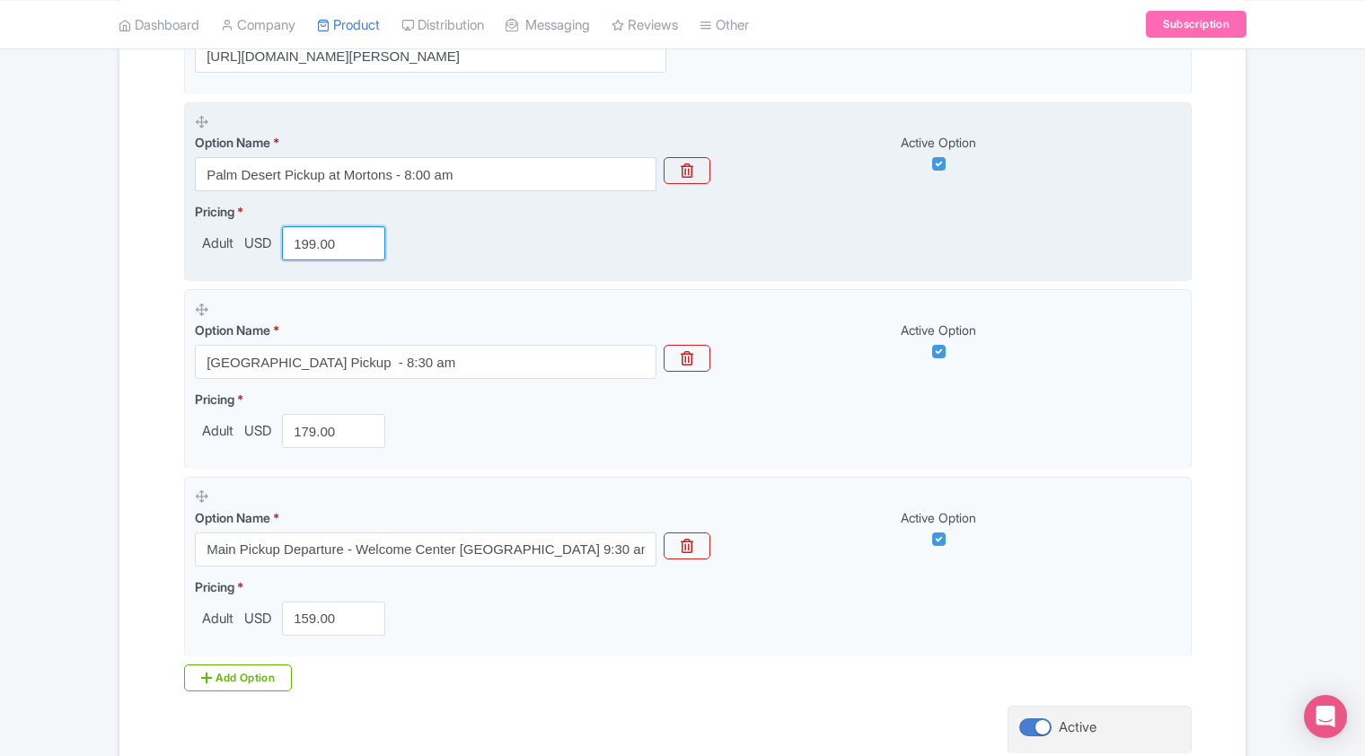
drag, startPoint x: 355, startPoint y: 248, endPoint x: 276, endPoint y: 251, distance: 79.1
click at [276, 251] on div "Adult USD 199.00" at bounding box center [294, 243] width 198 height 34
click at [275, 251] on span "USD" at bounding box center [258, 244] width 34 height 21
drag, startPoint x: 345, startPoint y: 242, endPoint x: 289, endPoint y: 244, distance: 55.7
click at [289, 244] on input "199.00" at bounding box center [333, 243] width 103 height 34
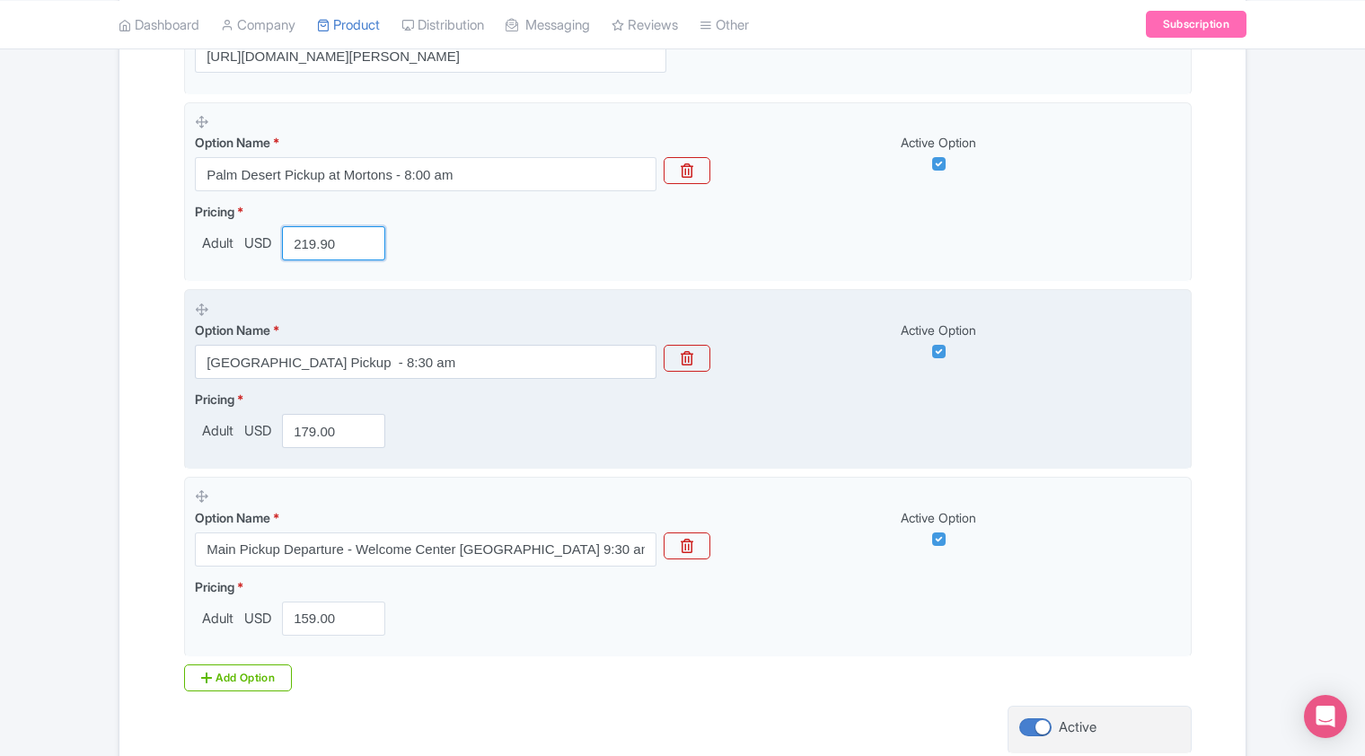
type input "219.90"
click at [462, 429] on div "Pricing * Adult USD 179.00" at bounding box center [688, 419] width 986 height 58
drag, startPoint x: 341, startPoint y: 429, endPoint x: 295, endPoint y: 433, distance: 46.8
click at [295, 433] on input "179.00" at bounding box center [333, 431] width 103 height 34
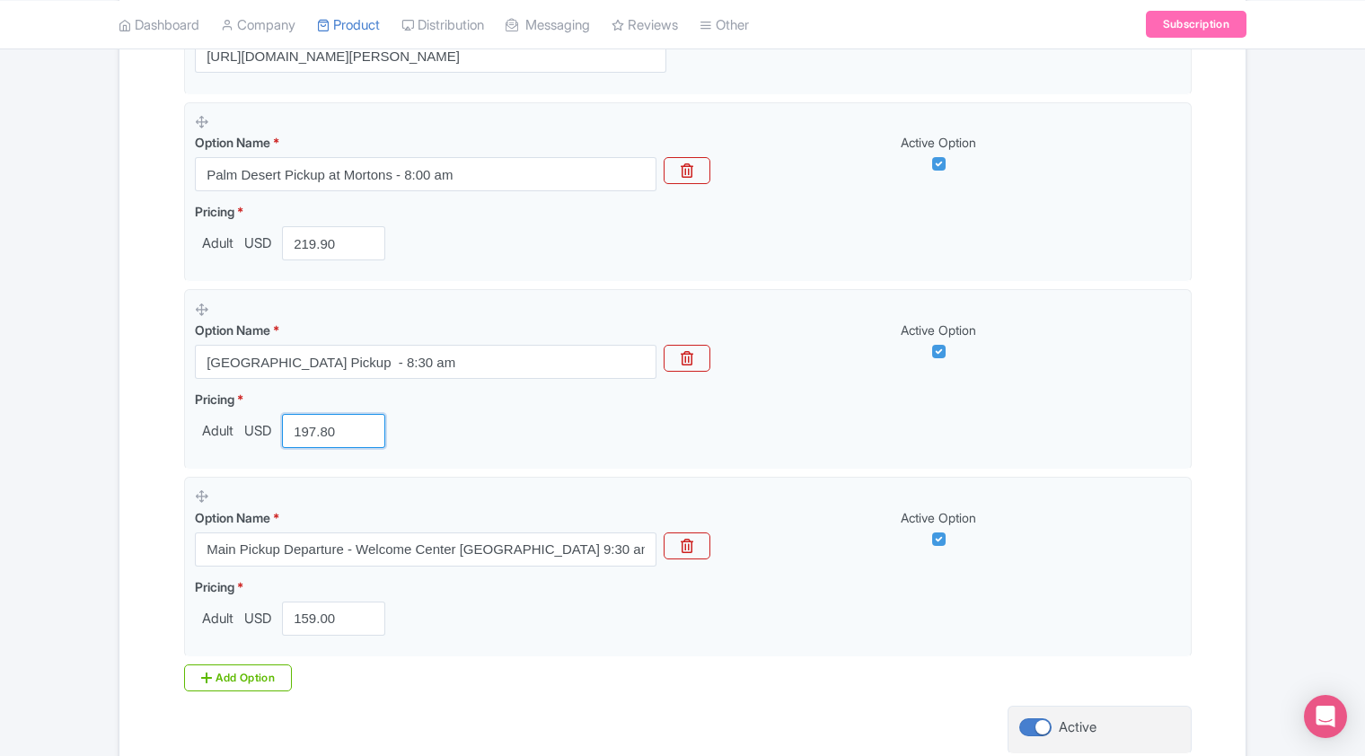
type input "197.80"
click at [387, 472] on div "Product landing page link * https://adventurehummer.rezgo.com/details/53078/jos…" at bounding box center [688, 331] width 1008 height 654
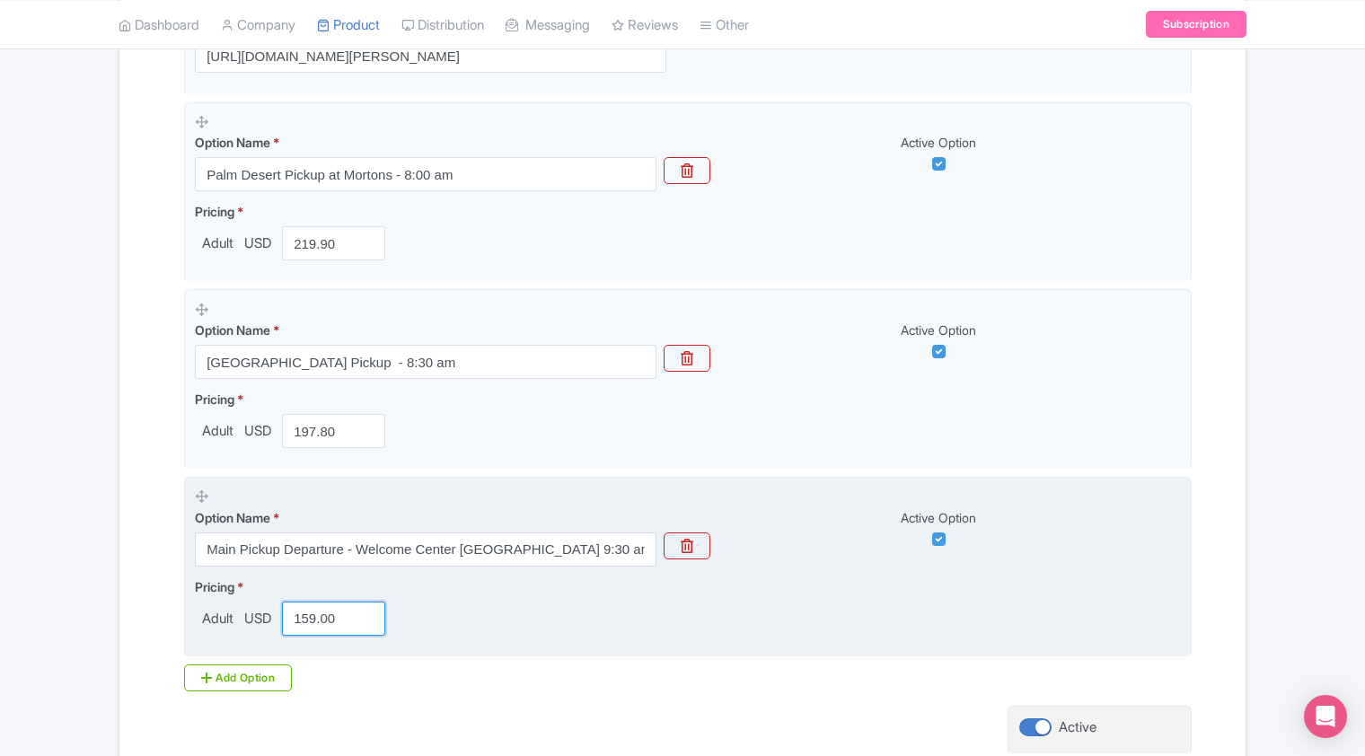
drag, startPoint x: 338, startPoint y: 619, endPoint x: 287, endPoint y: 627, distance: 50.9
click at [287, 627] on input "159.00" at bounding box center [333, 619] width 103 height 34
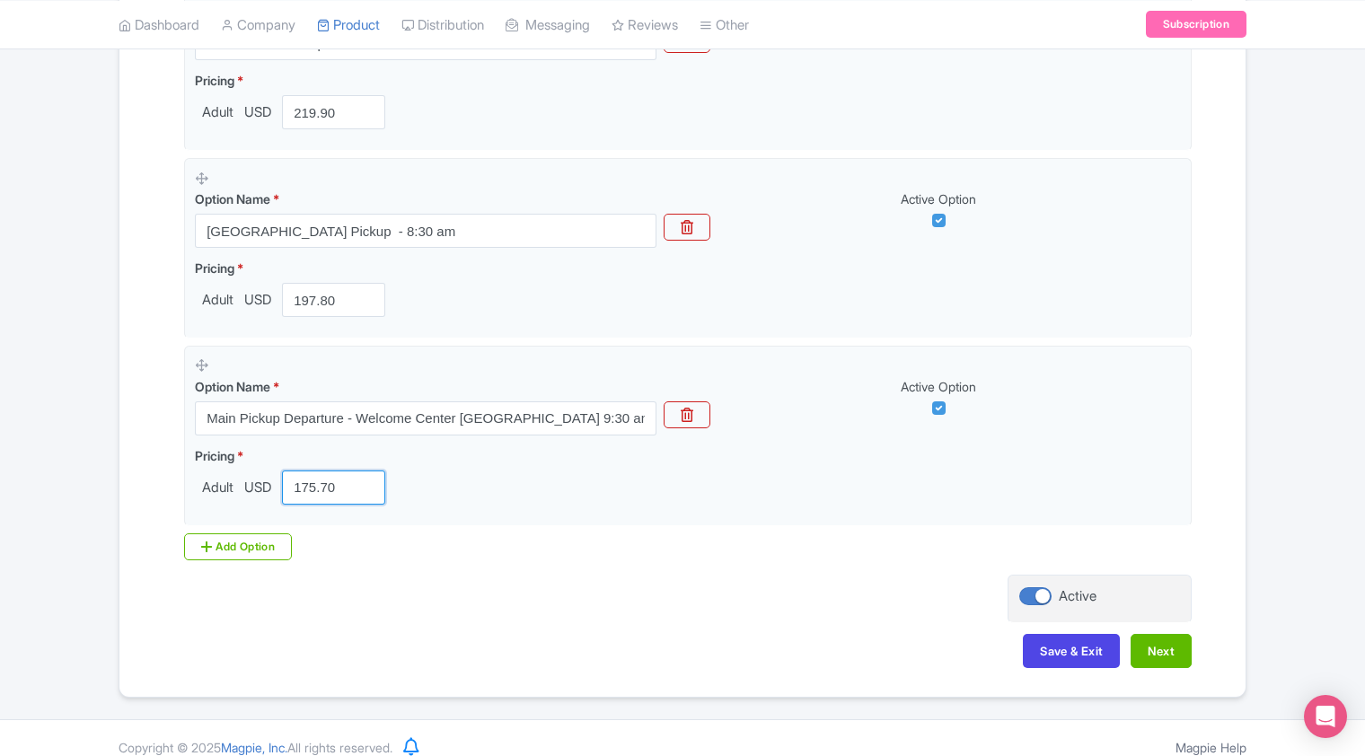
scroll to position [686, 0]
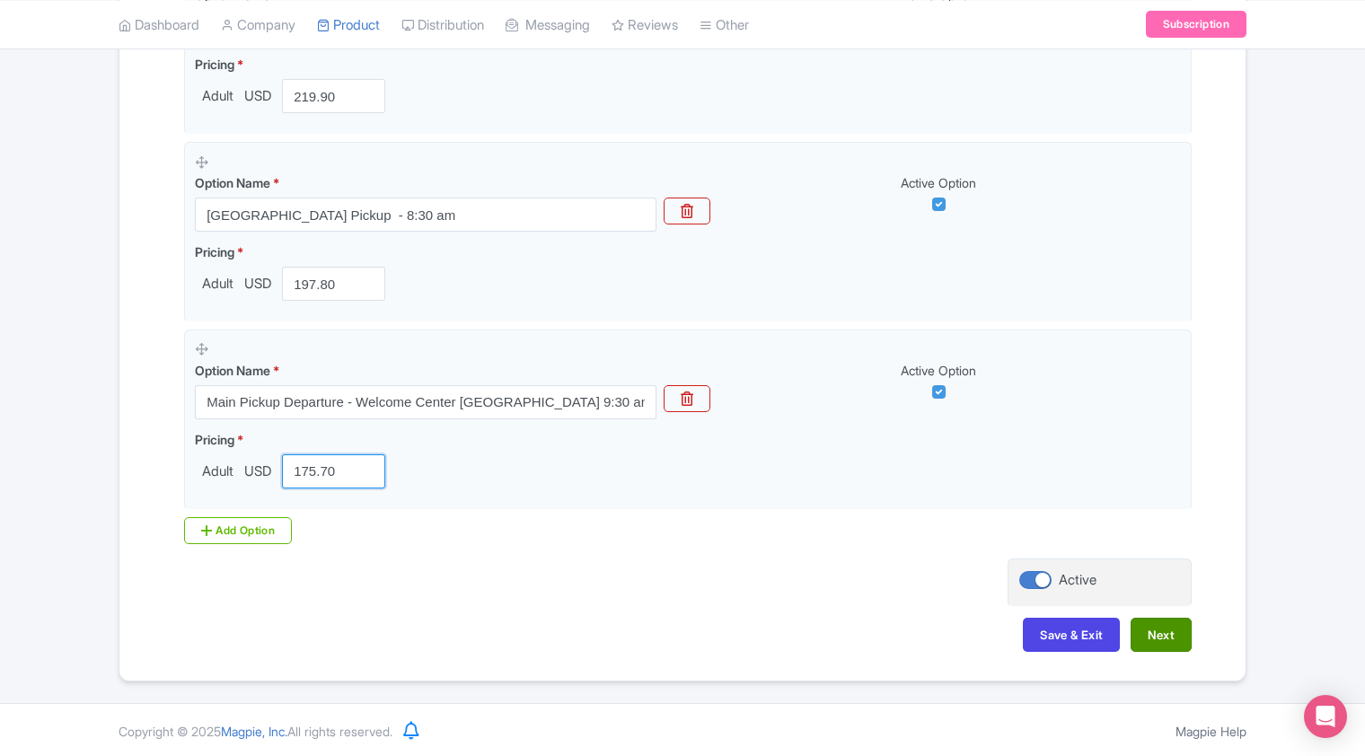
type input "175.70"
click at [1163, 636] on button "Next" at bounding box center [1161, 635] width 61 height 34
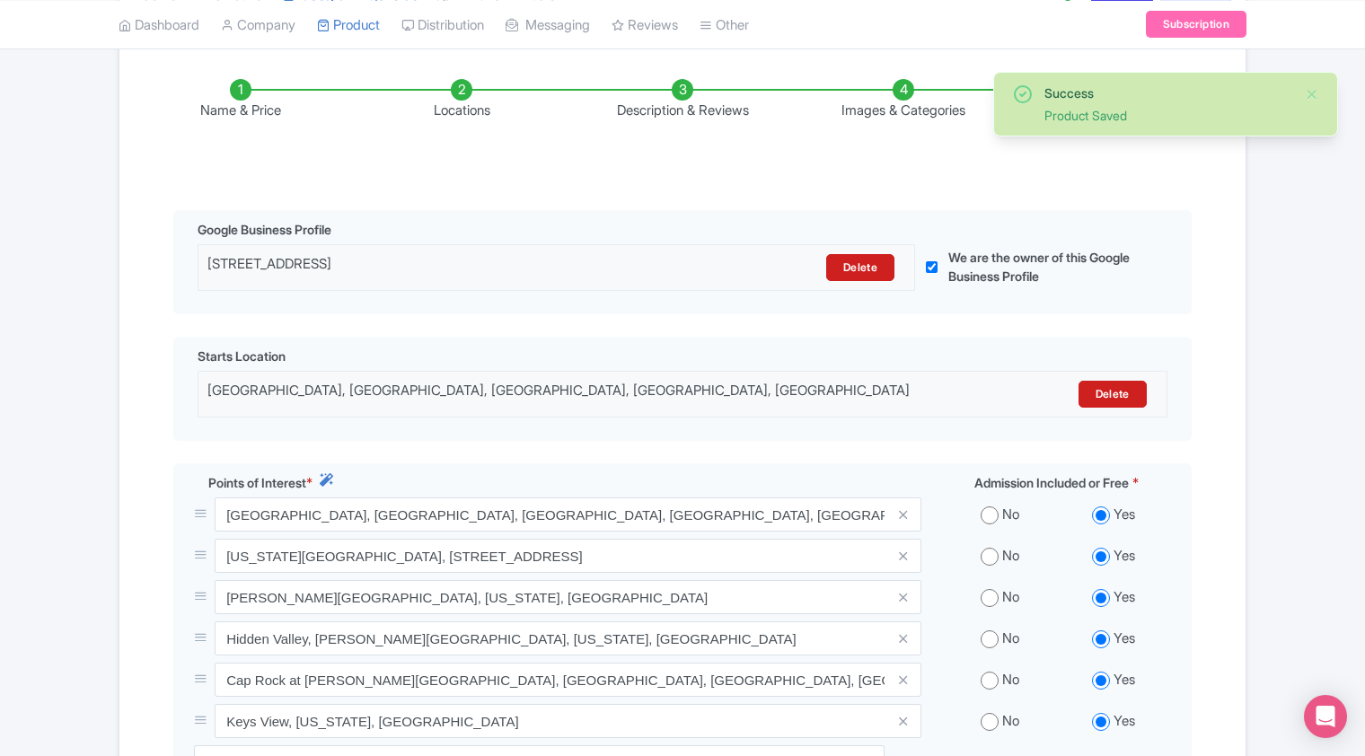
scroll to position [0, 0]
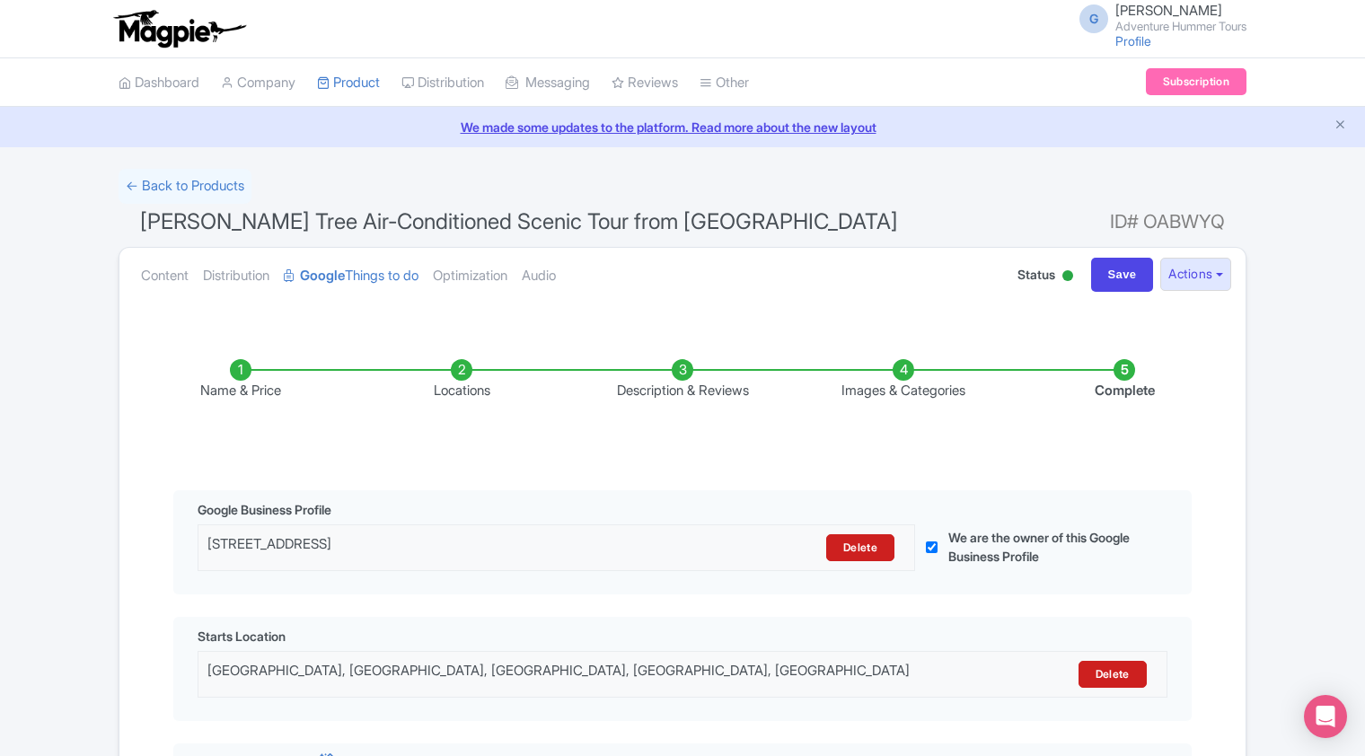
click at [685, 378] on li "Description & Reviews" at bounding box center [682, 380] width 221 height 42
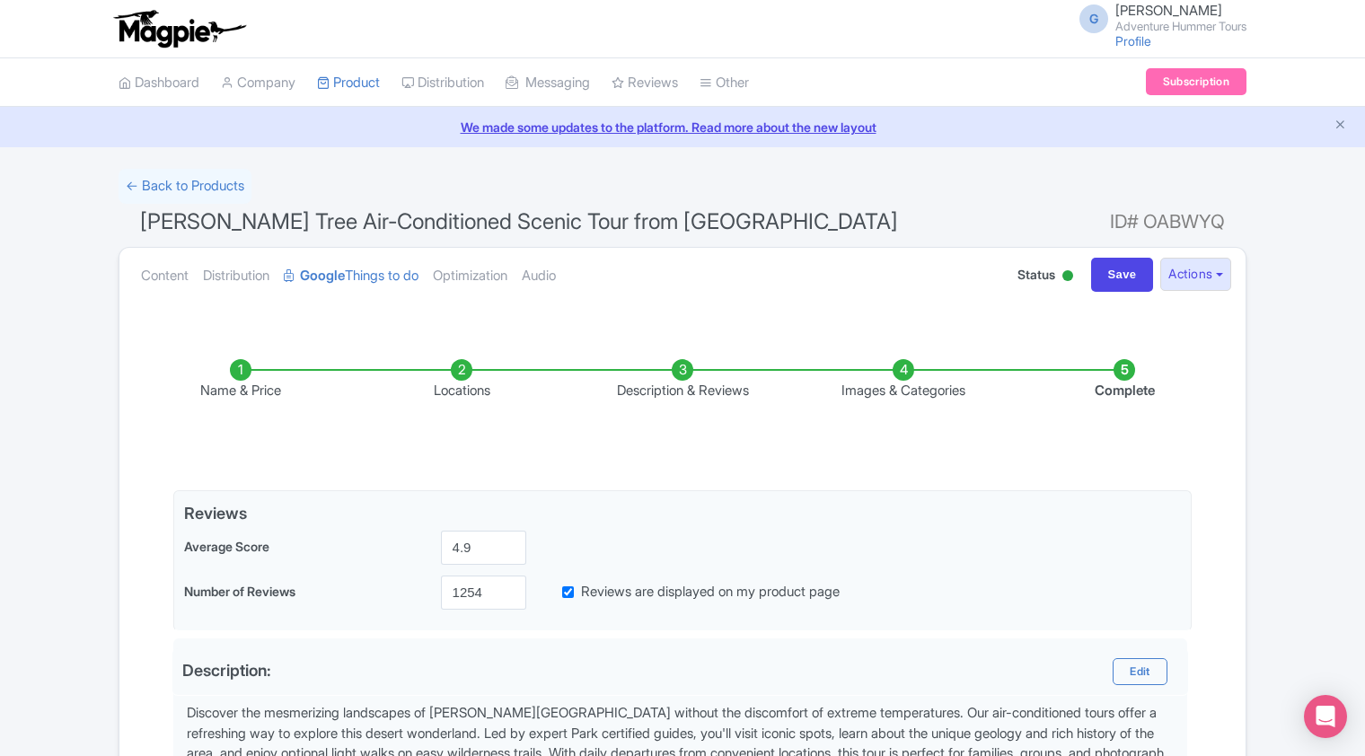
click at [250, 385] on li "Name & Price" at bounding box center [240, 380] width 221 height 42
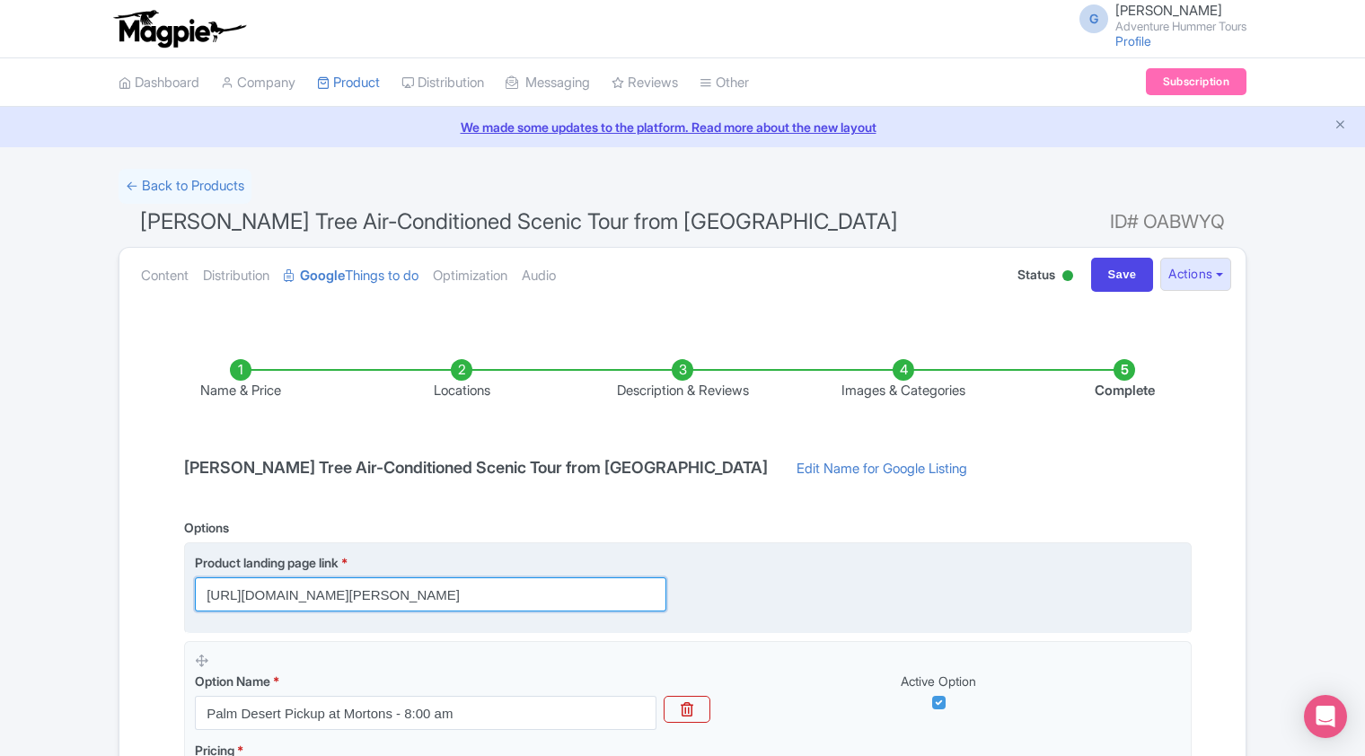
click at [461, 602] on input "https://adventurehummer.rezgo.com/details/53078/joshua-tree-national-park-sceni…" at bounding box center [431, 594] width 472 height 34
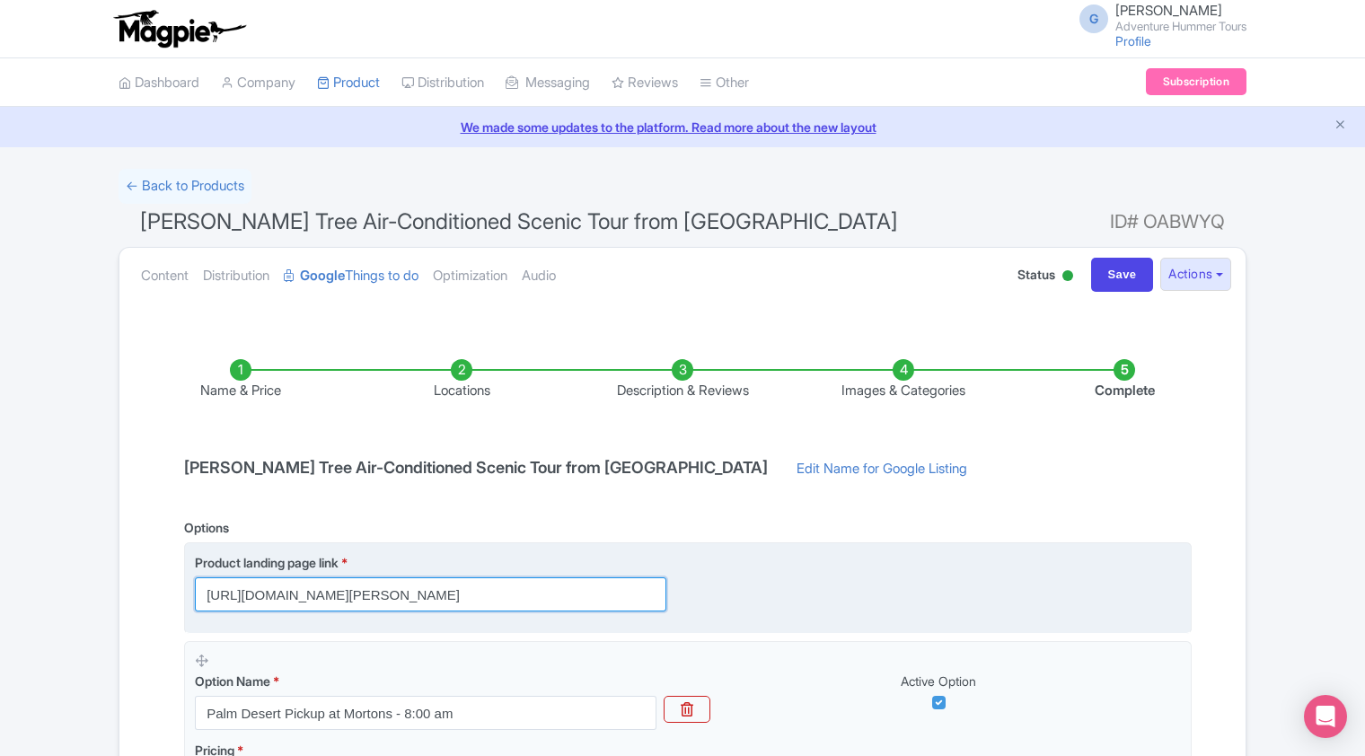
paste input "com/joshua-tree-national-park-tours-with-air-conditioned-vehicles/"
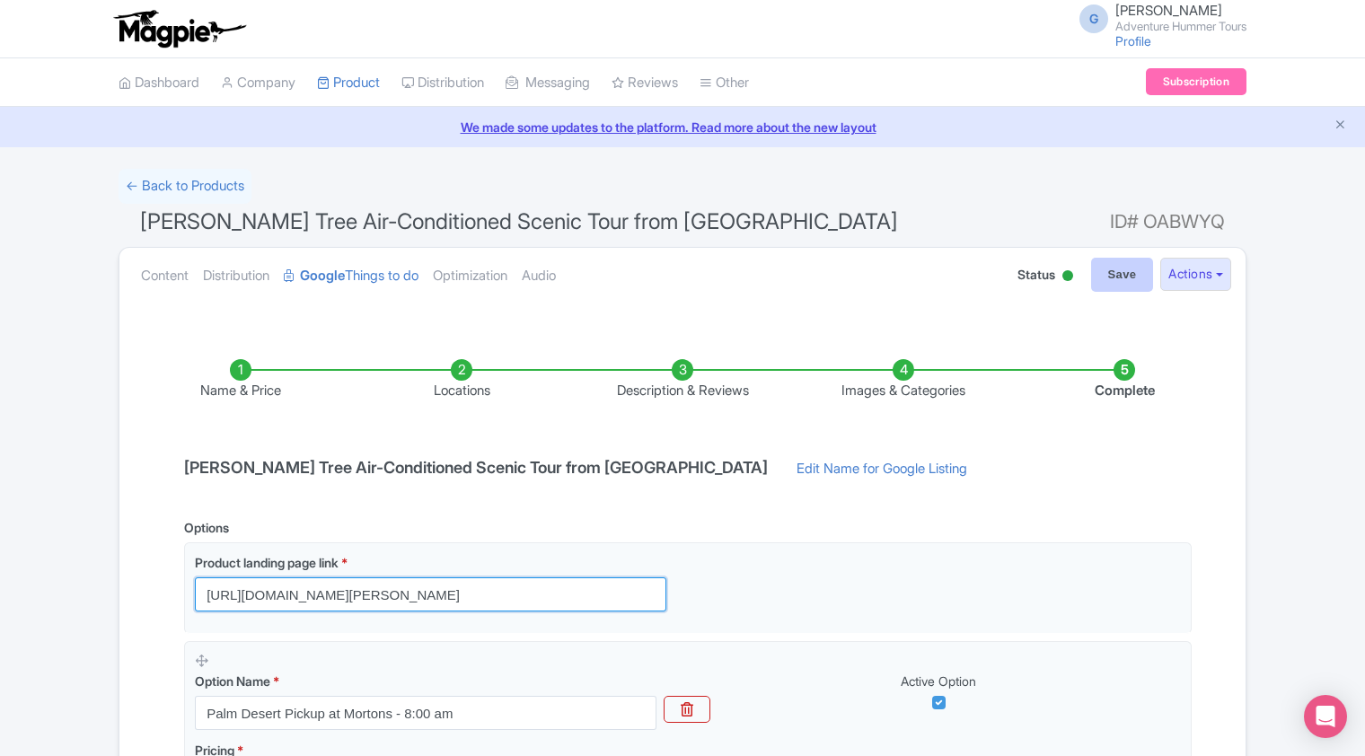
type input "https://adventurehummer.com/joshua-tree-national-park-tours-with-air-conditione…"
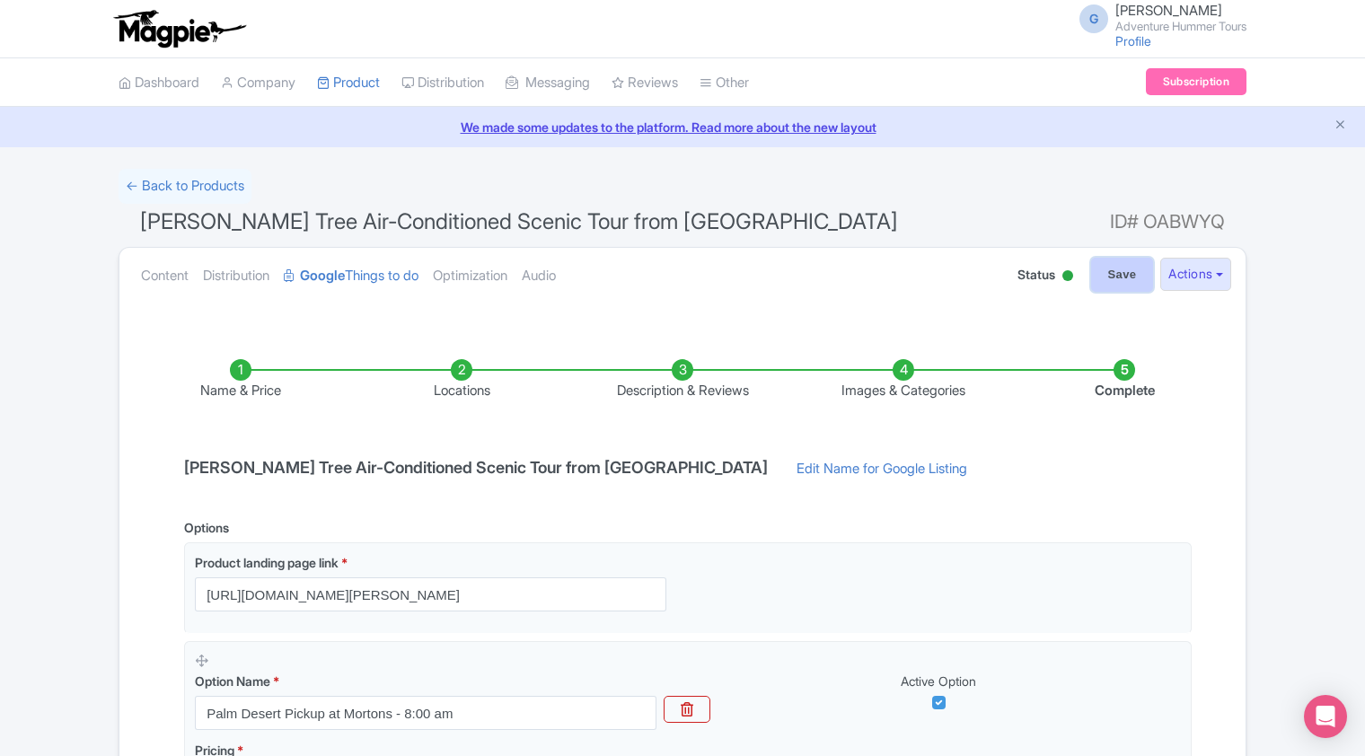
scroll to position [0, 0]
click at [1105, 282] on input "Save" at bounding box center [1122, 275] width 63 height 34
type input "Saving..."
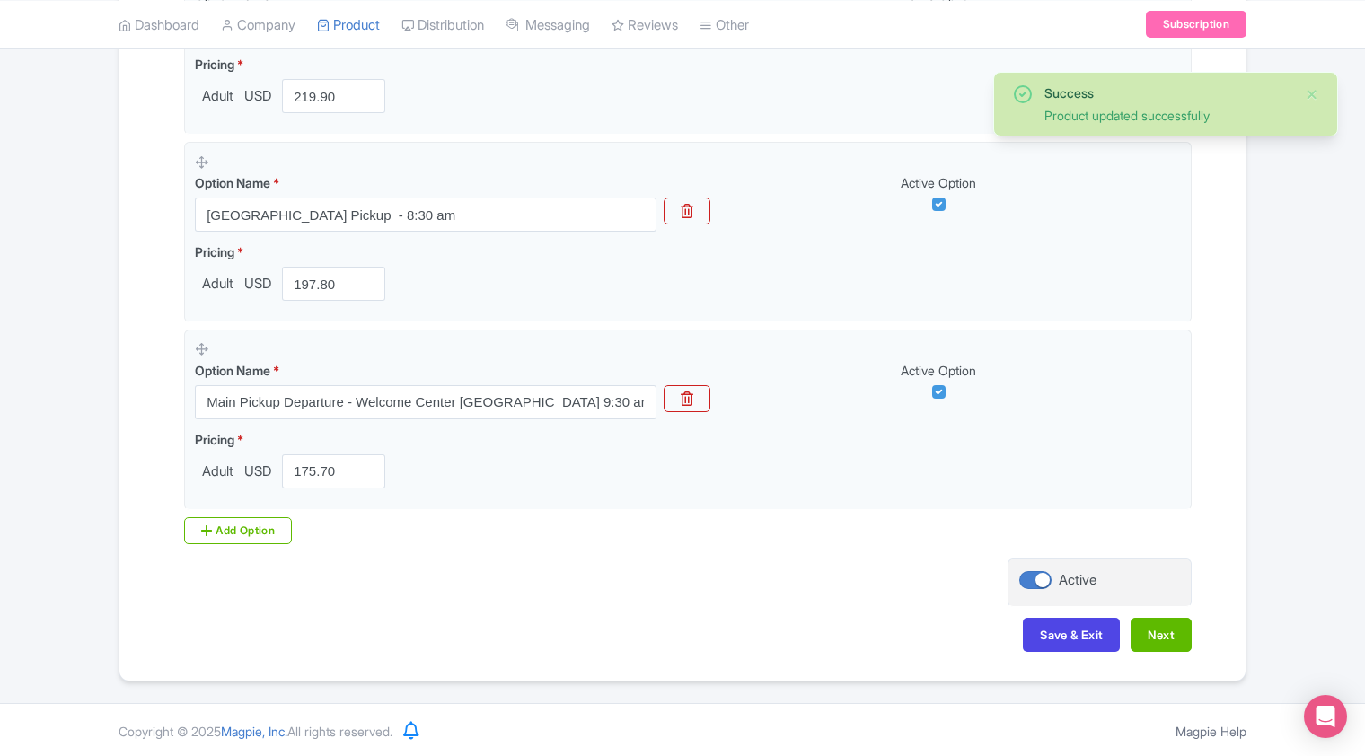
scroll to position [686, 0]
click at [1089, 634] on button "Save & Exit" at bounding box center [1071, 635] width 97 height 34
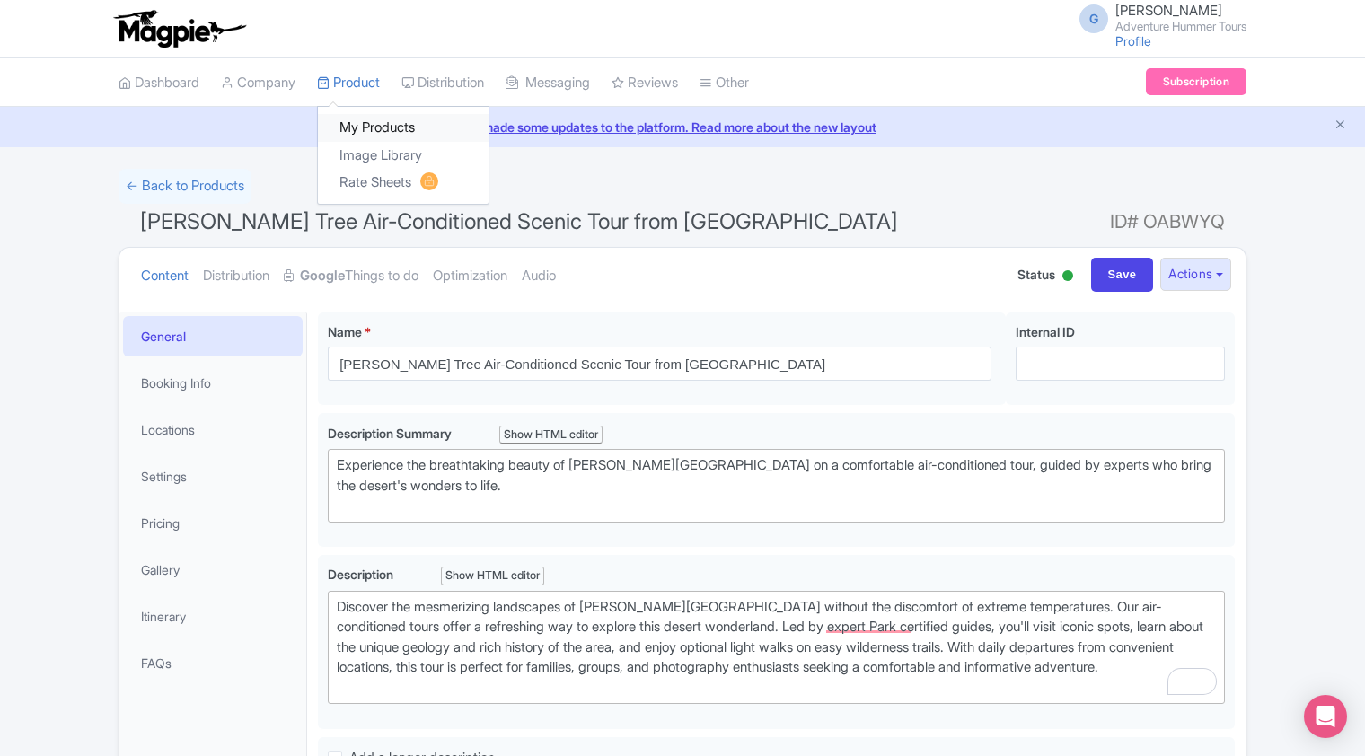
click at [381, 132] on link "My Products" at bounding box center [403, 128] width 171 height 28
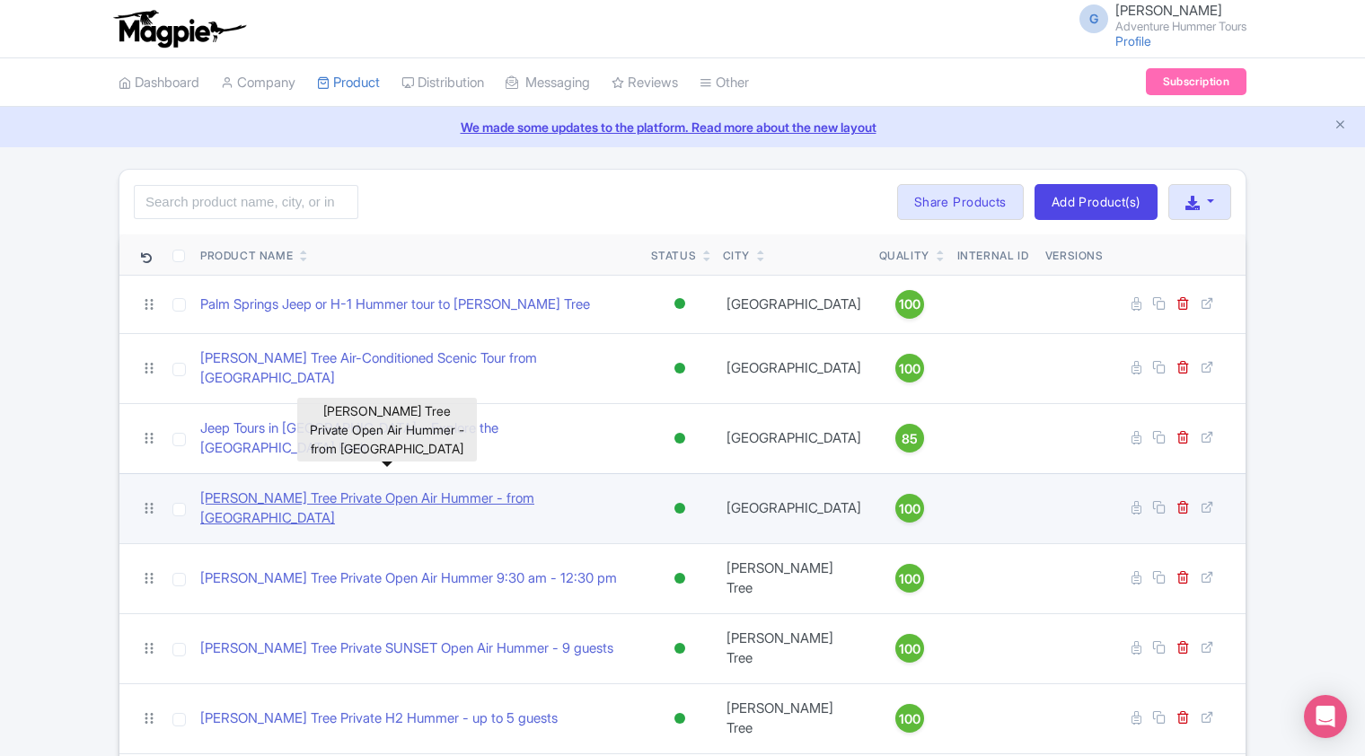
click at [280, 489] on link "[PERSON_NAME] Tree Private Open Air Hummer - from [GEOGRAPHIC_DATA]" at bounding box center [418, 509] width 436 height 40
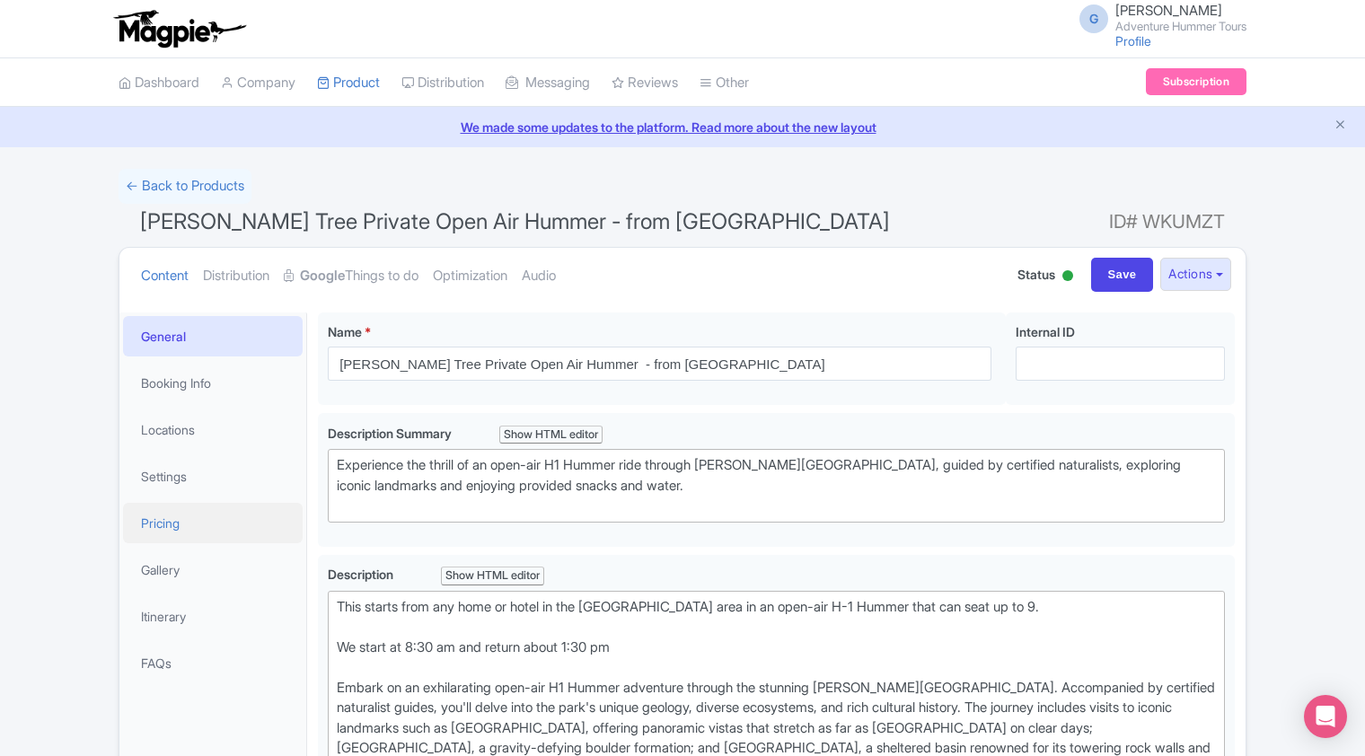
click at [160, 526] on link "Pricing" at bounding box center [213, 523] width 180 height 40
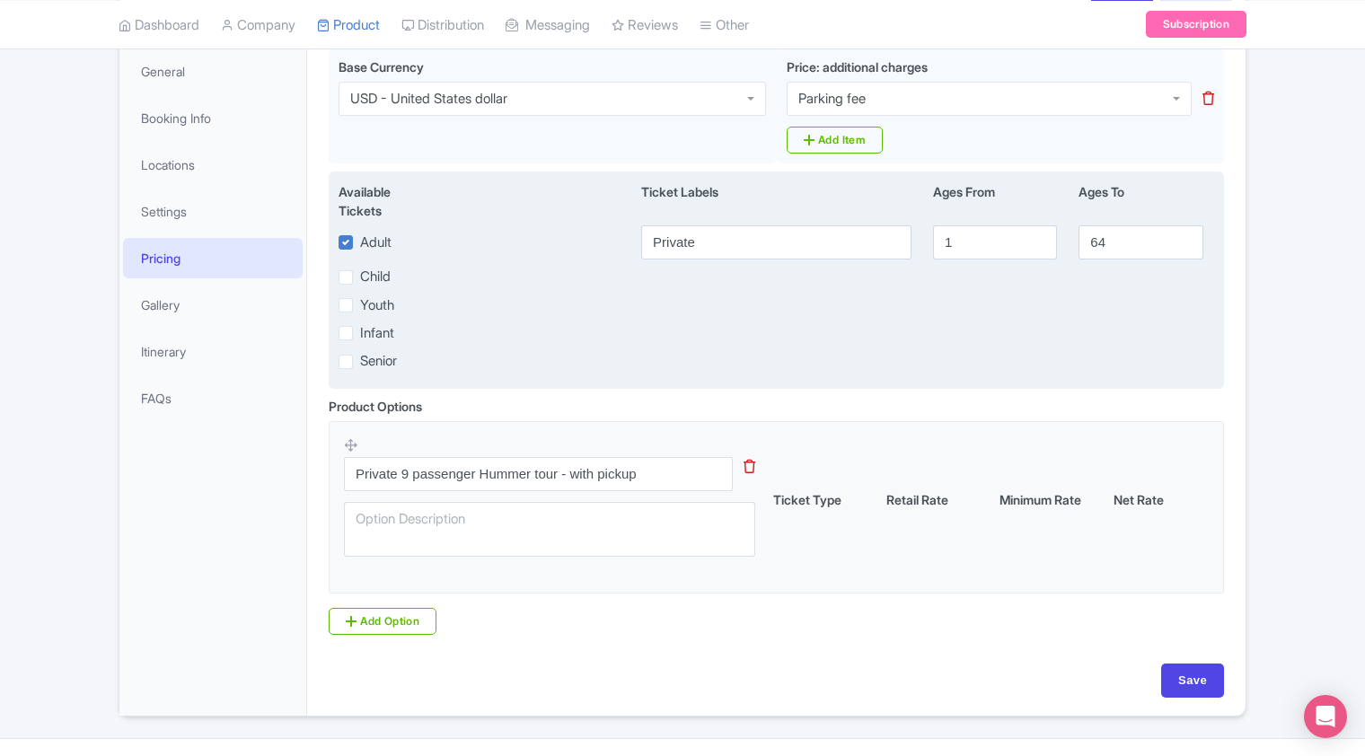
scroll to position [302, 0]
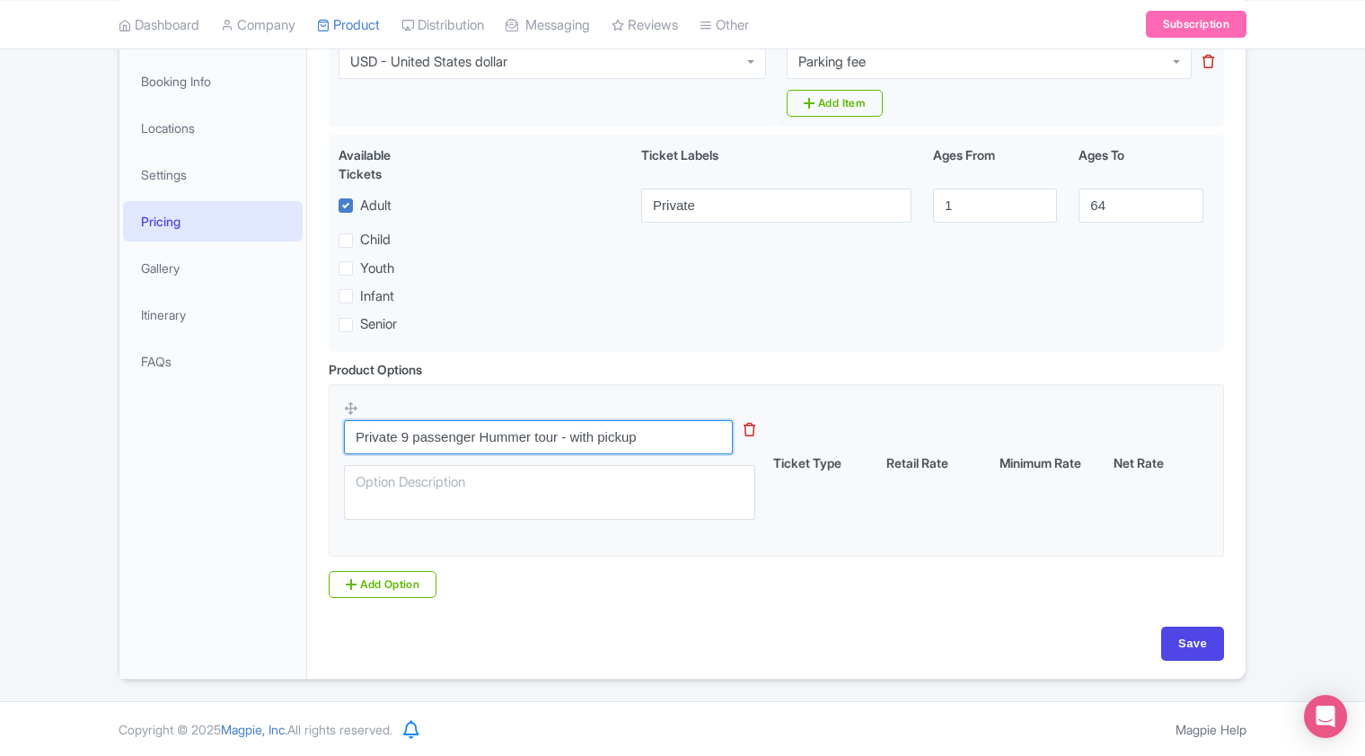
click at [659, 440] on input "Private 9 passenger Hummer tour - with pickup" at bounding box center [538, 437] width 389 height 34
drag, startPoint x: 659, startPoint y: 440, endPoint x: 355, endPoint y: 432, distance: 304.6
click at [355, 432] on input "Private 9 passenger Hummer tour - with pickup" at bounding box center [538, 437] width 389 height 34
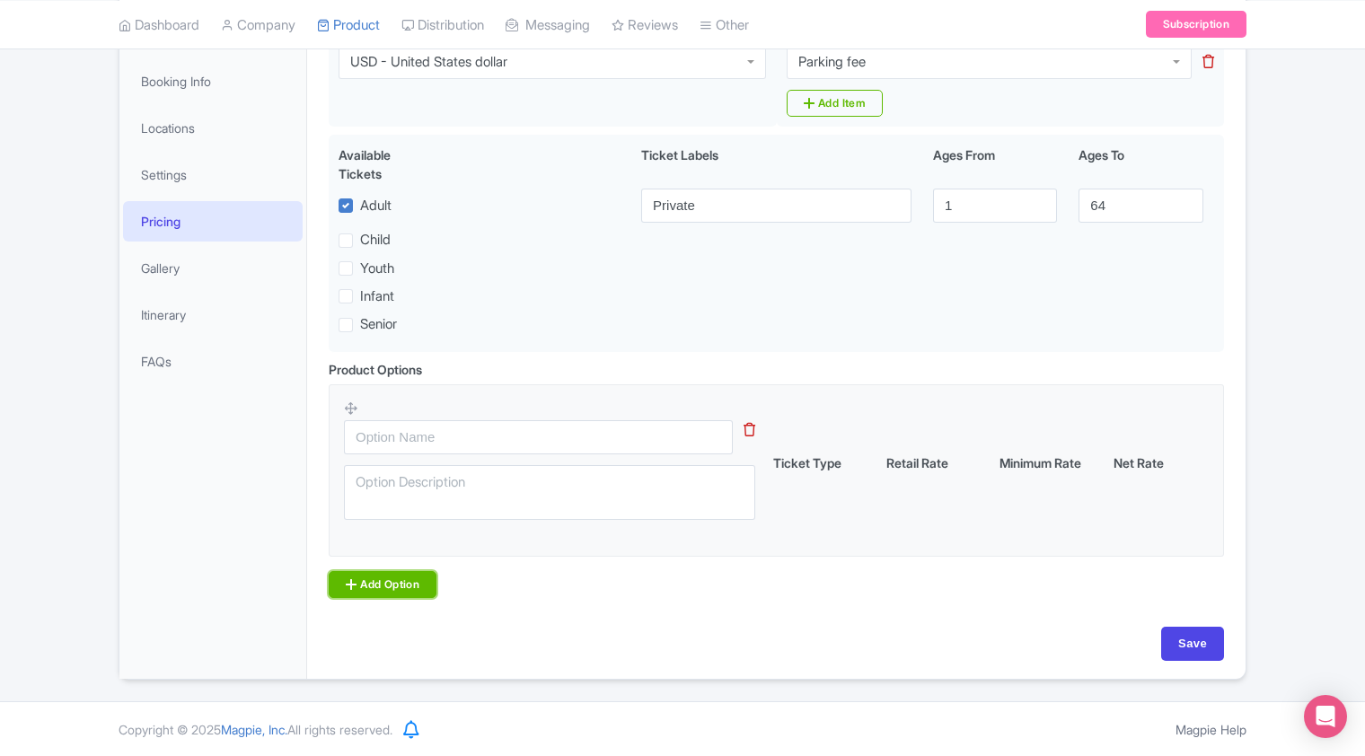
click at [362, 586] on link "Add Option" at bounding box center [383, 584] width 108 height 27
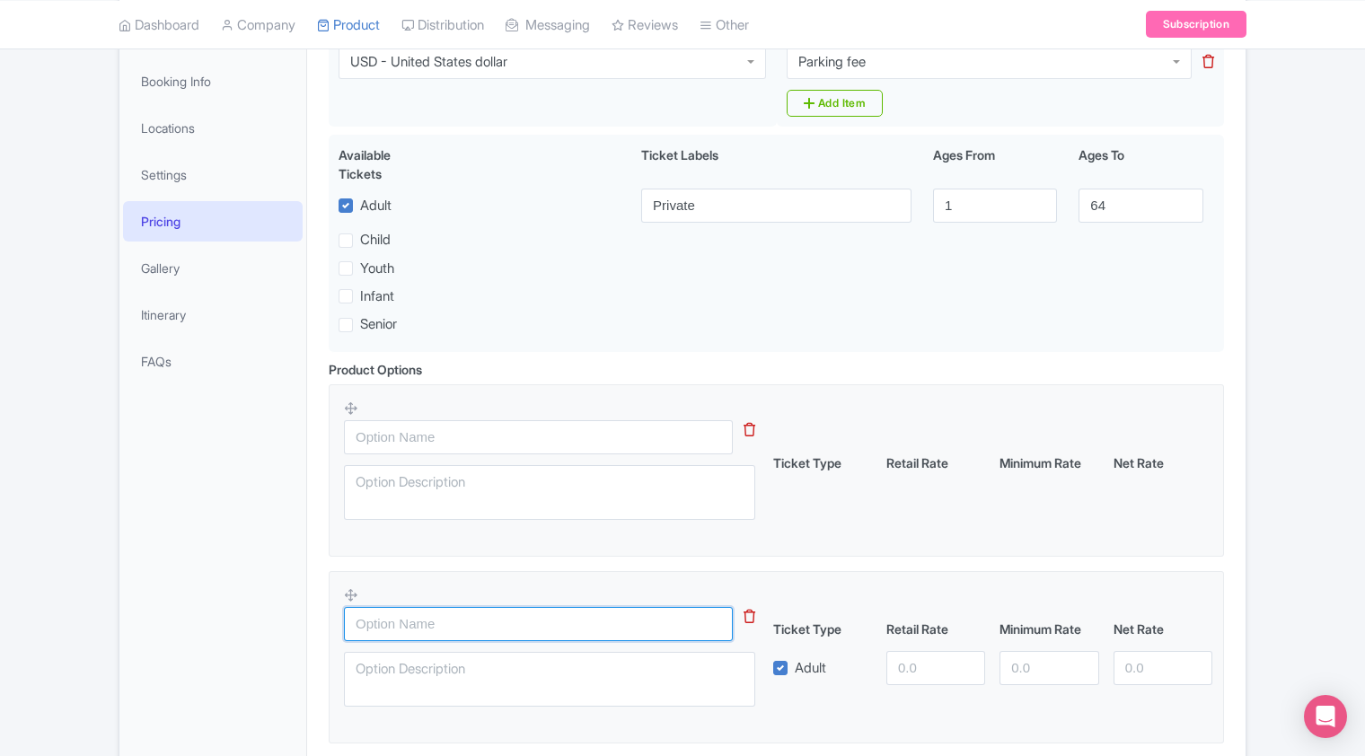
click at [388, 626] on input "text" at bounding box center [538, 624] width 389 height 34
paste input "Private 9 passenger Hummer tour - with pickup"
type input "Private 9 passenger Hummer tour - with pickup"
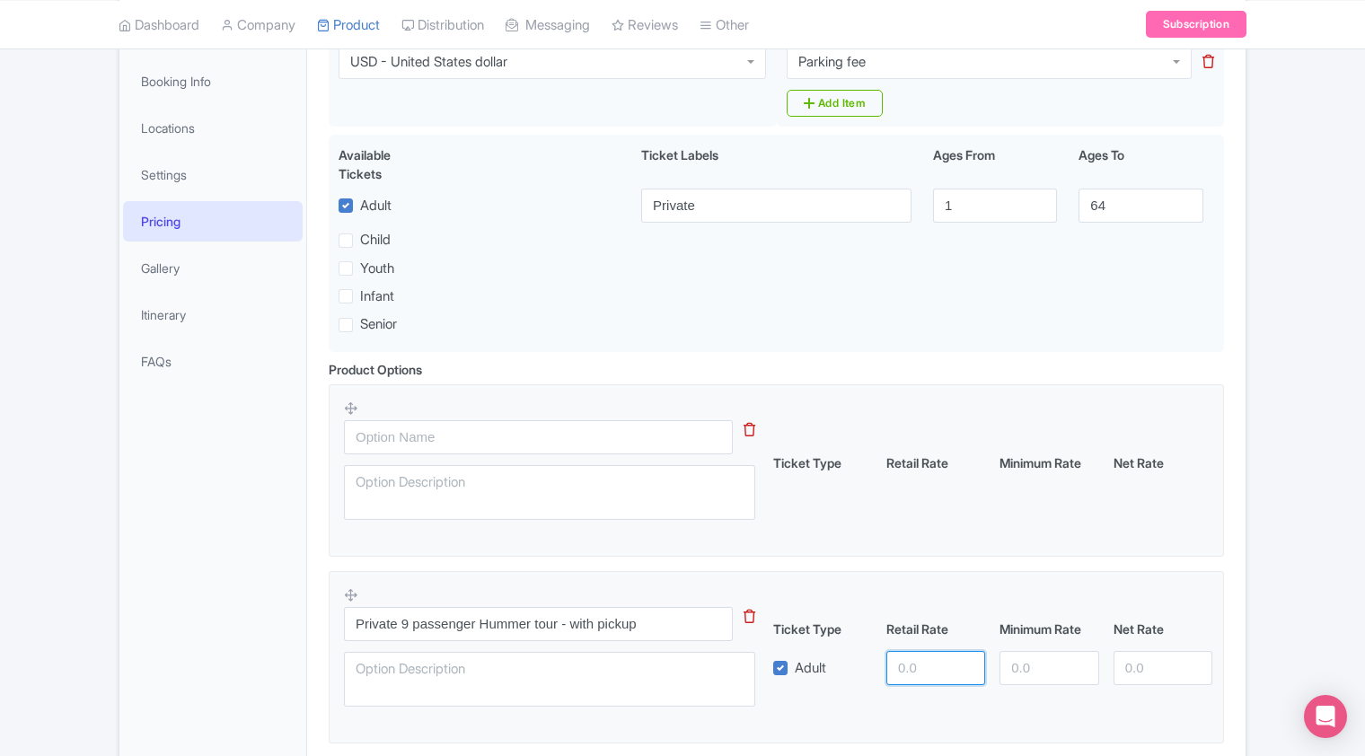
click at [904, 666] on input "number" at bounding box center [935, 668] width 99 height 34
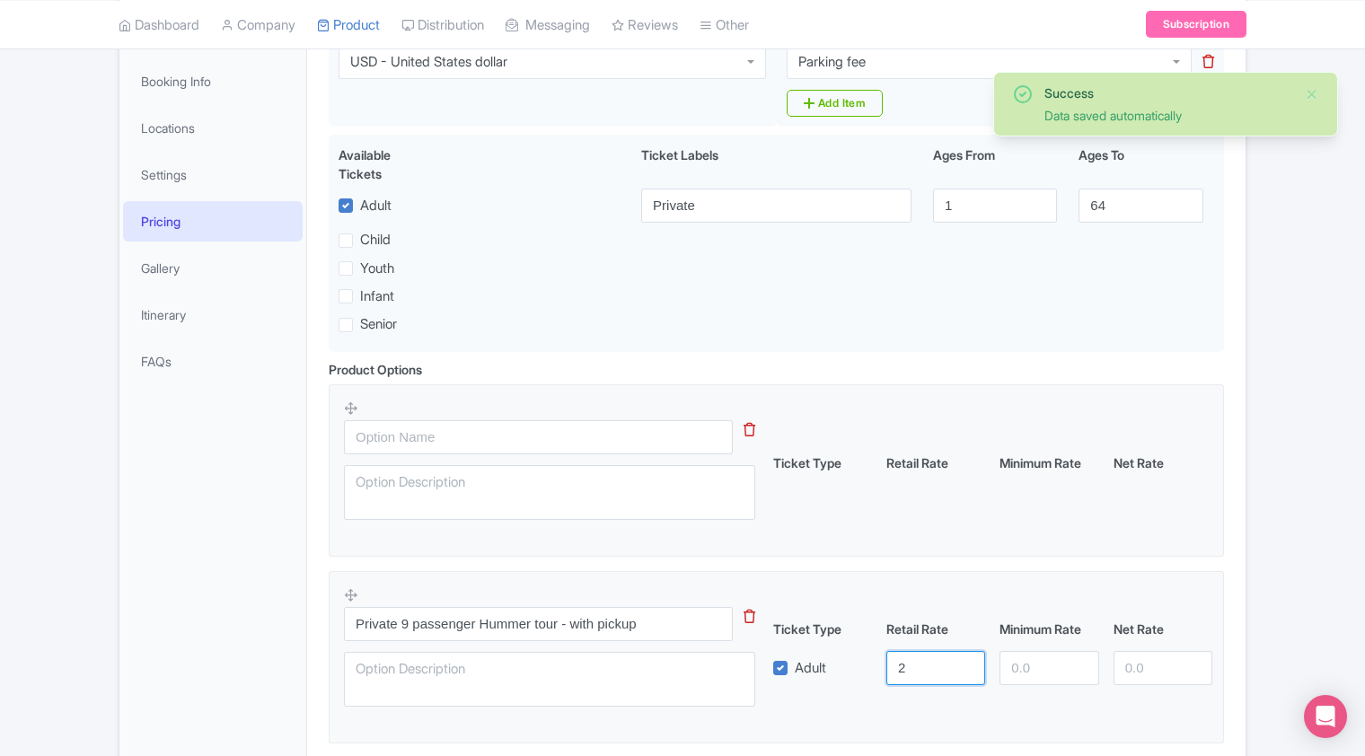
click at [904, 666] on input "2" at bounding box center [935, 668] width 99 height 34
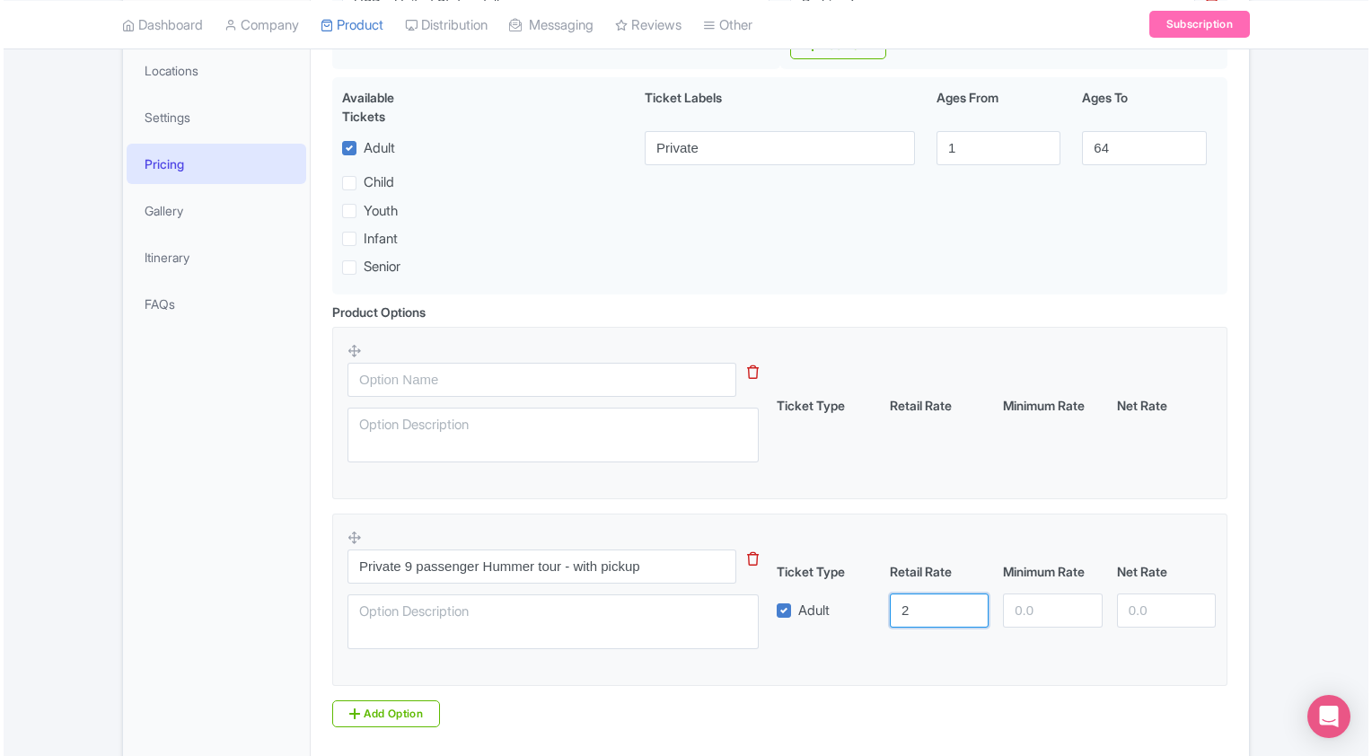
scroll to position [392, 0]
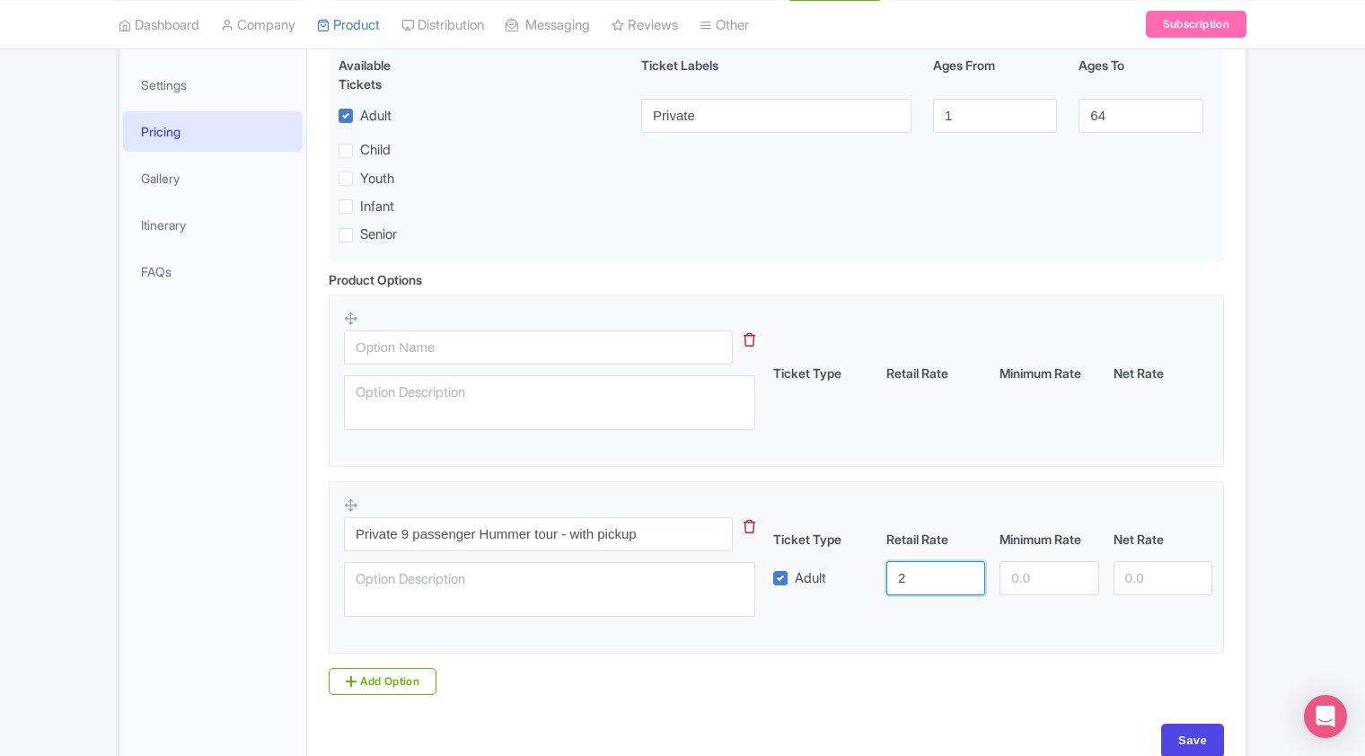
drag, startPoint x: 922, startPoint y: 577, endPoint x: 896, endPoint y: 578, distance: 26.1
click at [896, 578] on input "2" at bounding box center [935, 578] width 99 height 34
click at [855, 617] on div "Private 9 passenger Hummer tour - with pickup Ticket Type Retail Rate Minimum R…" at bounding box center [776, 562] width 865 height 131
click at [746, 339] on icon at bounding box center [750, 339] width 12 height 13
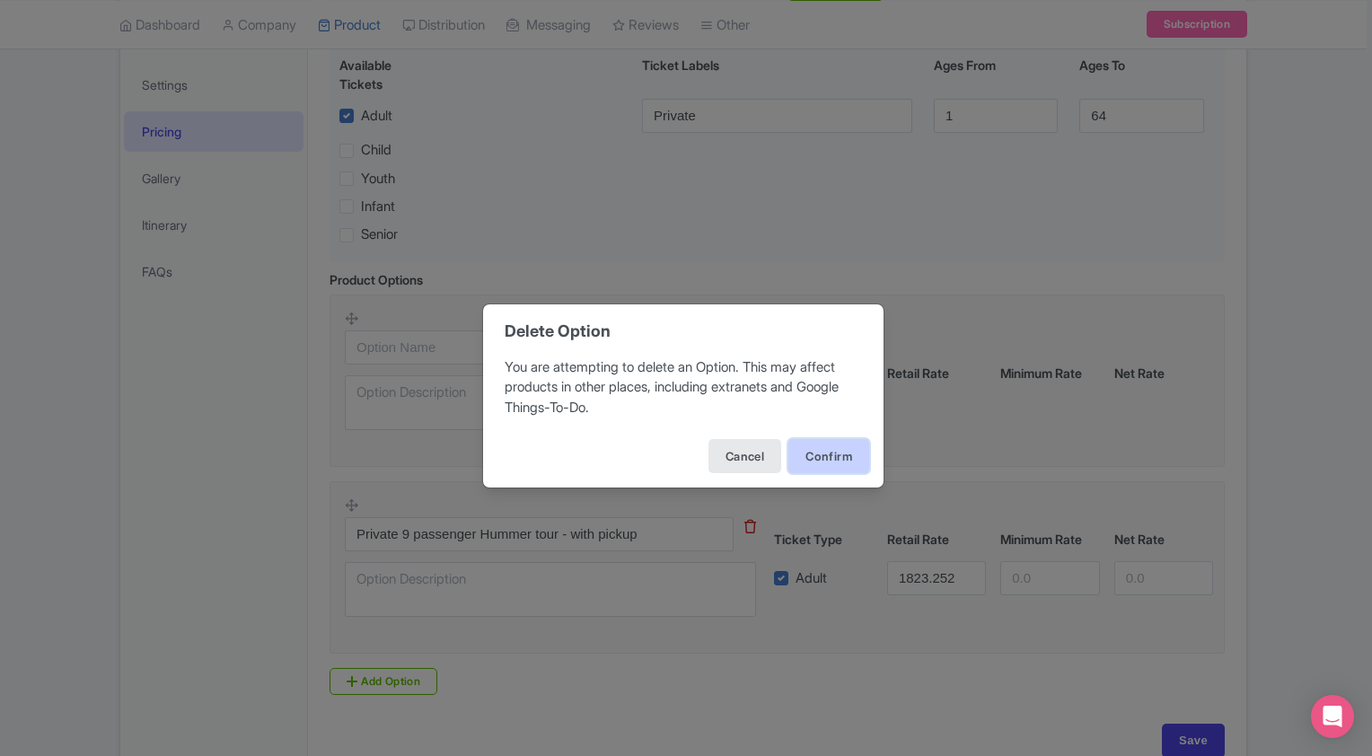
click at [844, 465] on button "Confirm" at bounding box center [829, 456] width 81 height 34
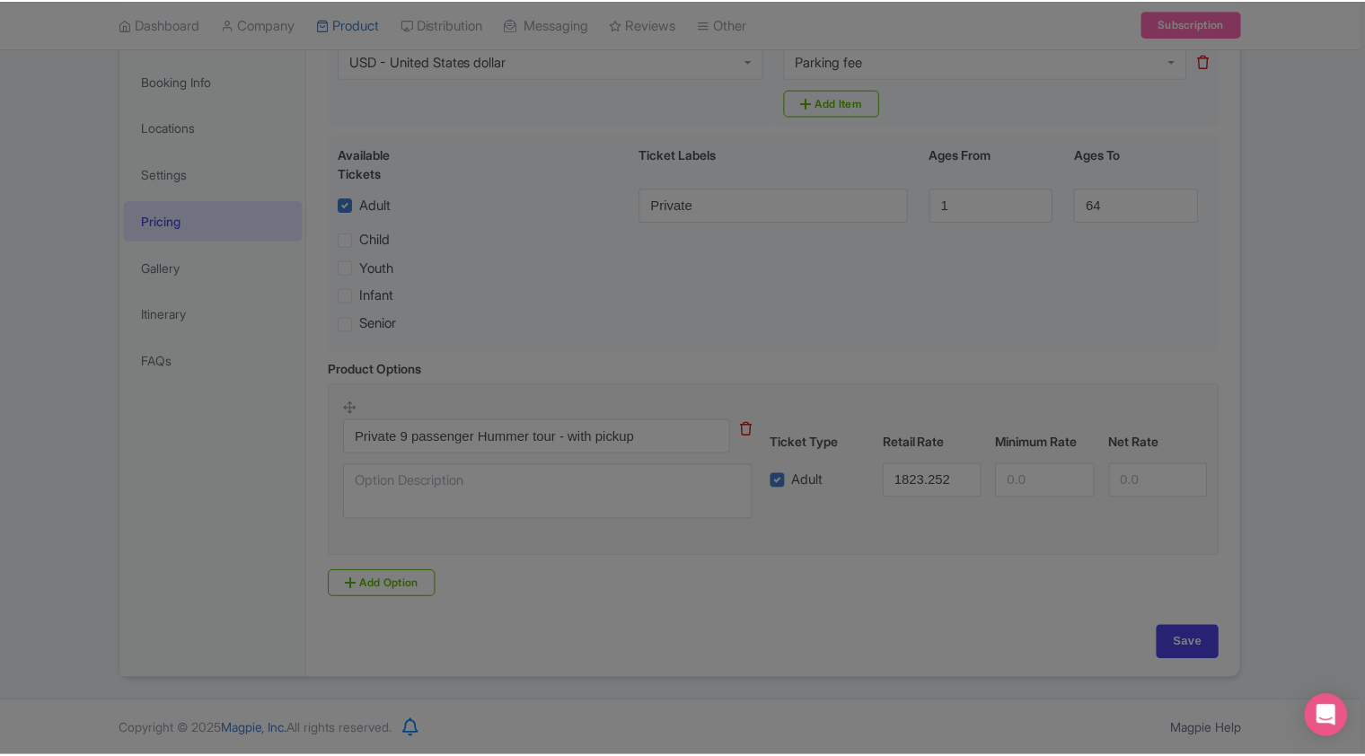
scroll to position [302, 0]
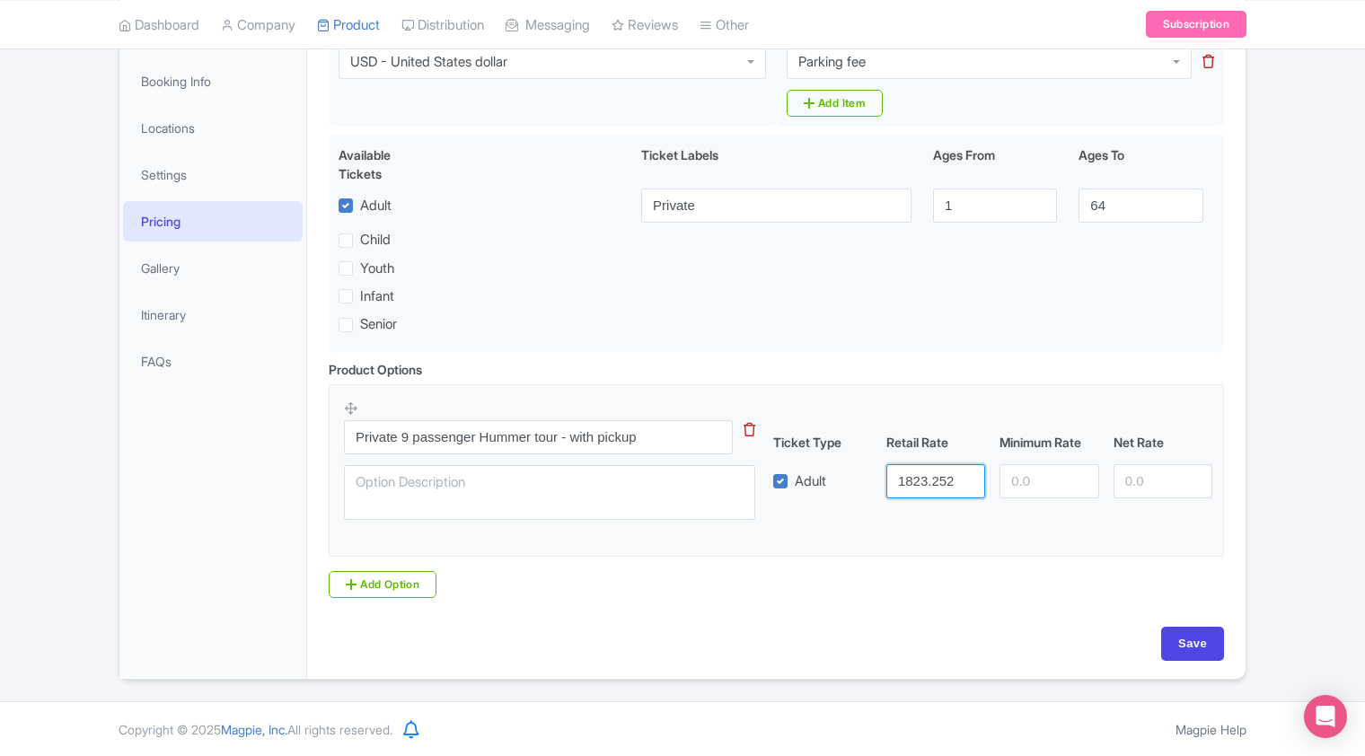
click at [955, 480] on input "1823.252" at bounding box center [935, 481] width 99 height 34
type input "1823.25"
click at [932, 522] on div "Private 9 passenger Hummer tour - with pickup Ticket Type Retail Rate Minimum R…" at bounding box center [776, 465] width 865 height 131
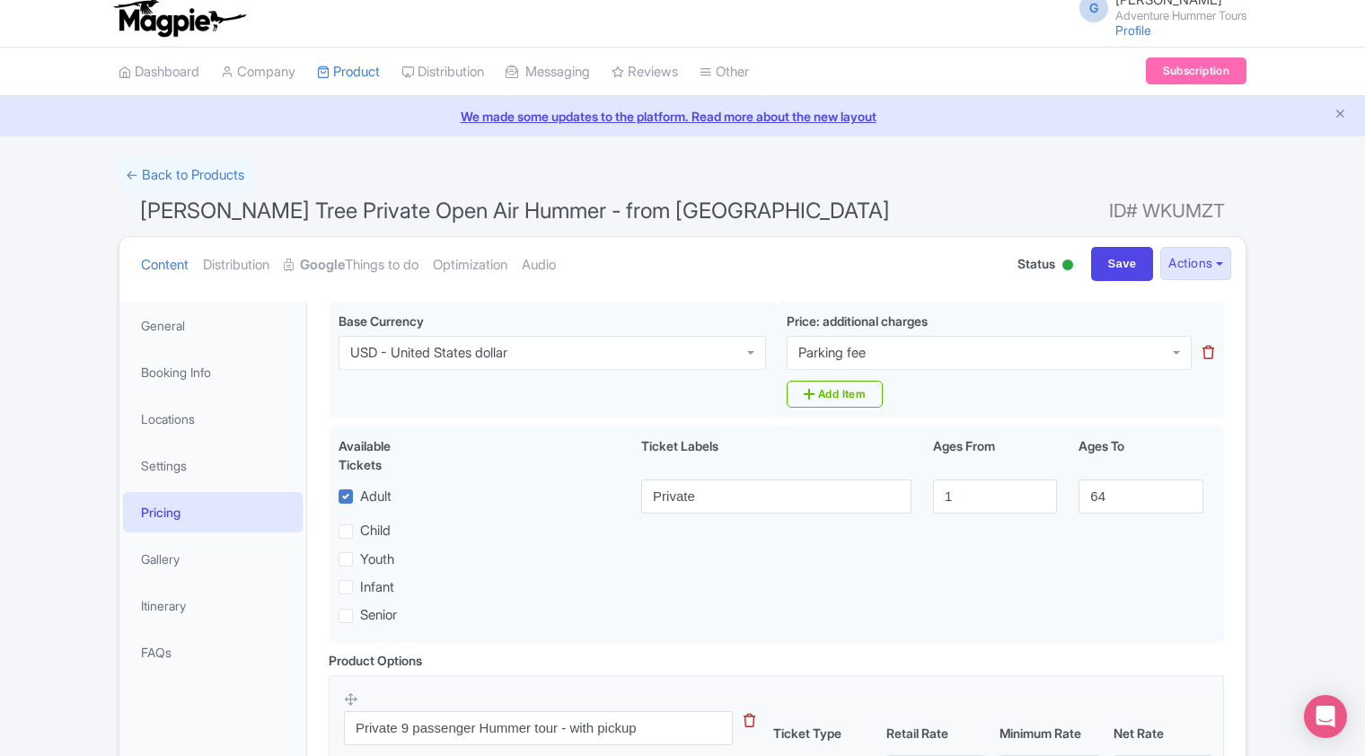
scroll to position [0, 0]
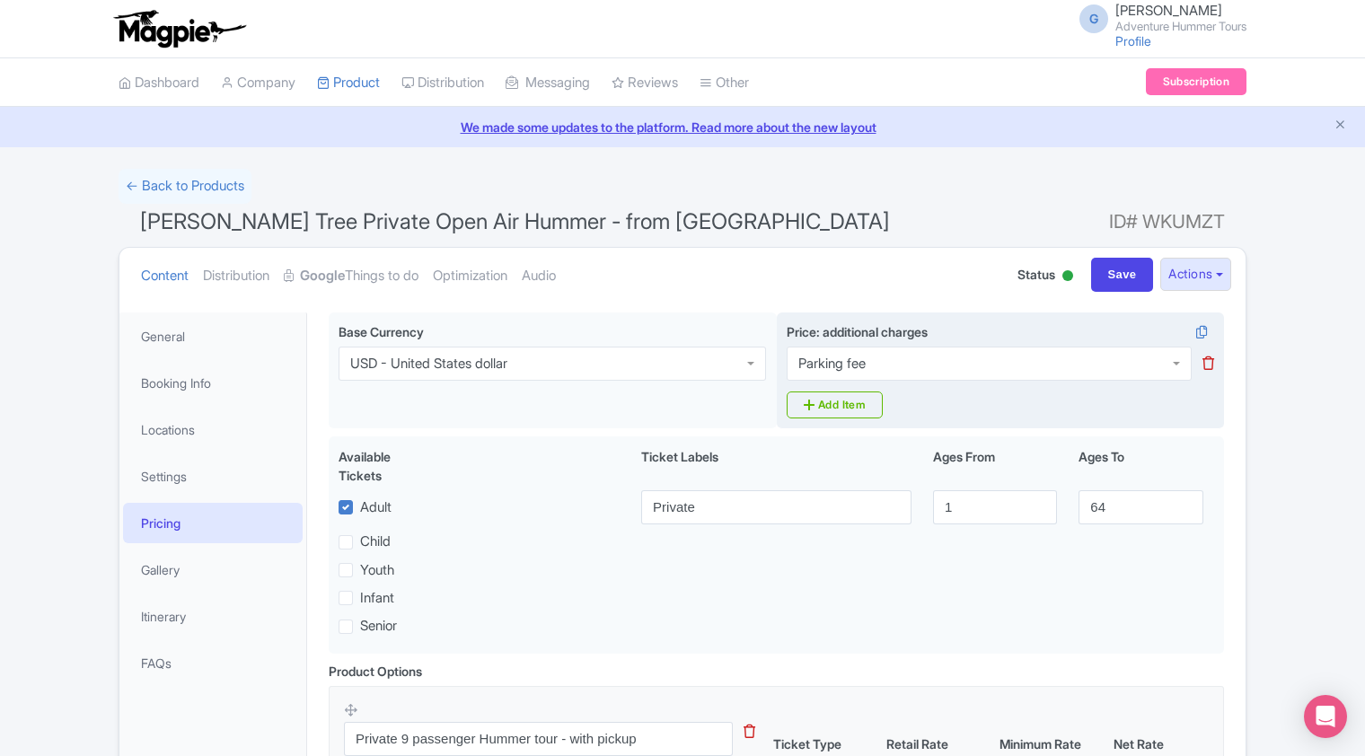
click at [1208, 363] on icon at bounding box center [1209, 363] width 12 height 13
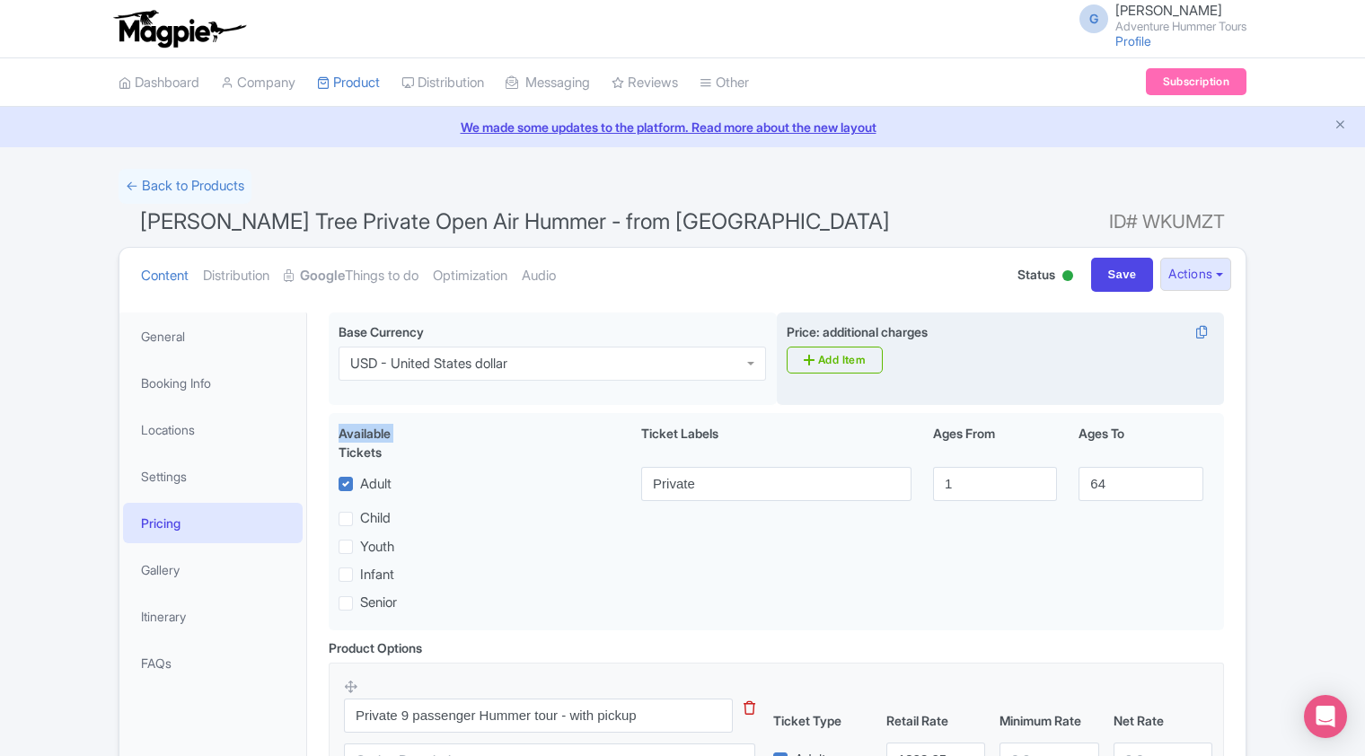
click at [1208, 363] on div "Price: additional charges i Add Item" at bounding box center [1001, 359] width 448 height 93
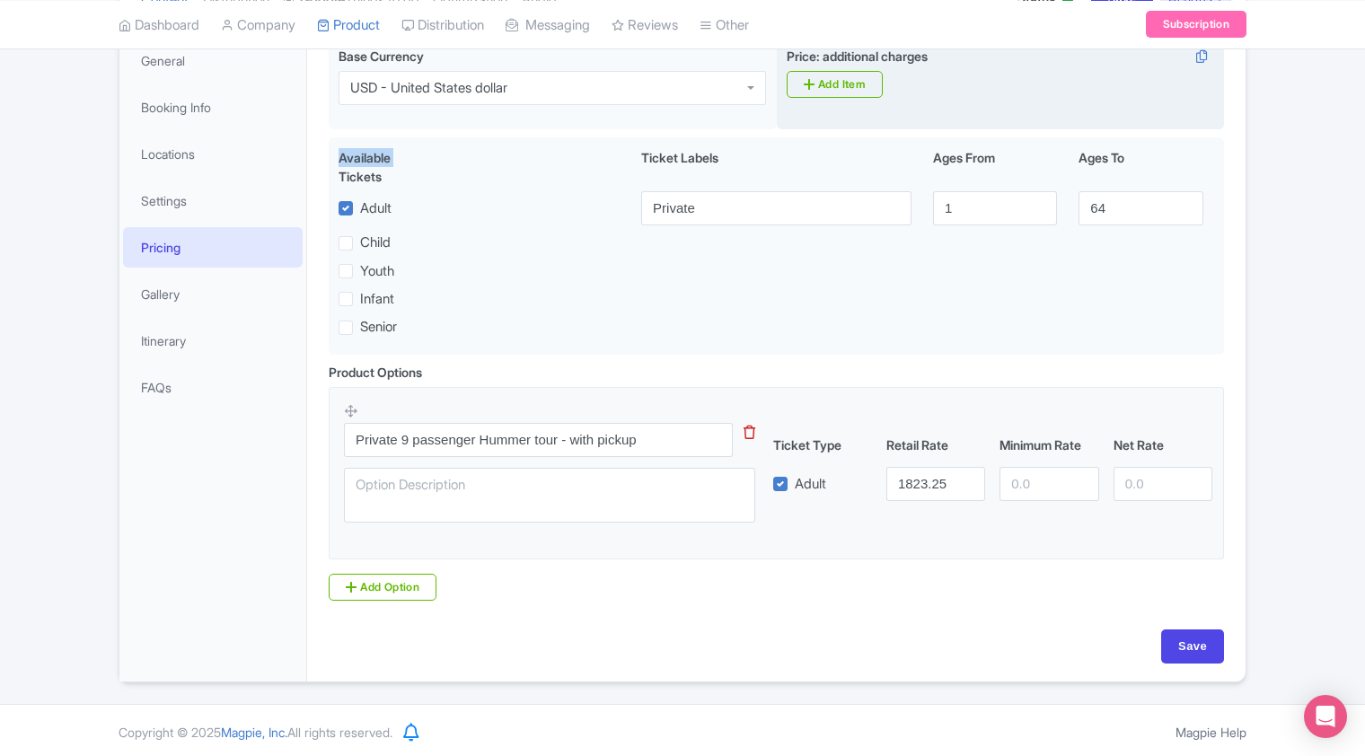
scroll to position [278, 0]
click at [1192, 647] on input "Save" at bounding box center [1192, 645] width 63 height 34
type input "Saving..."
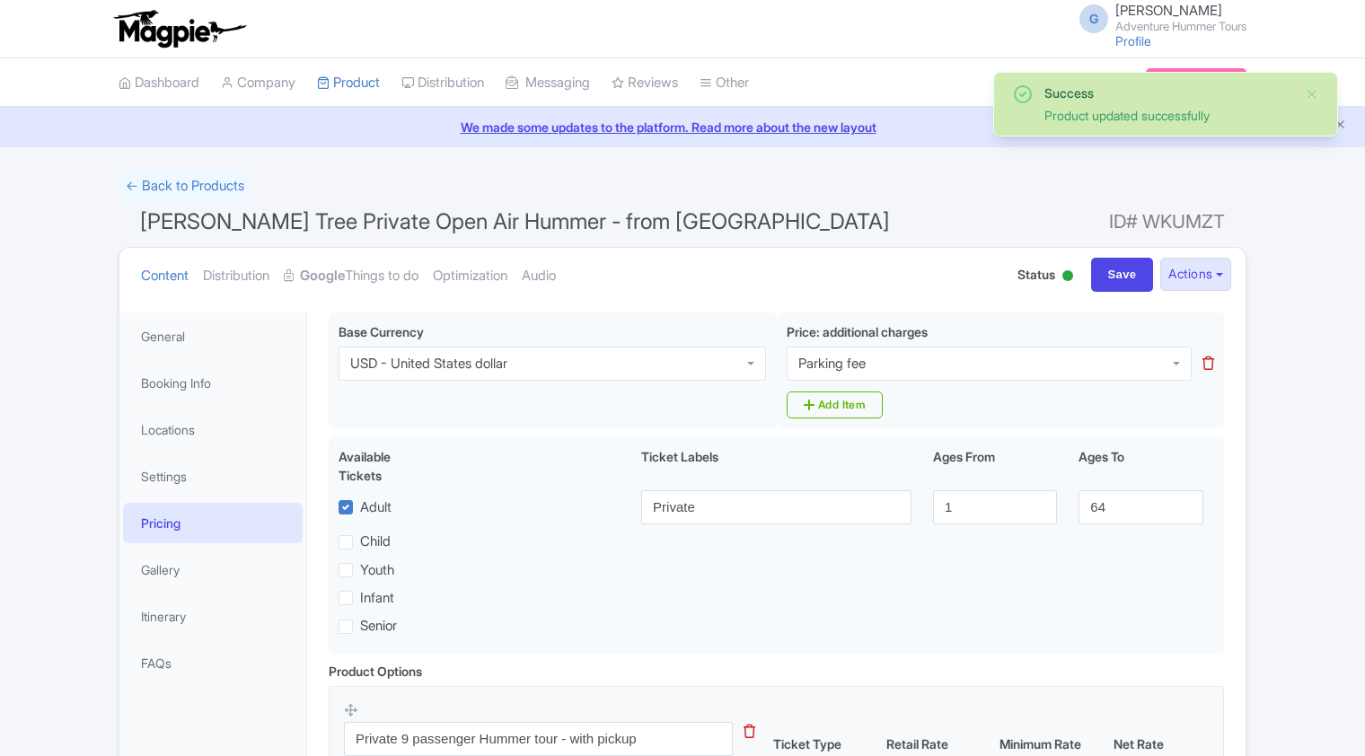
scroll to position [312, 0]
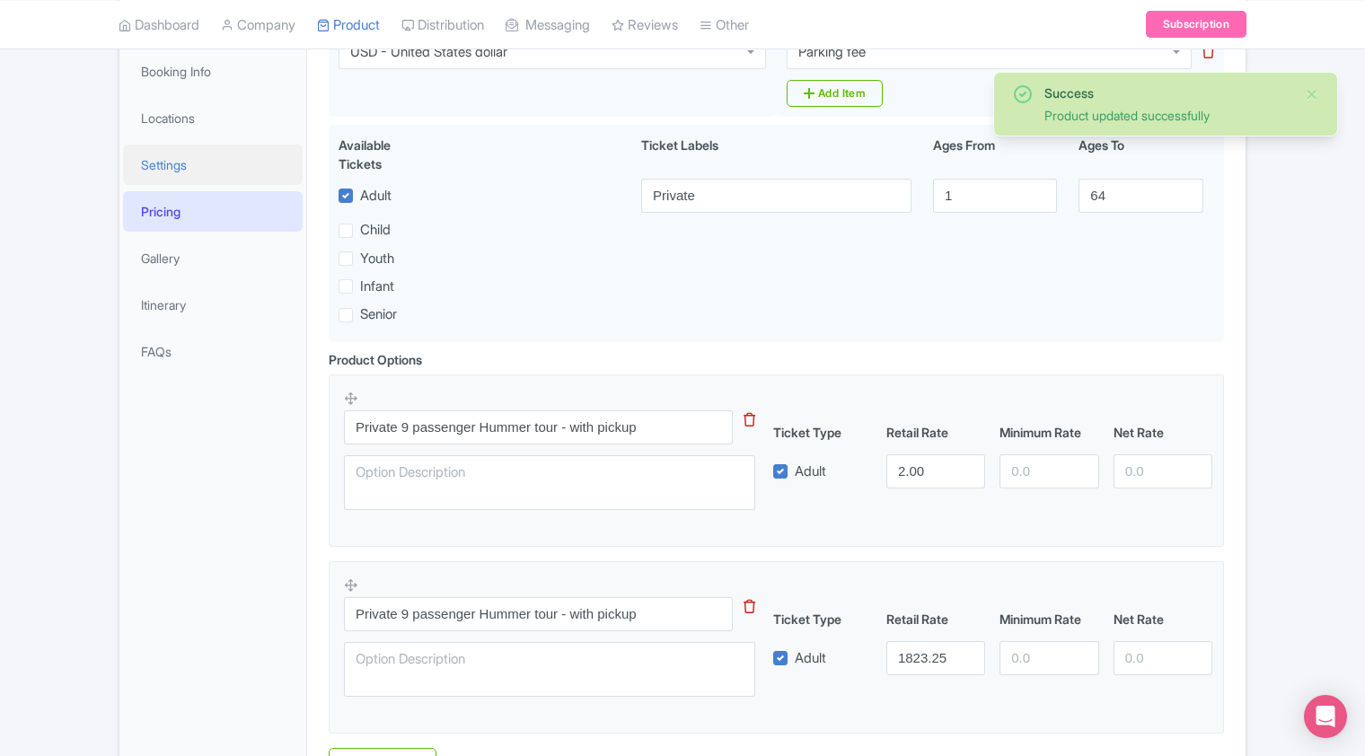
click at [176, 163] on link "Settings" at bounding box center [213, 165] width 180 height 40
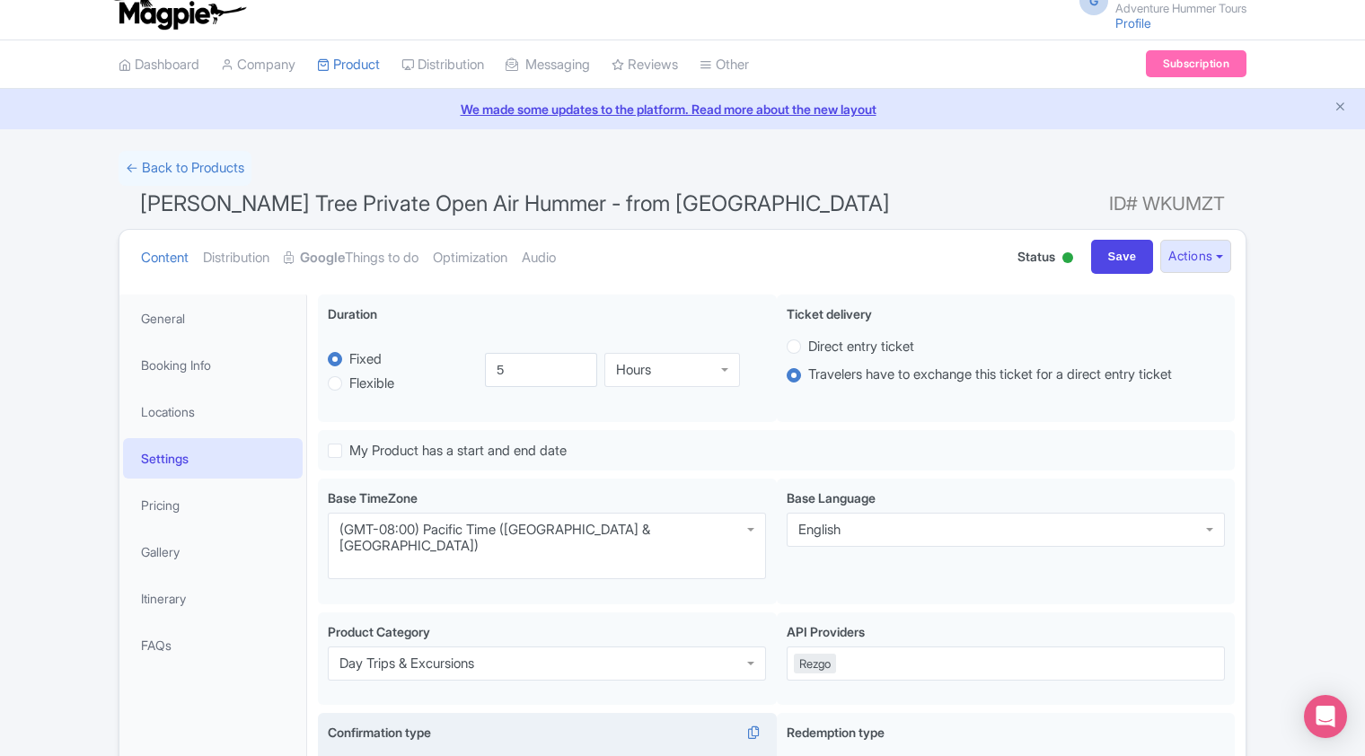
scroll to position [0, 0]
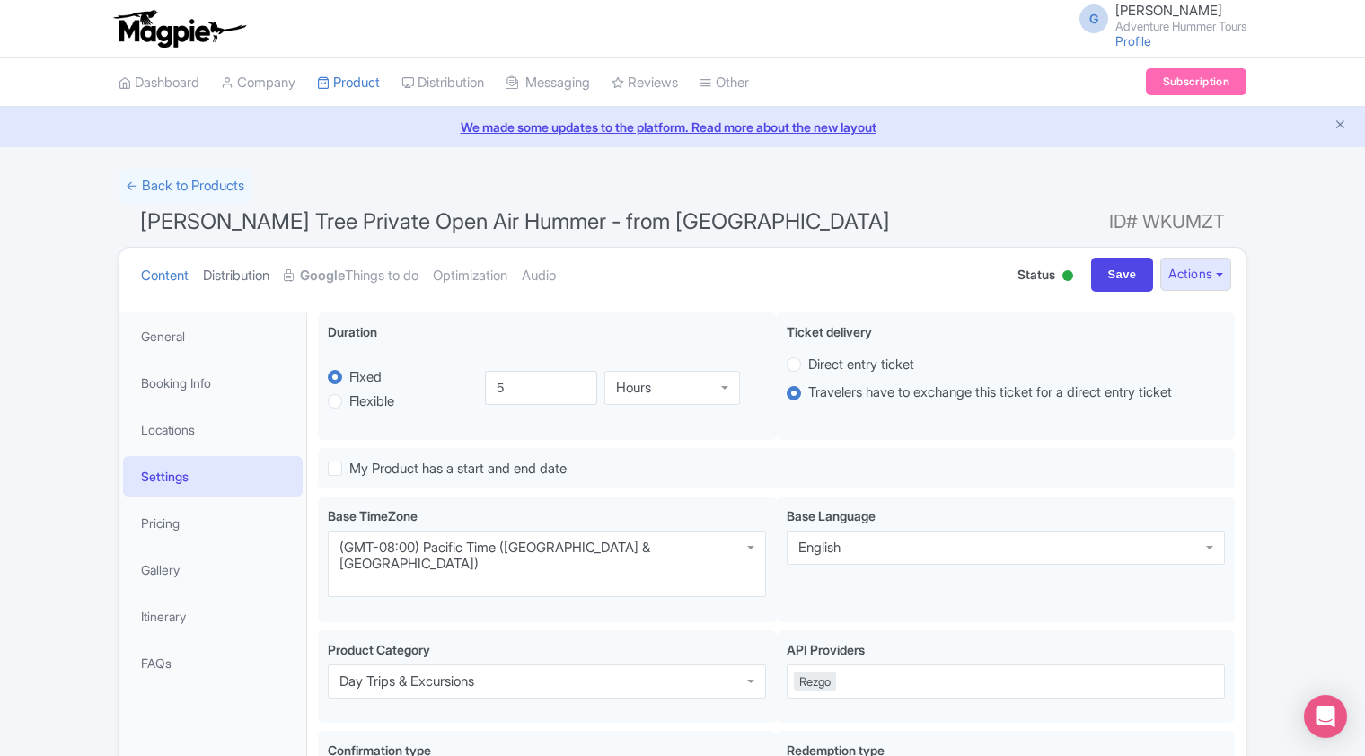
click at [234, 273] on link "Distribution" at bounding box center [236, 276] width 66 height 57
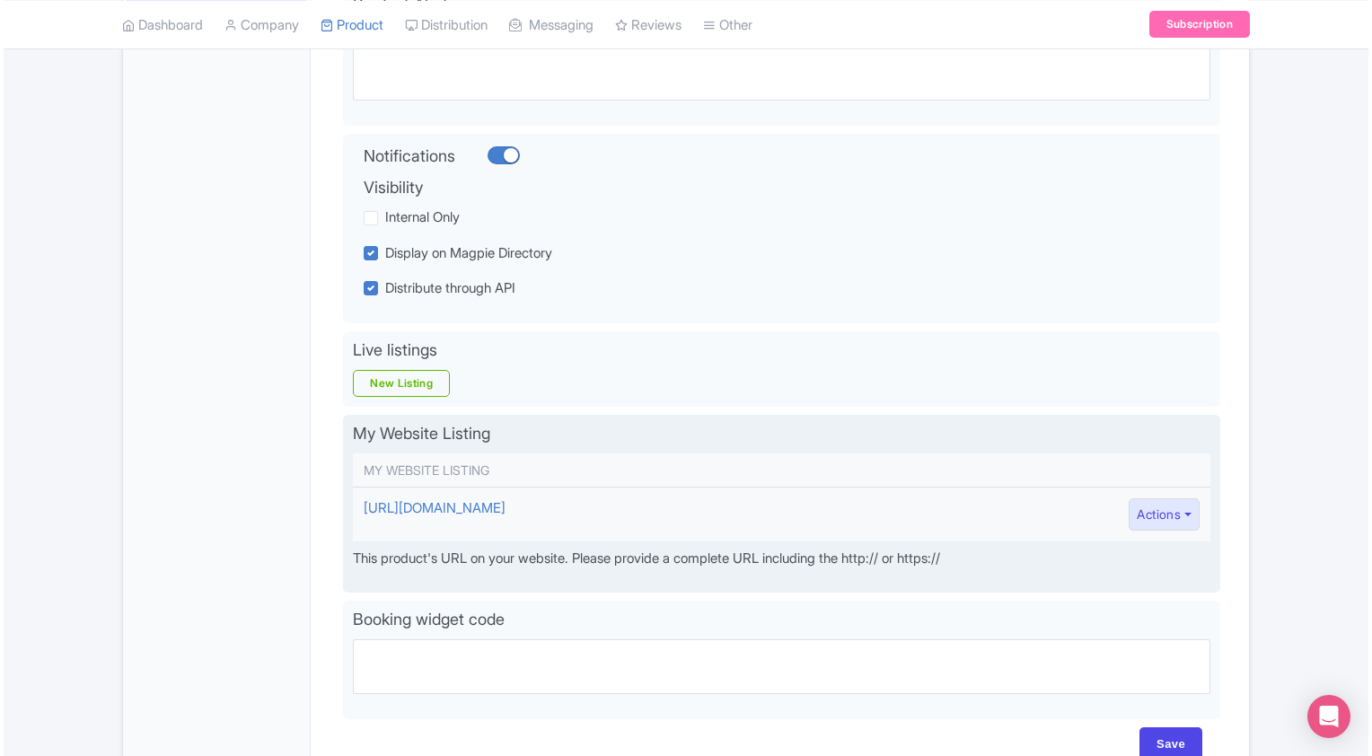
scroll to position [359, 0]
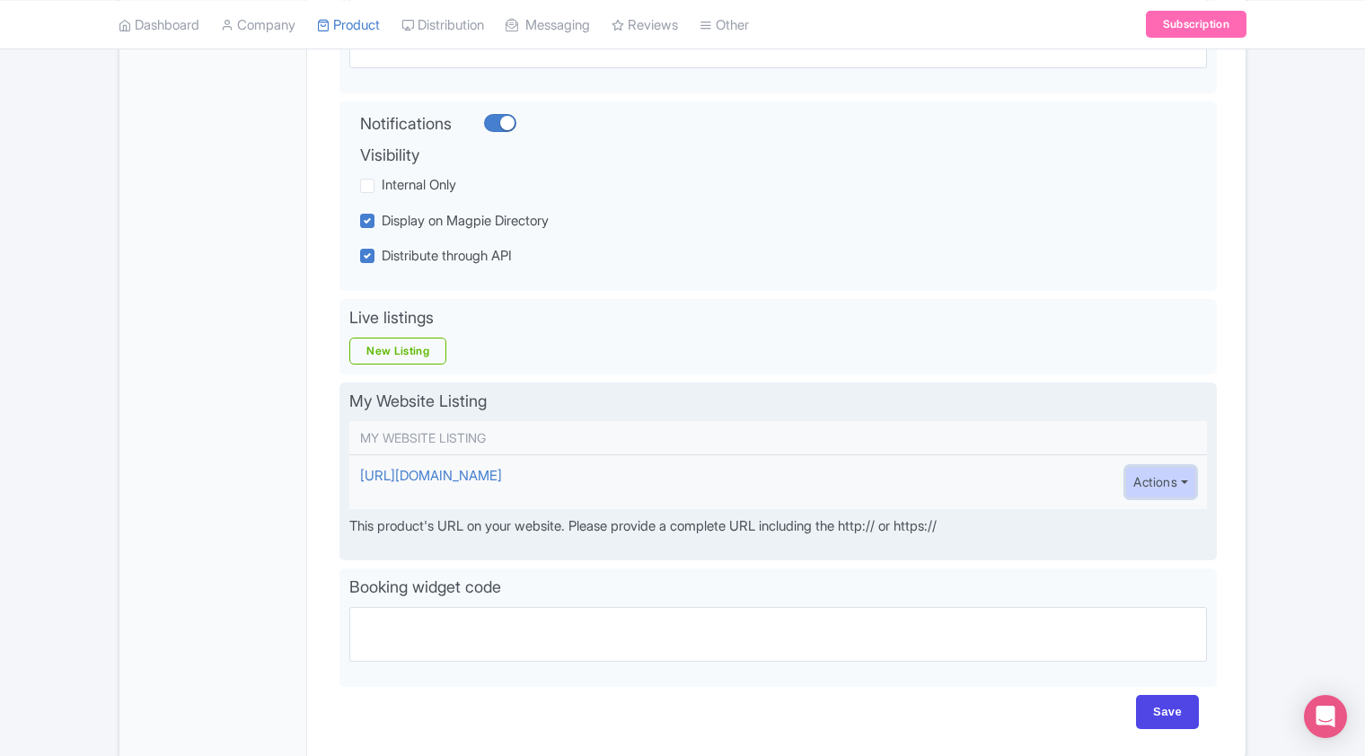
click at [1180, 484] on button "Actions" at bounding box center [1160, 482] width 71 height 33
click at [1150, 524] on link "Edit" at bounding box center [1211, 523] width 171 height 28
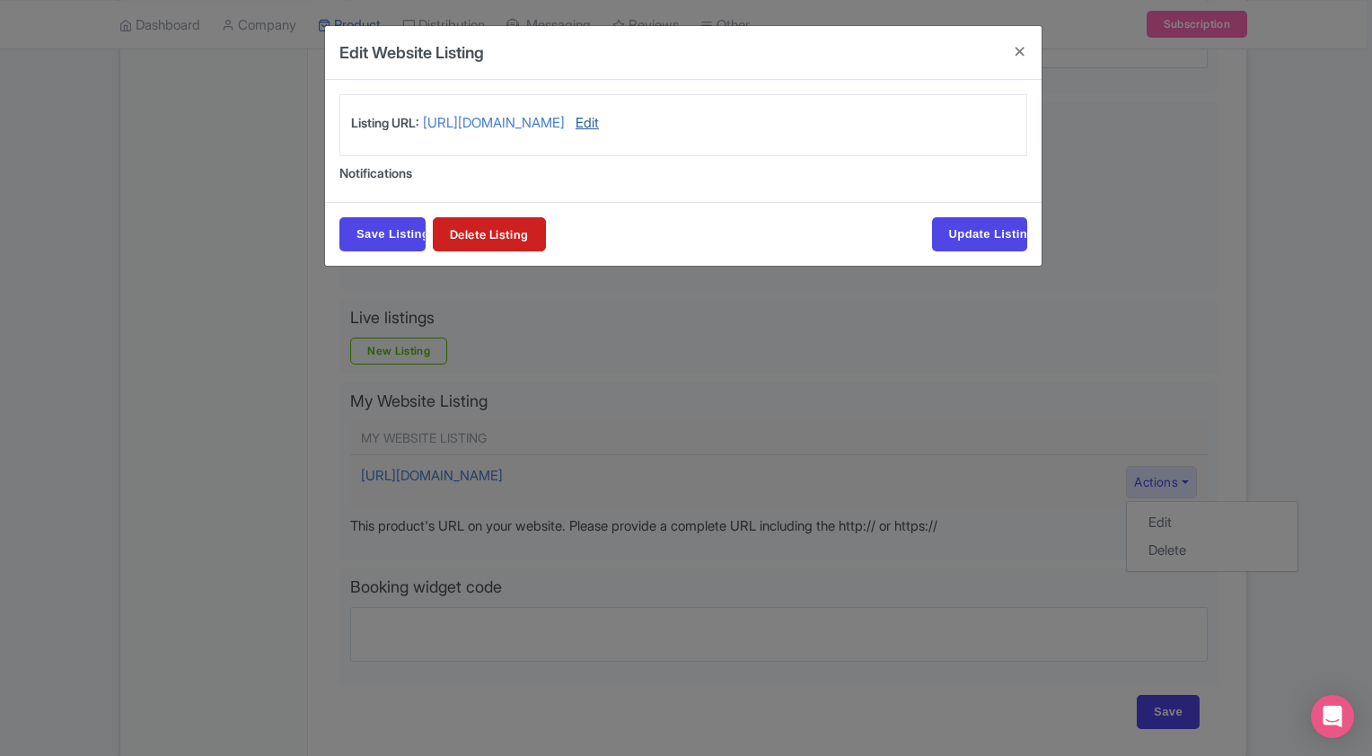
click at [599, 124] on link "Edit" at bounding box center [587, 125] width 23 height 24
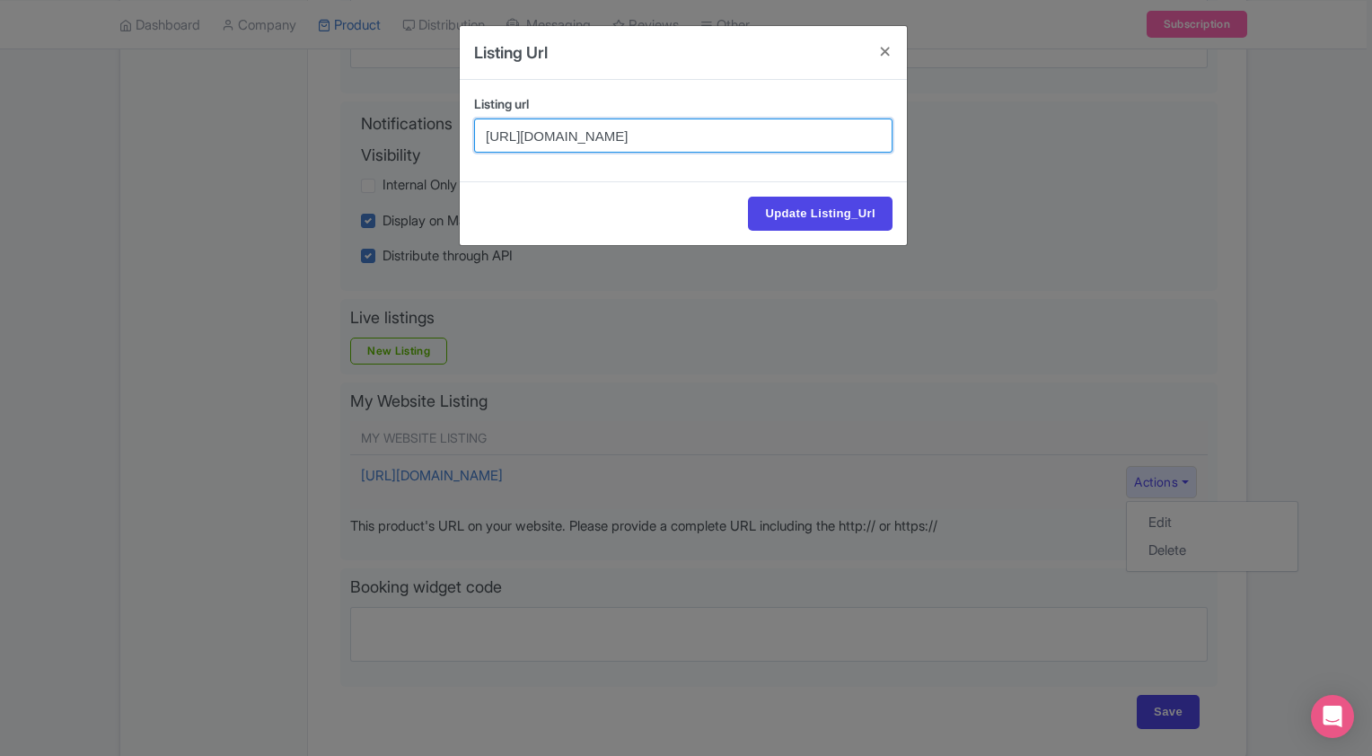
drag, startPoint x: 848, startPoint y: 138, endPoint x: 462, endPoint y: 149, distance: 386.3
click at [462, 149] on div "Listing url [URL][DOMAIN_NAME]" at bounding box center [683, 130] width 447 height 101
click at [796, 136] on input "[URL][DOMAIN_NAME]" at bounding box center [683, 136] width 419 height 34
click at [797, 136] on input "[URL][DOMAIN_NAME]" at bounding box center [683, 136] width 419 height 34
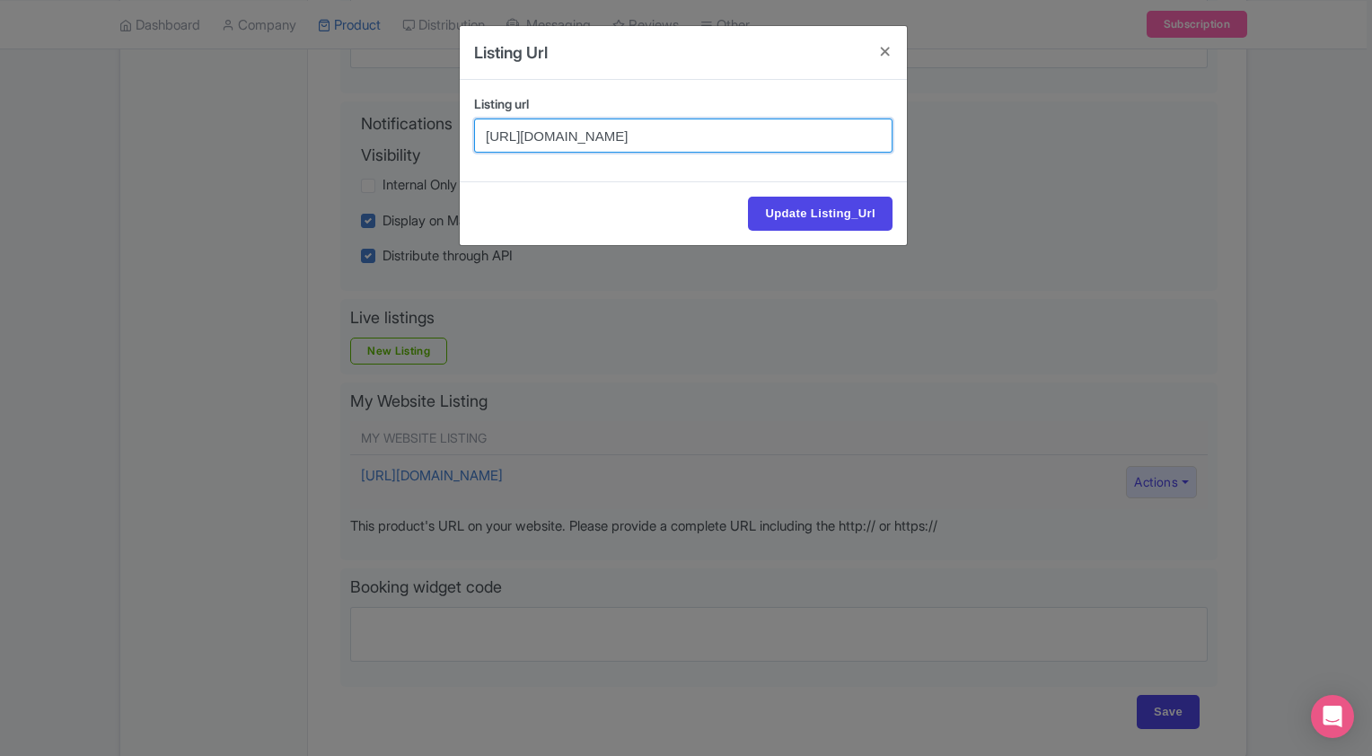
click at [797, 136] on input "[URL][DOMAIN_NAME]" at bounding box center [683, 136] width 419 height 34
paste input "[DOMAIN_NAME][URL][PERSON_NAME].."
drag, startPoint x: 600, startPoint y: 135, endPoint x: 467, endPoint y: 144, distance: 133.2
click at [467, 144] on div "Listing url [URL][DOMAIN_NAME][PERSON_NAME].." at bounding box center [683, 130] width 440 height 73
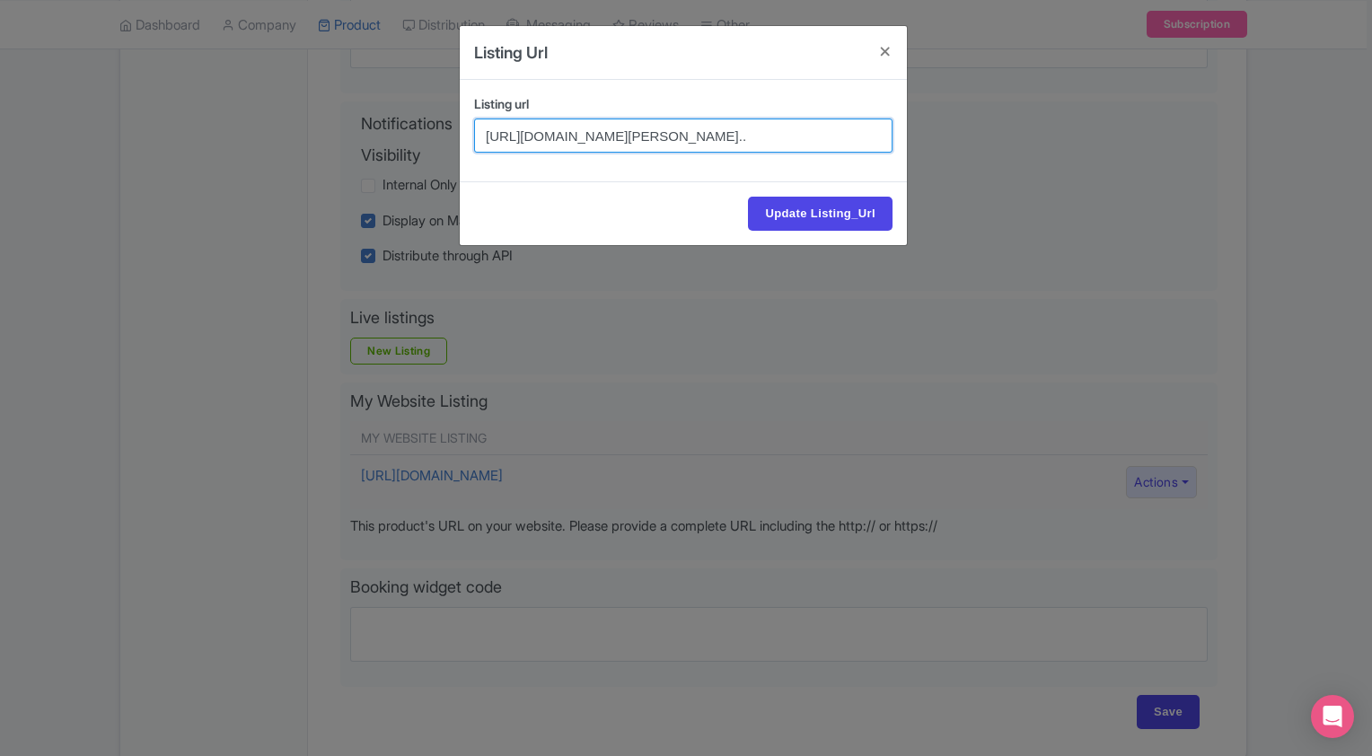
drag, startPoint x: 608, startPoint y: 131, endPoint x: 468, endPoint y: 145, distance: 140.8
click at [468, 145] on div "Listing url https://adventurehummer.rezgo.com/details/402702/private-morning-jo…" at bounding box center [683, 130] width 440 height 73
click at [710, 135] on input "https://adventurehummer.rezgo.com/details/402702/private-morning-joshua-tree-ad…" at bounding box center [683, 136] width 419 height 34
click at [729, 130] on input "https://adventurehummer.rezgo.com/details/402702/private-morning-joshua-tree-ad…" at bounding box center [683, 136] width 419 height 34
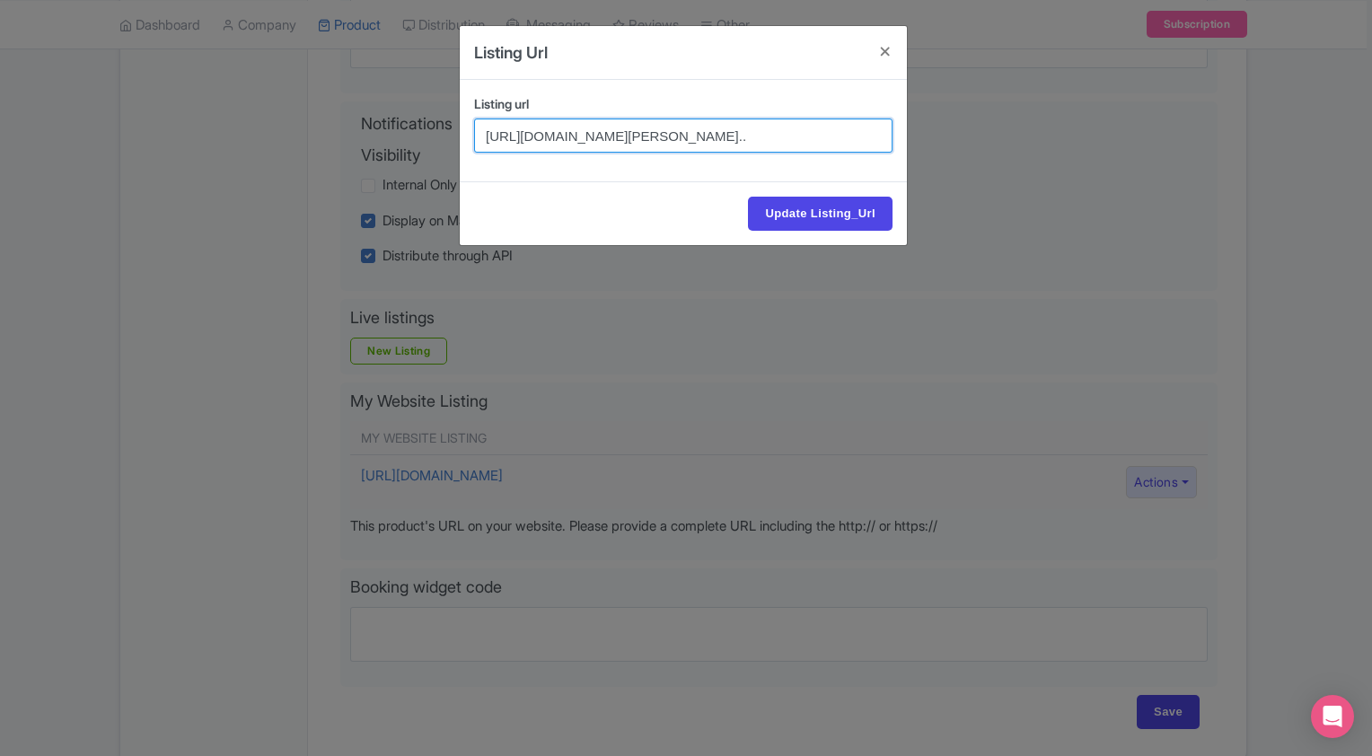
scroll to position [0, 1481]
drag, startPoint x: 640, startPoint y: 134, endPoint x: 1080, endPoint y: 133, distance: 440.1
click at [1080, 133] on div "Listing Url Listing url https://adventurehummer.rezgo.com/details/402702/privat…" at bounding box center [686, 378] width 1372 height 756
drag, startPoint x: 885, startPoint y: 132, endPoint x: 402, endPoint y: 137, distance: 482.3
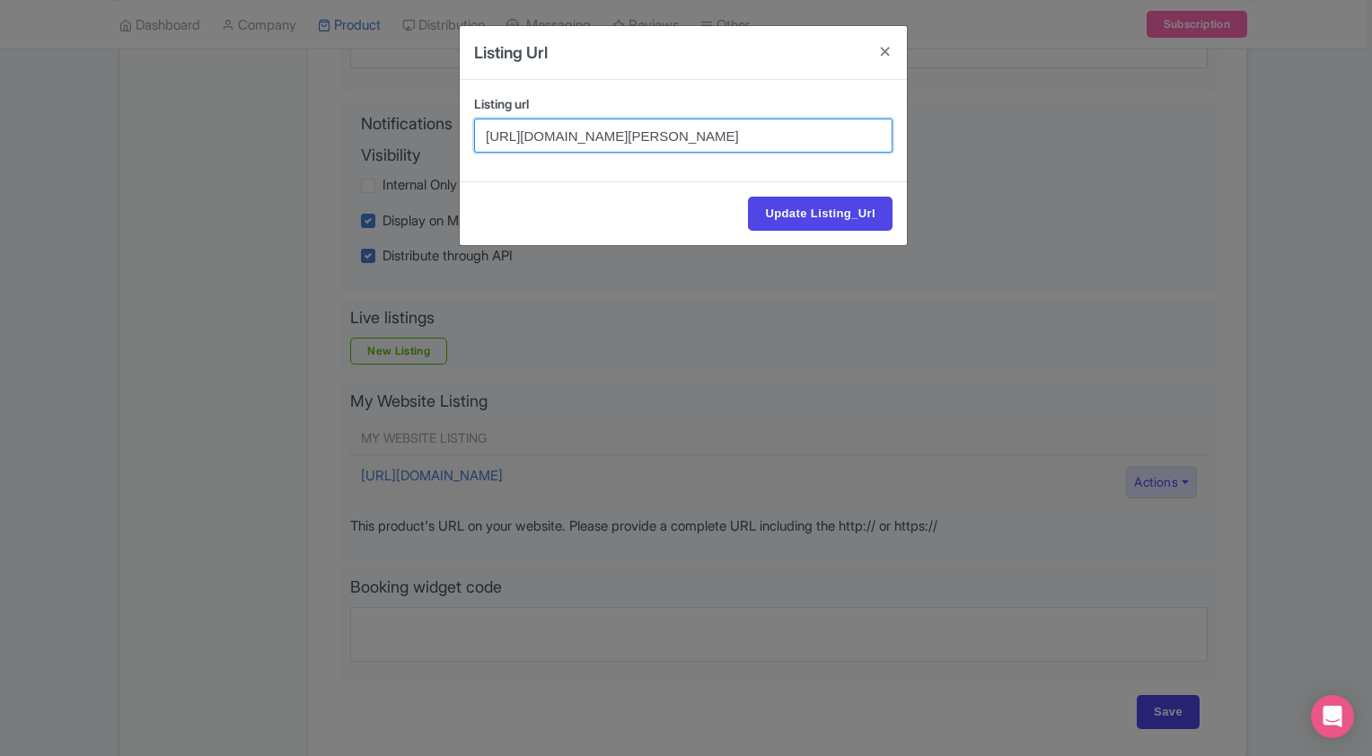
click at [402, 137] on div "Listing Url Listing url https://adventurehummer.rezgo.com/details/402702/privat…" at bounding box center [686, 378] width 1372 height 756
type input "https://adventurehummer.rezgo.com/details/402702/private-morning-joshua-tree-ad…"
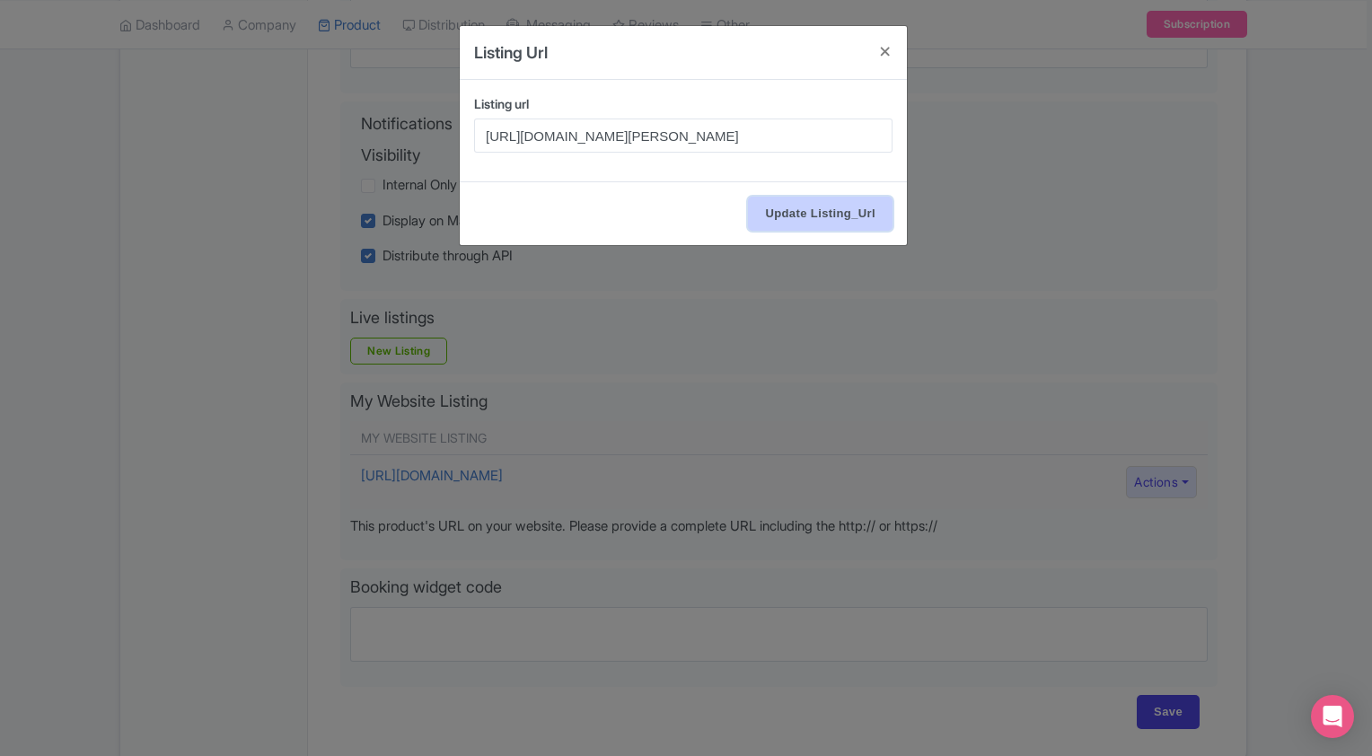
click at [824, 214] on input "Update Listing_Url" at bounding box center [820, 214] width 145 height 34
type input "Updating..."
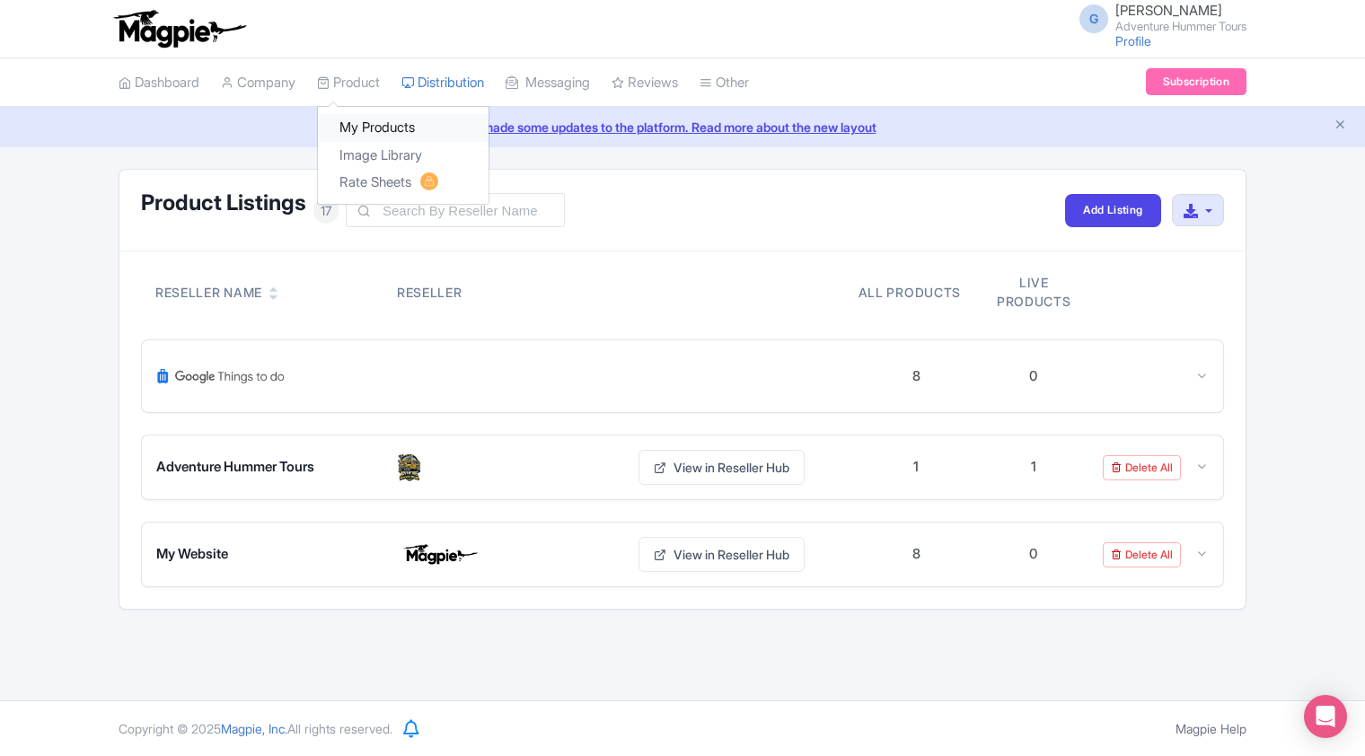
click at [374, 132] on link "My Products" at bounding box center [403, 128] width 171 height 28
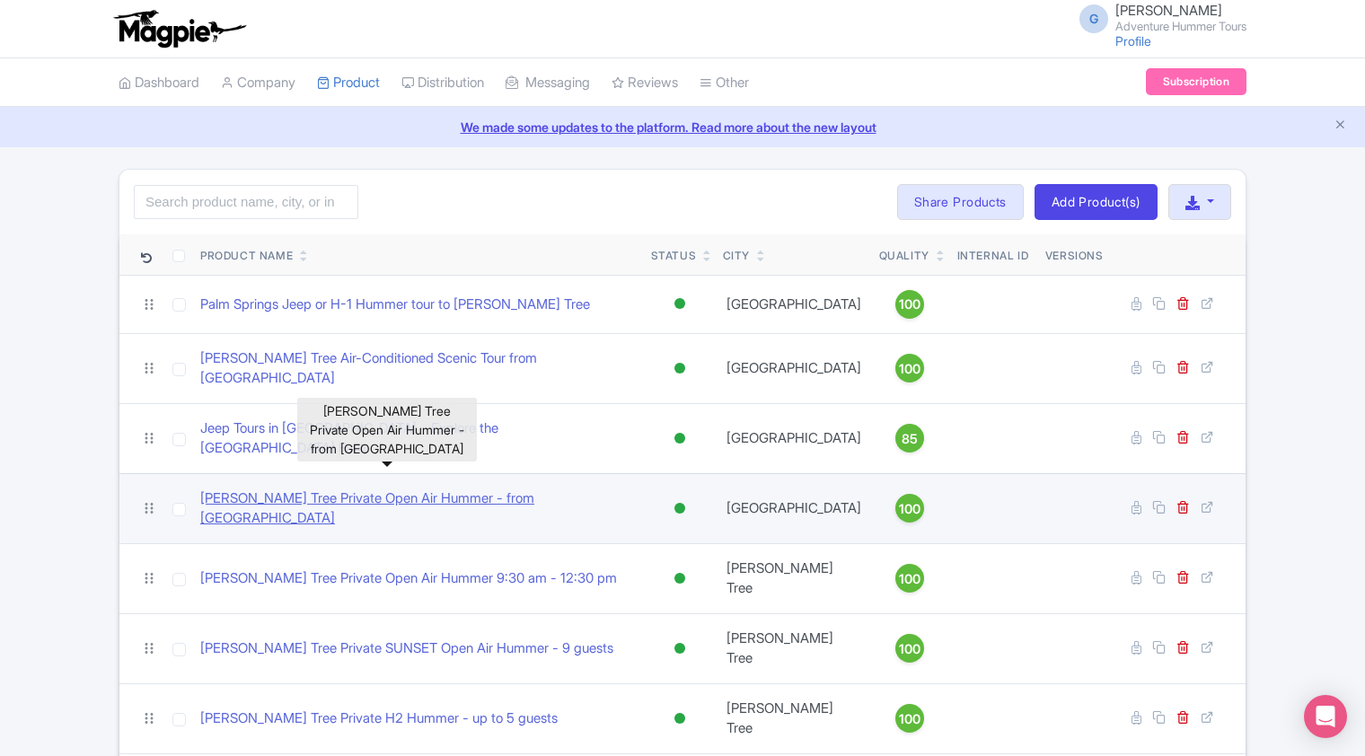
click at [351, 489] on link "[PERSON_NAME] Tree Private Open Air Hummer - from [GEOGRAPHIC_DATA]" at bounding box center [418, 509] width 436 height 40
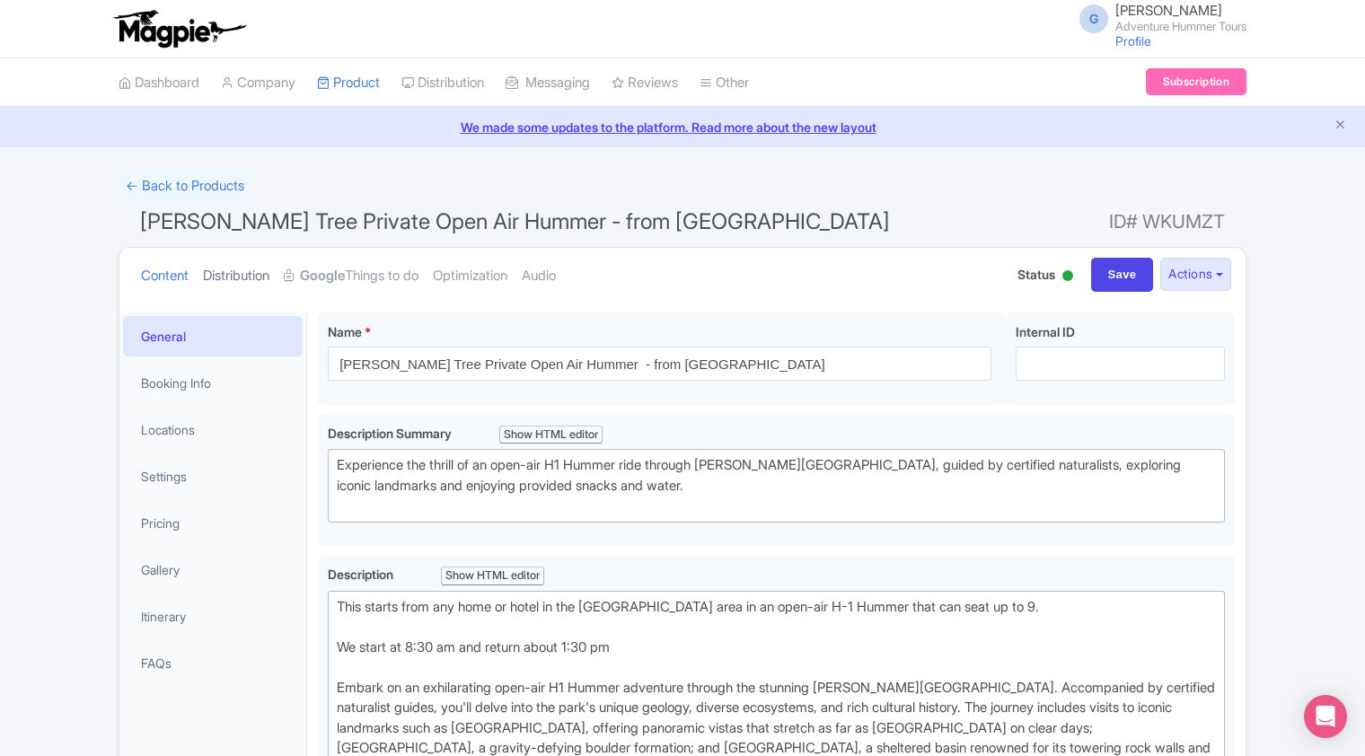
click at [243, 277] on link "Distribution" at bounding box center [236, 276] width 66 height 57
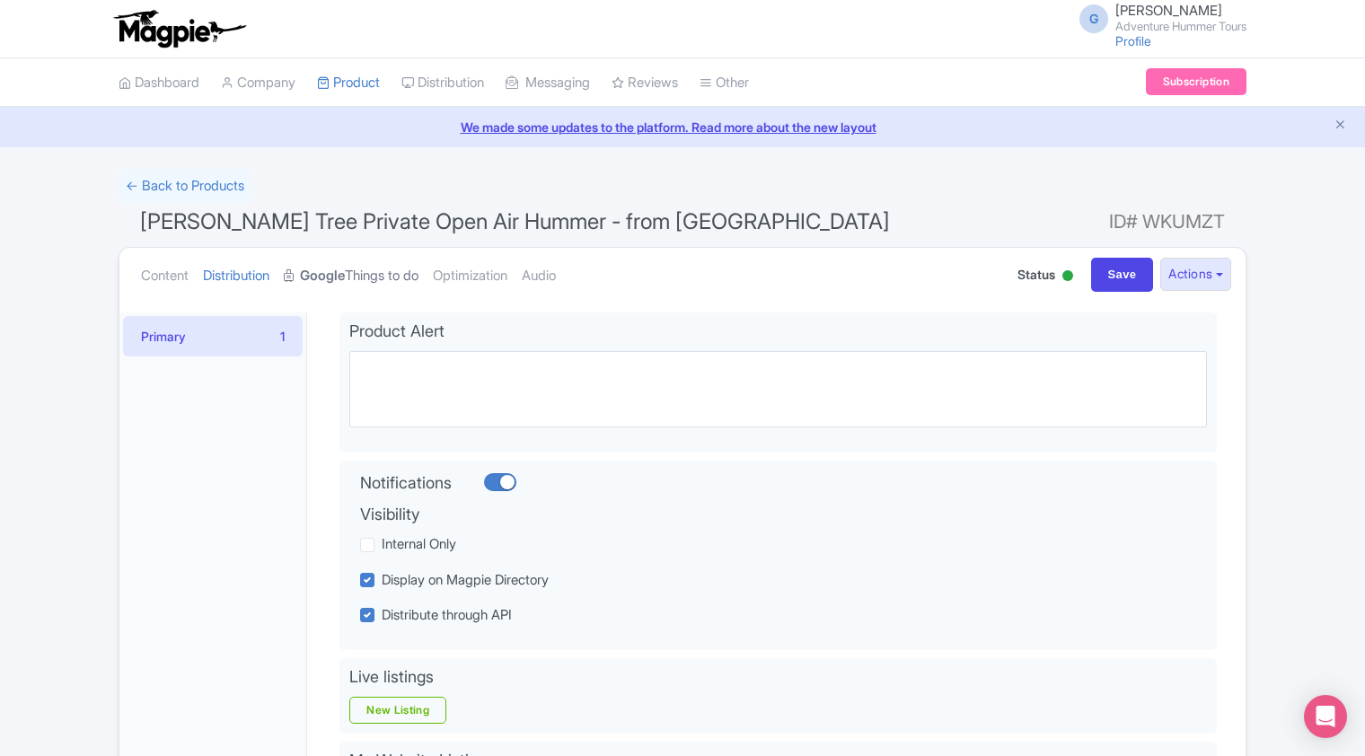
click at [392, 274] on link "Google Things to do" at bounding box center [351, 276] width 135 height 57
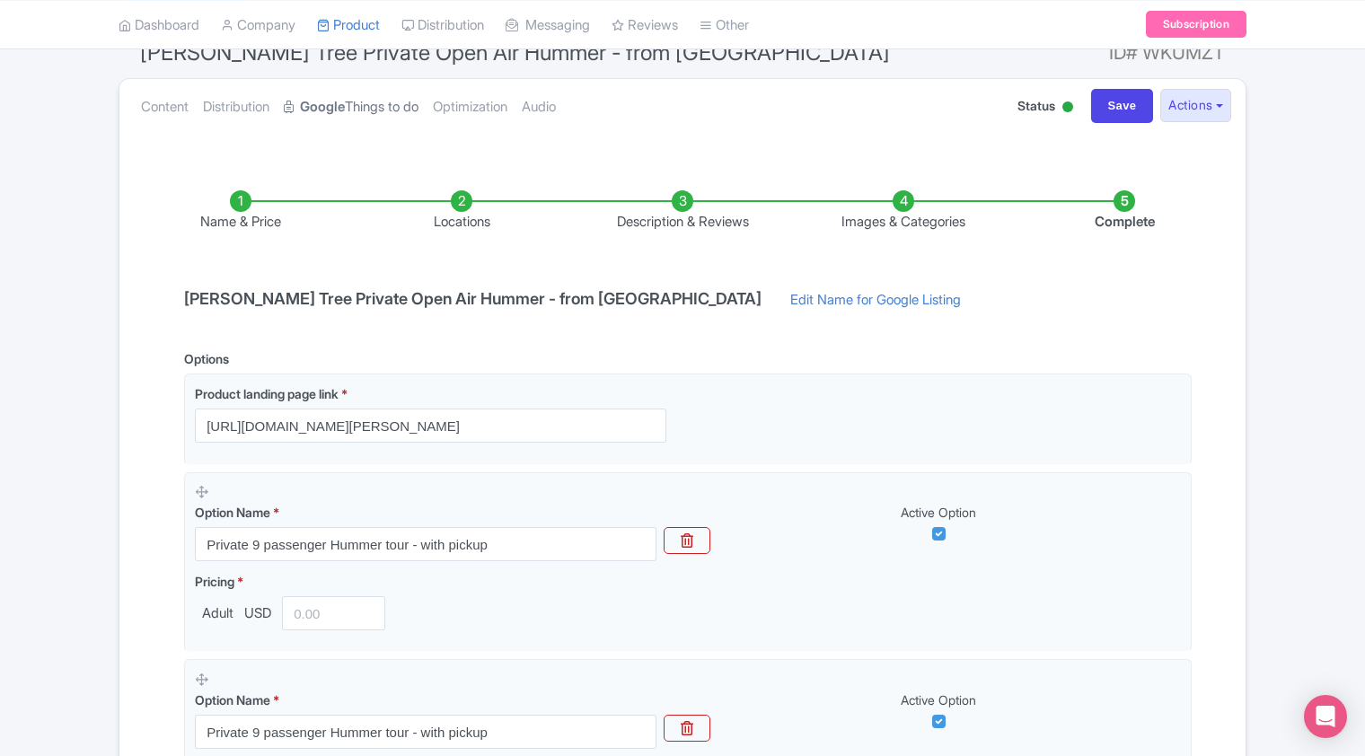
scroll to position [180, 0]
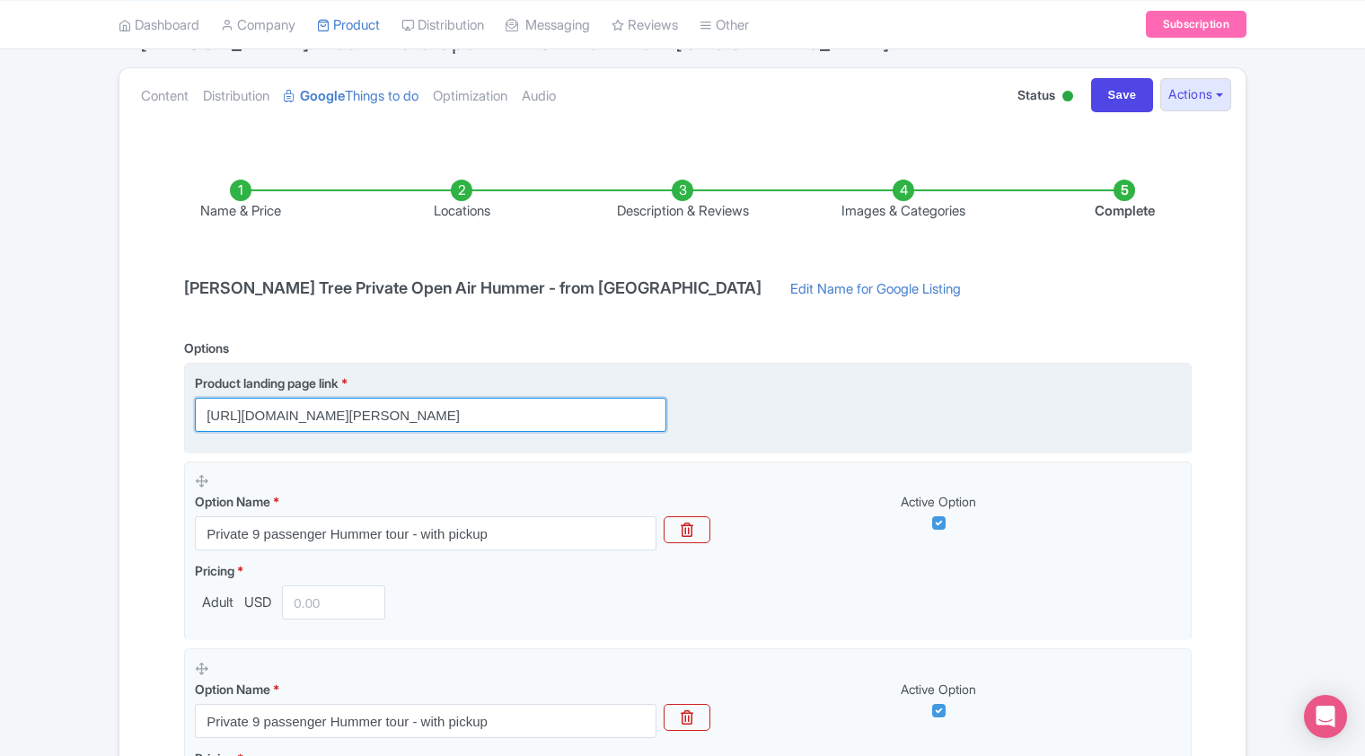
click at [538, 417] on input "https://adventurehummer.rezgo.com/details/402702/private-morning-joshua-tree-ad…" at bounding box center [431, 415] width 472 height 34
drag, startPoint x: 573, startPoint y: 417, endPoint x: 686, endPoint y: 415, distance: 113.2
click at [686, 415] on div "Product landing page link * https://adventurehummer.rezgo.com/details/402702/pr…" at bounding box center [441, 403] width 493 height 58
click at [611, 420] on input "https://adventurehummer.rezgo.com/details/402702/private-morning-joshua-tree-ad…" at bounding box center [431, 415] width 472 height 34
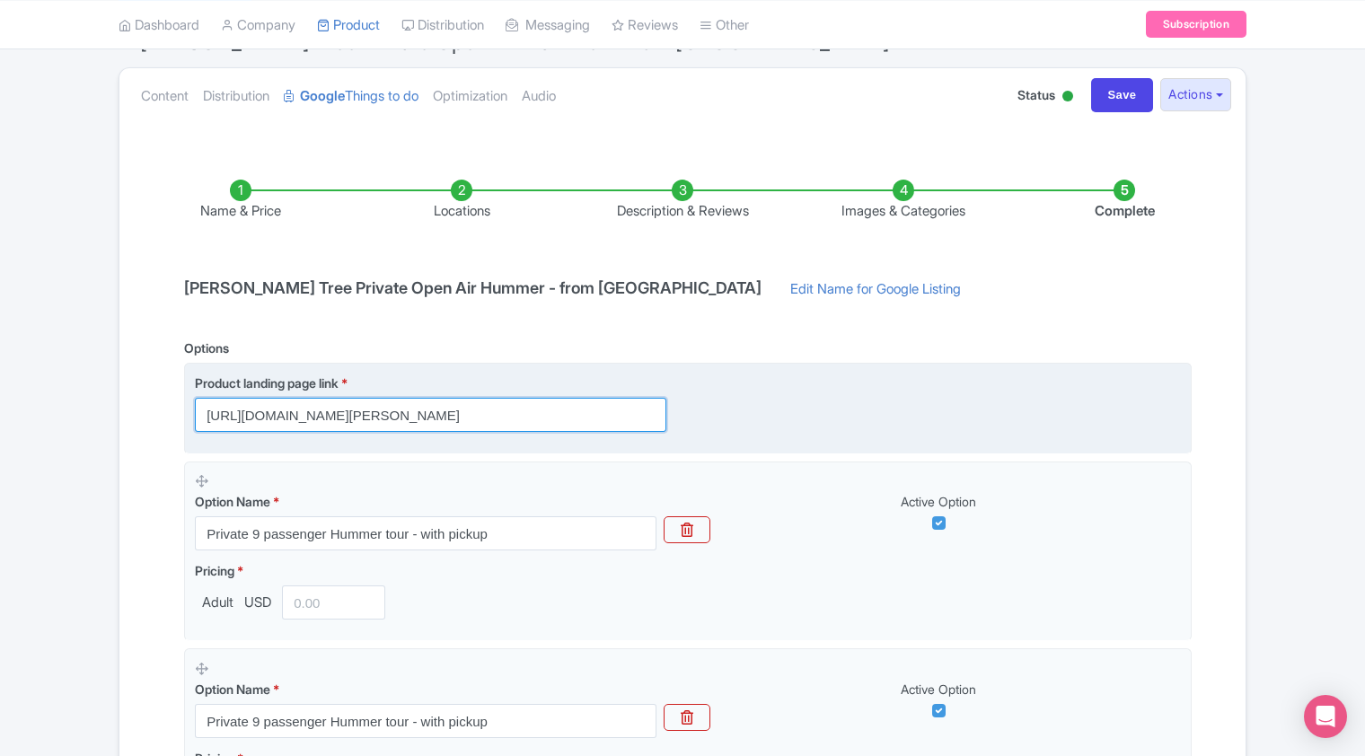
drag, startPoint x: 534, startPoint y: 414, endPoint x: 833, endPoint y: 424, distance: 298.3
click at [833, 424] on div "Product landing page link * https://adventurehummer.rezgo.com/details/402702/pr…" at bounding box center [688, 403] width 986 height 58
type input "https://adventurehummer.rezgo.com/details/402702/private-morning-joshua-tree-ad…"
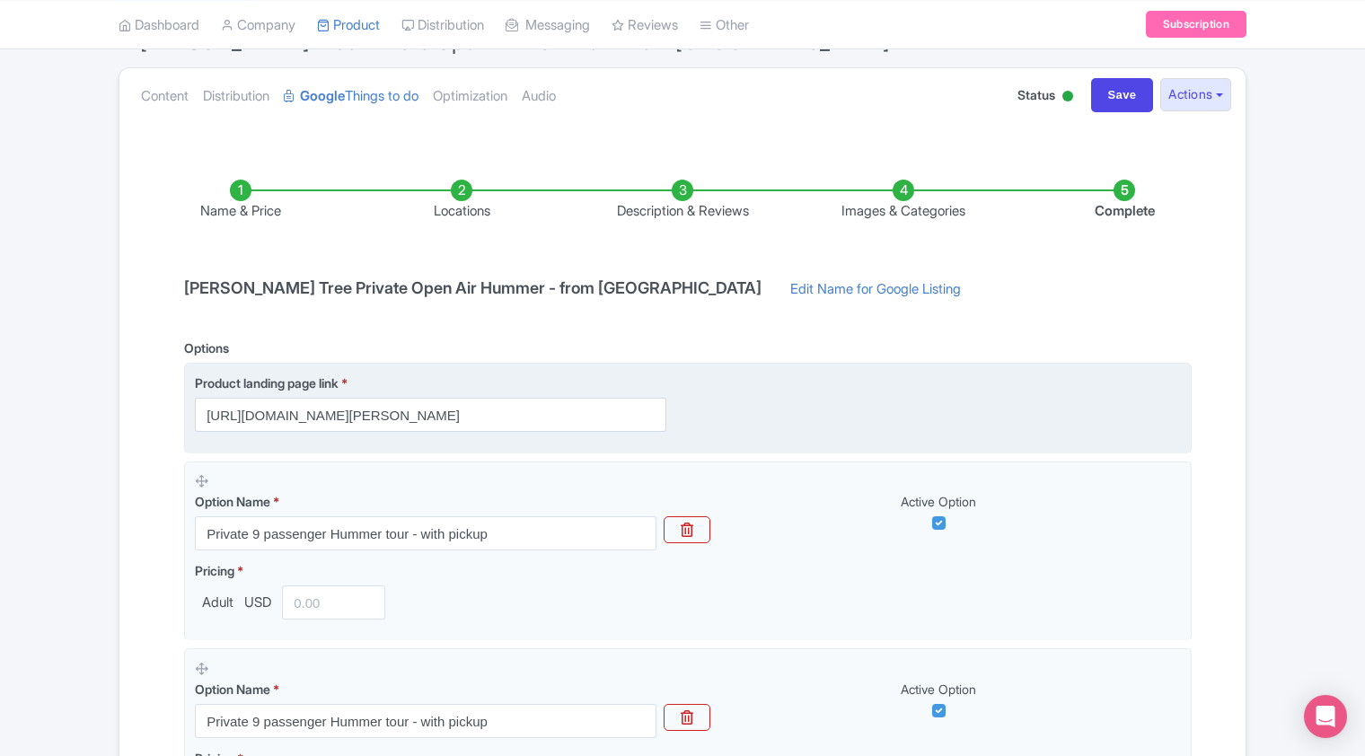
click at [833, 425] on div "Product landing page link * https://adventurehummer.rezgo.com/details/402702/pr…" at bounding box center [688, 403] width 986 height 58
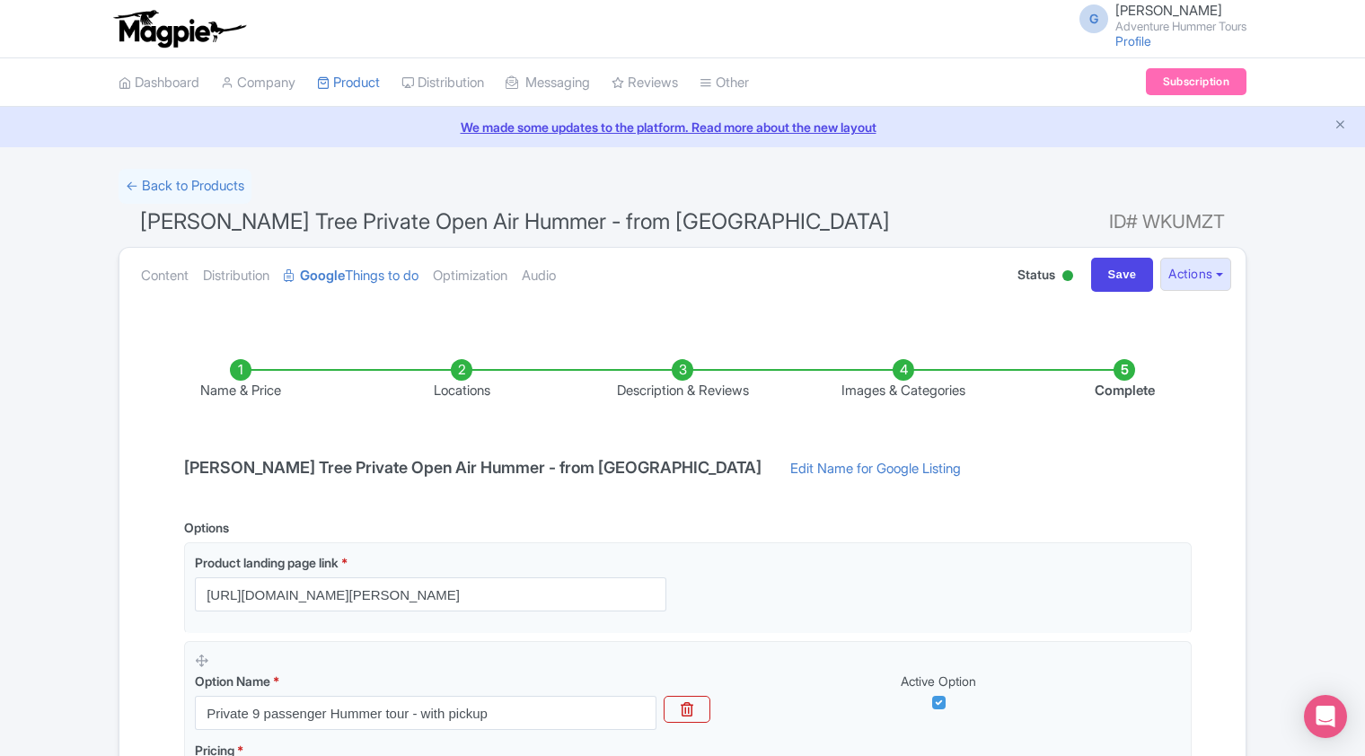
scroll to position [499, 0]
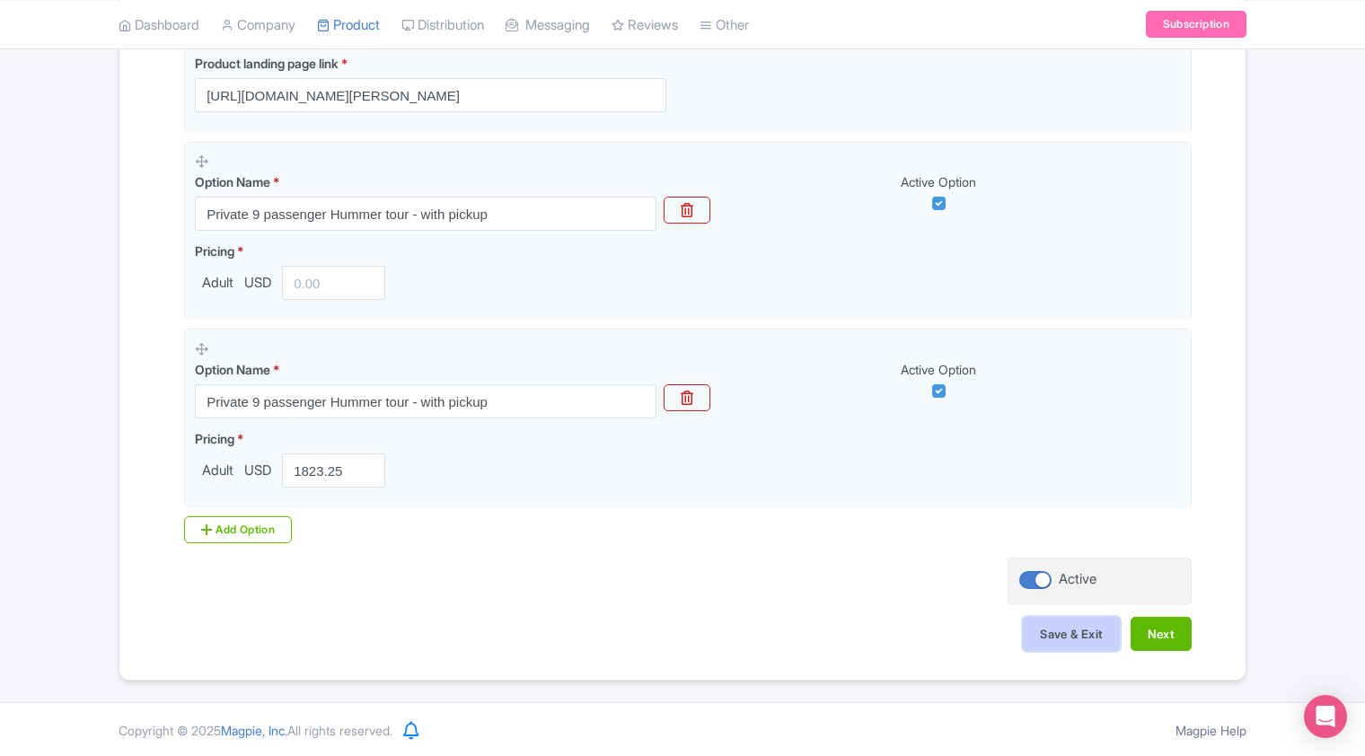
click at [1076, 638] on button "Save & Exit" at bounding box center [1071, 634] width 97 height 34
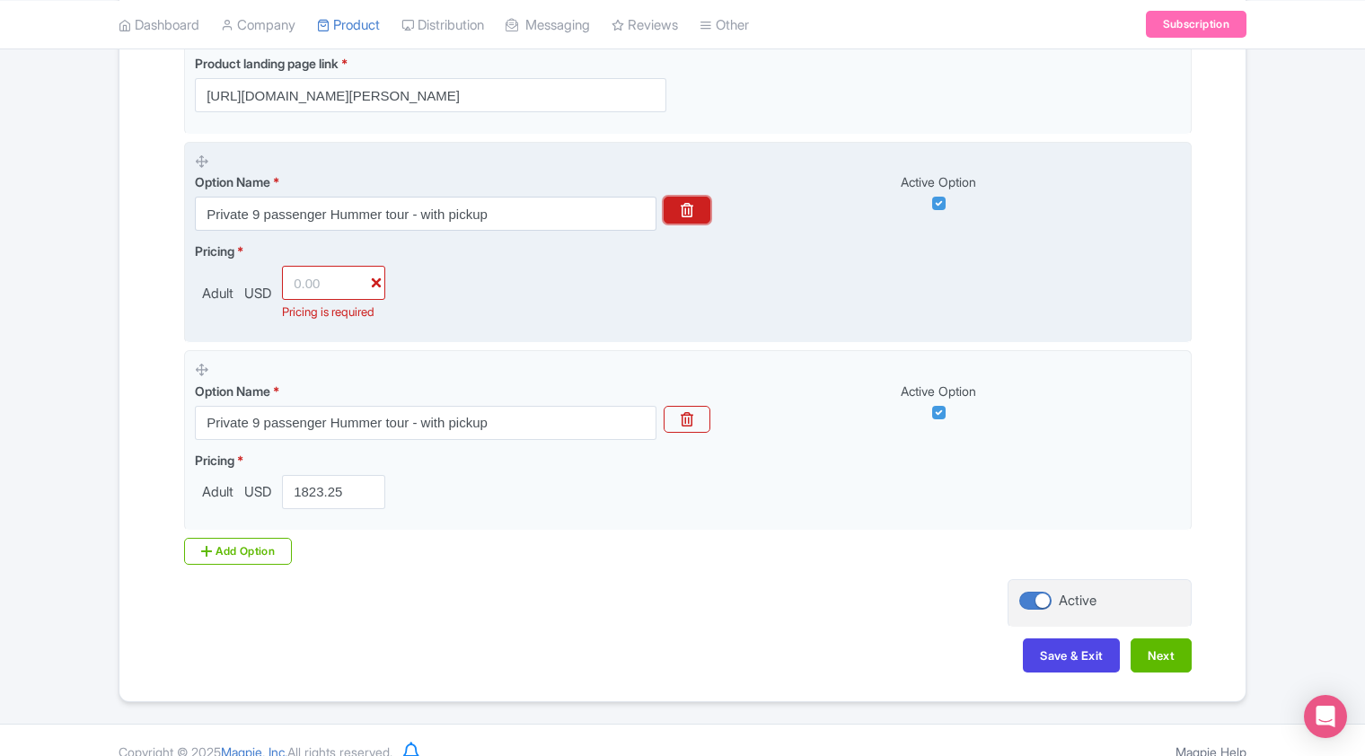
click at [685, 213] on icon "button" at bounding box center [687, 210] width 13 height 14
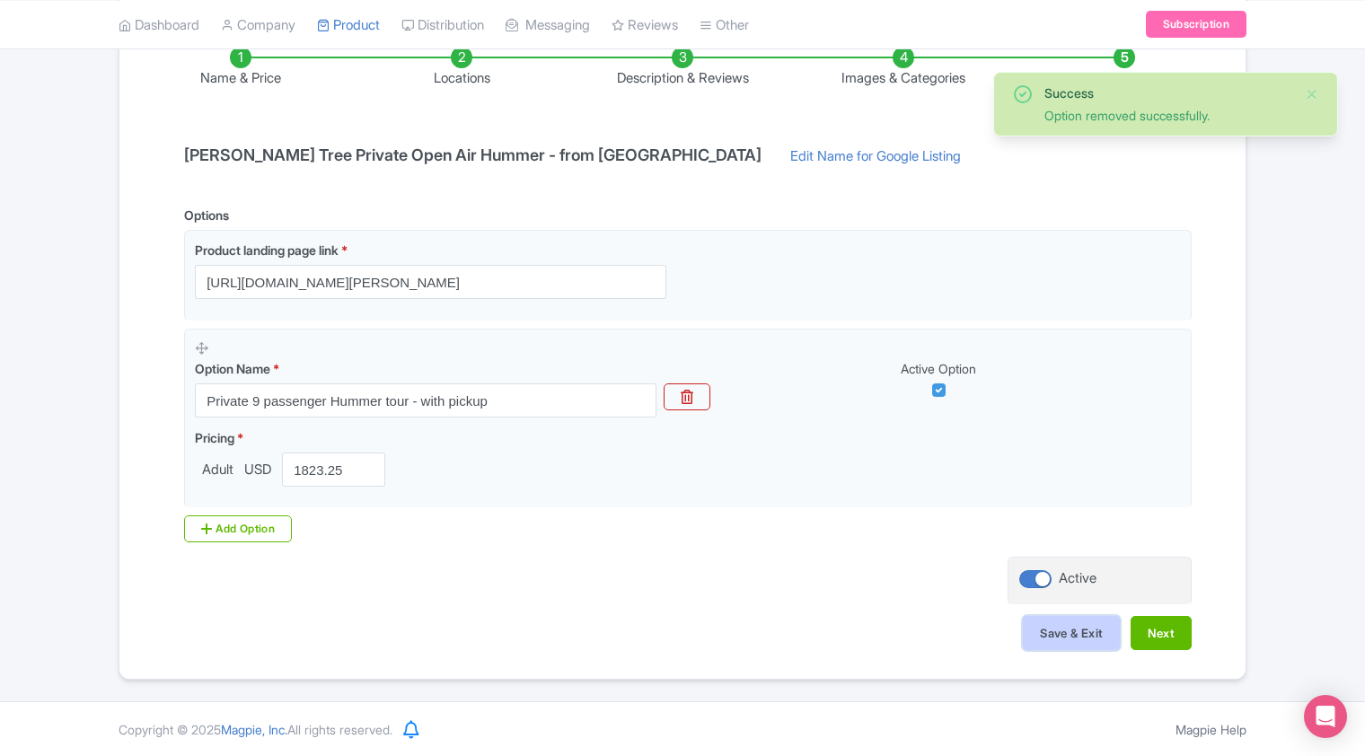
click at [1062, 632] on button "Save & Exit" at bounding box center [1071, 633] width 97 height 34
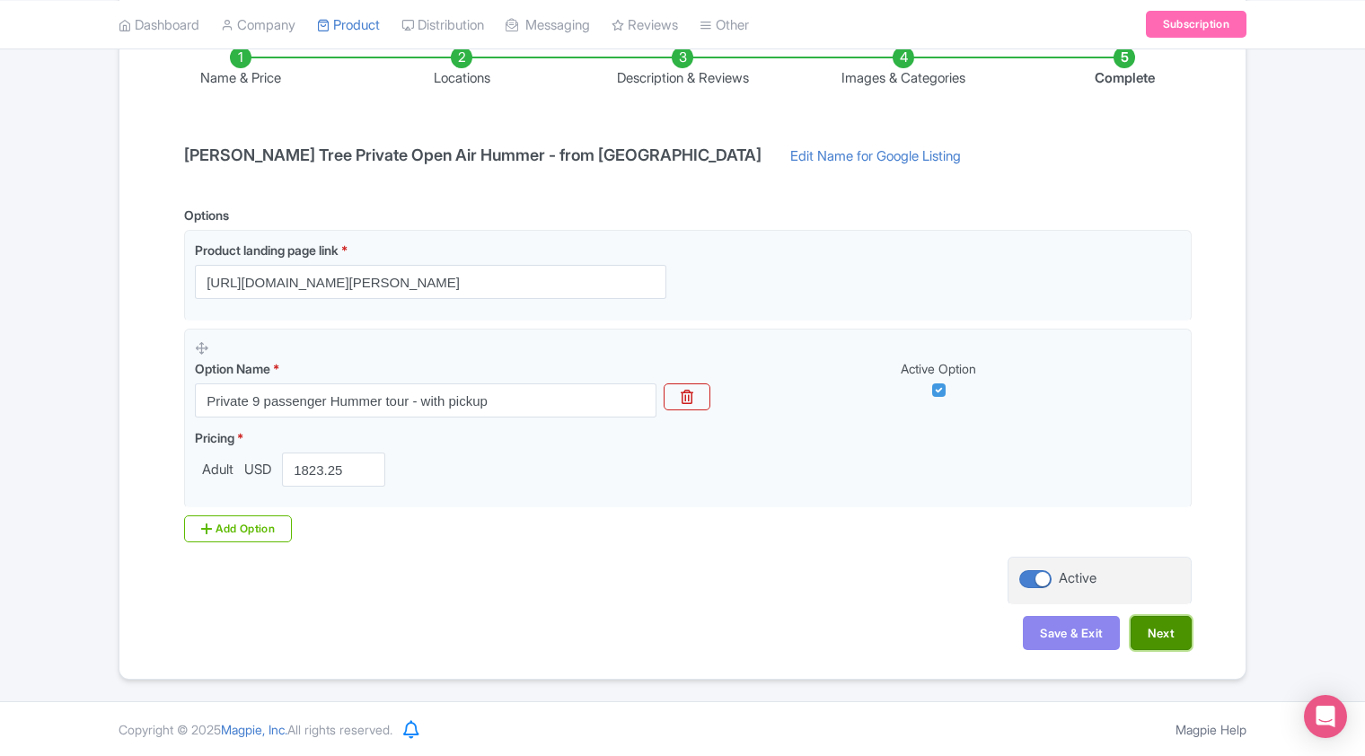
click at [1166, 638] on button "Next" at bounding box center [1161, 633] width 61 height 34
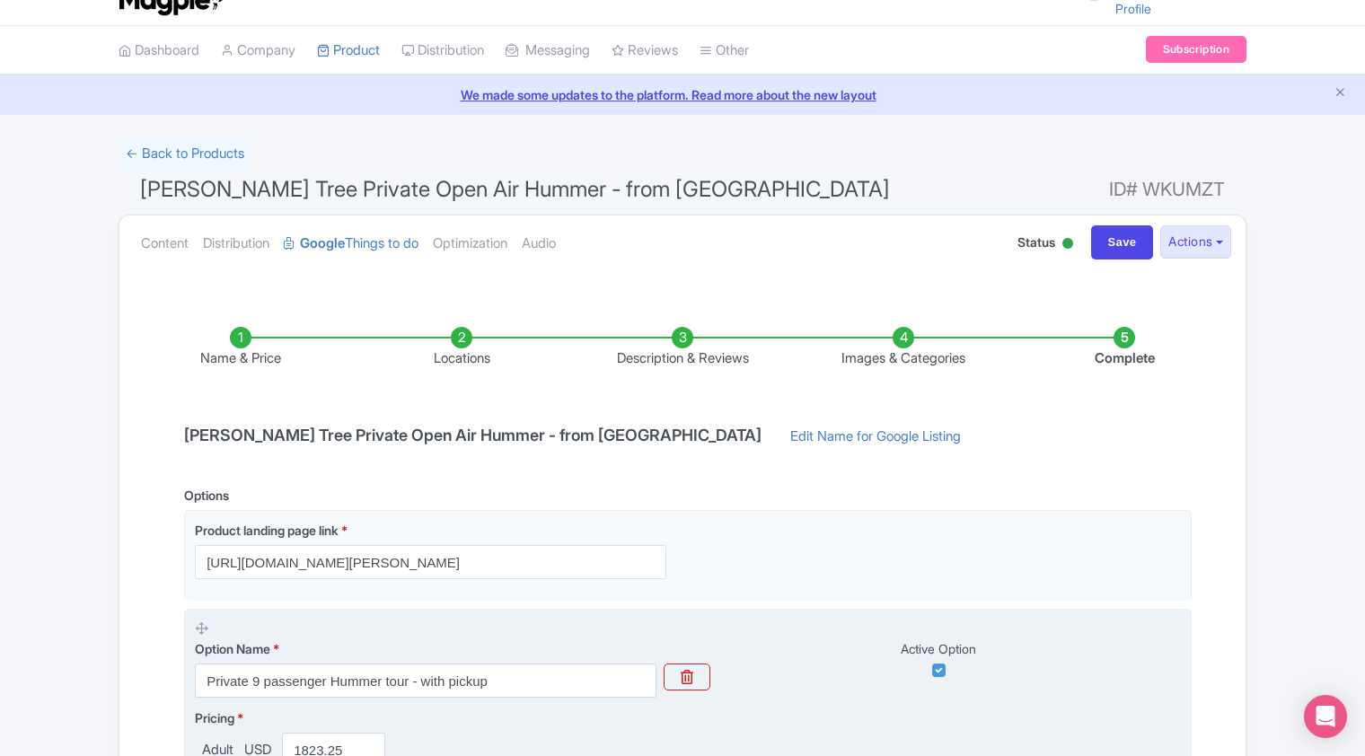
scroll to position [0, 0]
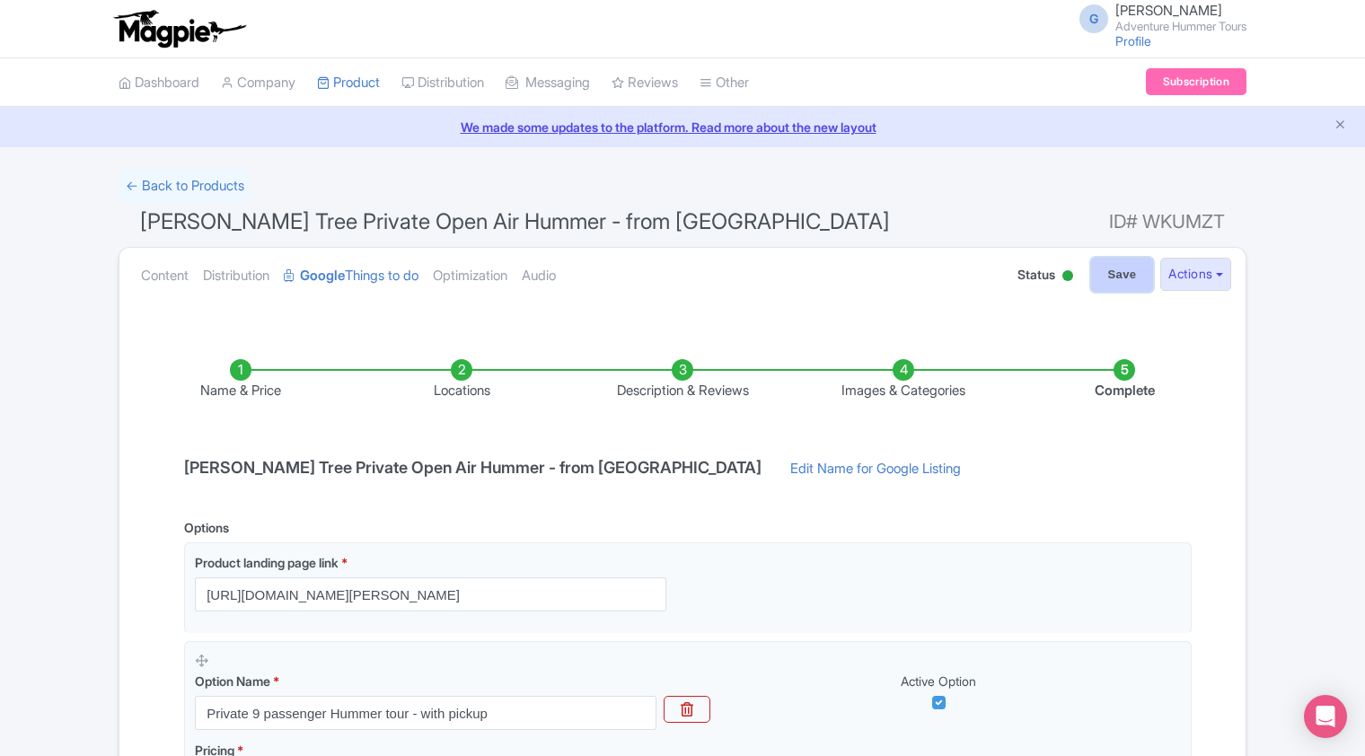
click at [1126, 280] on input "Save" at bounding box center [1122, 275] width 63 height 34
type input "Saving..."
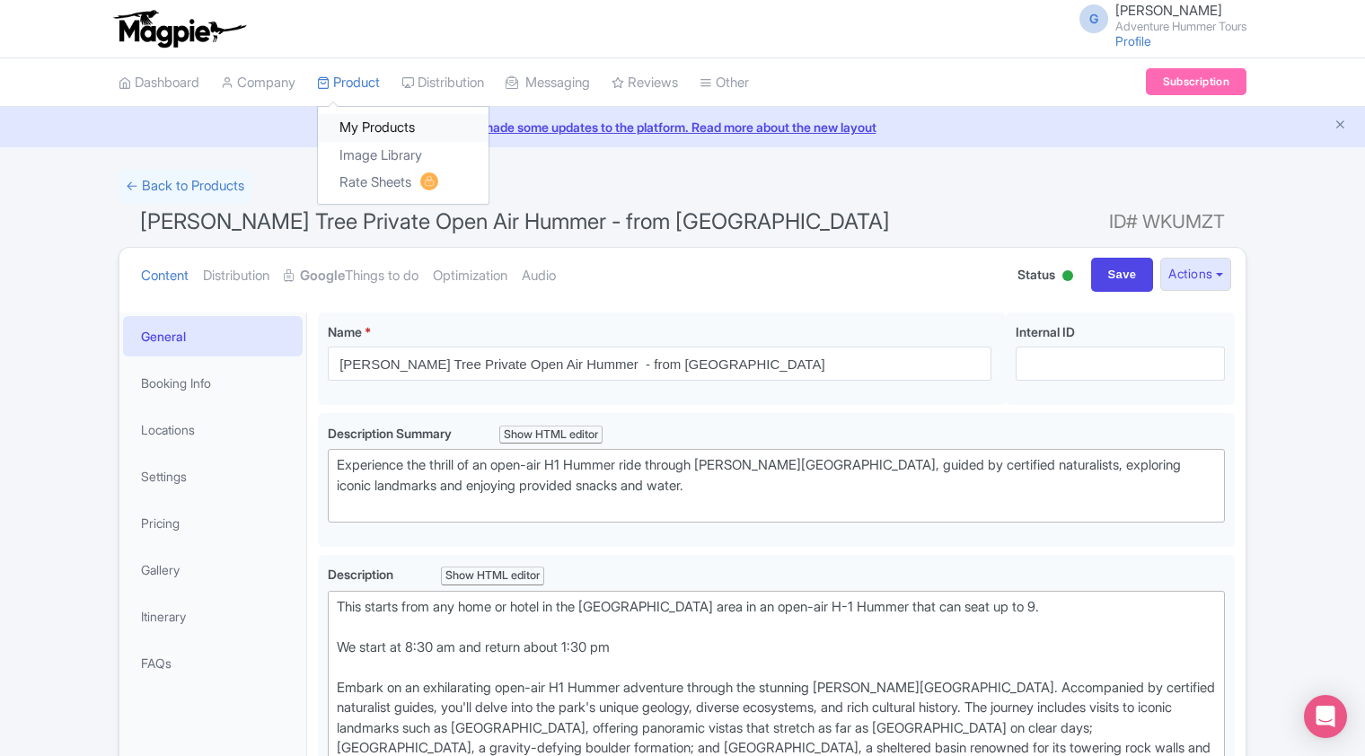
click at [373, 139] on link "My Products" at bounding box center [403, 128] width 171 height 28
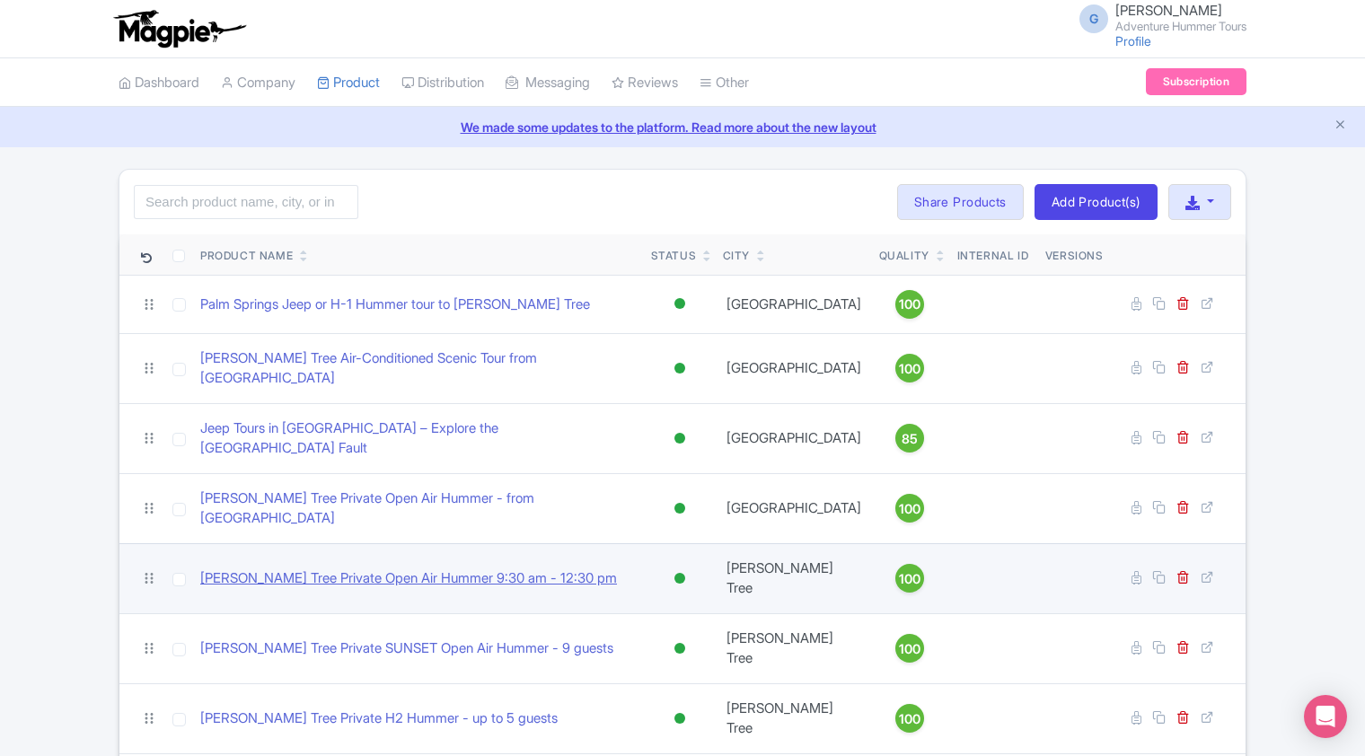
scroll to position [61, 0]
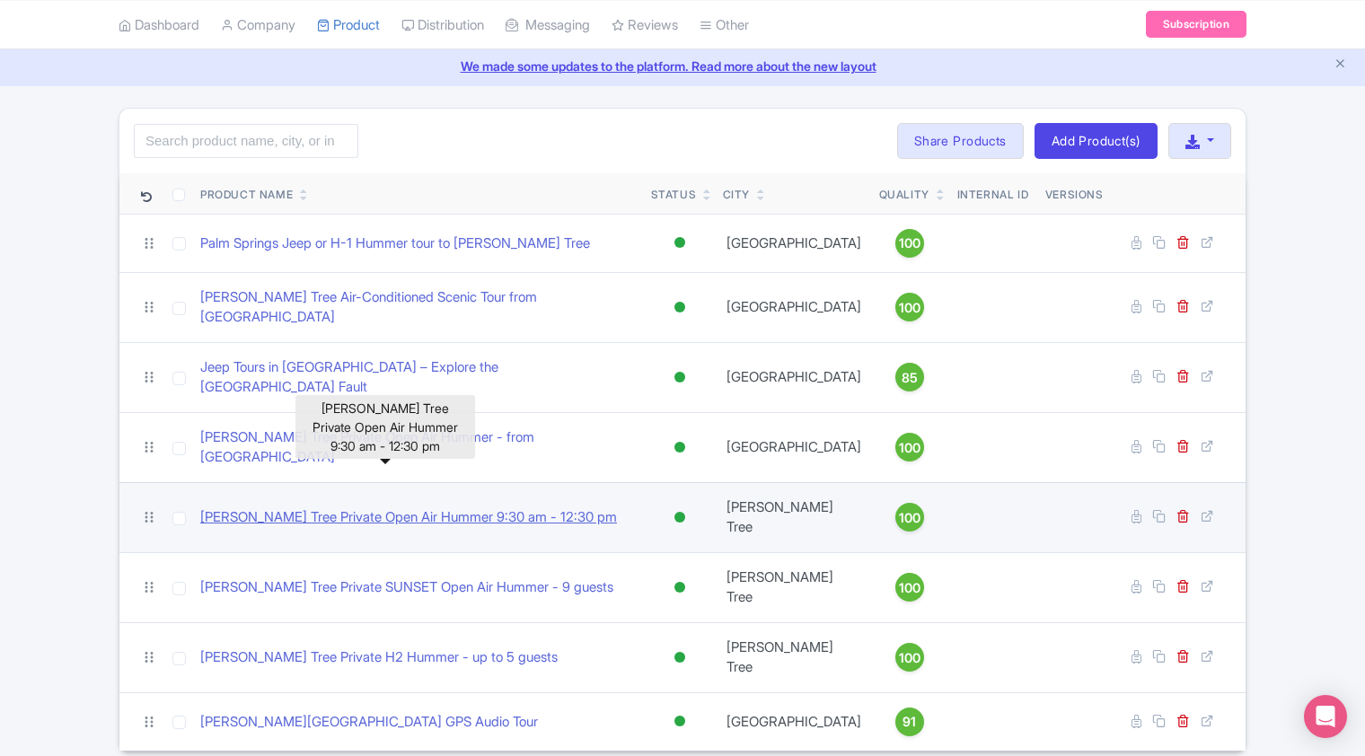
click at [384, 507] on link "[PERSON_NAME] Tree Private Open Air Hummer 9:30 am - 12:30 pm" at bounding box center [408, 517] width 417 height 21
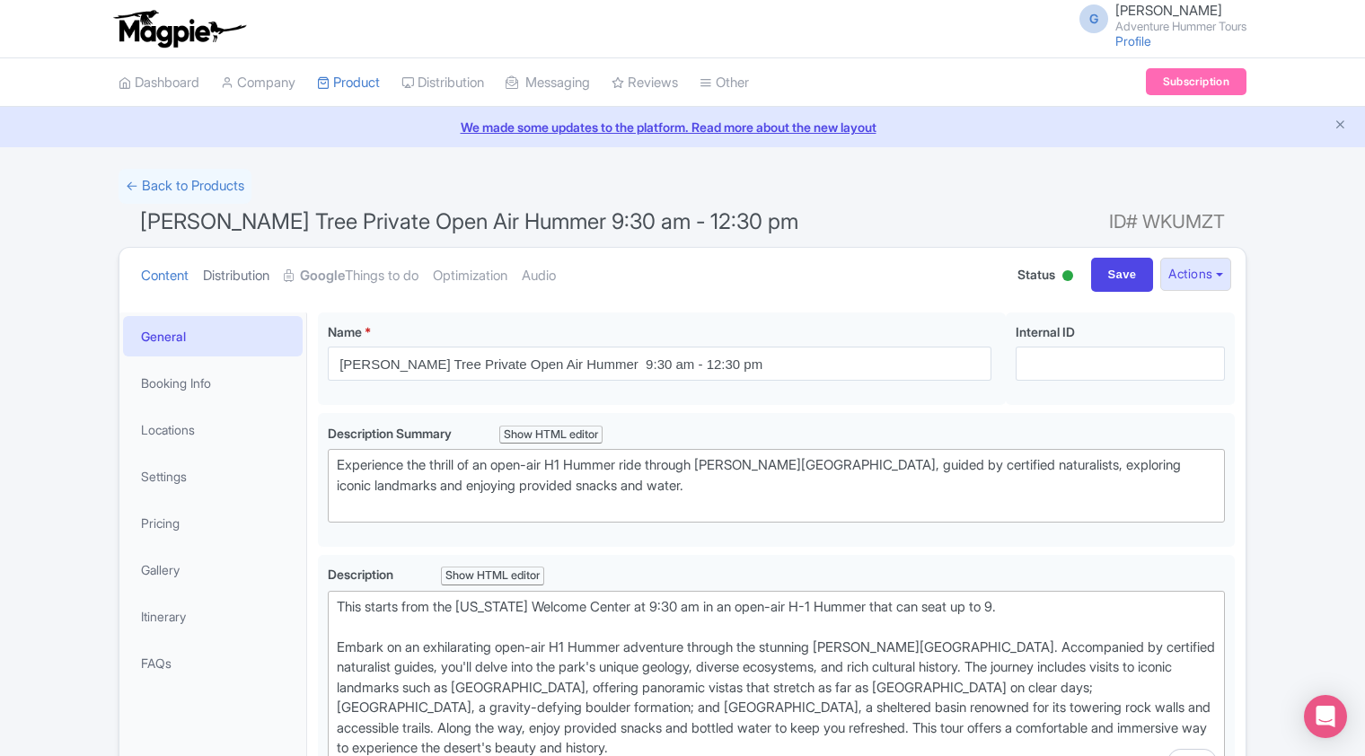
click at [251, 278] on link "Distribution" at bounding box center [236, 276] width 66 height 57
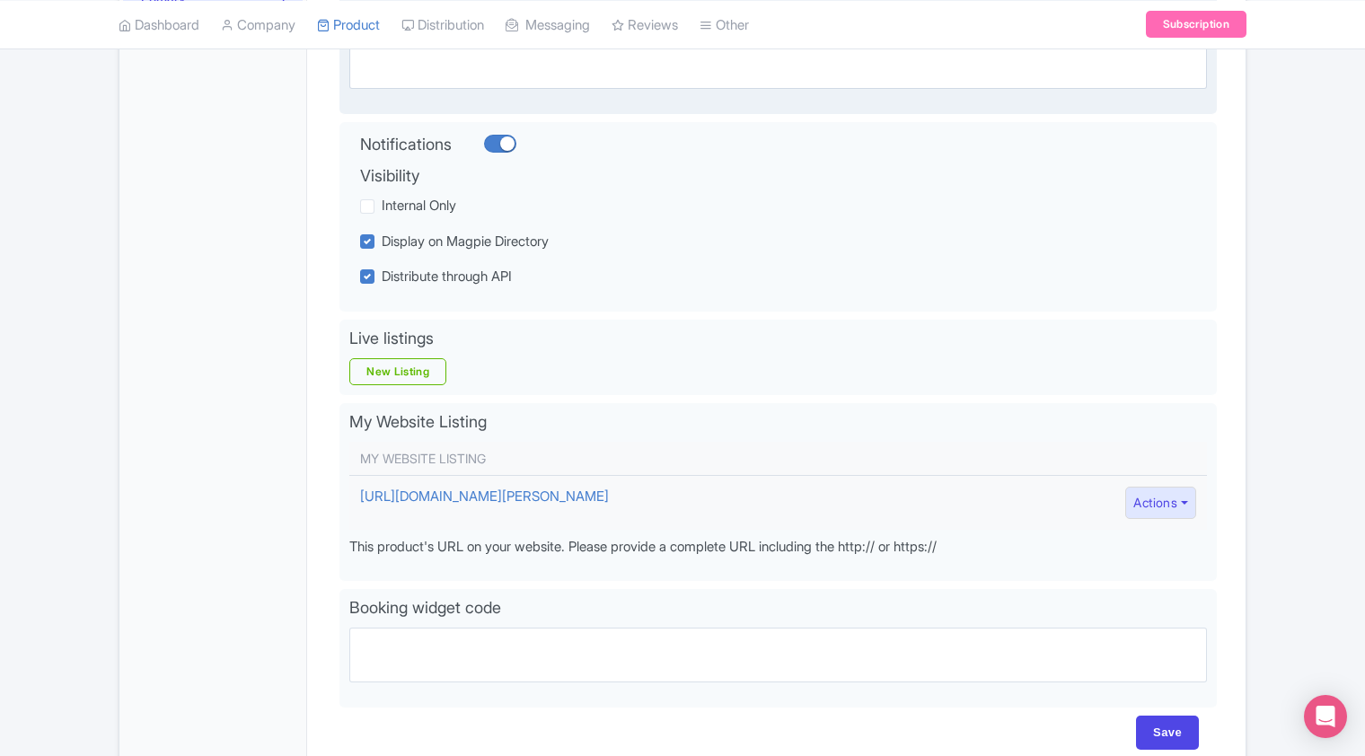
scroll to position [359, 0]
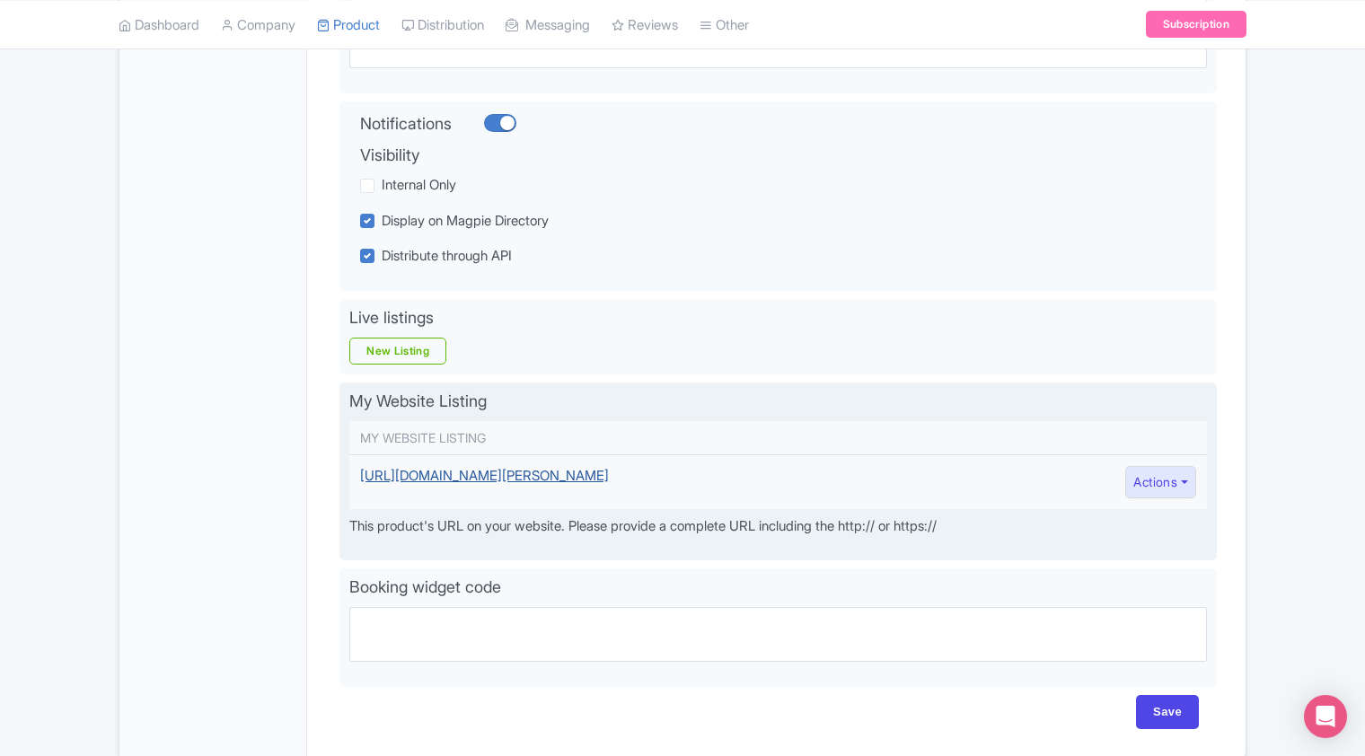
click at [546, 478] on link "https://adventurehummer.rezgo.com/details/402468/private-joshua-tree-open-air-h…" at bounding box center [484, 475] width 249 height 17
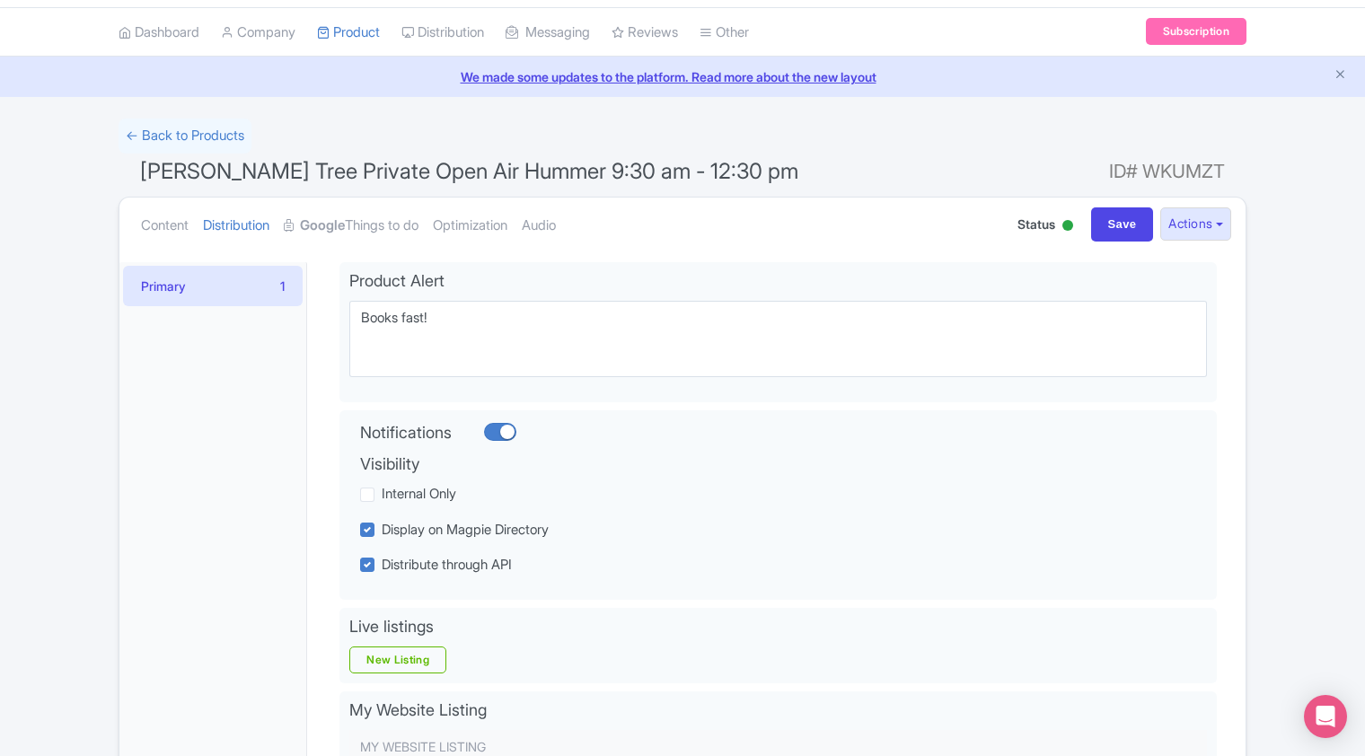
scroll to position [0, 0]
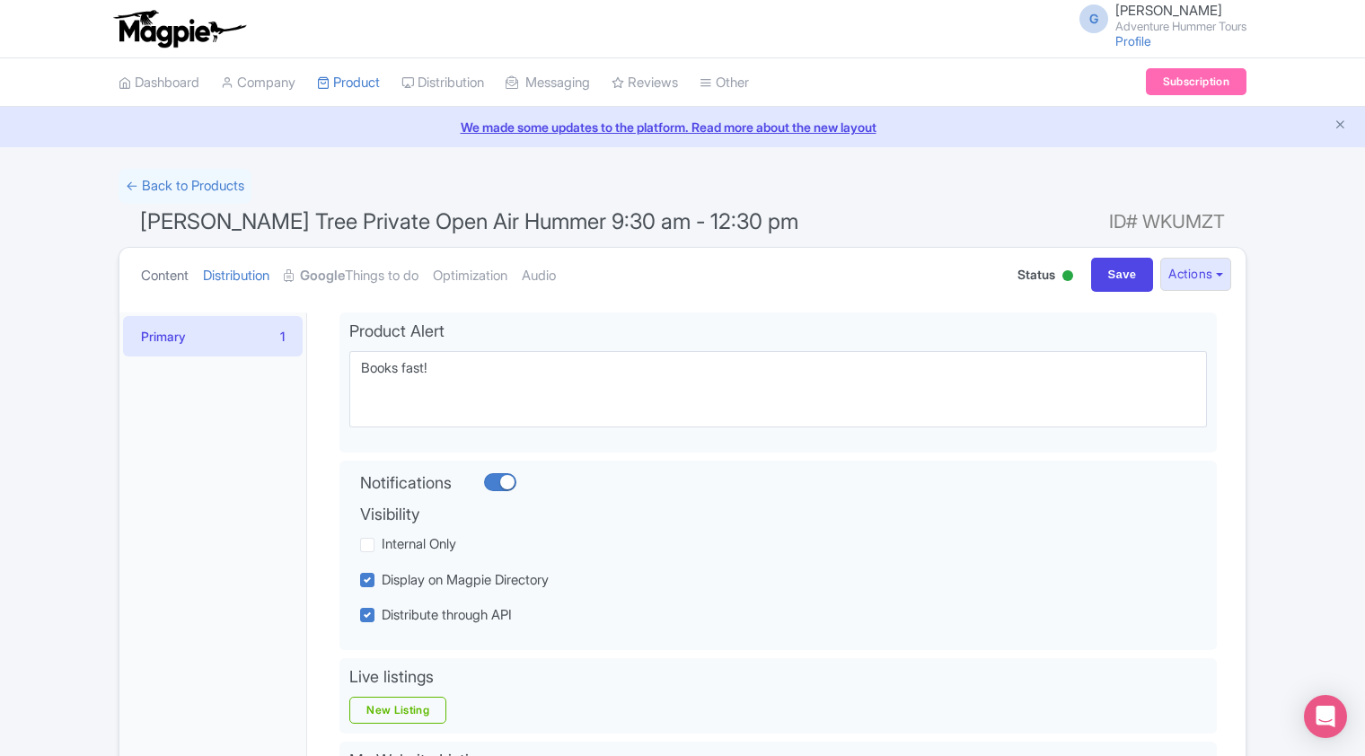
click at [167, 274] on link "Content" at bounding box center [165, 276] width 48 height 57
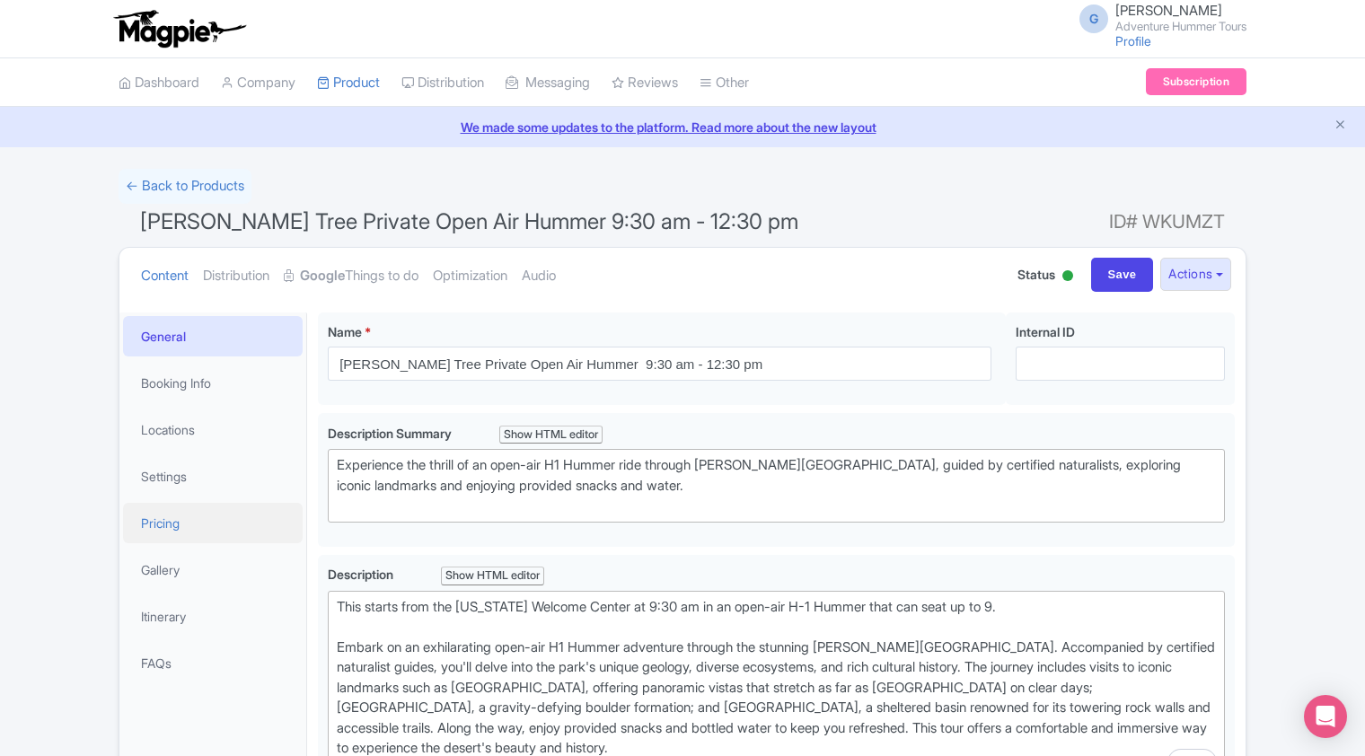
click at [145, 526] on link "Pricing" at bounding box center [213, 523] width 180 height 40
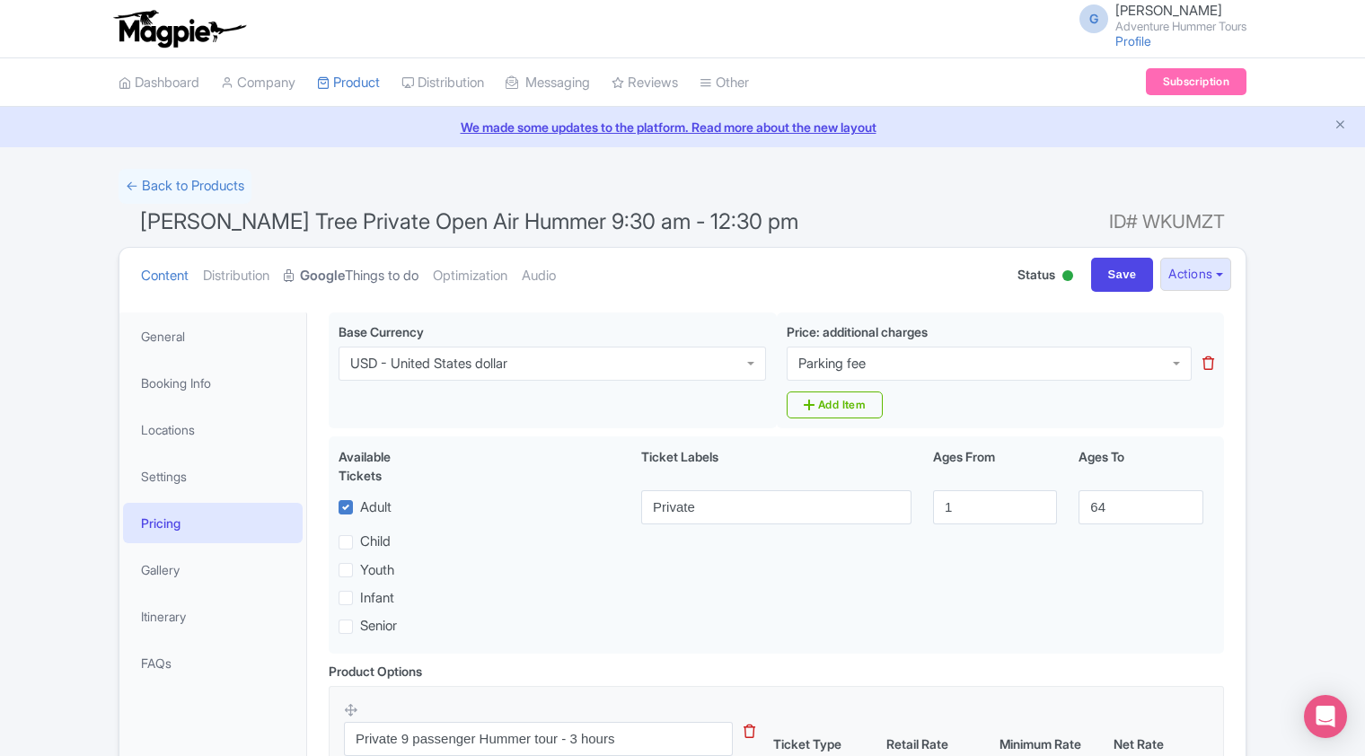
click at [392, 281] on link "Google Things to do" at bounding box center [351, 276] width 135 height 57
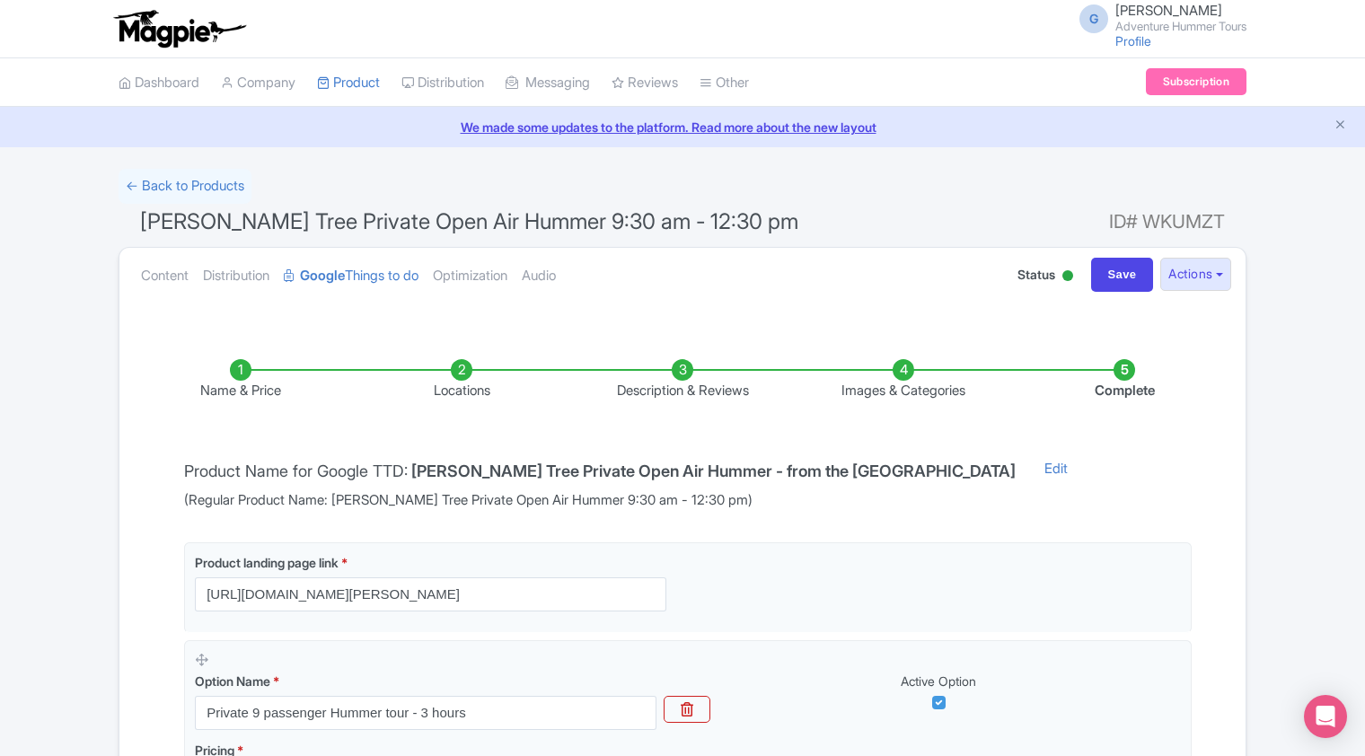
click at [244, 389] on li "Name & Price" at bounding box center [240, 380] width 221 height 42
click at [356, 131] on link "My Products" at bounding box center [403, 128] width 171 height 28
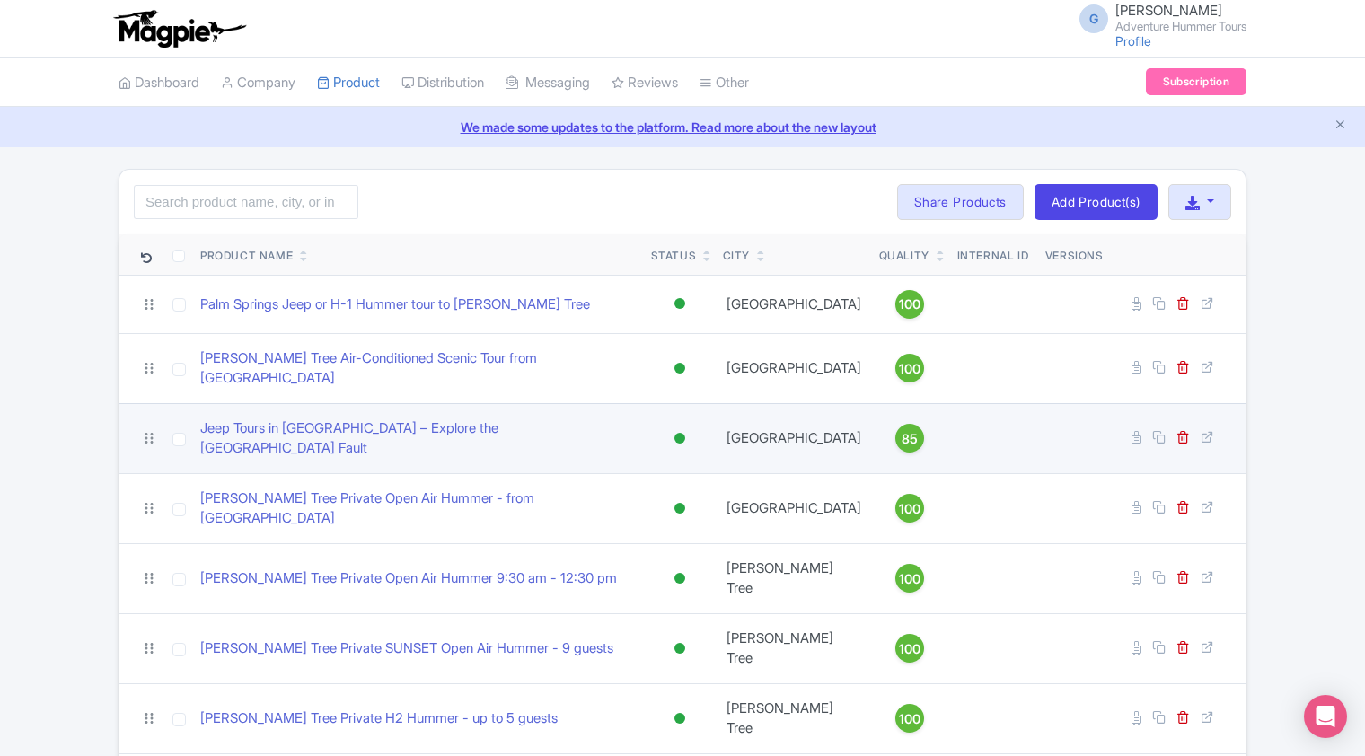
scroll to position [61, 0]
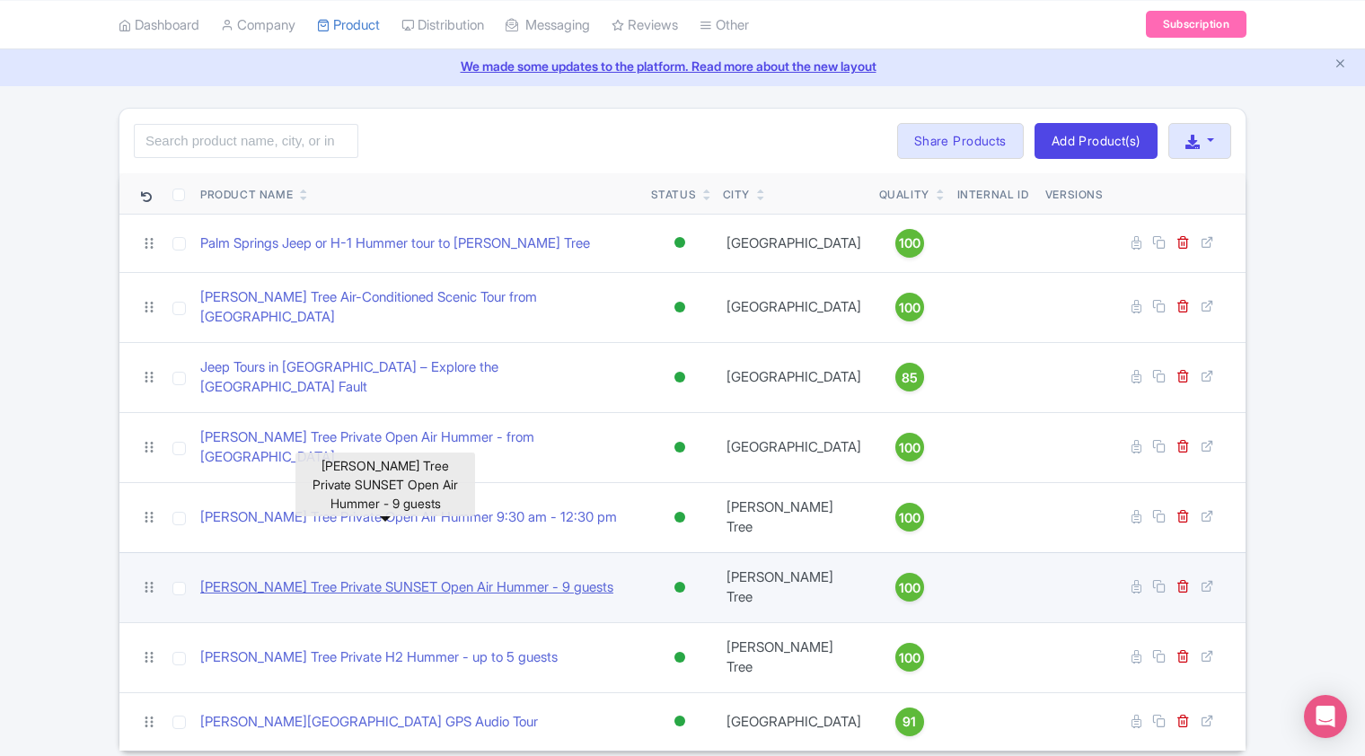
click at [391, 577] on link "Joshua Tree Private SUNSET Open Air Hummer - 9 guests" at bounding box center [406, 587] width 413 height 21
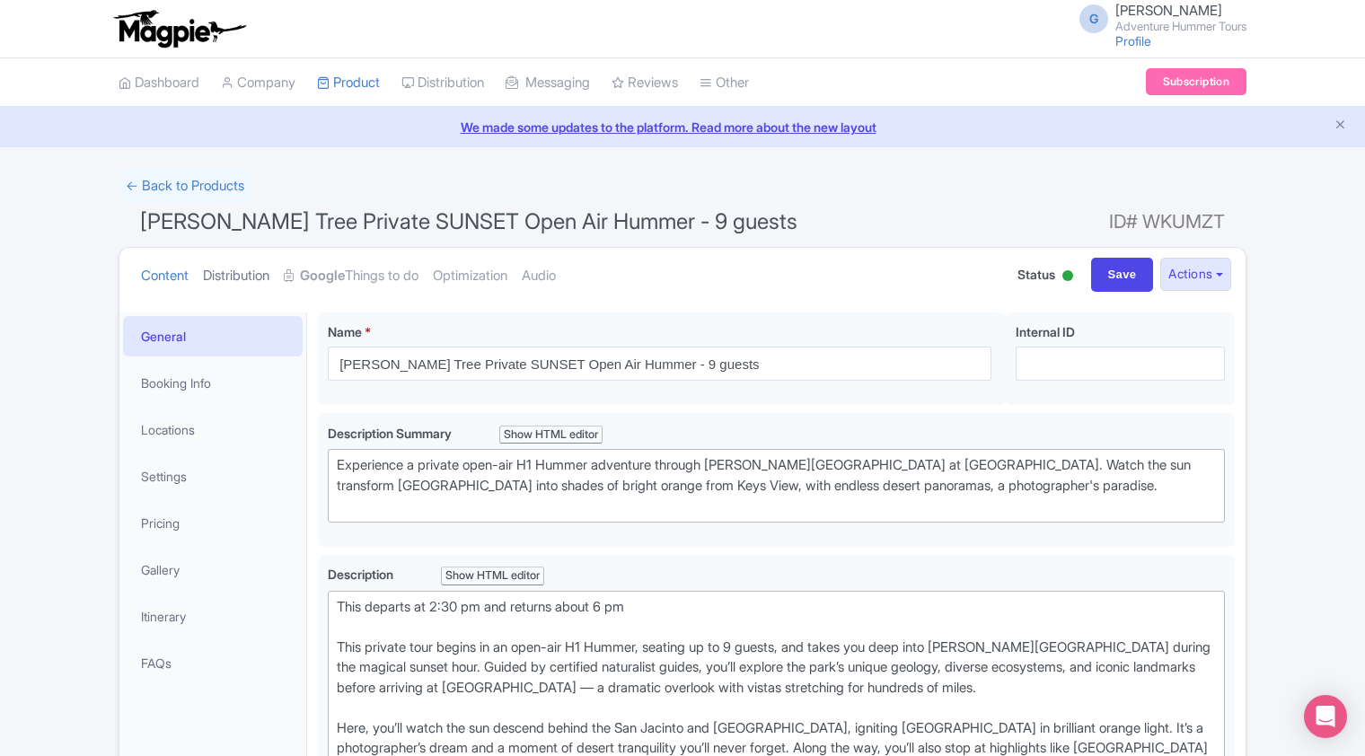
click at [234, 274] on link "Distribution" at bounding box center [236, 276] width 66 height 57
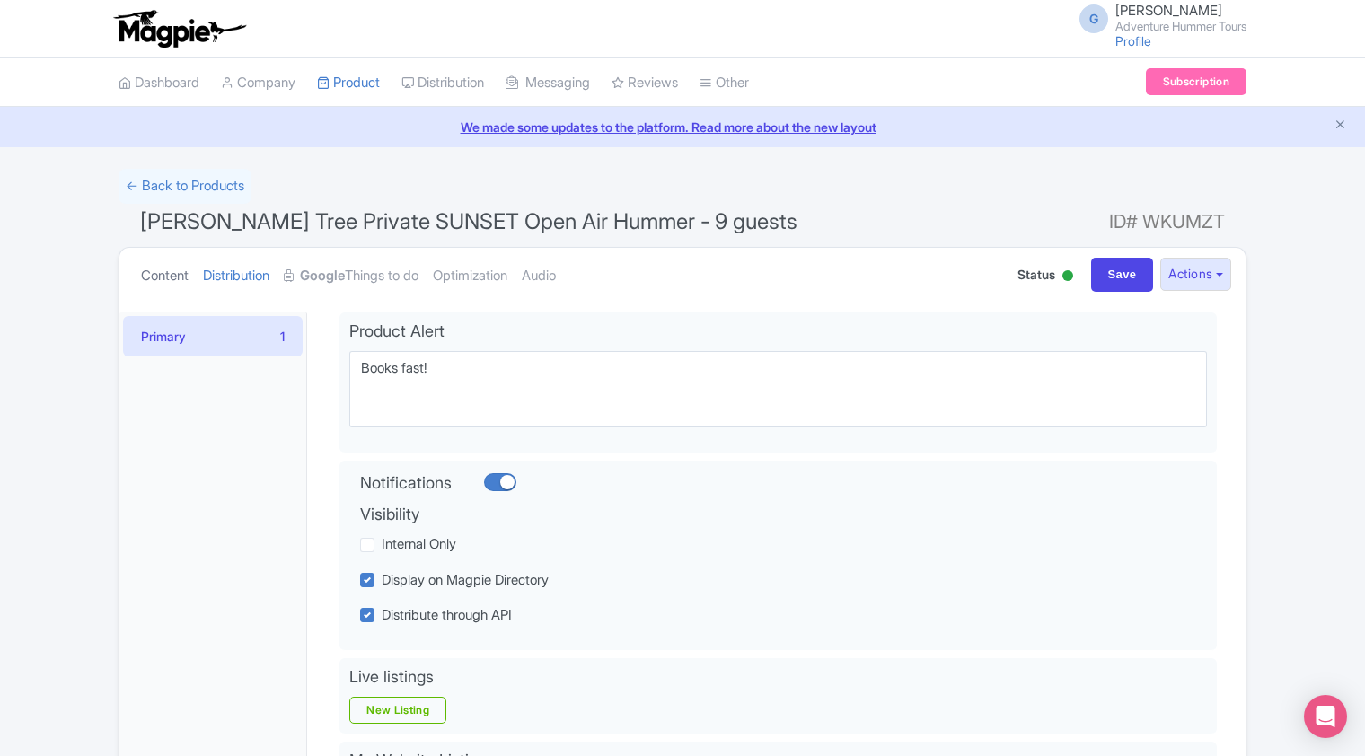
click at [176, 279] on link "Content" at bounding box center [165, 276] width 48 height 57
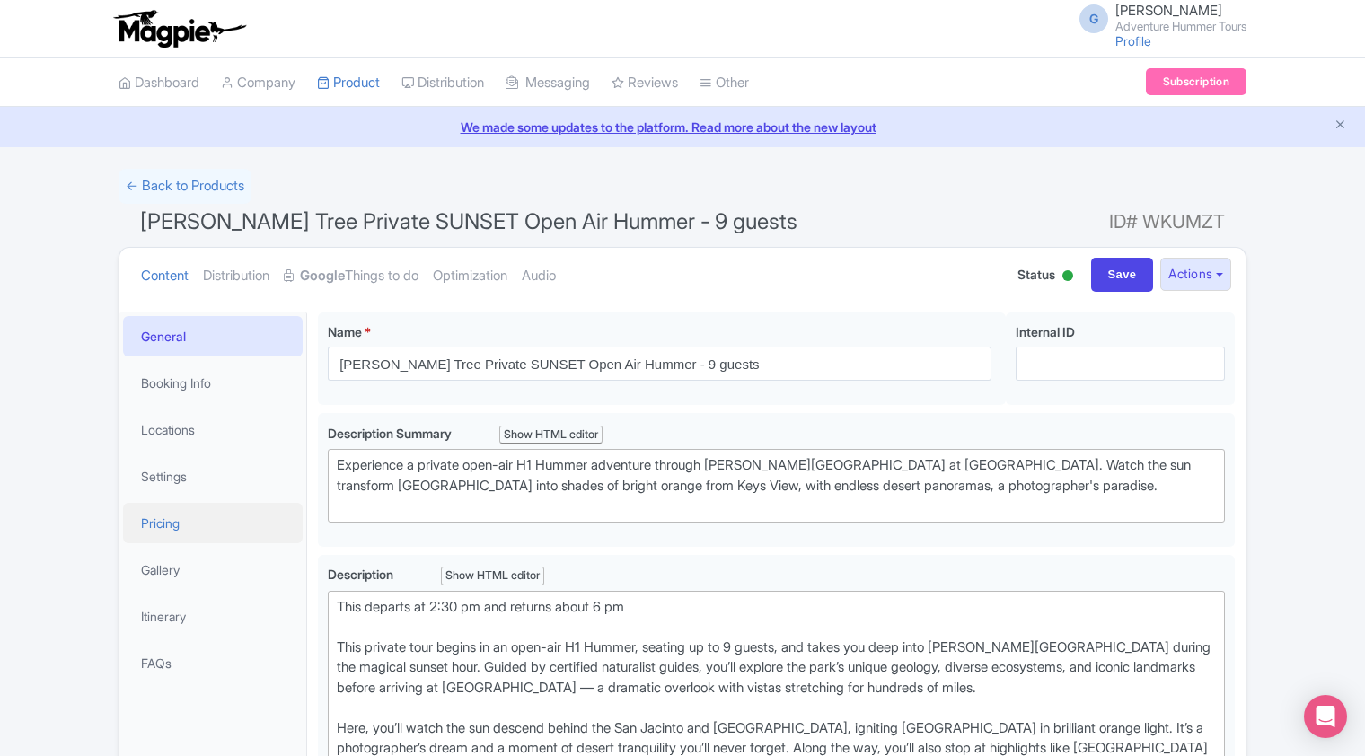
click at [159, 526] on link "Pricing" at bounding box center [213, 523] width 180 height 40
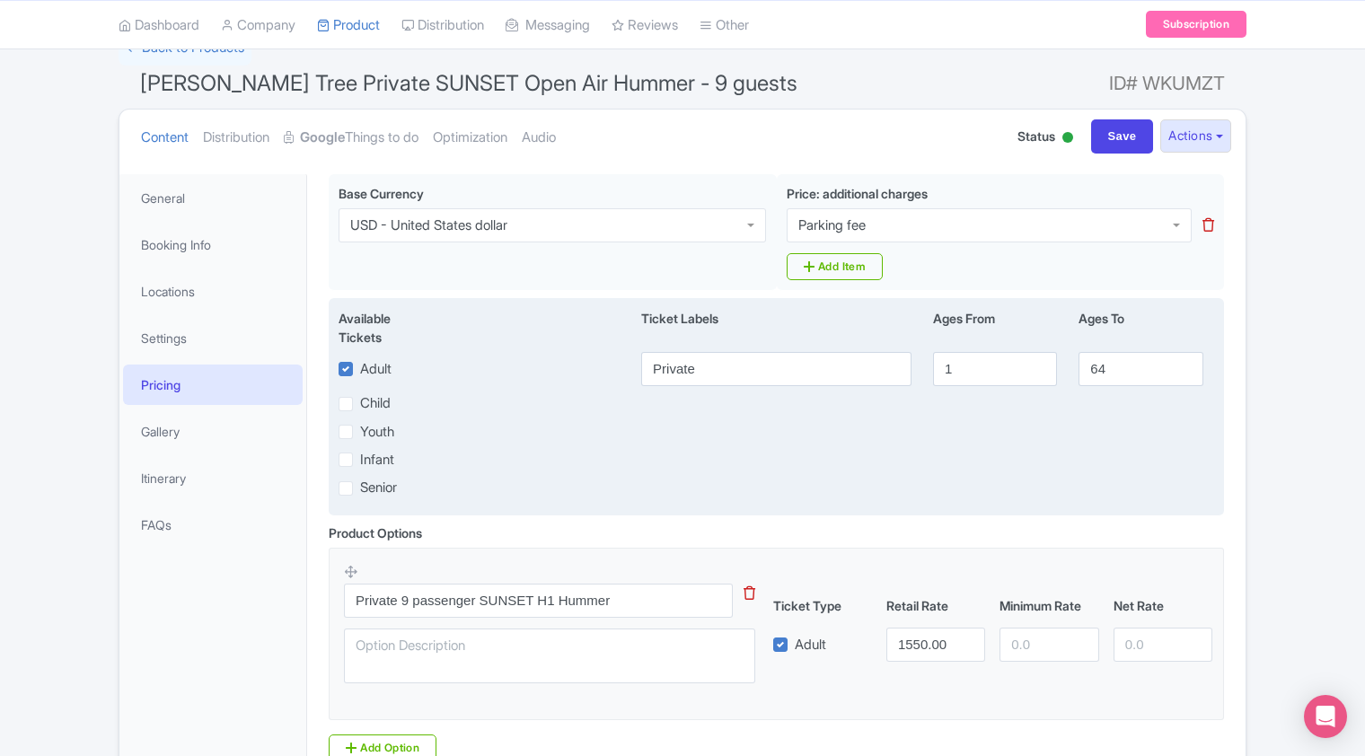
scroll to position [302, 0]
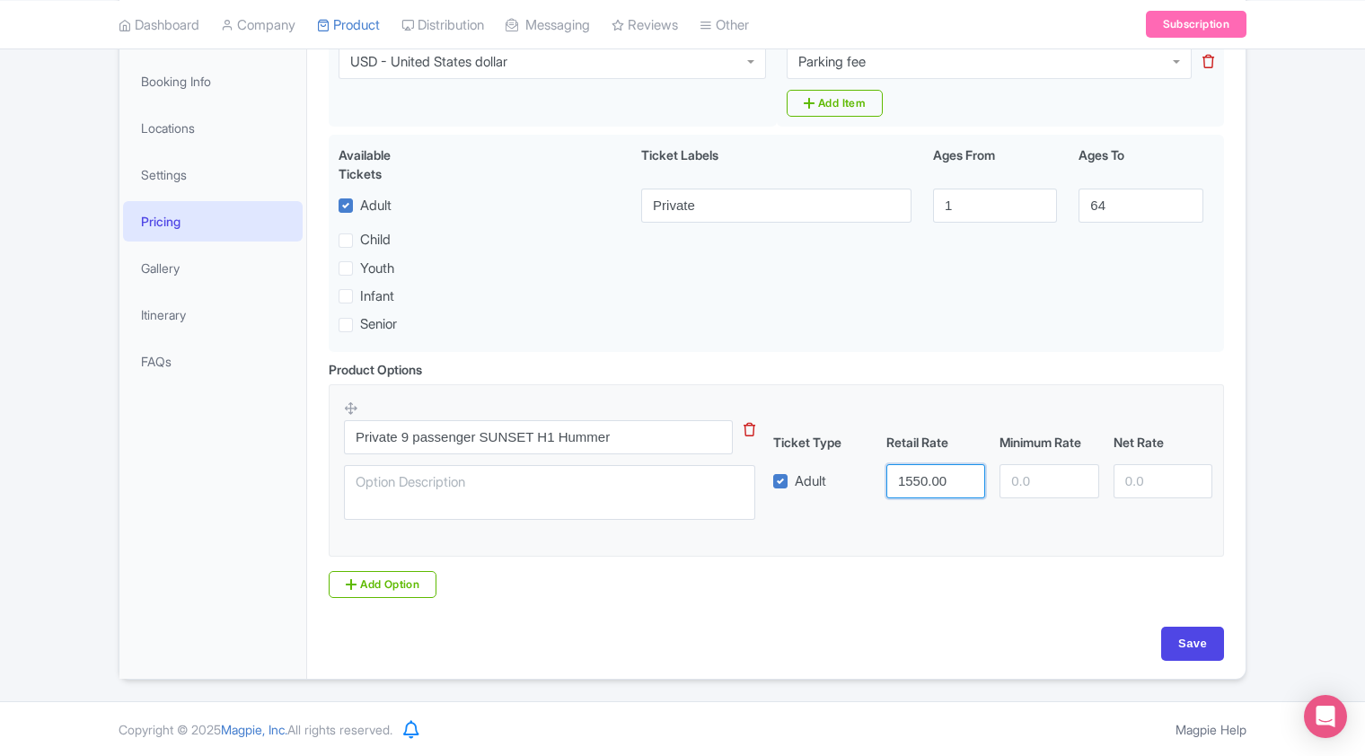
drag, startPoint x: 920, startPoint y: 482, endPoint x: 895, endPoint y: 486, distance: 24.5
click at [895, 486] on input "1550.00" at bounding box center [935, 481] width 99 height 34
type input "1712.75"
click at [1202, 647] on input "Save" at bounding box center [1192, 644] width 63 height 34
type input "Saving..."
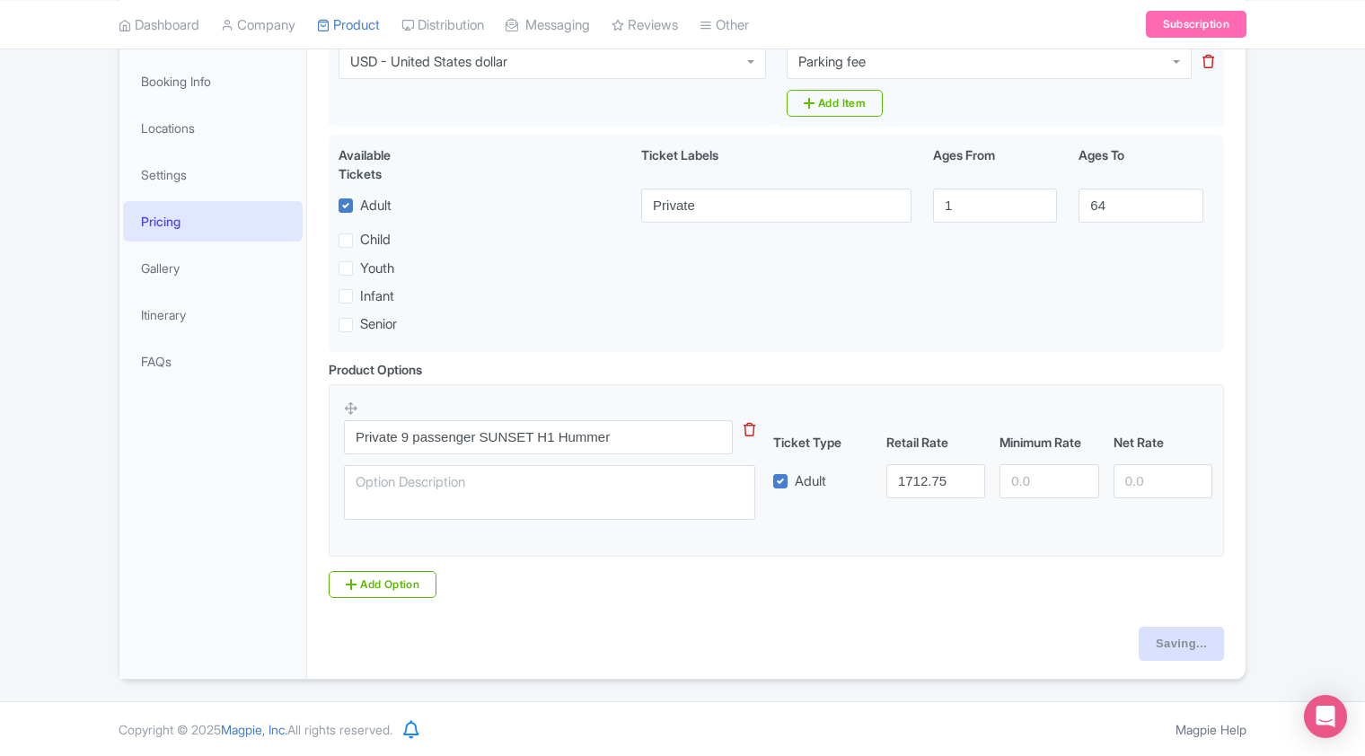
type input "Saving..."
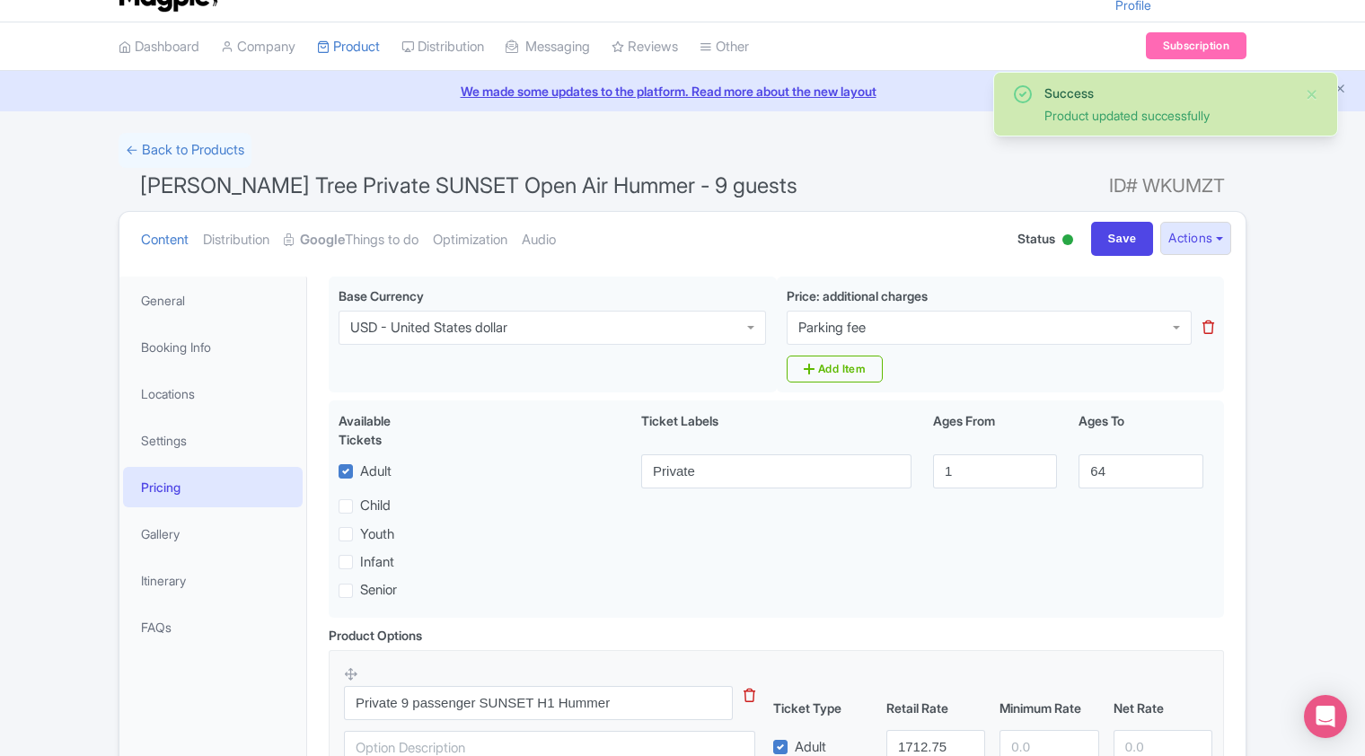
scroll to position [32, 0]
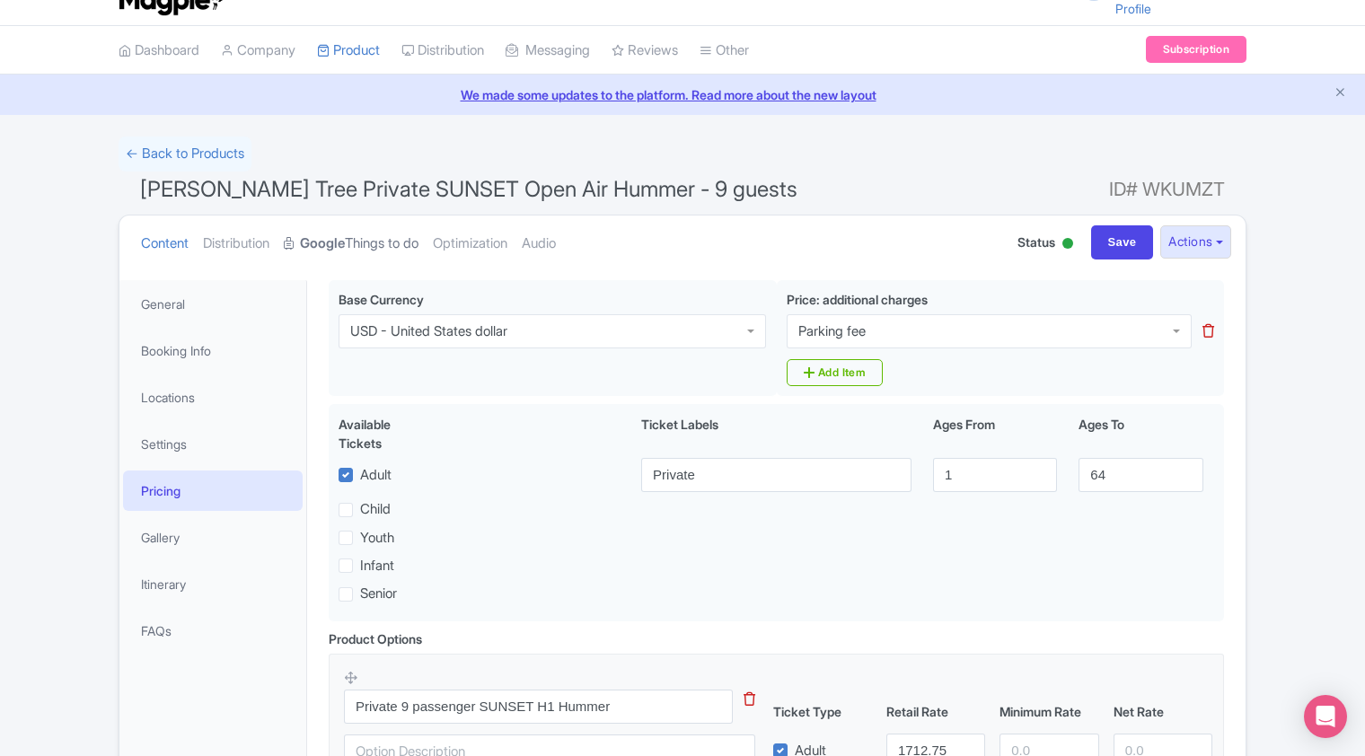
click at [365, 242] on link "Google Things to do" at bounding box center [351, 244] width 135 height 57
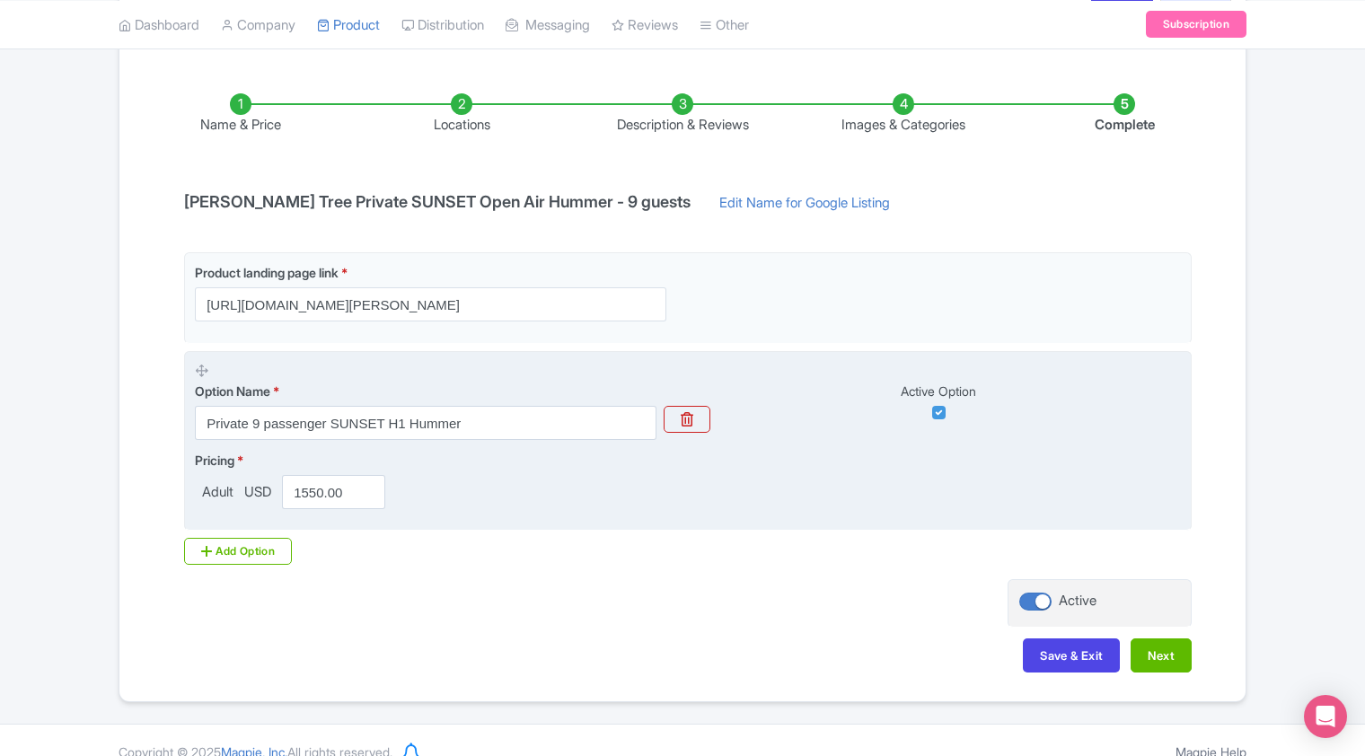
scroll to position [287, 0]
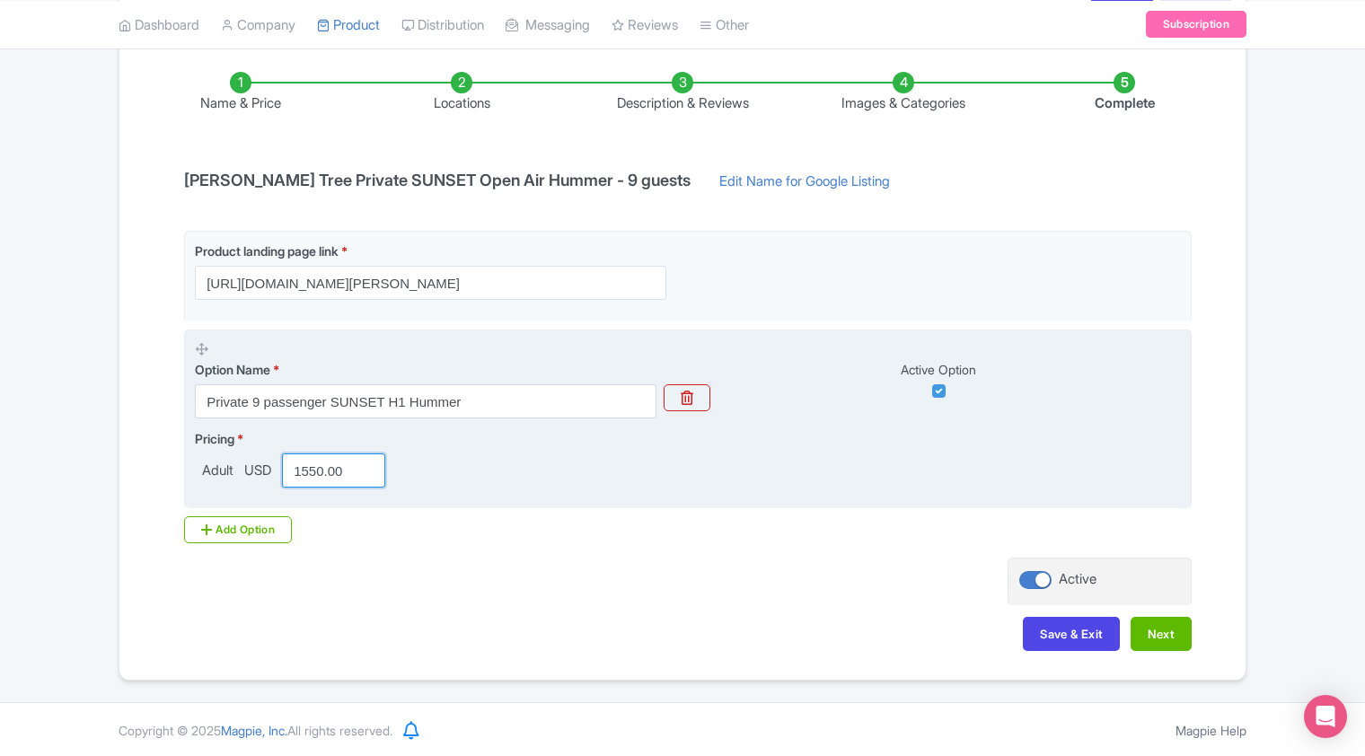
drag, startPoint x: 348, startPoint y: 467, endPoint x: 297, endPoint y: 468, distance: 51.2
click at [297, 468] on input "1550.00" at bounding box center [333, 471] width 103 height 34
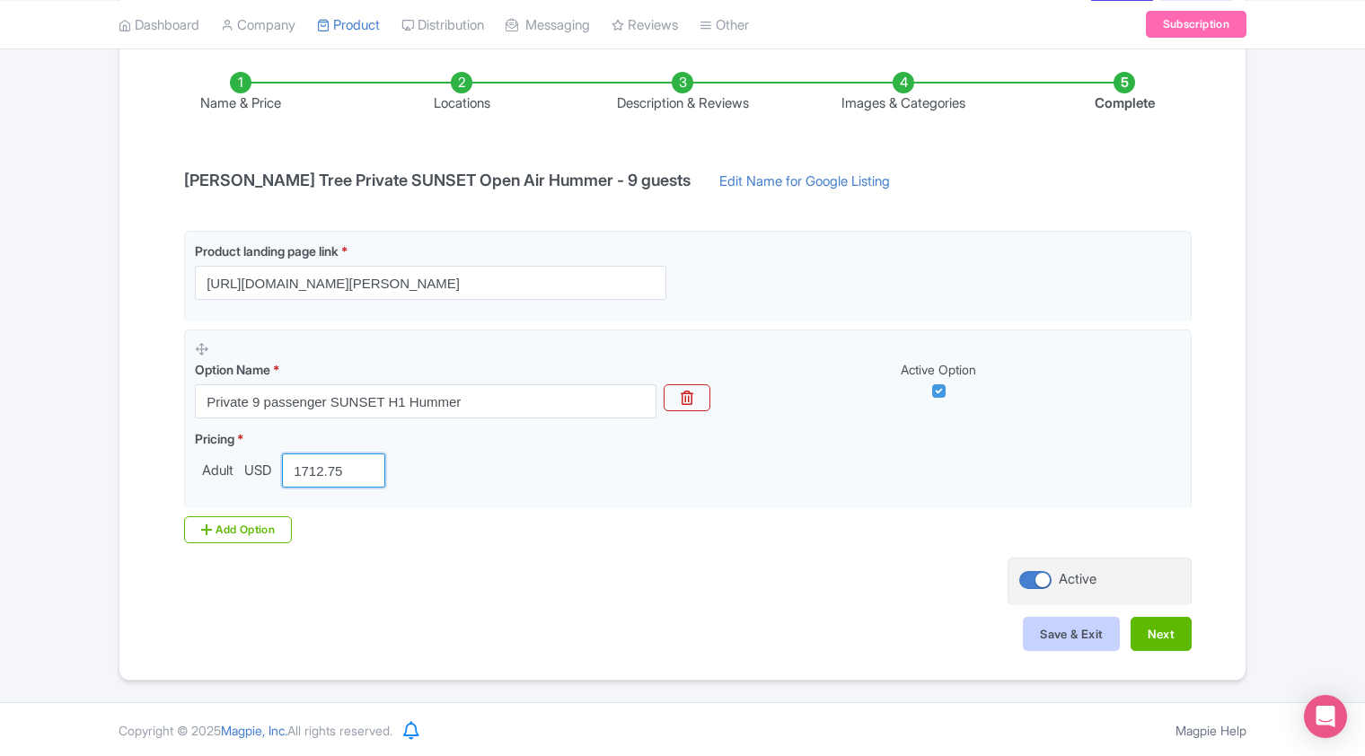
type input "1712.75"
click at [1052, 637] on button "Save & Exit" at bounding box center [1071, 634] width 97 height 34
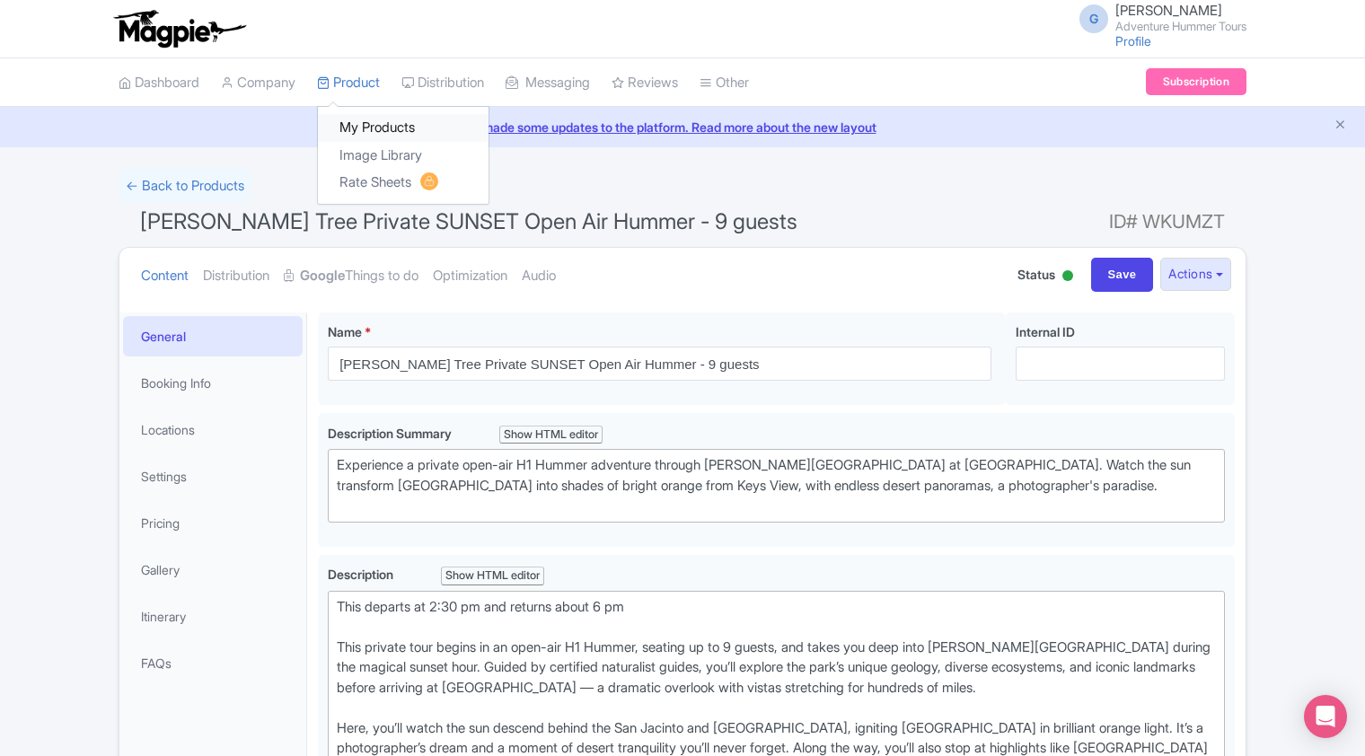
click at [364, 127] on link "My Products" at bounding box center [403, 128] width 171 height 28
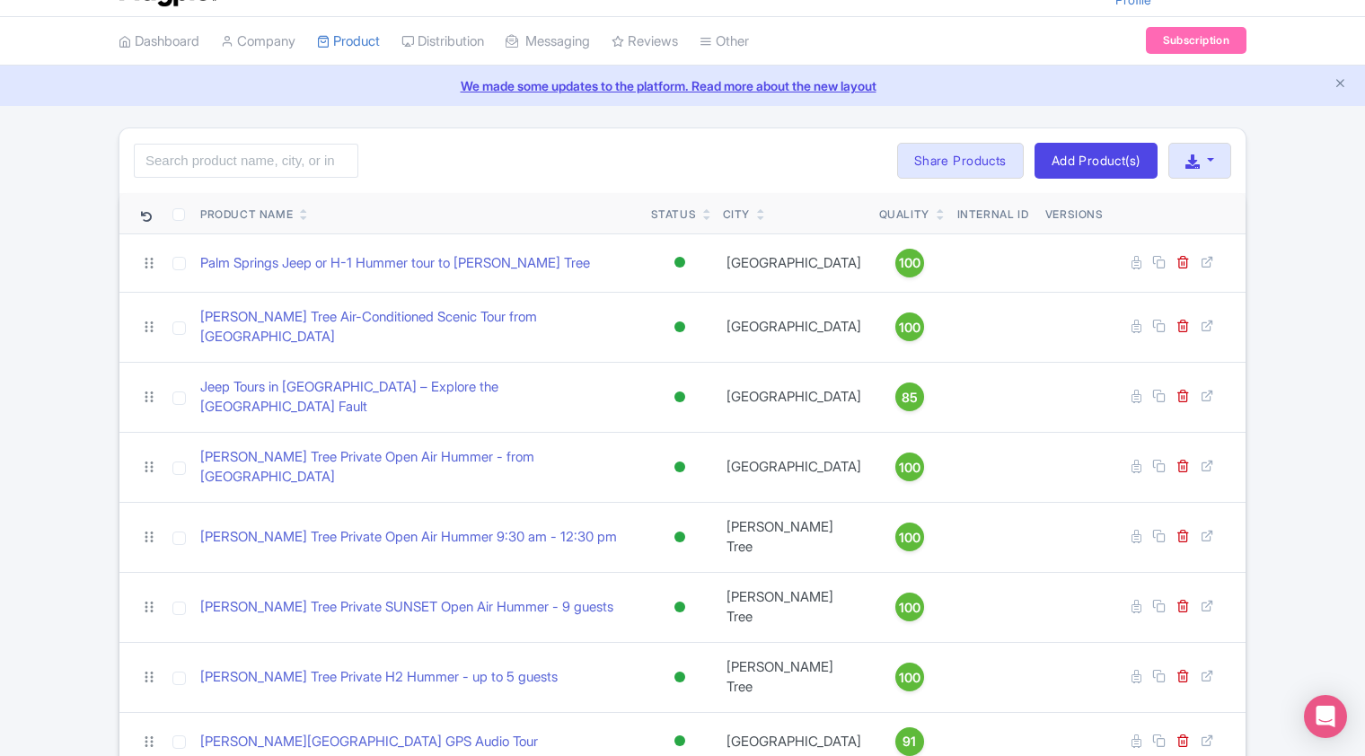
scroll to position [61, 0]
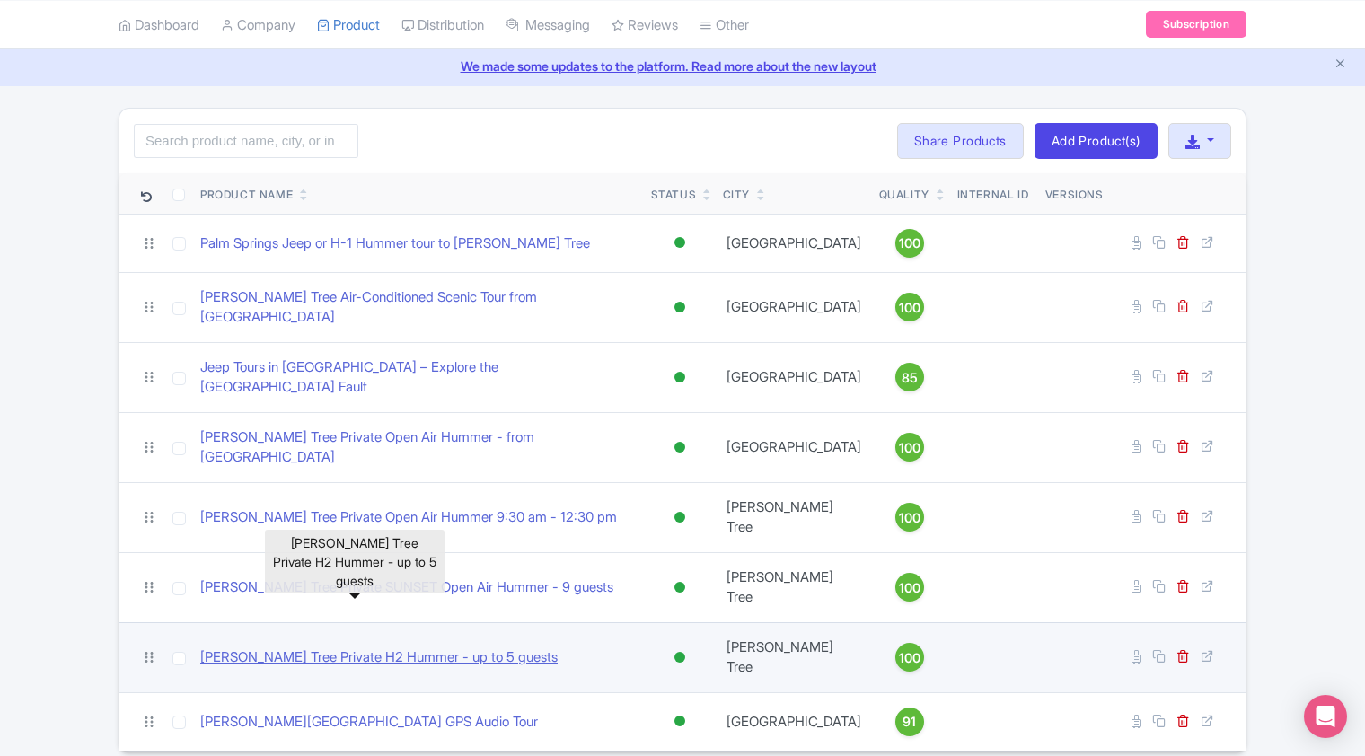
click at [359, 648] on link "[PERSON_NAME] Tree Private H2 Hummer - up to 5 guests" at bounding box center [378, 658] width 357 height 21
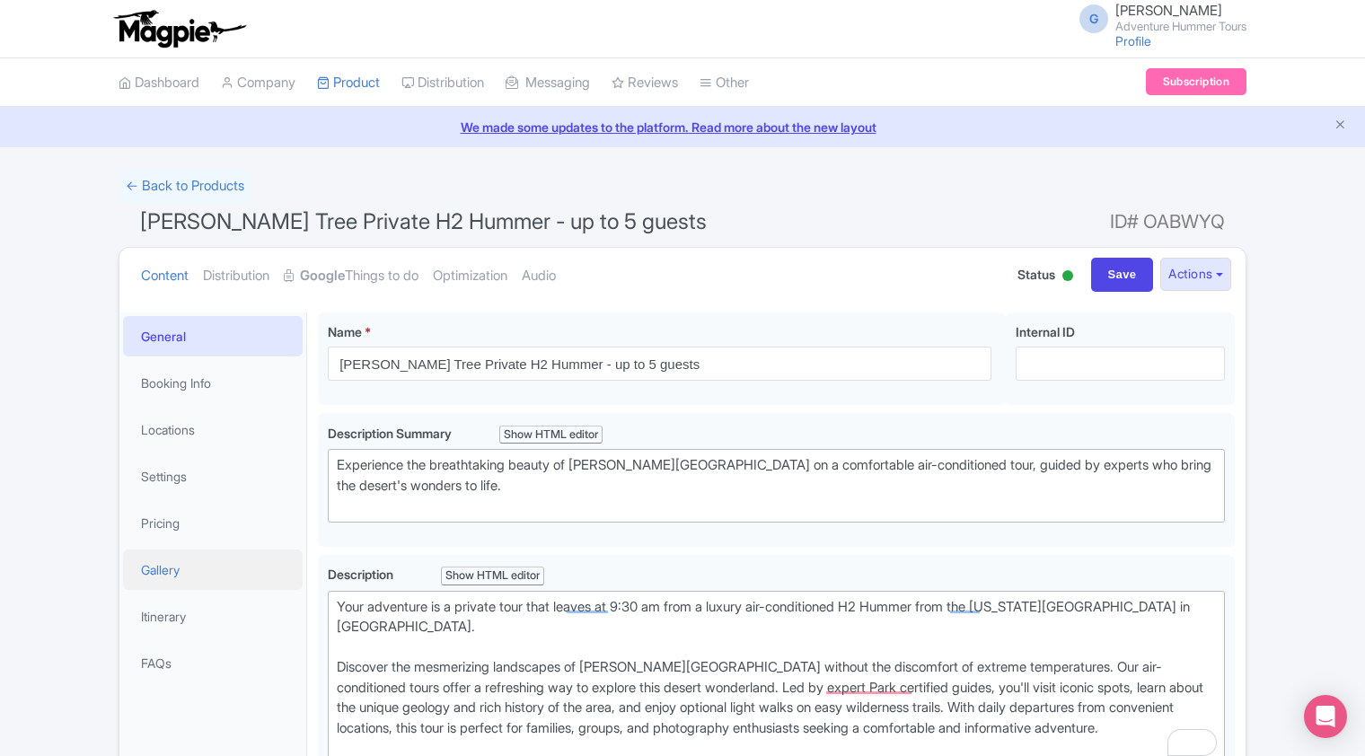
click at [166, 582] on link "Gallery" at bounding box center [213, 570] width 180 height 40
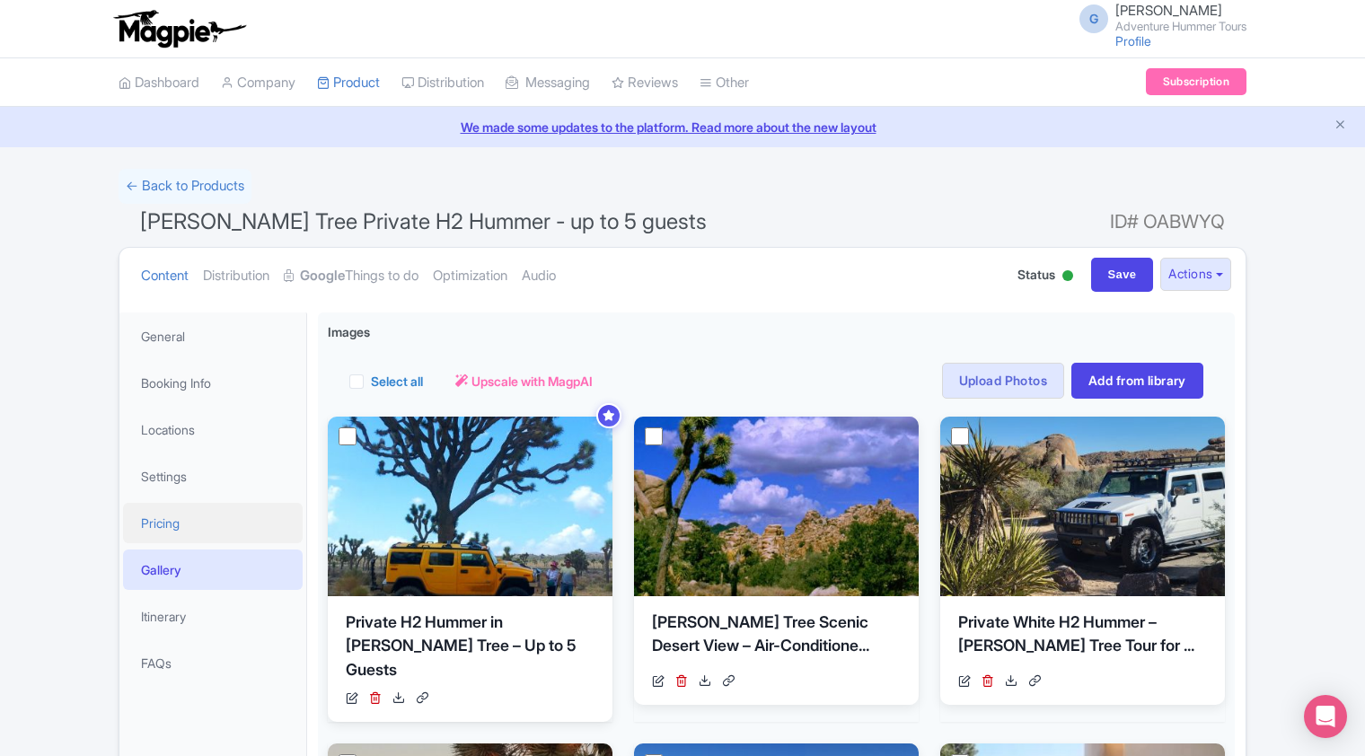
click at [176, 525] on link "Pricing" at bounding box center [213, 523] width 180 height 40
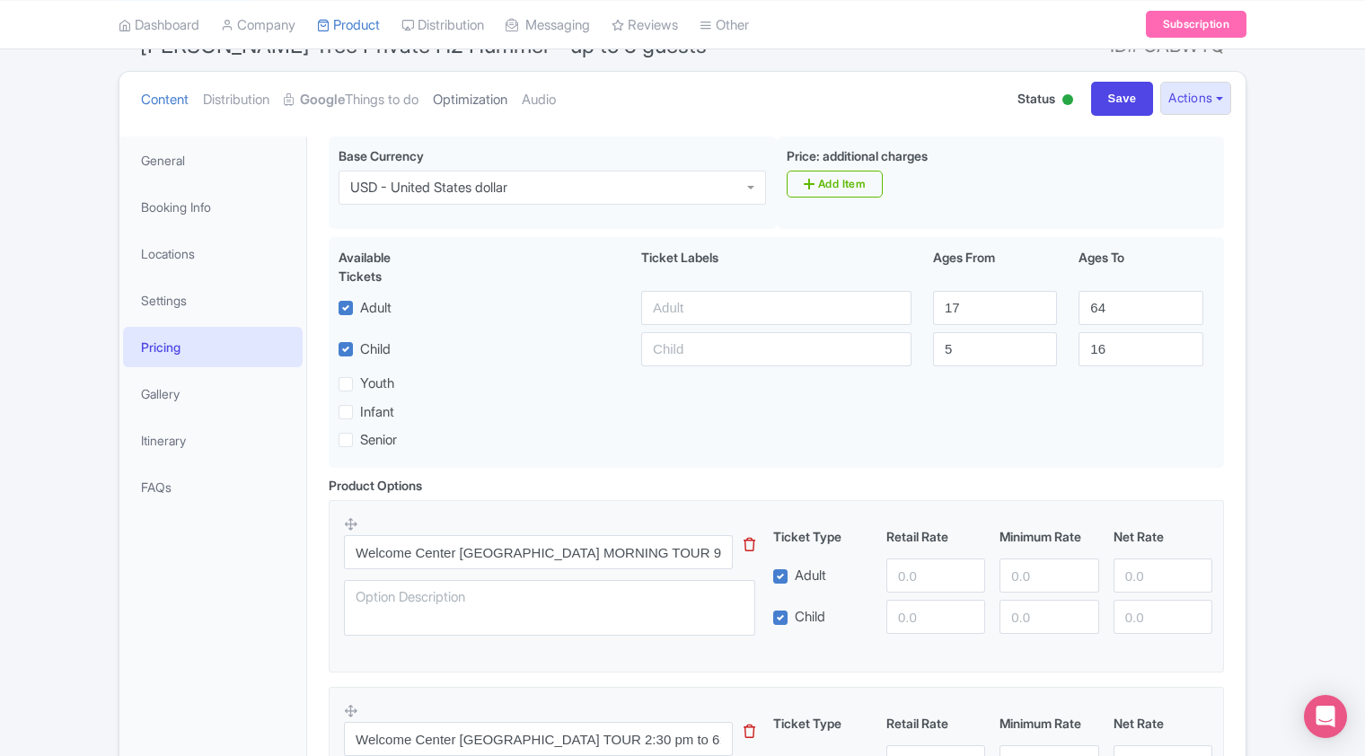
scroll to position [359, 0]
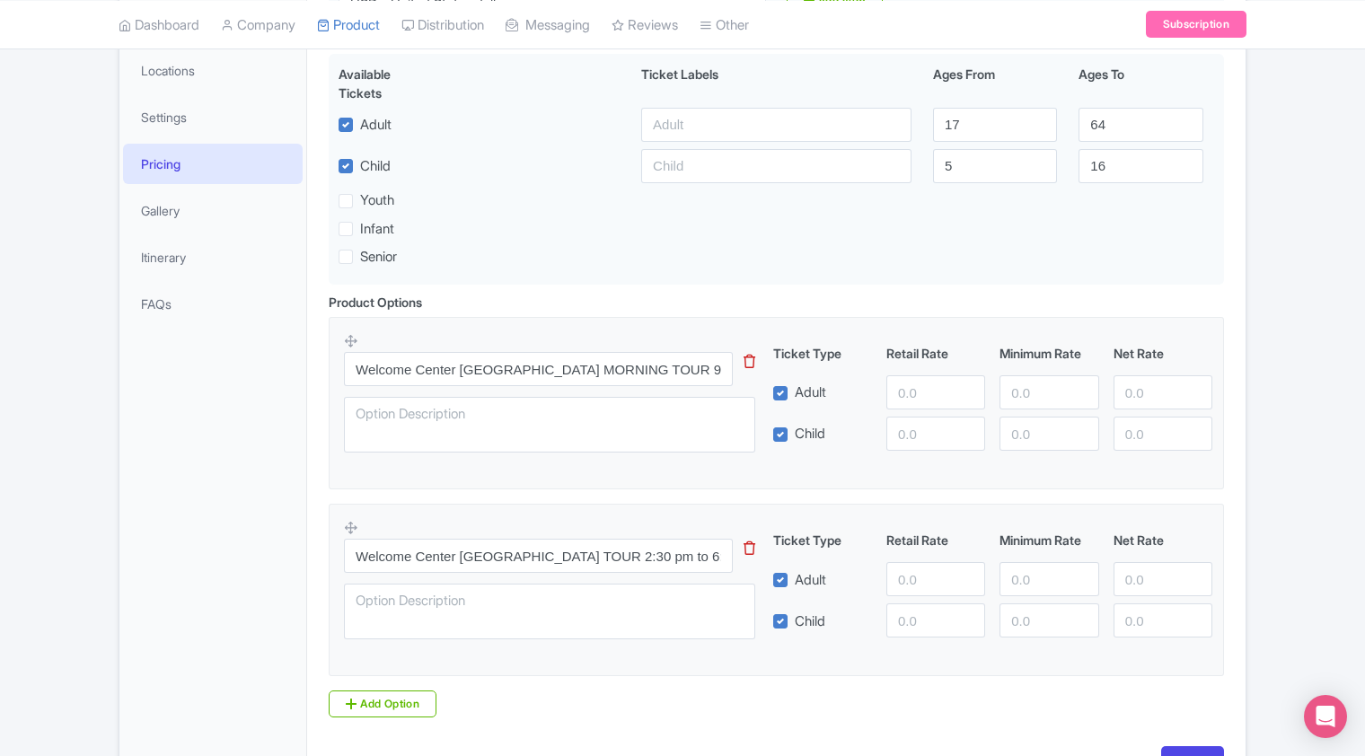
click at [780, 444] on div "Child" at bounding box center [799, 434] width 52 height 21
click at [795, 435] on label "Child" at bounding box center [810, 434] width 31 height 21
click at [795, 435] on input "Child" at bounding box center [801, 430] width 12 height 12
checkbox input "false"
click at [795, 624] on label "Child" at bounding box center [810, 622] width 31 height 21
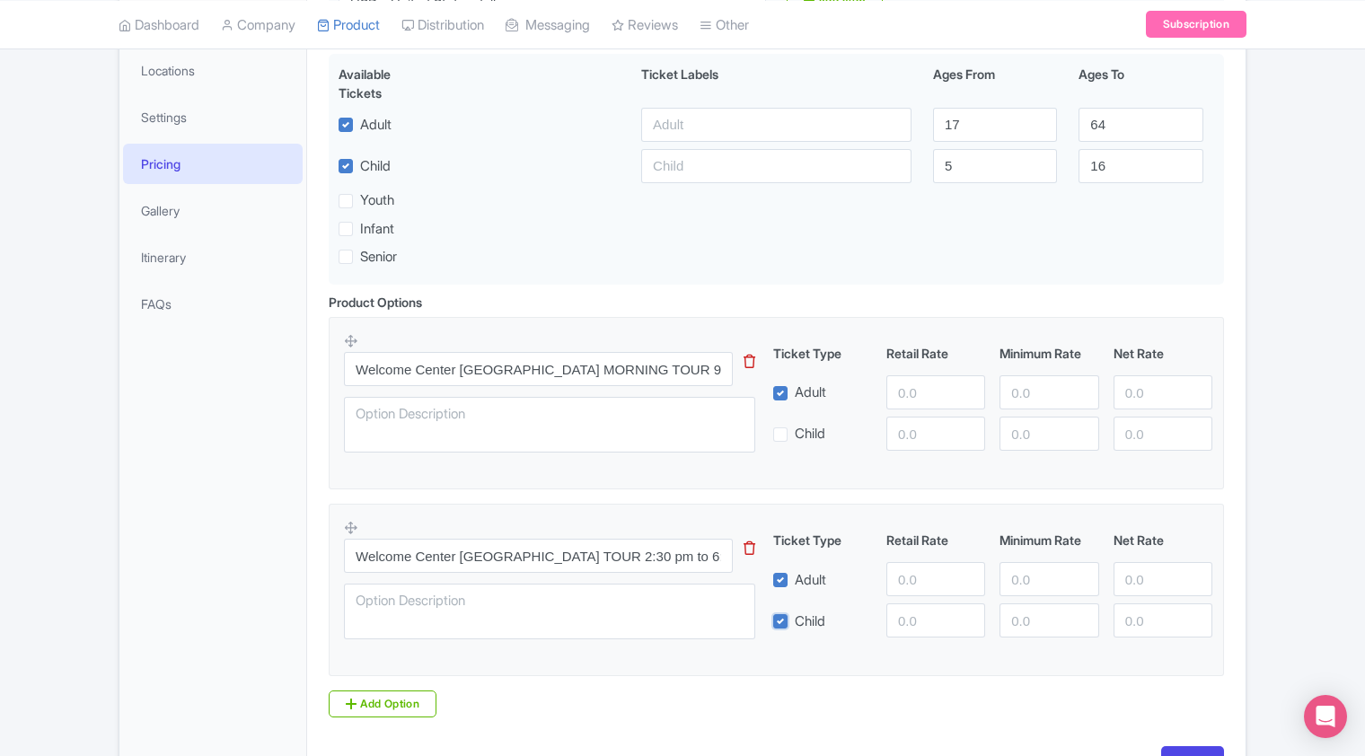
click at [795, 622] on input "Child" at bounding box center [801, 617] width 12 height 12
checkbox input "false"
click at [921, 398] on input "number" at bounding box center [935, 392] width 99 height 34
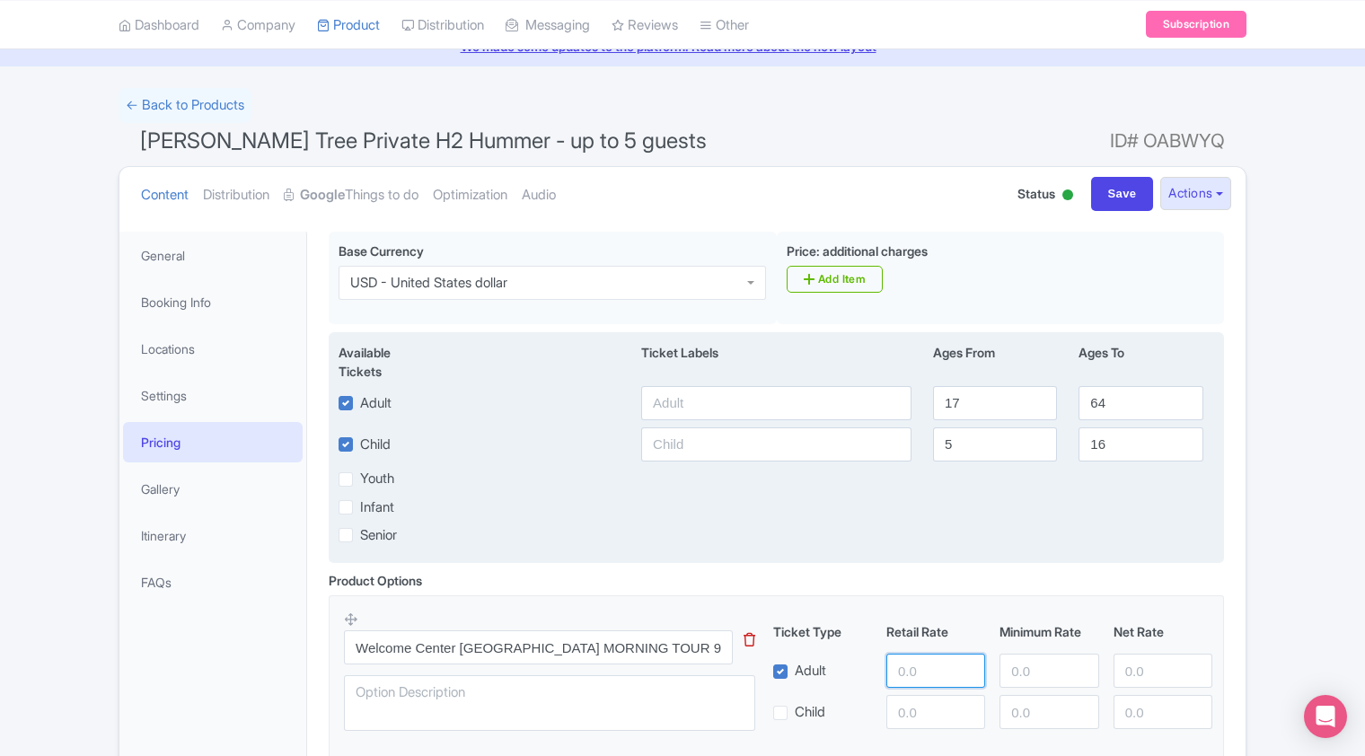
scroll to position [0, 0]
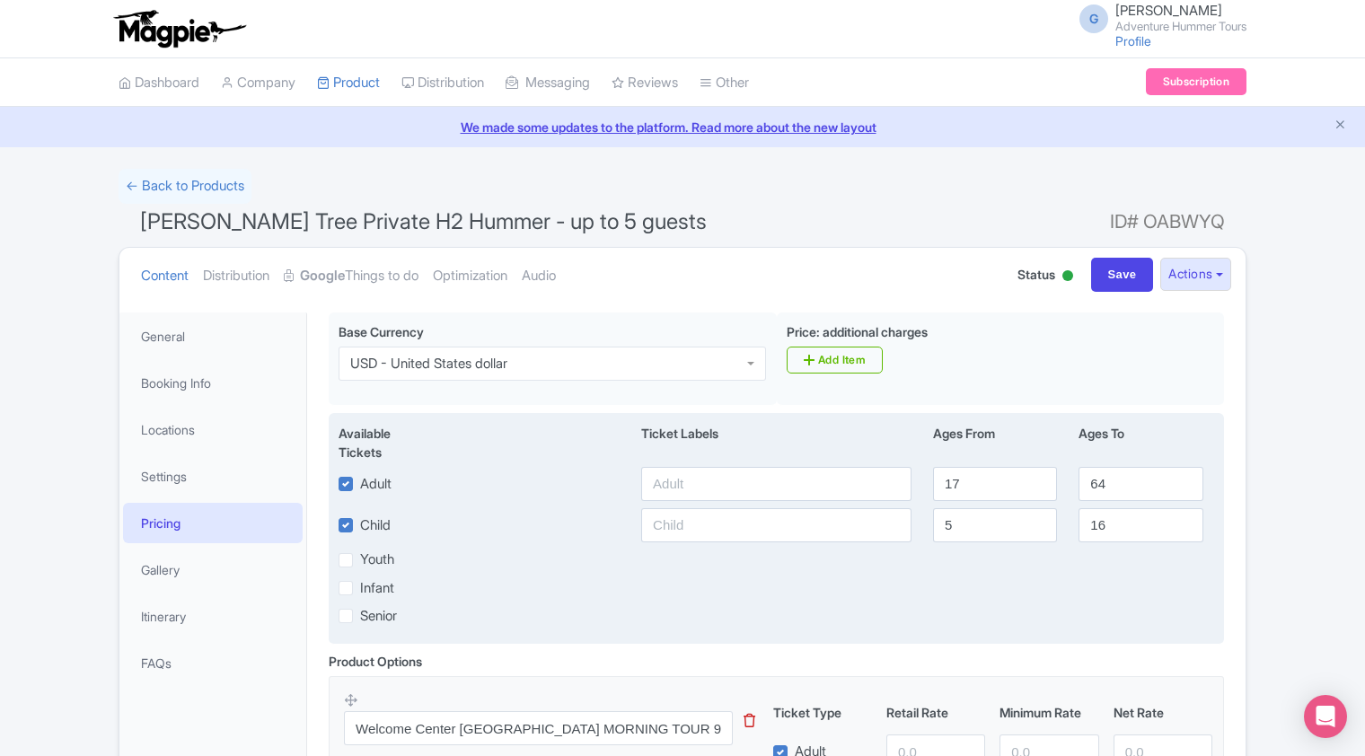
click at [360, 527] on label "Child" at bounding box center [375, 526] width 31 height 21
click at [360, 526] on input "Child" at bounding box center [366, 521] width 12 height 12
checkbox input "false"
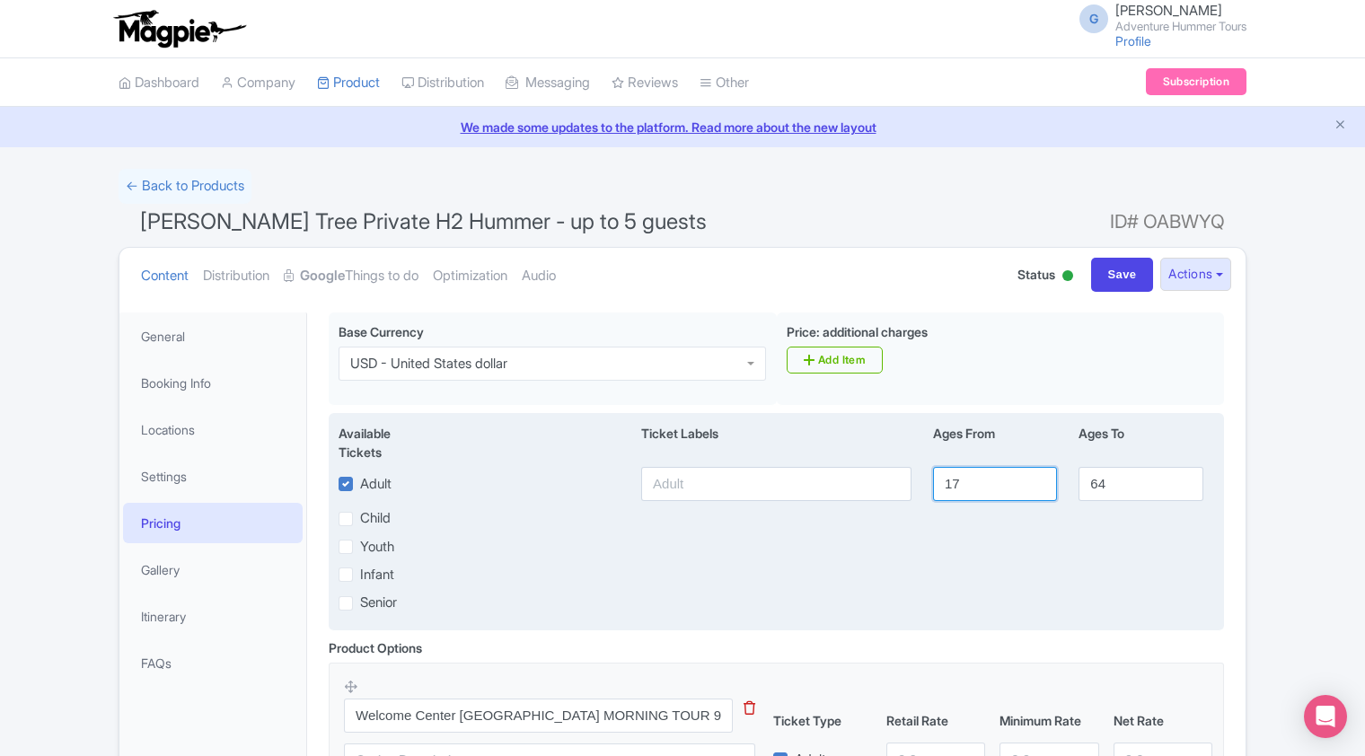
drag, startPoint x: 967, startPoint y: 480, endPoint x: 926, endPoint y: 489, distance: 42.3
click at [926, 489] on div "17" at bounding box center [994, 484] width 145 height 34
type input "2"
click at [878, 550] on div "Youth" at bounding box center [776, 546] width 897 height 21
drag, startPoint x: 1132, startPoint y: 487, endPoint x: 1057, endPoint y: 488, distance: 74.5
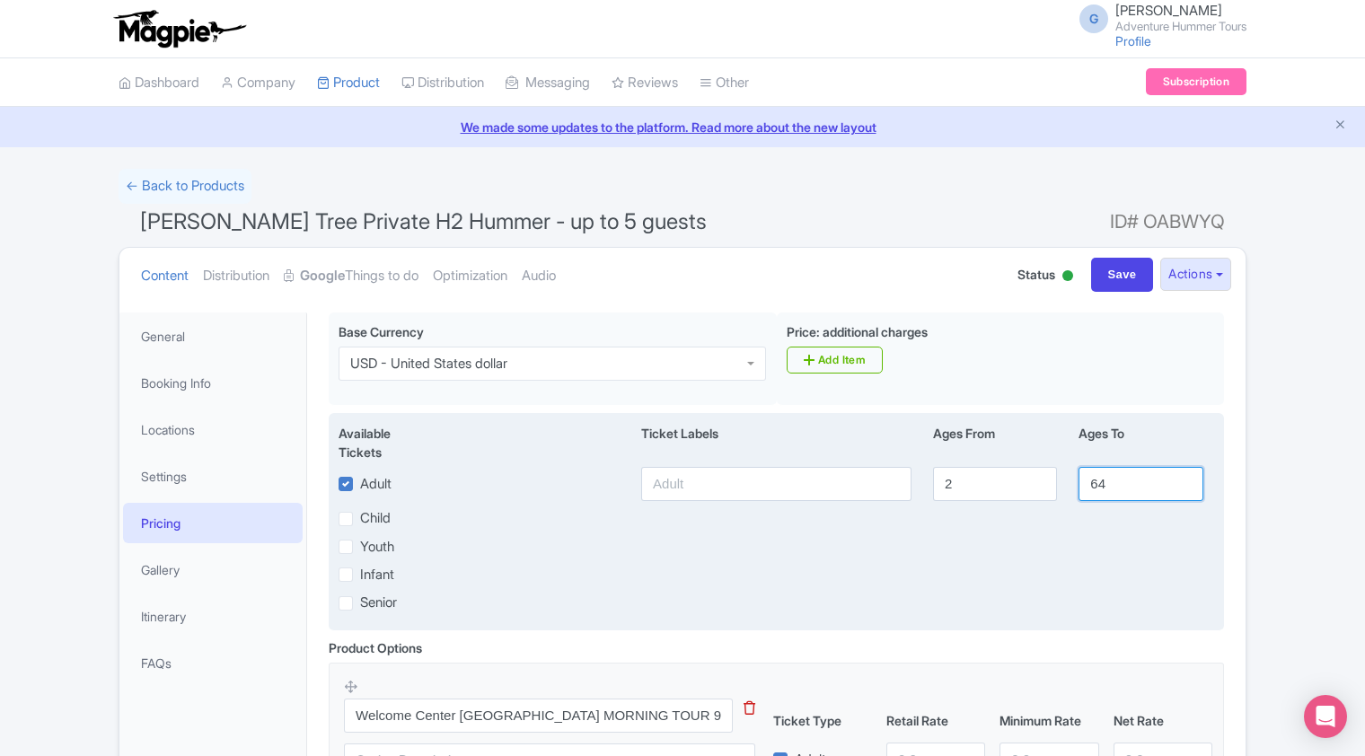
click at [1057, 488] on div "Adult 2 64" at bounding box center [776, 484] width 897 height 34
type input "100"
click at [1027, 548] on div "Youth" at bounding box center [776, 546] width 897 height 21
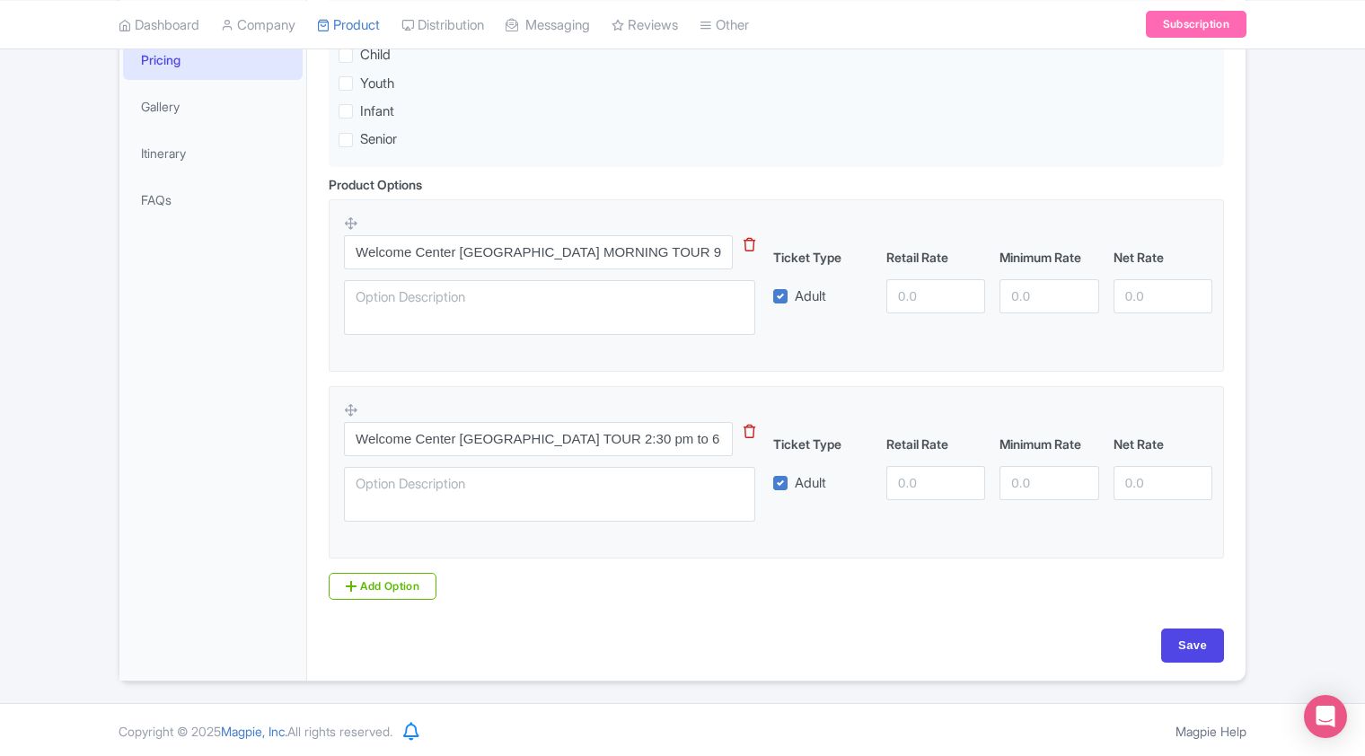
scroll to position [464, 0]
click at [919, 298] on input "number" at bounding box center [935, 295] width 99 height 34
type input "1049.75"
click at [945, 368] on fieldset "Welcome Center Yucca Valley MORNING TOUR 9:30 am to 12:30 pm This tip has not d…" at bounding box center [776, 284] width 895 height 172
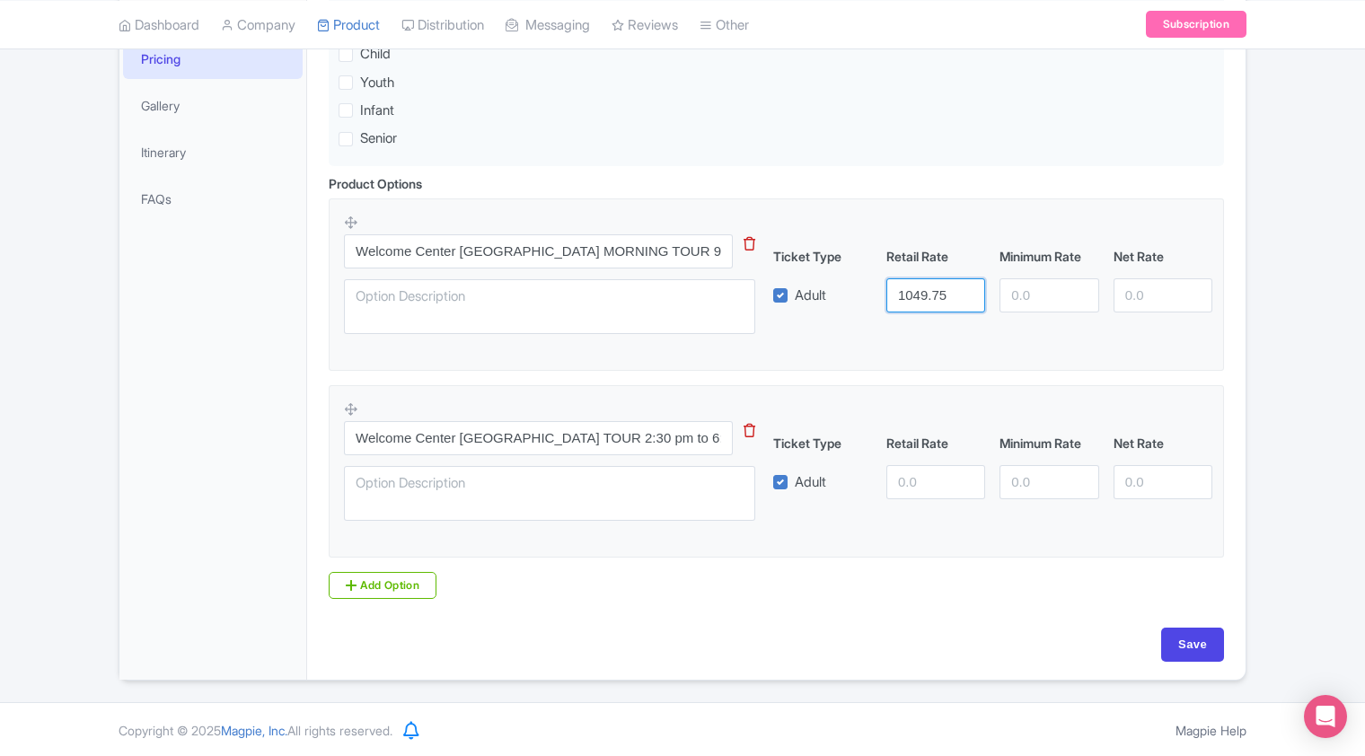
click at [945, 368] on fieldset "Welcome Center Yucca Valley MORNING TOUR 9:30 am to 12:30 pm This tip has not d…" at bounding box center [776, 284] width 895 height 172
click at [916, 483] on input "number" at bounding box center [935, 482] width 99 height 34
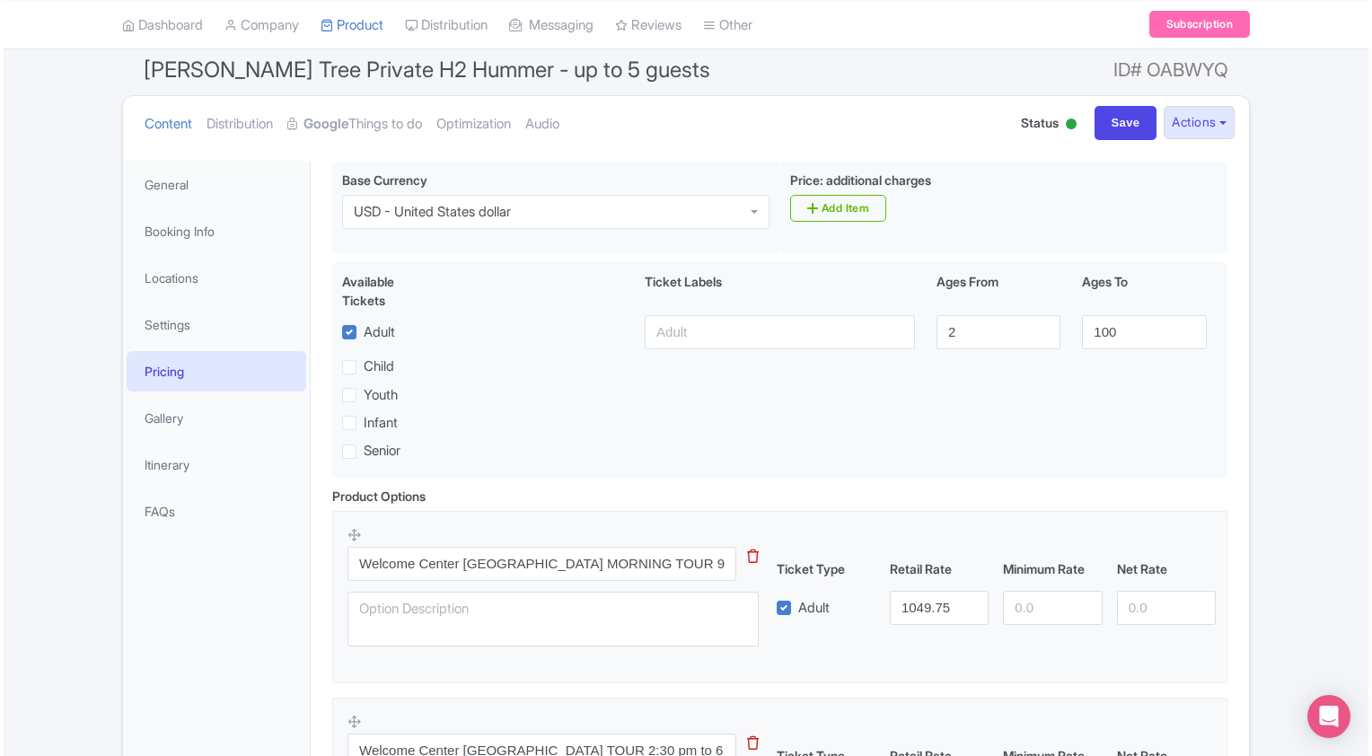
scroll to position [375, 0]
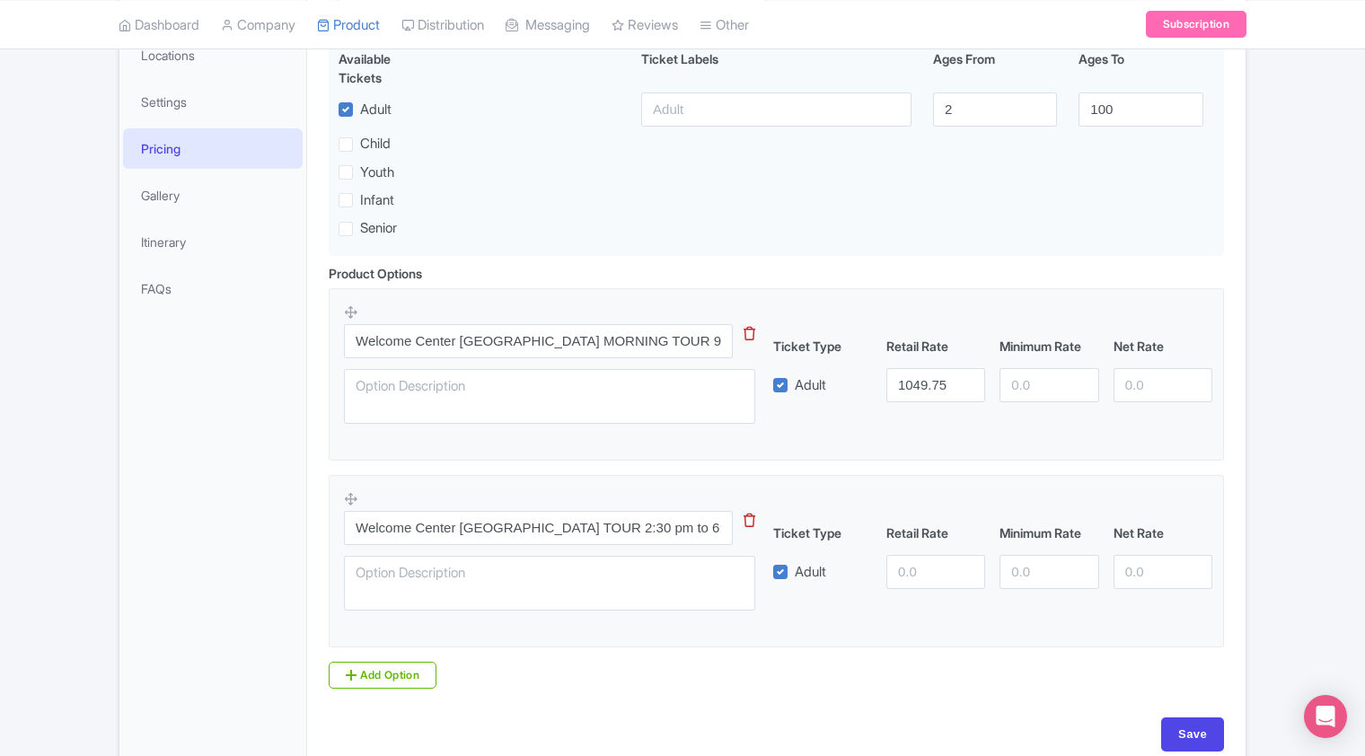
click at [747, 521] on icon at bounding box center [750, 520] width 12 height 13
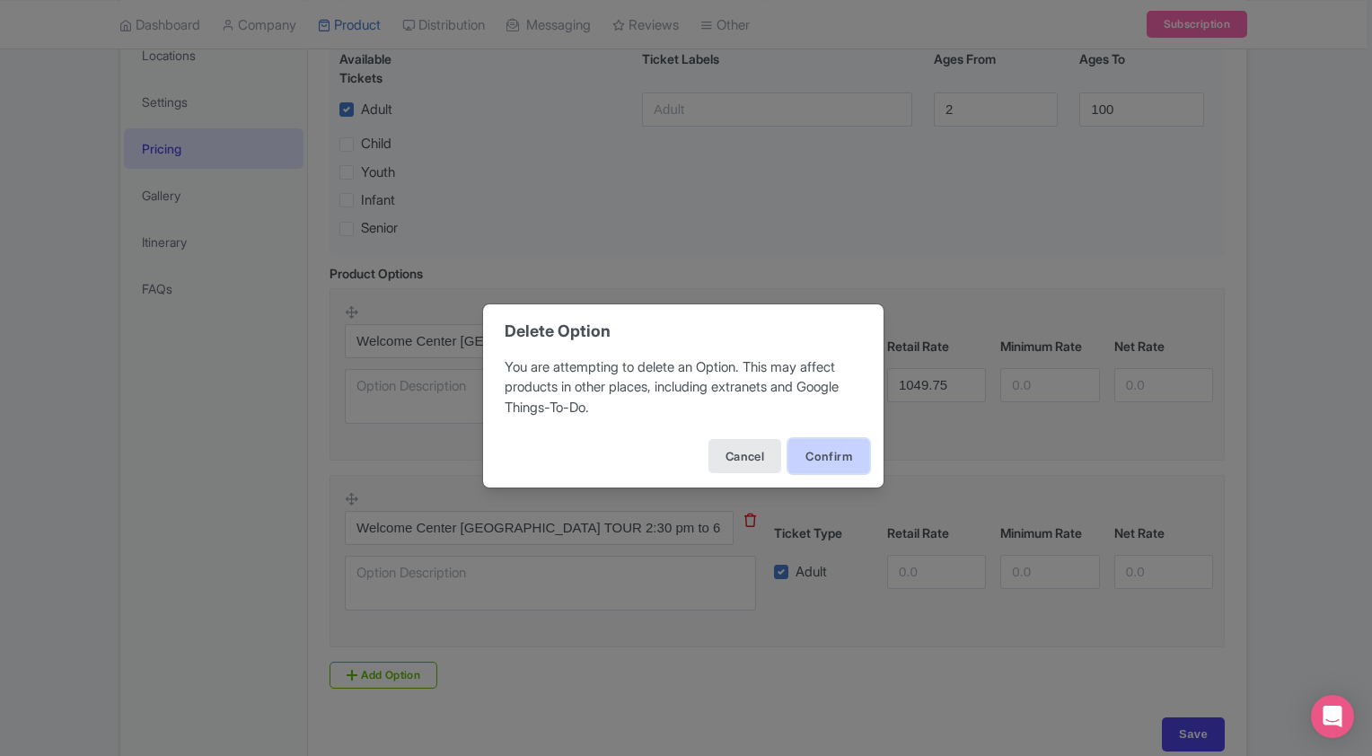
click at [815, 463] on button "Confirm" at bounding box center [829, 456] width 81 height 34
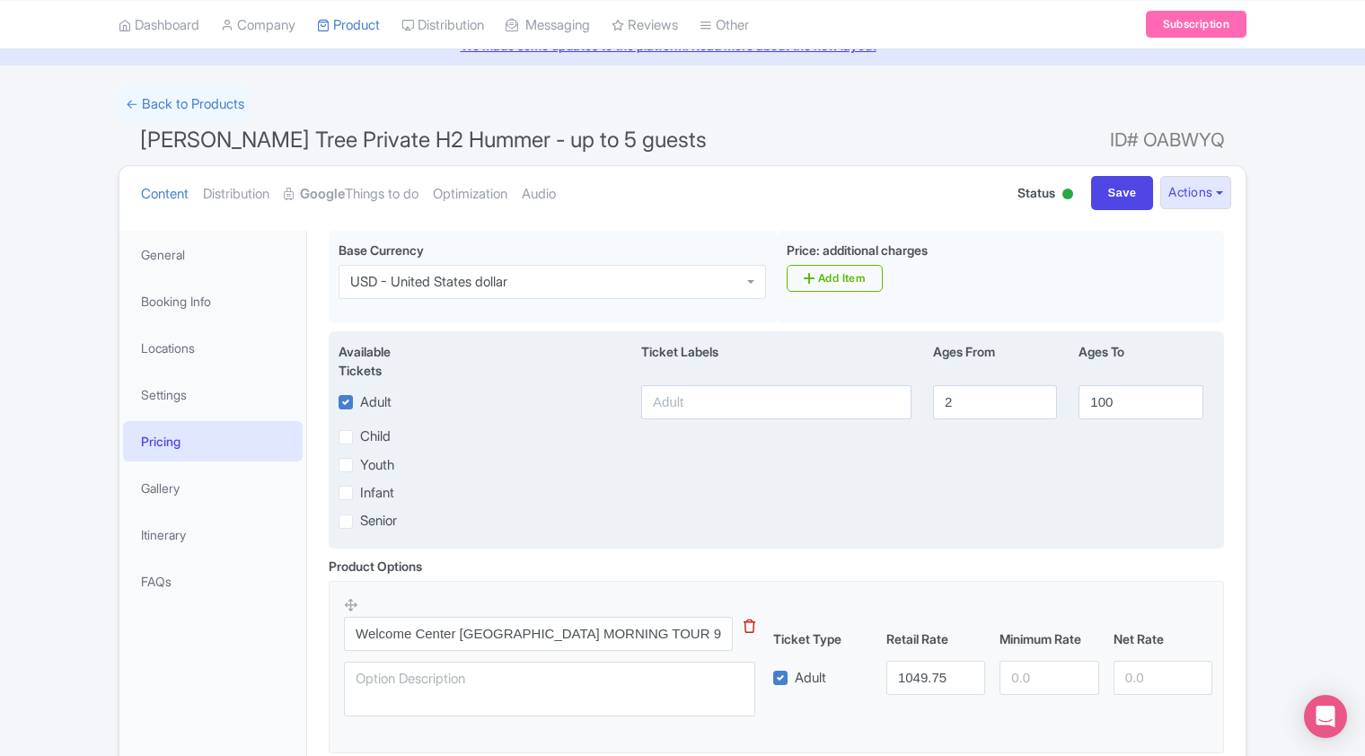
scroll to position [188, 0]
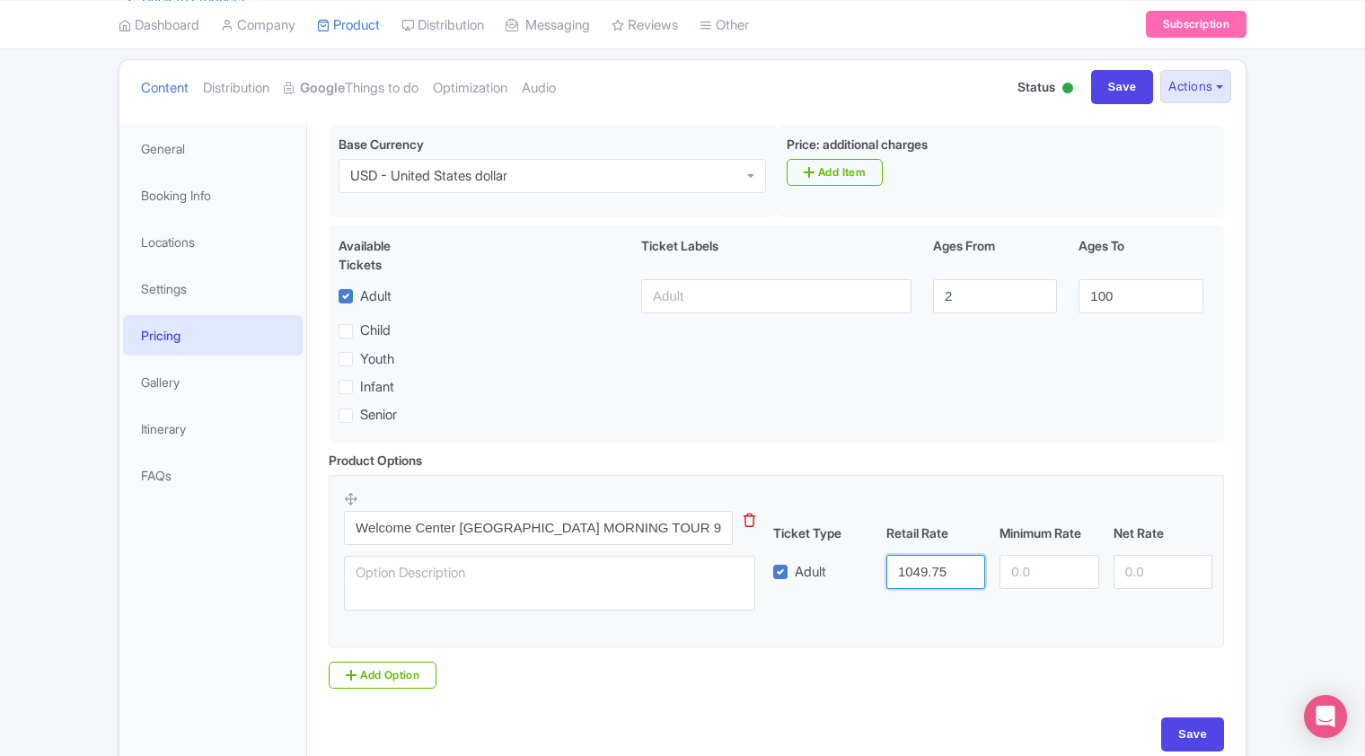
drag, startPoint x: 958, startPoint y: 575, endPoint x: 897, endPoint y: 578, distance: 61.2
click at [897, 578] on input "1049.75" at bounding box center [935, 572] width 99 height 34
click at [1181, 735] on input "Save" at bounding box center [1192, 735] width 63 height 34
type input "Update Product"
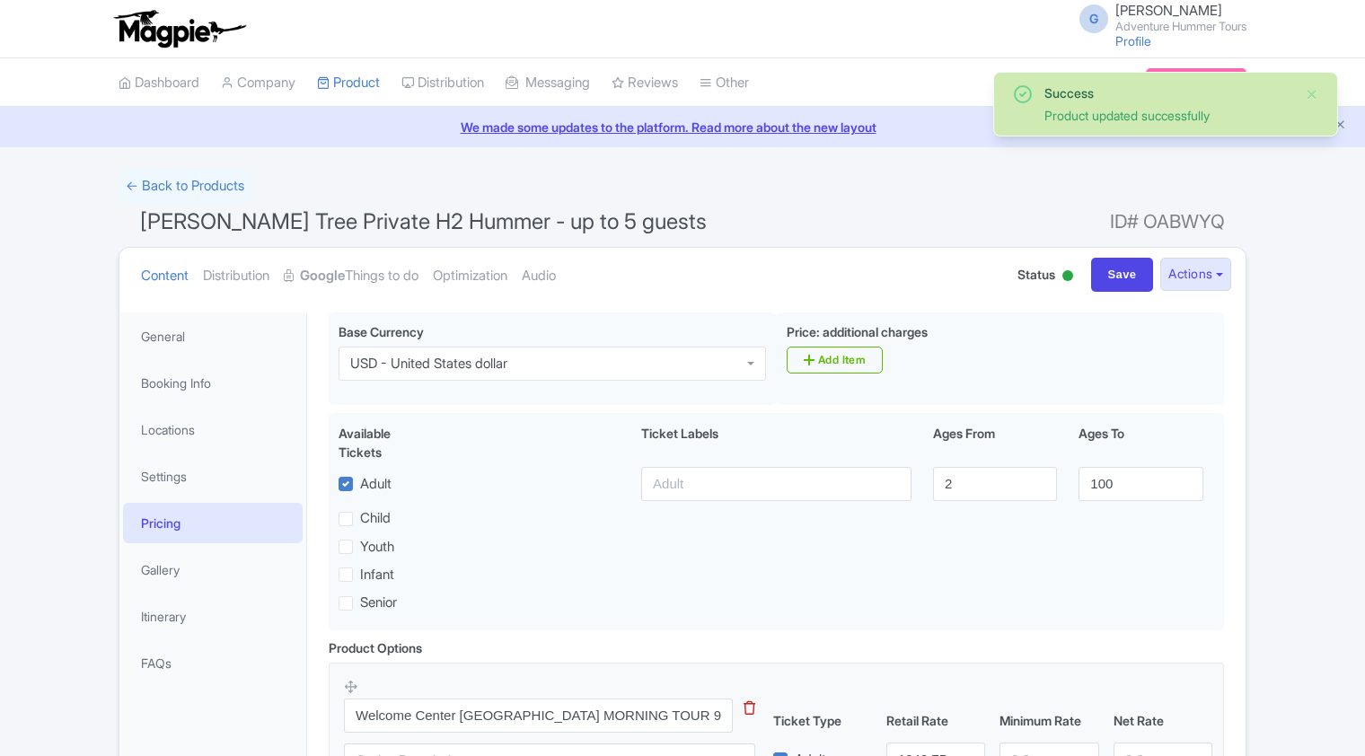
scroll to position [278, 0]
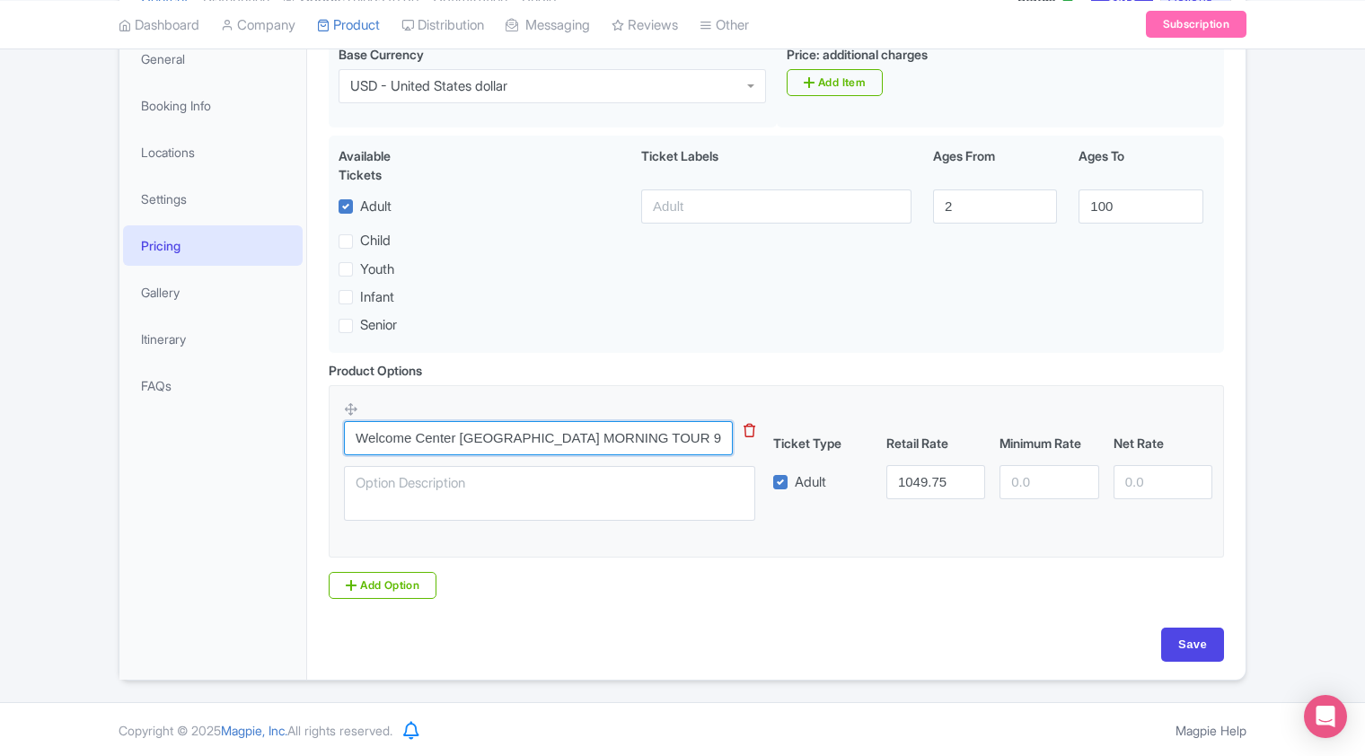
click at [538, 433] on input "Welcome Center [GEOGRAPHIC_DATA] MORNING TOUR 9:30 am to 12:30 pm" at bounding box center [538, 438] width 389 height 34
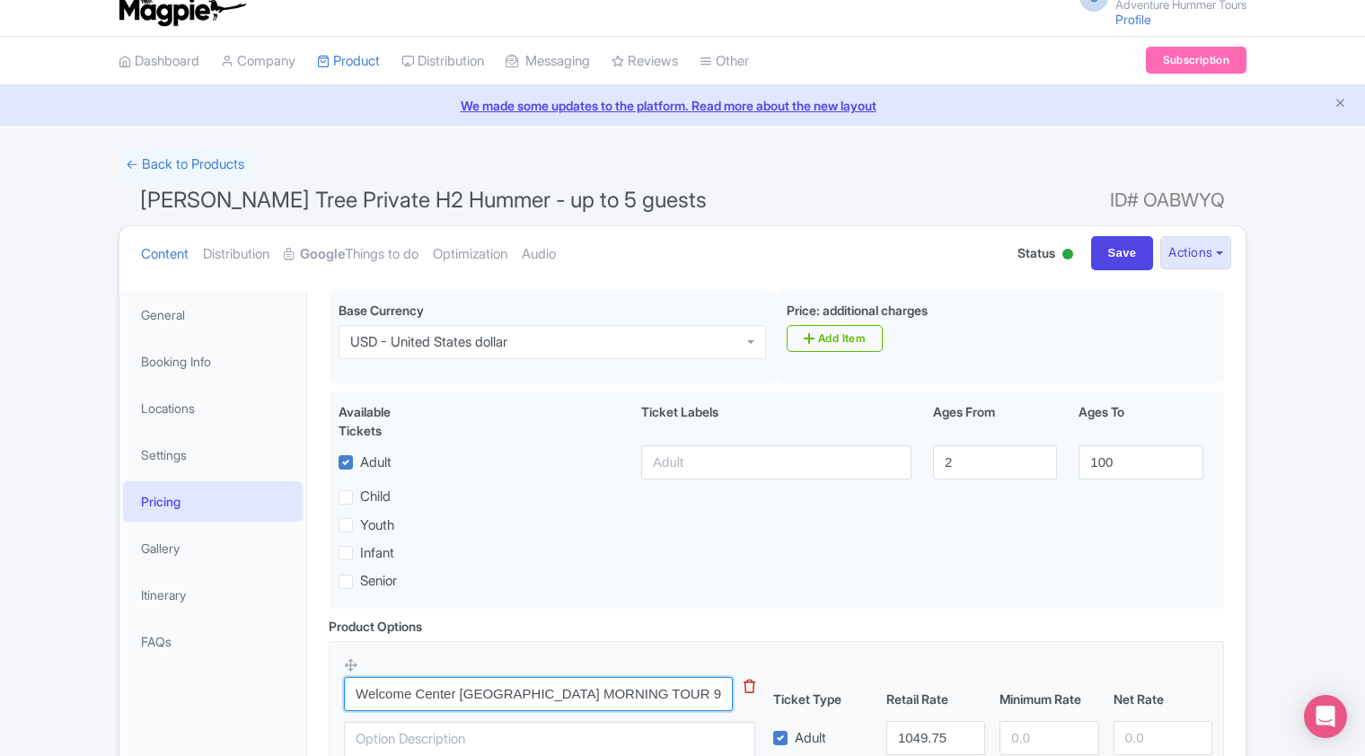
scroll to position [0, 0]
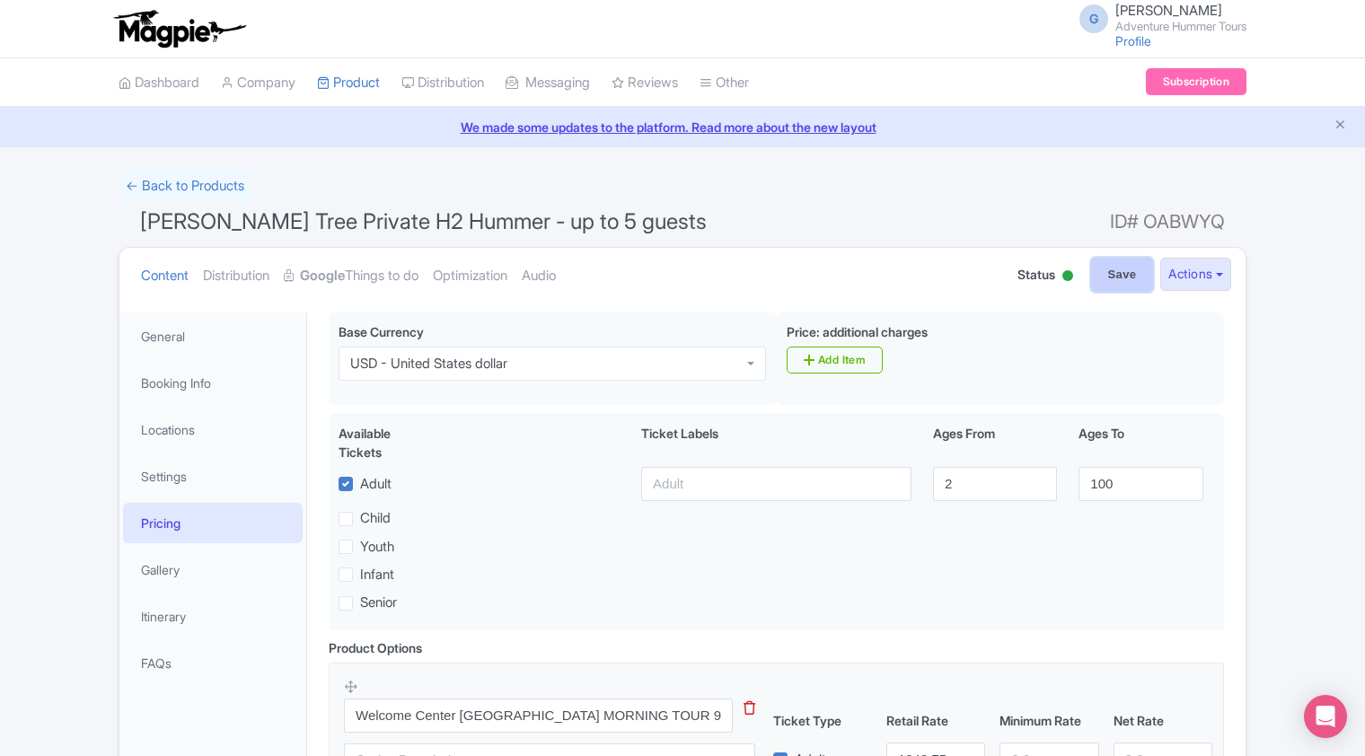
click at [1096, 275] on input "Save" at bounding box center [1122, 275] width 63 height 34
type input "Saving..."
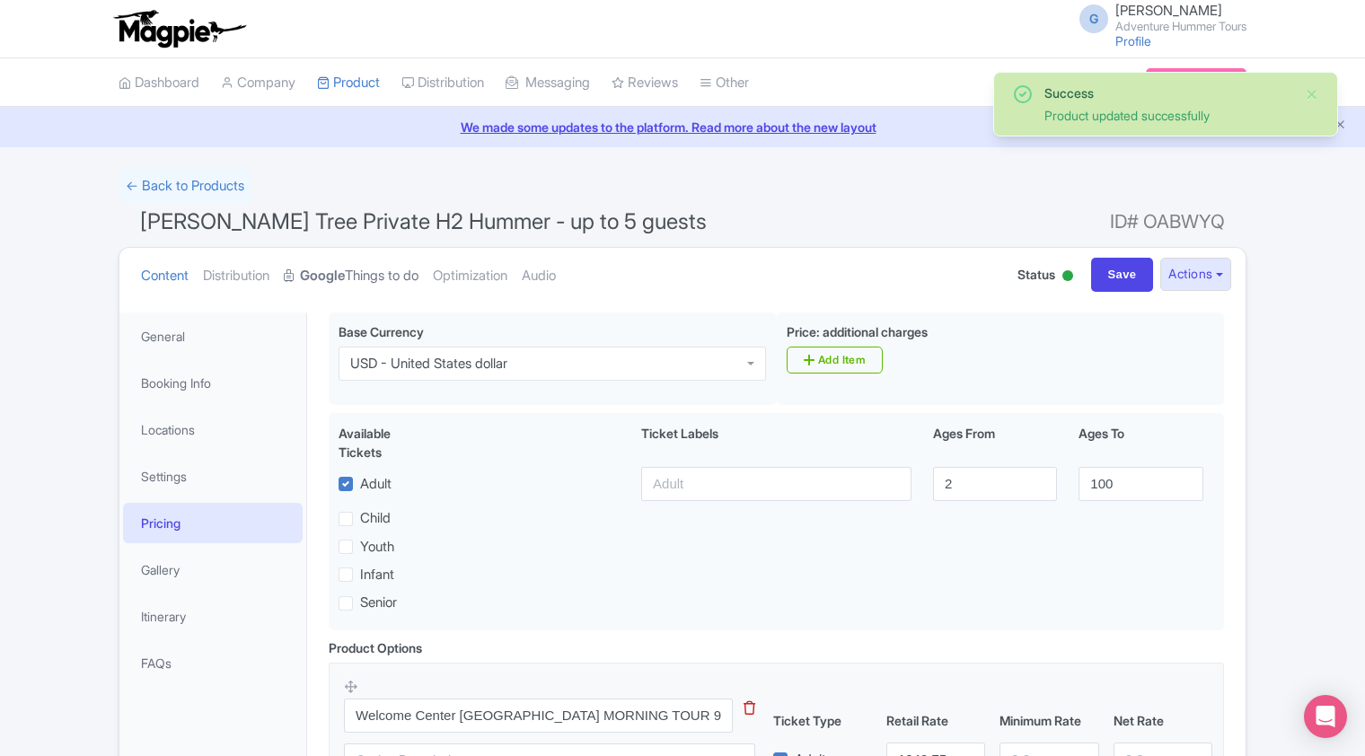
click at [363, 277] on link "Google Things to do" at bounding box center [351, 276] width 135 height 57
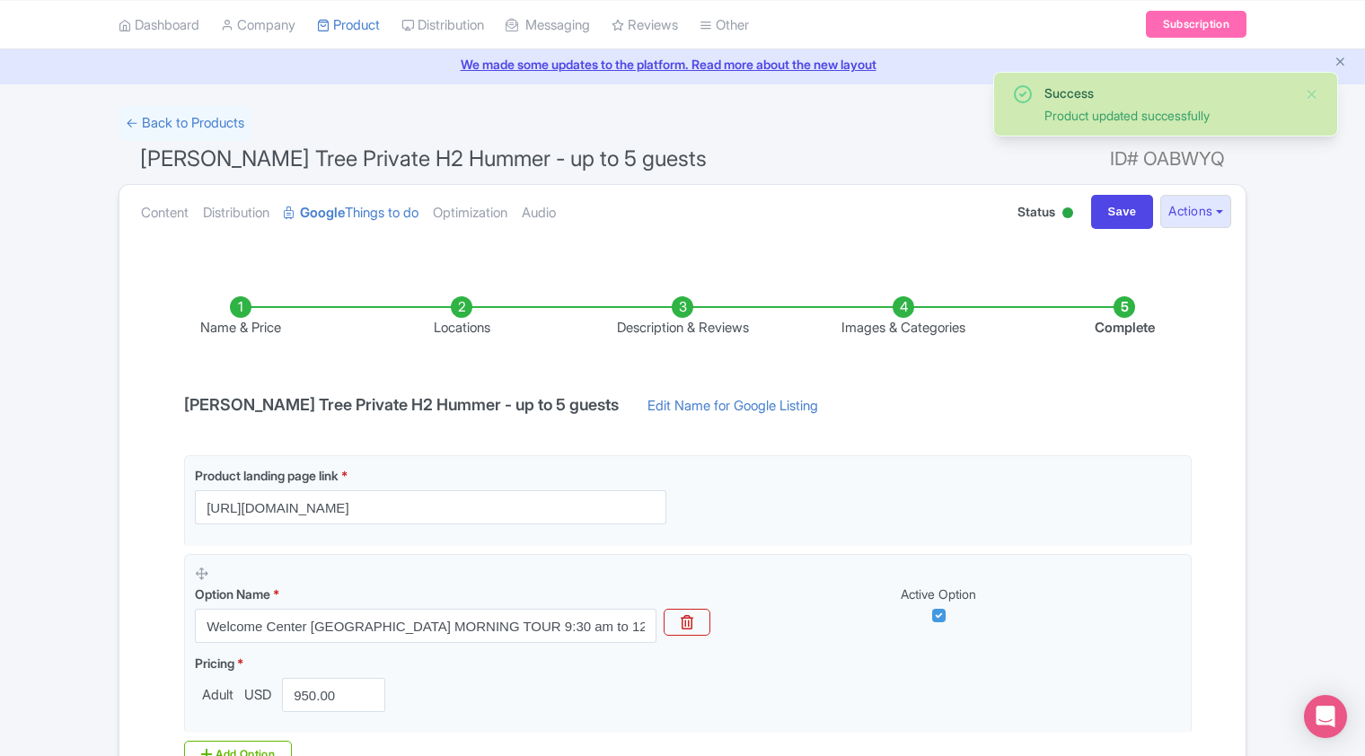
scroll to position [287, 0]
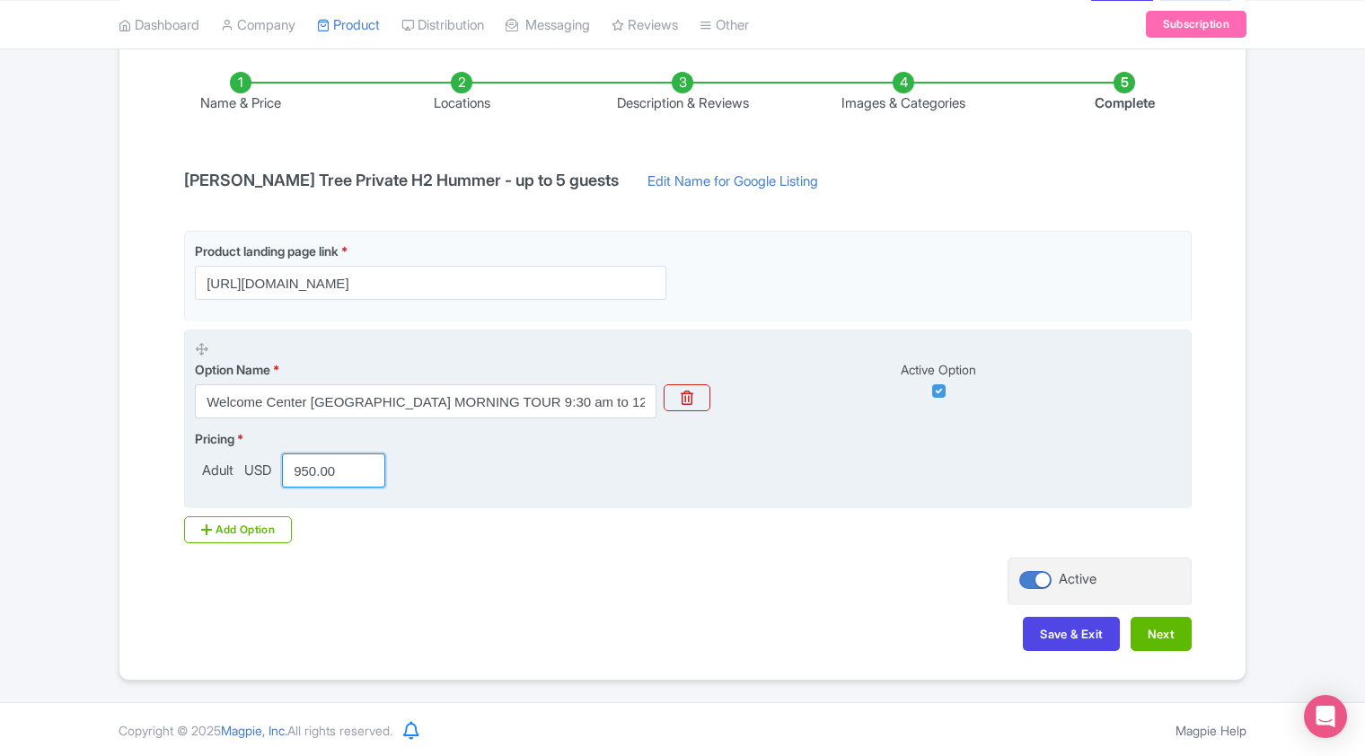
drag, startPoint x: 341, startPoint y: 469, endPoint x: 292, endPoint y: 477, distance: 50.1
click at [292, 477] on input "950.00" at bounding box center [333, 471] width 103 height 34
paste input "1049.75"
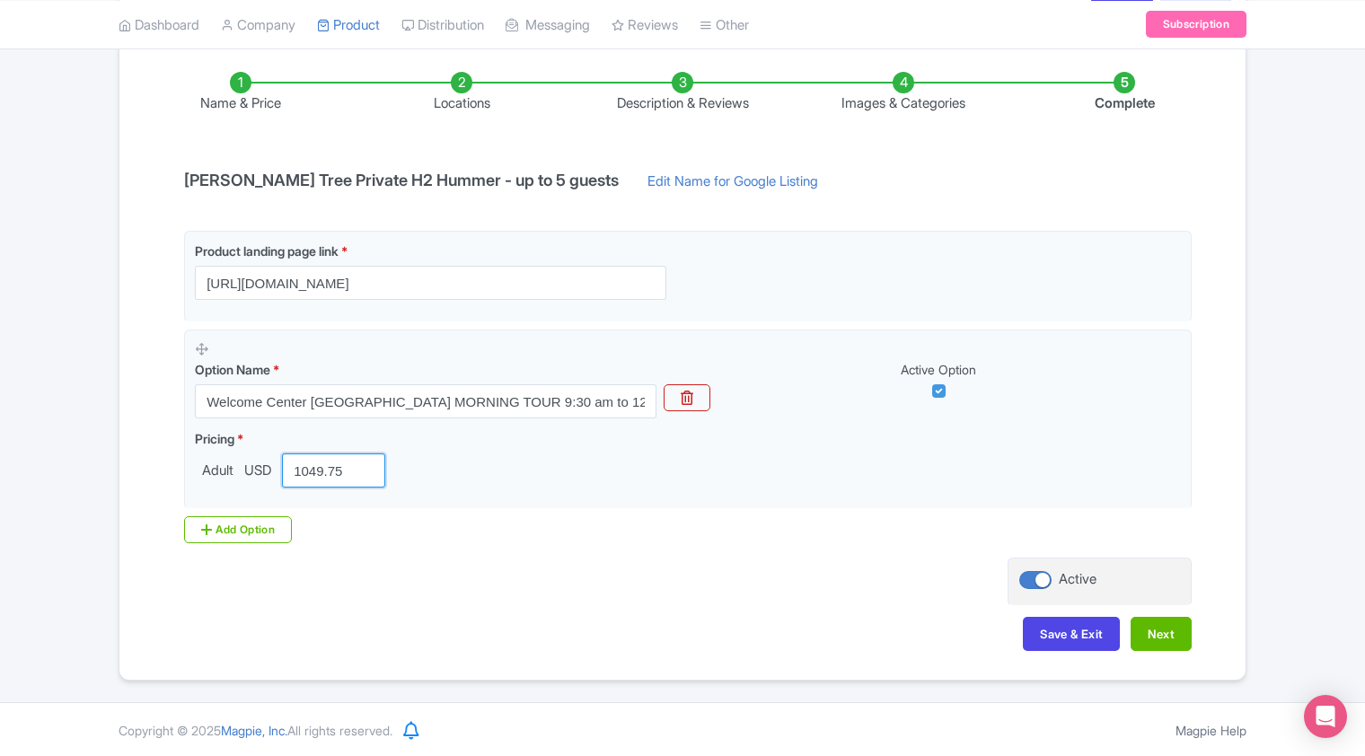
type input "1049.75"
click at [398, 519] on div "Product landing page link * https://adventurehummer.rezgo.com/details/402756/pr…" at bounding box center [682, 387] width 1018 height 313
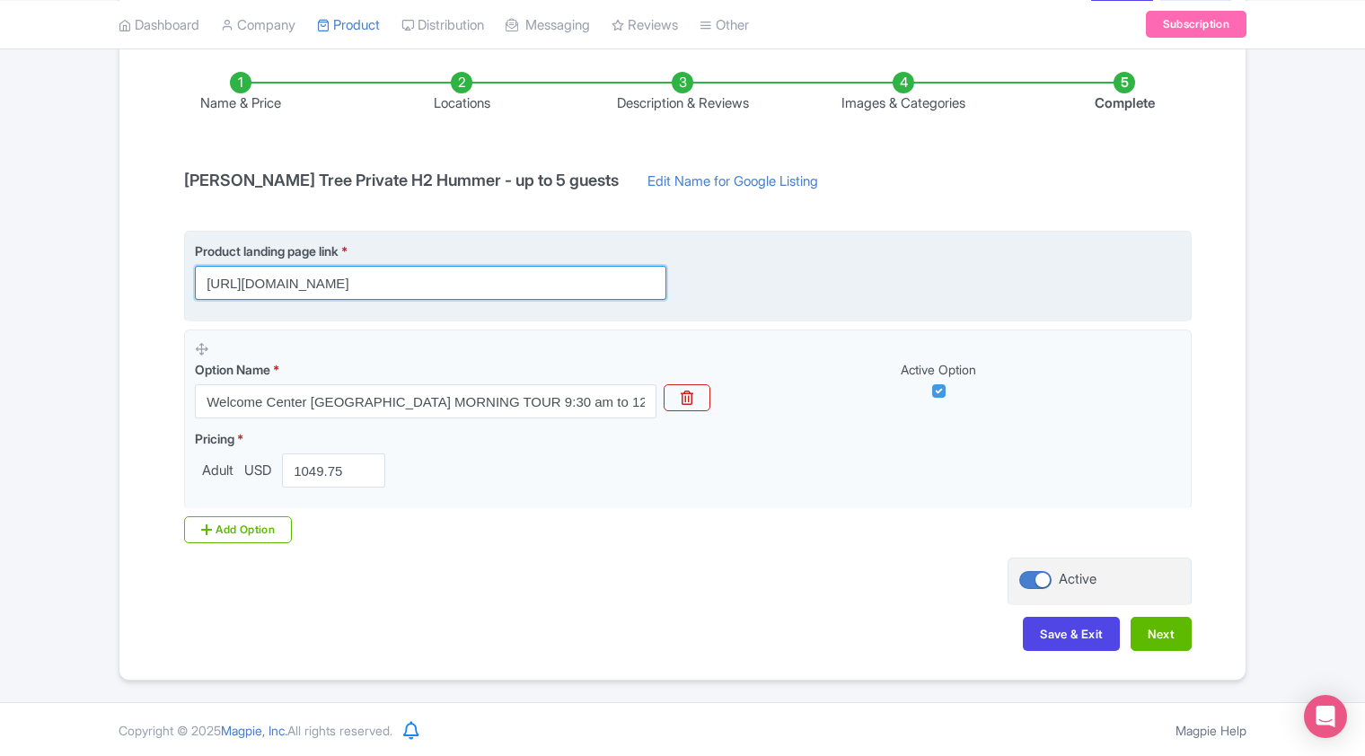
click at [525, 286] on input "https://adventurehummer.rezgo.com/details/402756/private-5-passenger-h-2-enclos…" at bounding box center [431, 283] width 472 height 34
drag, startPoint x: 603, startPoint y: 283, endPoint x: 735, endPoint y: 282, distance: 132.0
click at [735, 282] on div "Product landing page link * https://adventurehummer.rezgo.com/details/402756/pr…" at bounding box center [688, 271] width 986 height 58
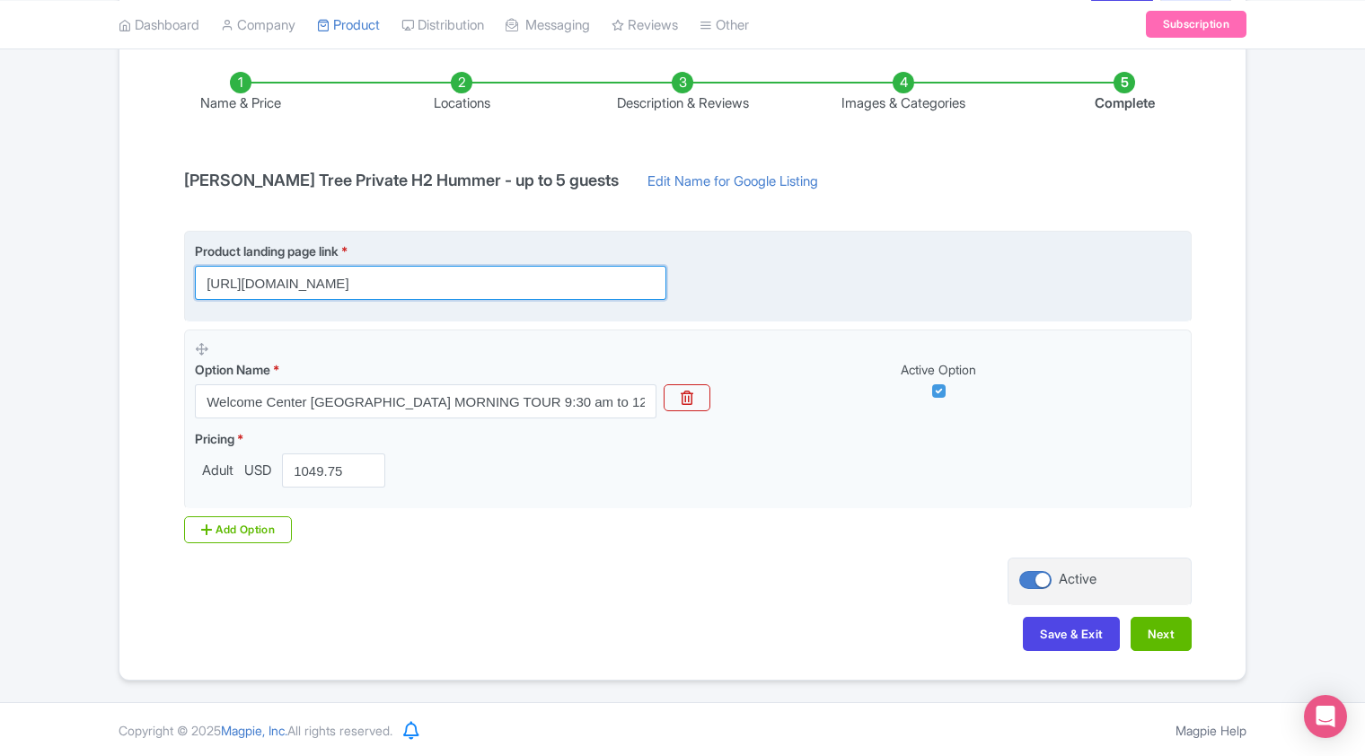
drag, startPoint x: 560, startPoint y: 282, endPoint x: 714, endPoint y: 262, distance: 155.7
click at [714, 262] on div "Product landing page link * https://adventurehummer.rezgo.com/details/402756/pr…" at bounding box center [688, 271] width 986 height 58
click at [487, 281] on input "https://adventurehummer.rezgo.com/details/402756/private-5-passenger-h-2-enclos…" at bounding box center [431, 283] width 472 height 34
drag, startPoint x: 535, startPoint y: 281, endPoint x: 880, endPoint y: 282, distance: 344.9
click at [880, 282] on div "Product landing page link * https://adventurehummer.rezgo.com/details/402756/pr…" at bounding box center [688, 271] width 986 height 58
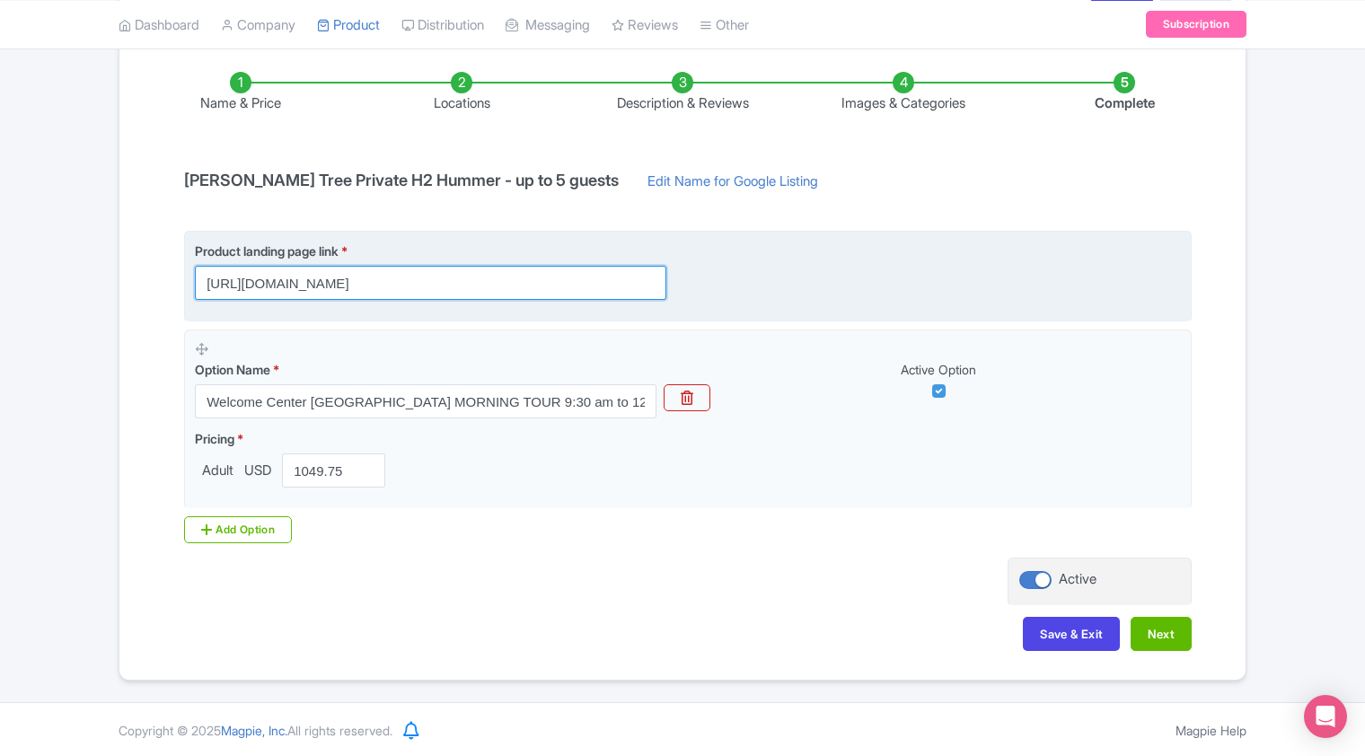
scroll to position [0, 372]
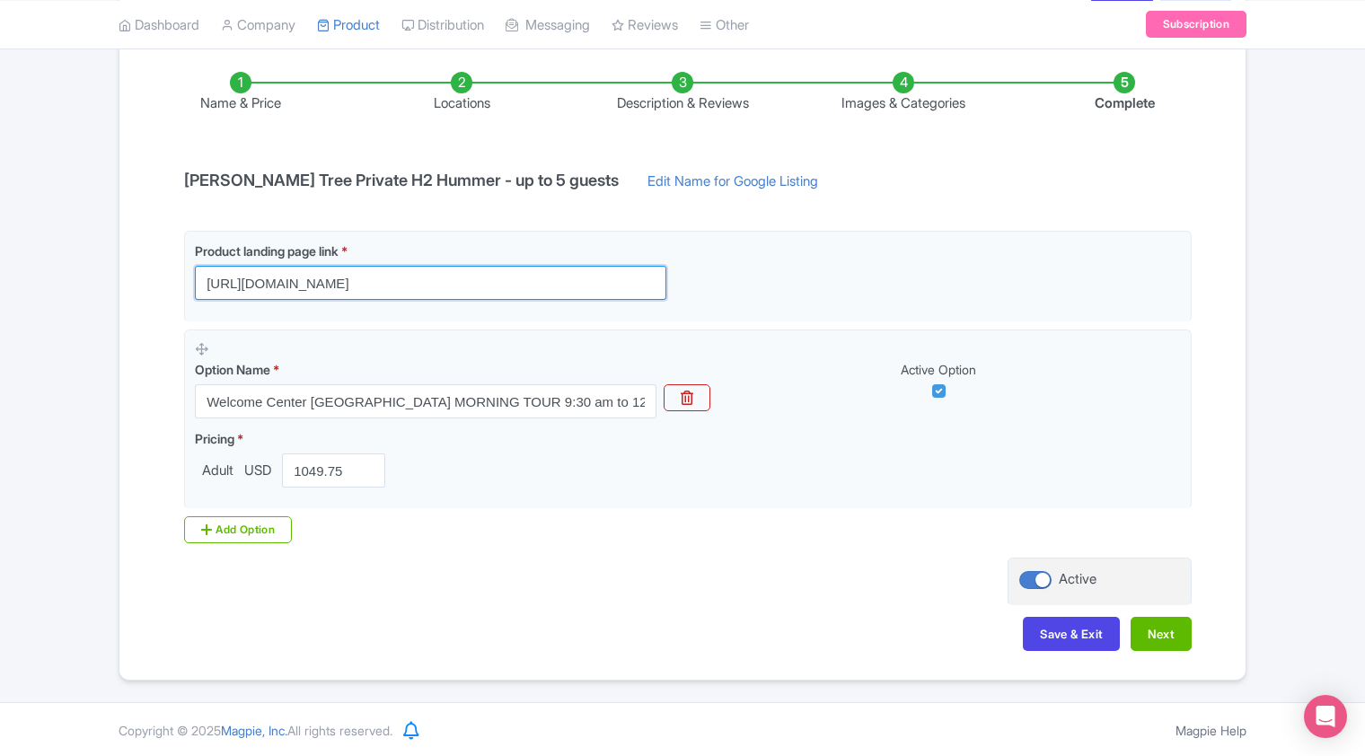
type input "https://adventurehummer.rezgo.com/details/402756/private-5-passenger-h-2-enclos…"
click at [730, 568] on div "Name & Price Locations Description & Reviews Images & Categories Complete Joshu…" at bounding box center [682, 352] width 1105 height 633
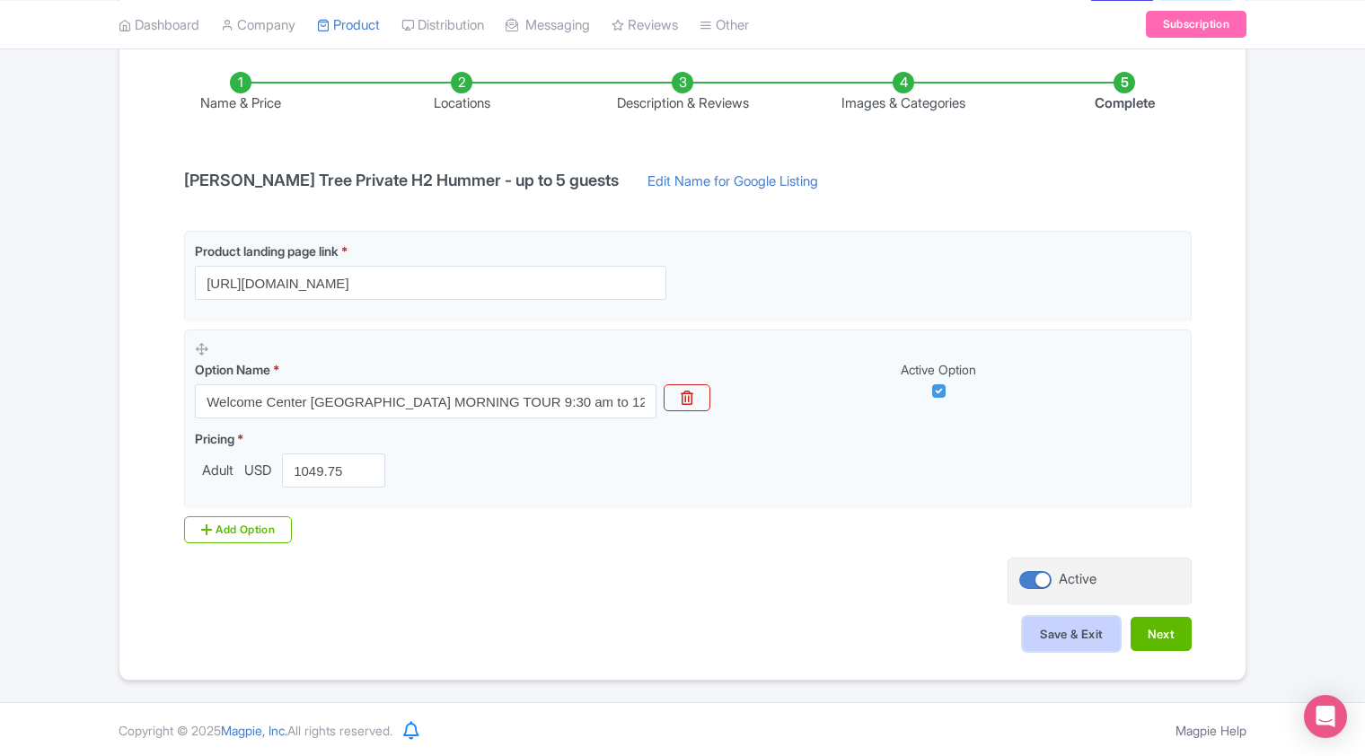
click at [1071, 640] on button "Save & Exit" at bounding box center [1071, 634] width 97 height 34
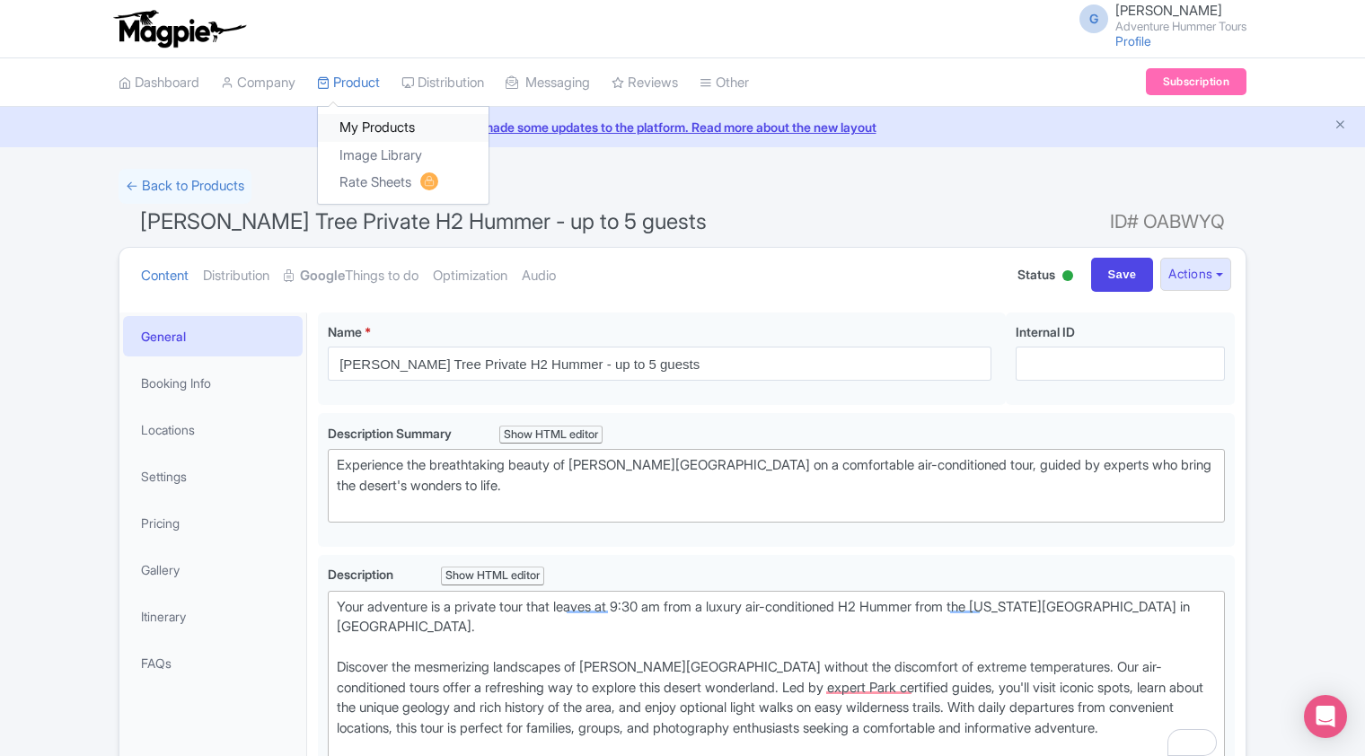
click at [366, 127] on link "My Products" at bounding box center [403, 128] width 171 height 28
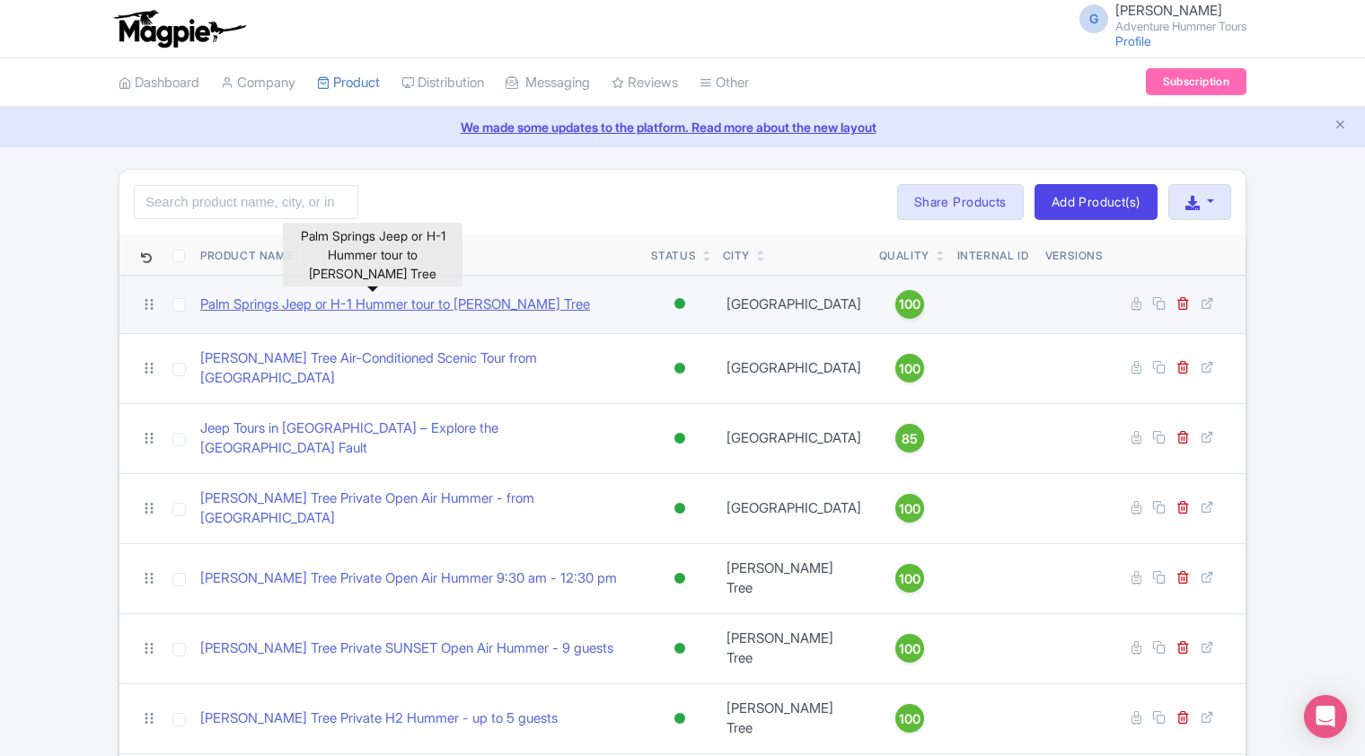
click at [385, 303] on link "Palm Springs Jeep or H-1 Hummer tour to [PERSON_NAME] Tree" at bounding box center [395, 305] width 390 height 21
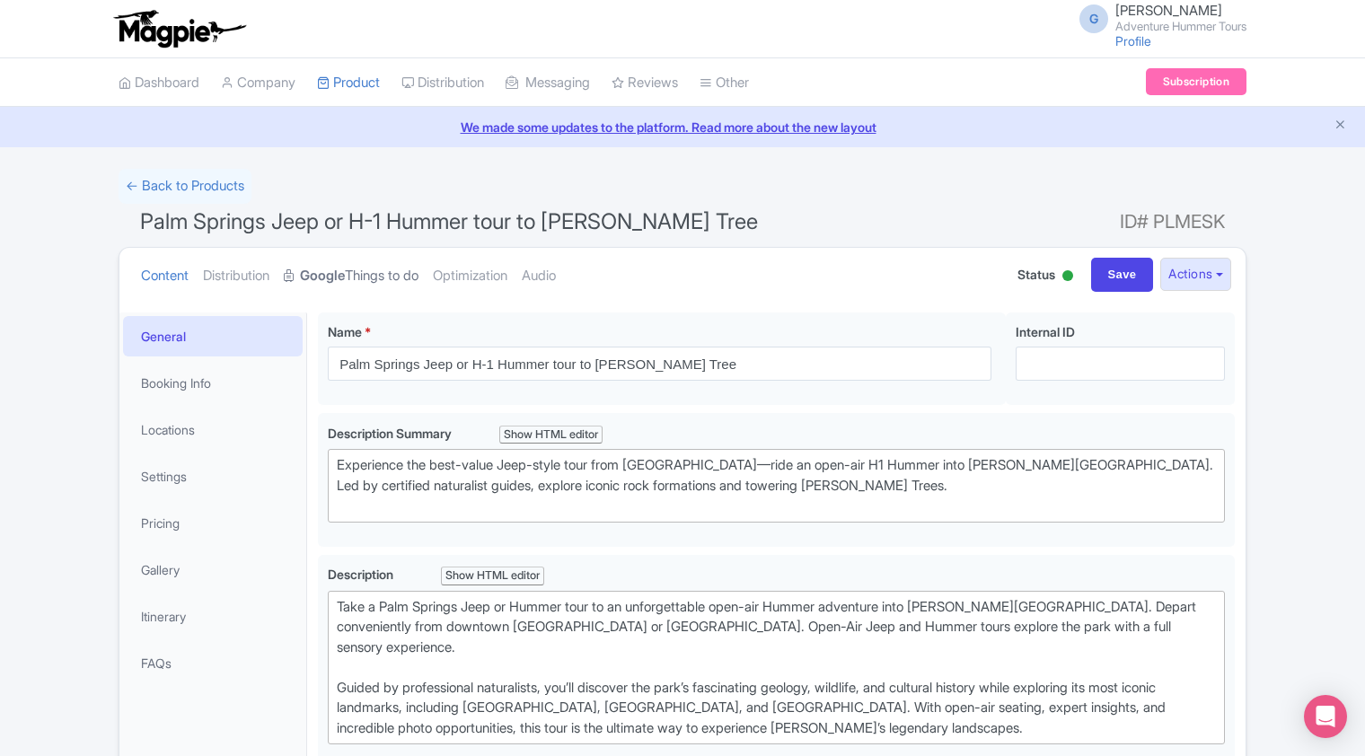
click at [379, 275] on link "Google Things to do" at bounding box center [351, 276] width 135 height 57
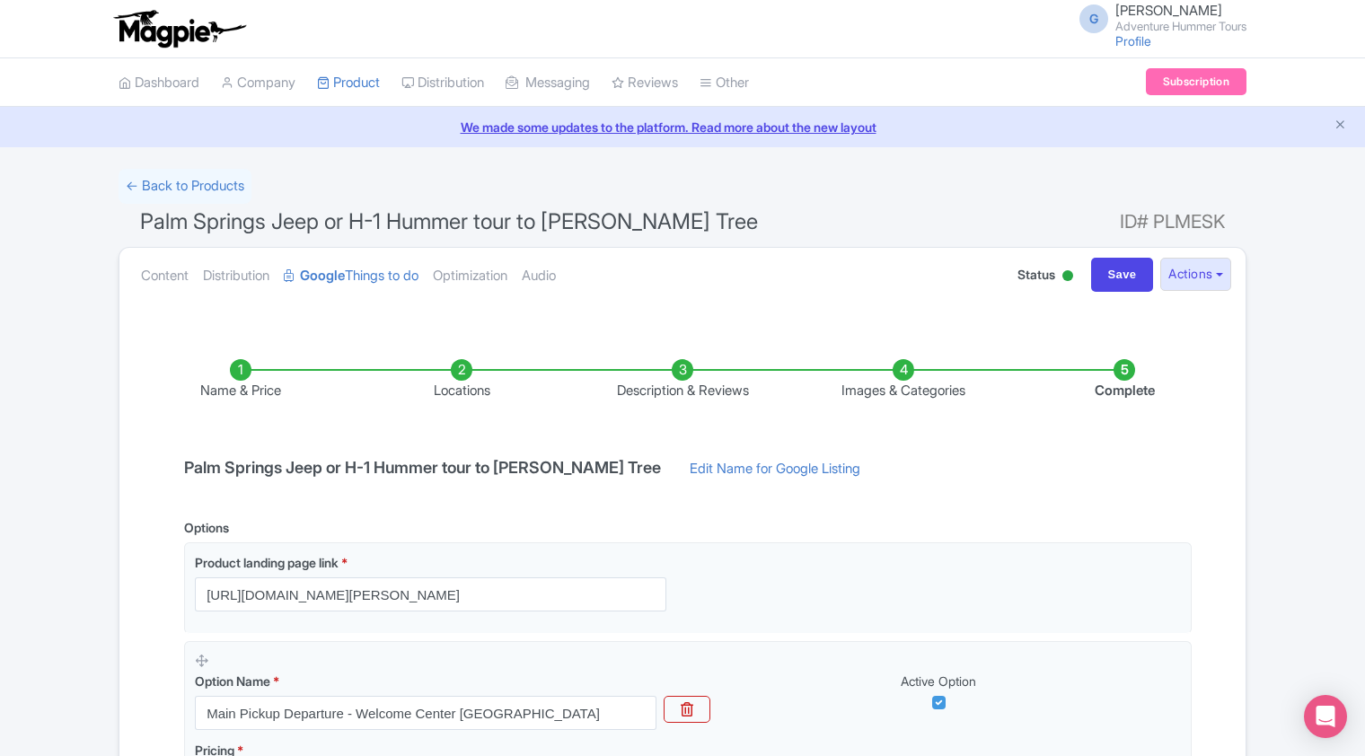
click at [905, 380] on li "Images & Categories" at bounding box center [903, 380] width 221 height 42
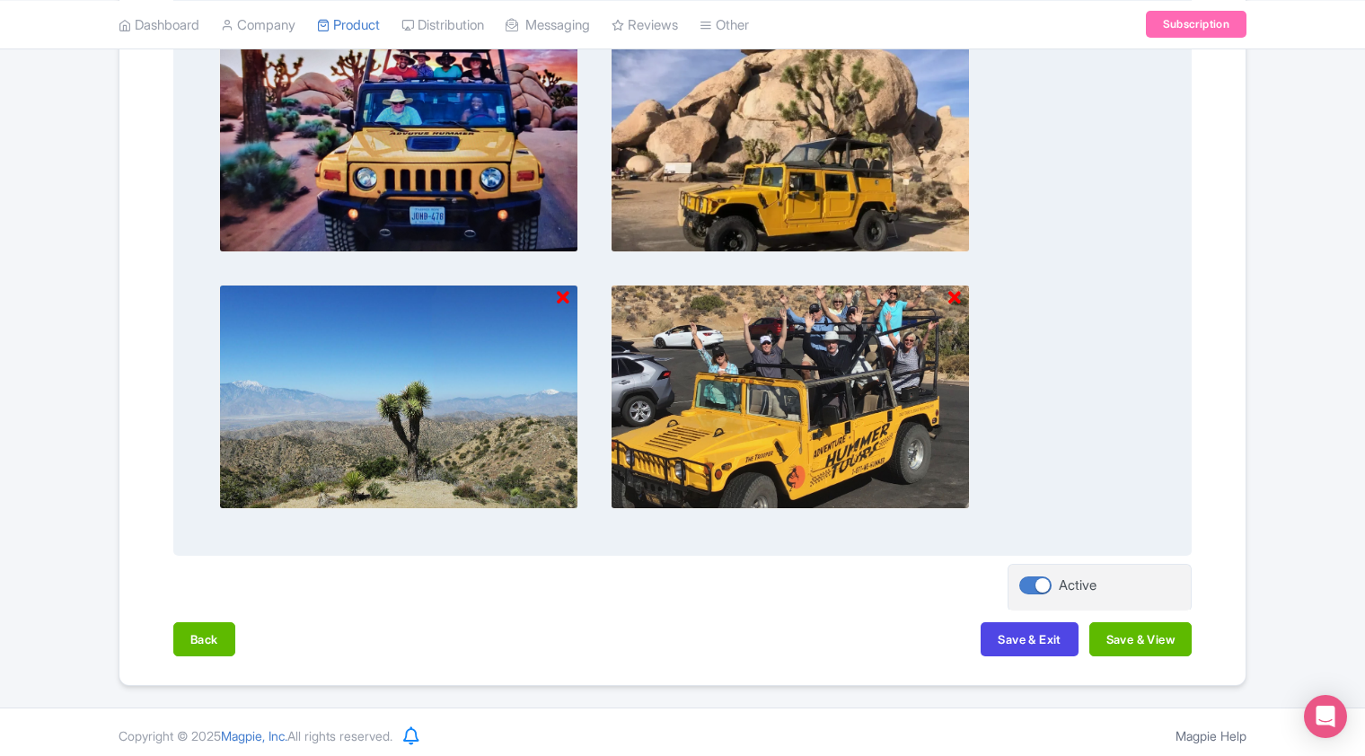
scroll to position [1262, 0]
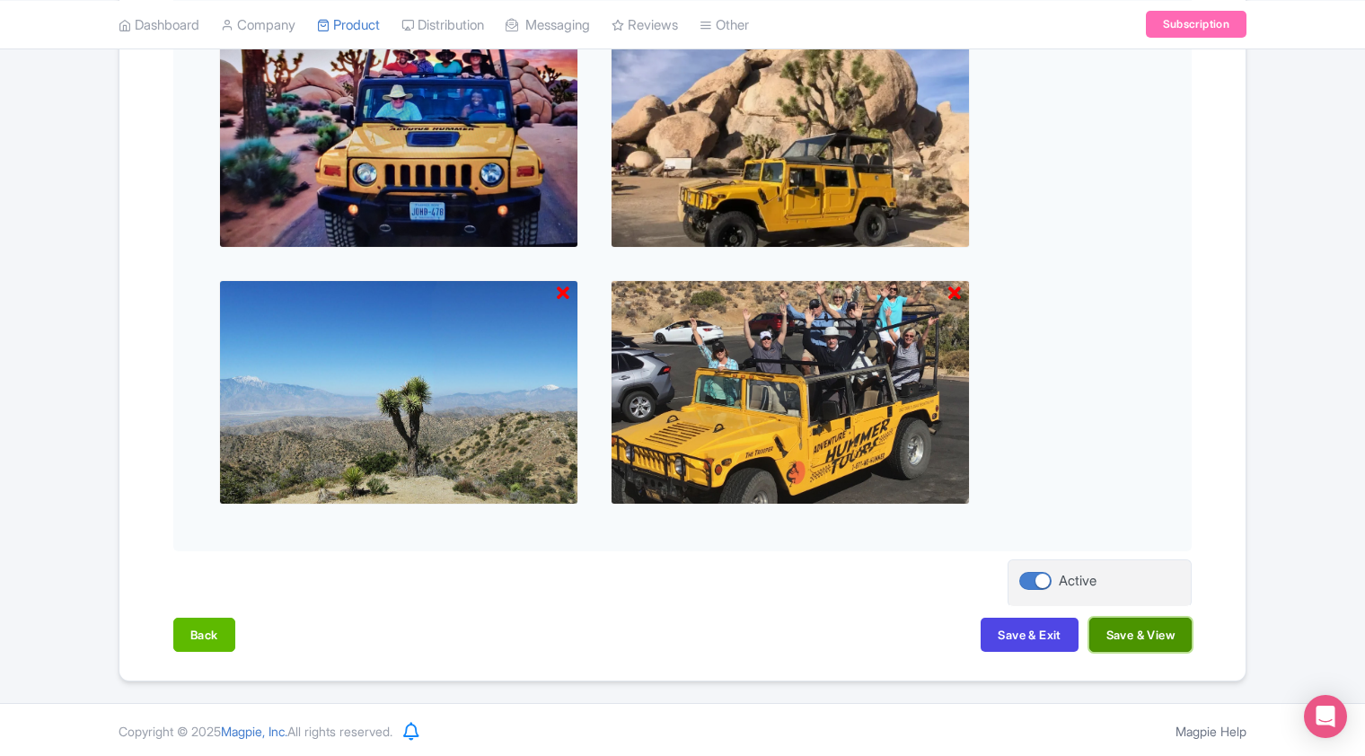
click at [1128, 638] on button "Save & View" at bounding box center [1140, 635] width 102 height 34
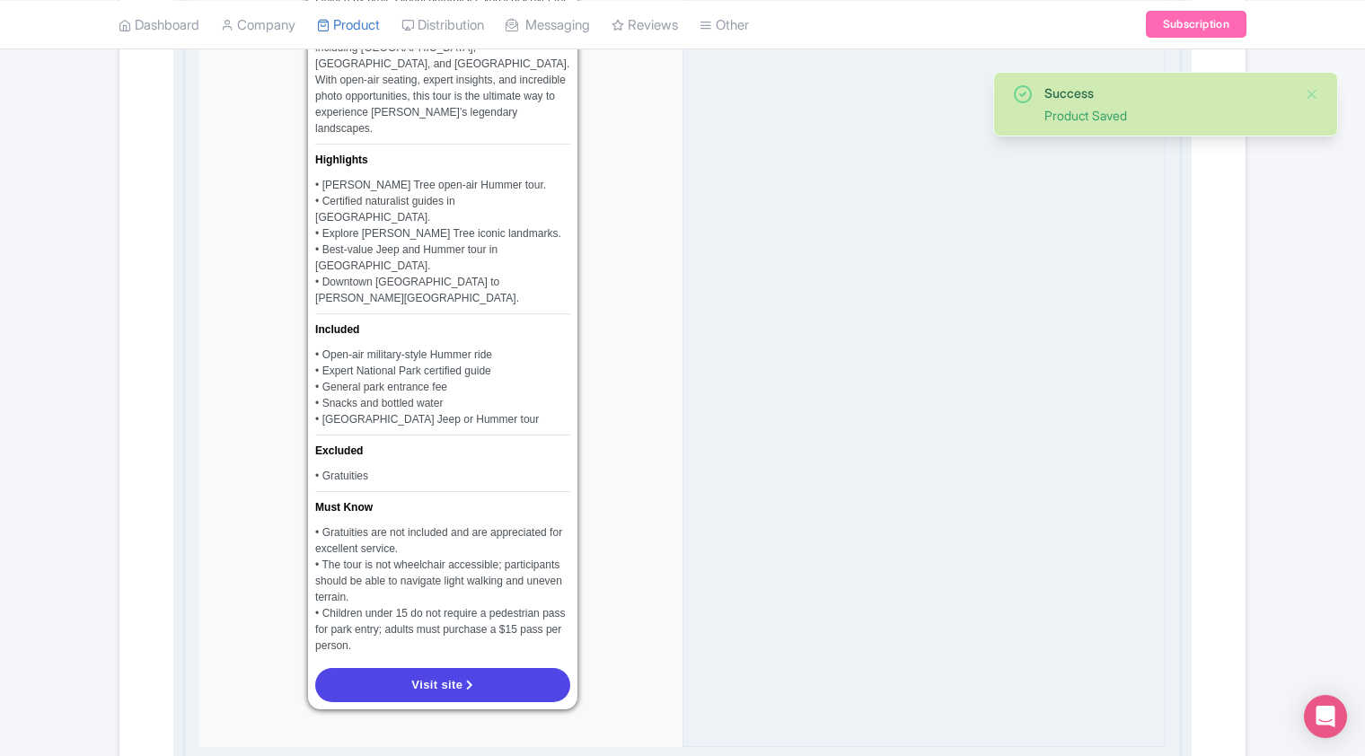
scroll to position [1172, 0]
